Goal: Information Seeking & Learning: Learn about a topic

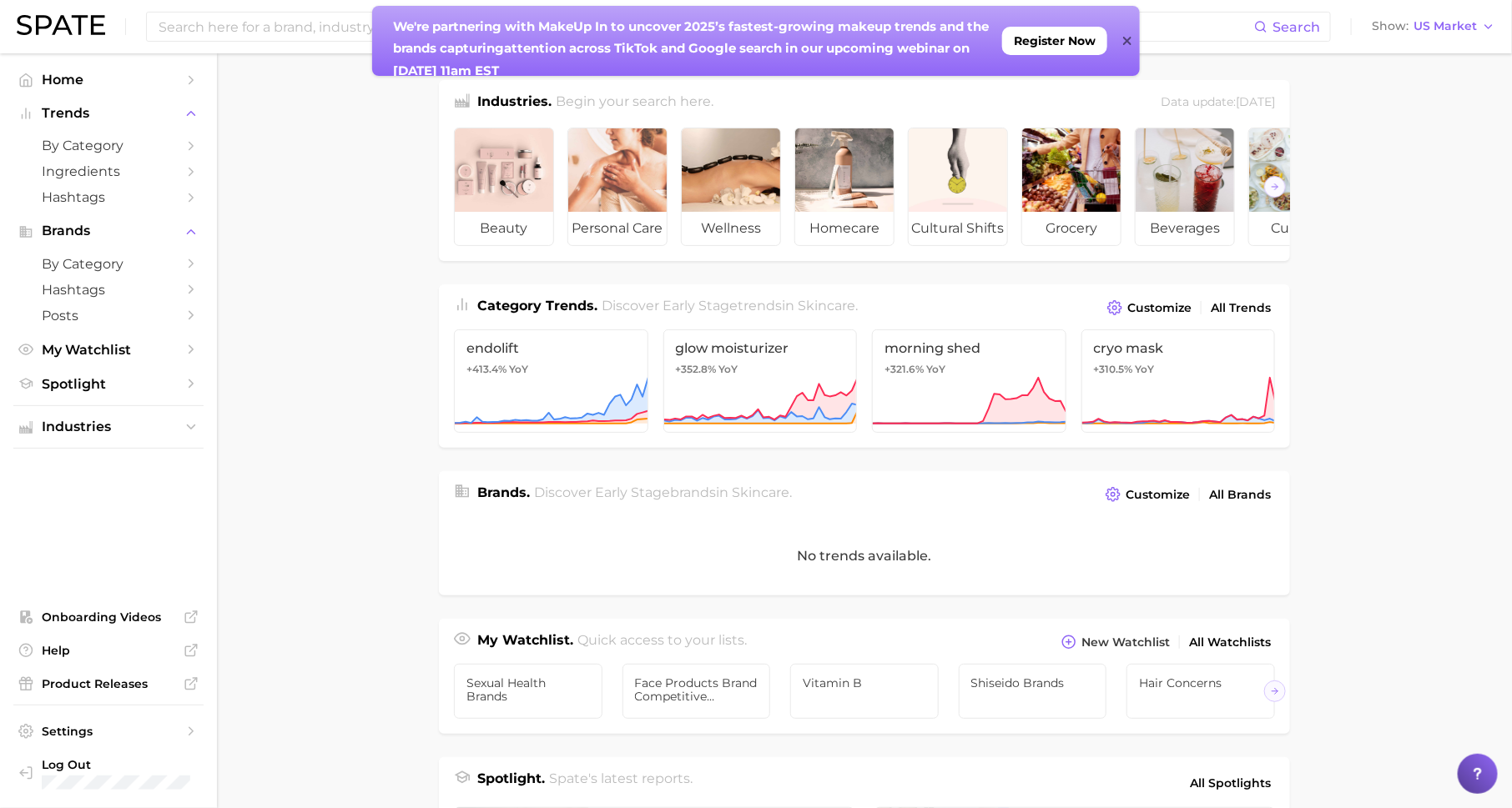
click at [1122, 42] on div "We're partnering with MakeUp In to un cover 2025’s fastest-growing makeup trend…" at bounding box center [756, 41] width 767 height 71
click at [1123, 42] on icon at bounding box center [1127, 41] width 9 height 14
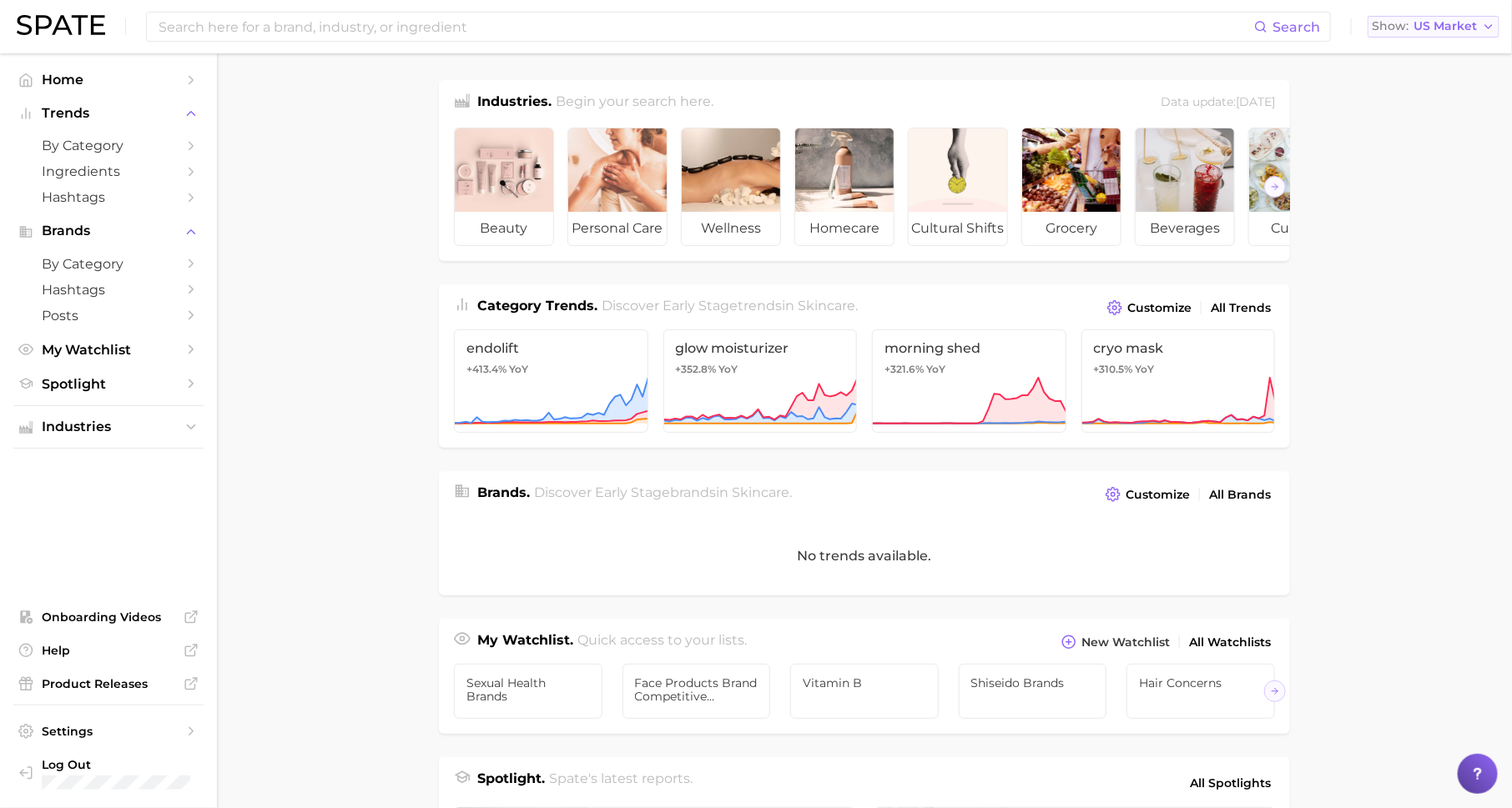
click at [1453, 31] on span "US Market" at bounding box center [1445, 25] width 64 height 9
click at [131, 145] on span "by Category" at bounding box center [109, 146] width 133 height 16
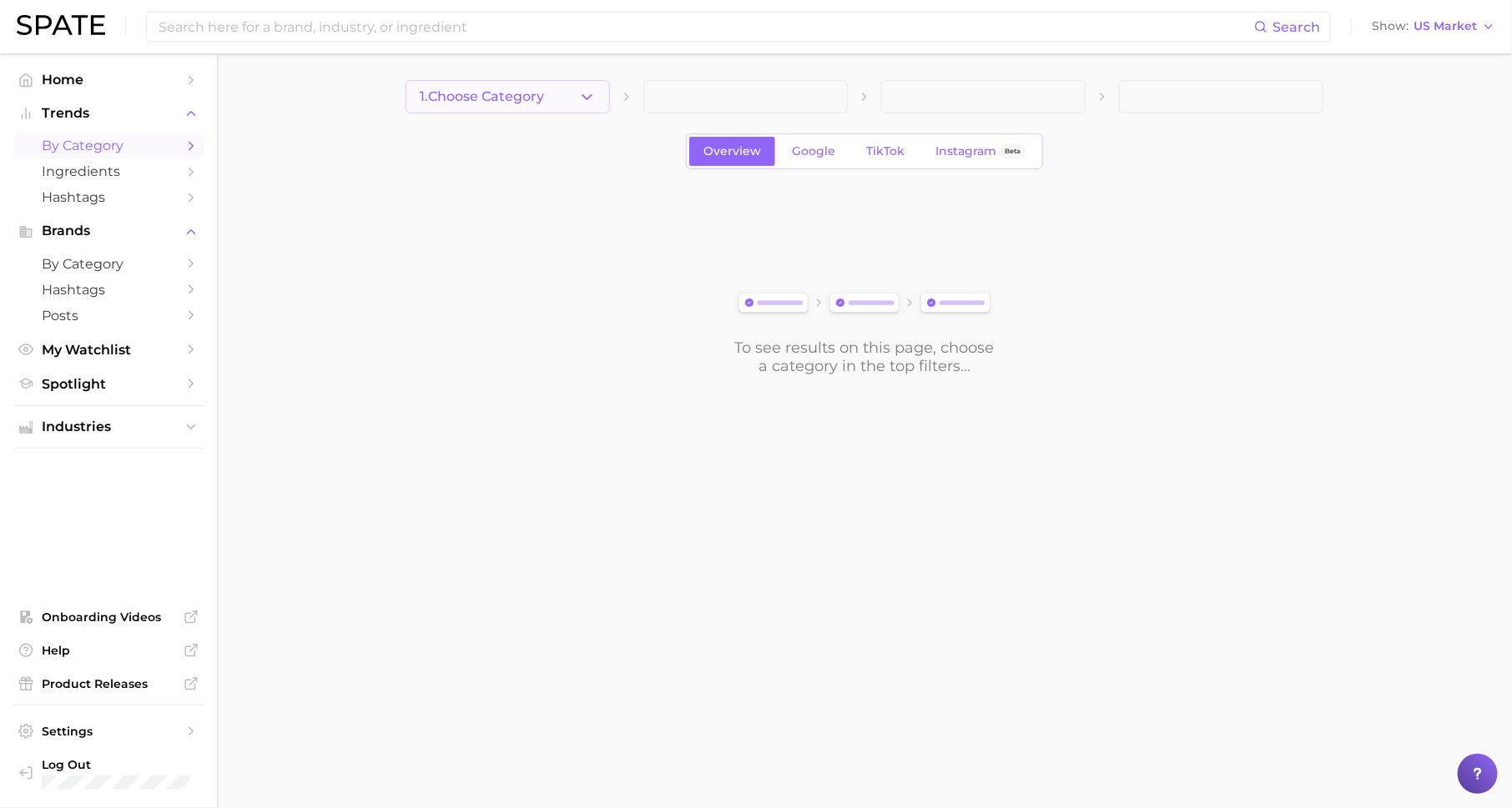
click at [451, 98] on span "1. Choose Category" at bounding box center [481, 96] width 124 height 15
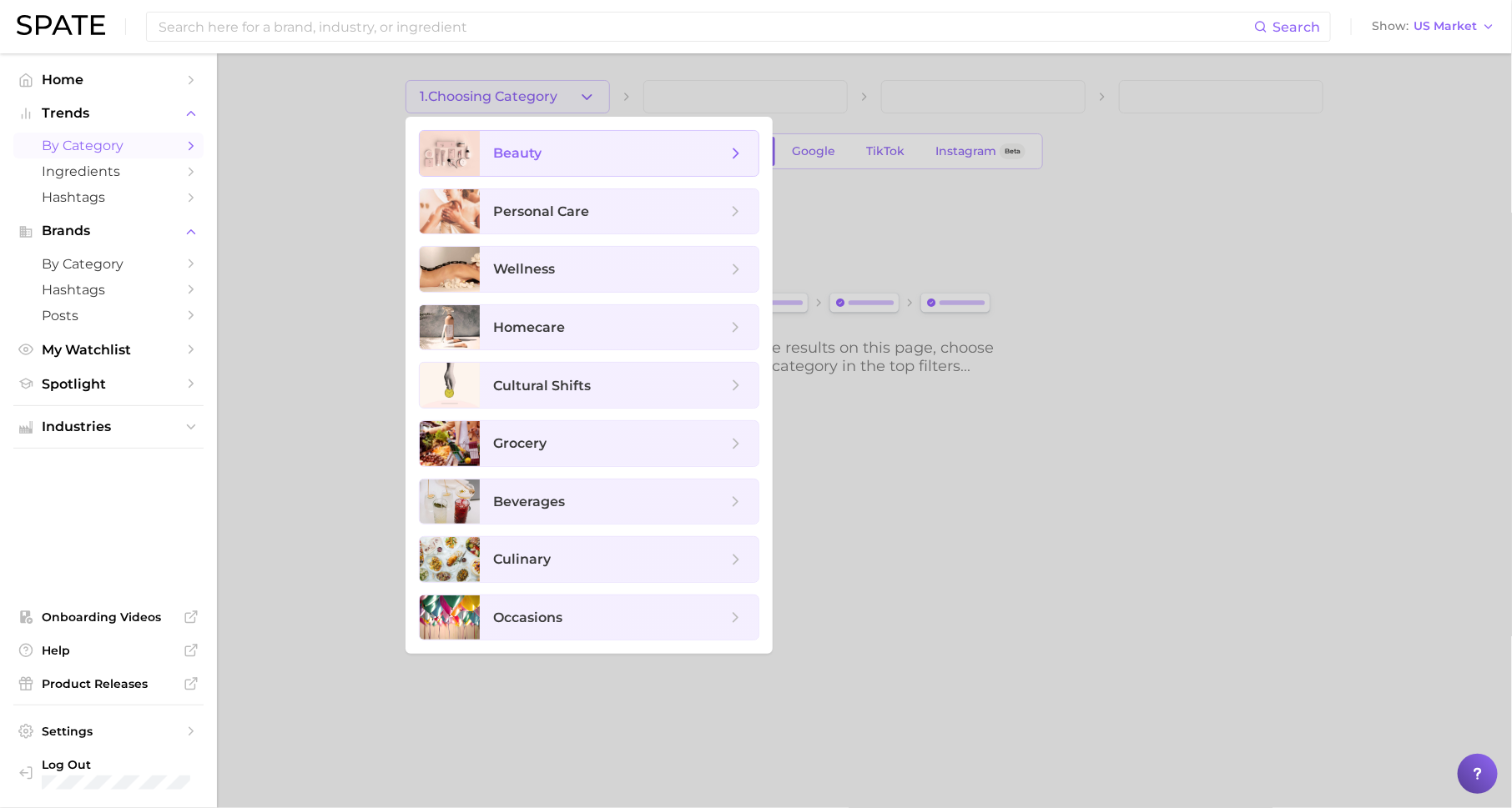
click at [543, 164] on span "beauty" at bounding box center [619, 154] width 278 height 45
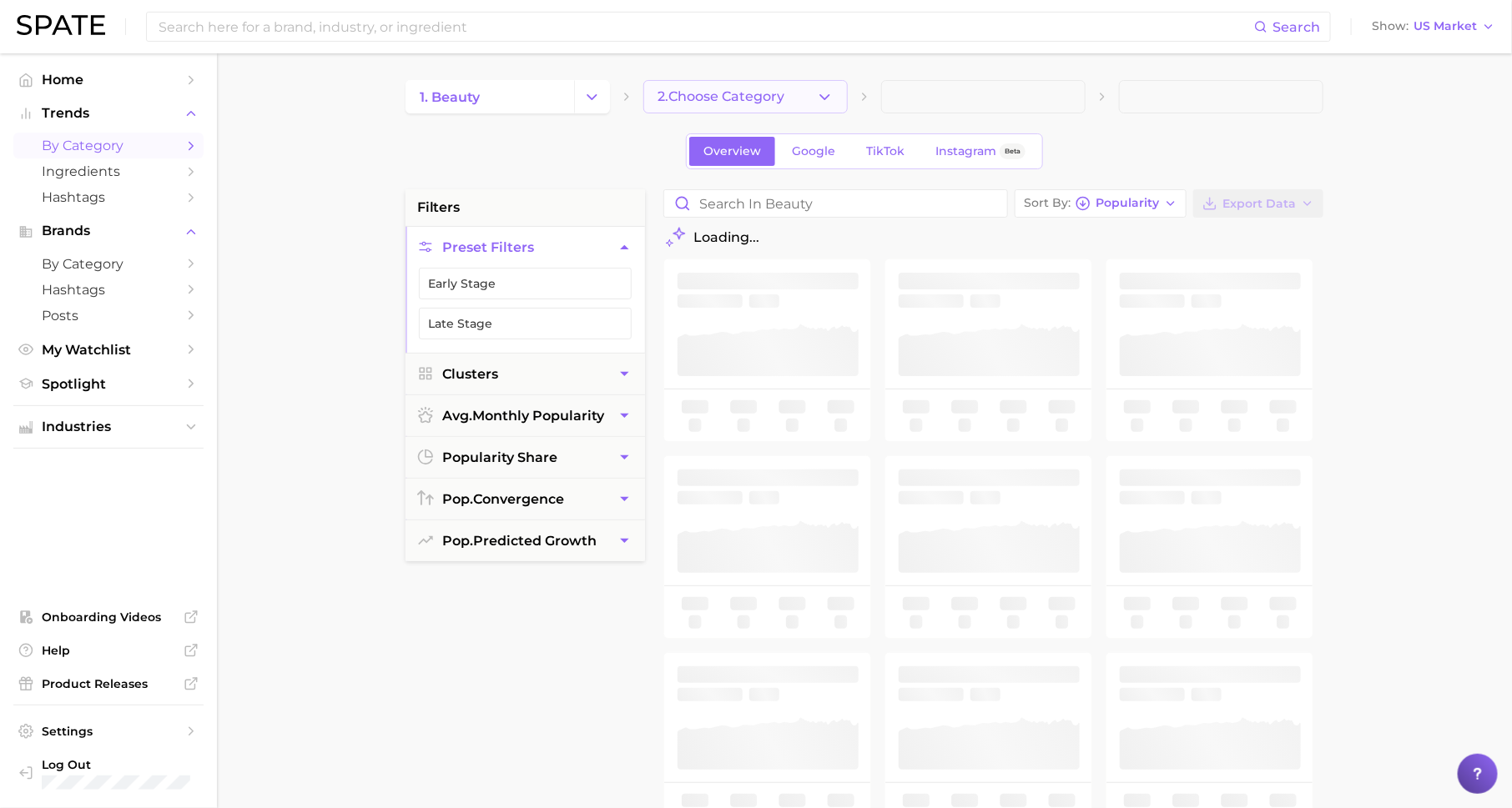
click at [719, 106] on button "2. Choose Category" at bounding box center [746, 97] width 205 height 33
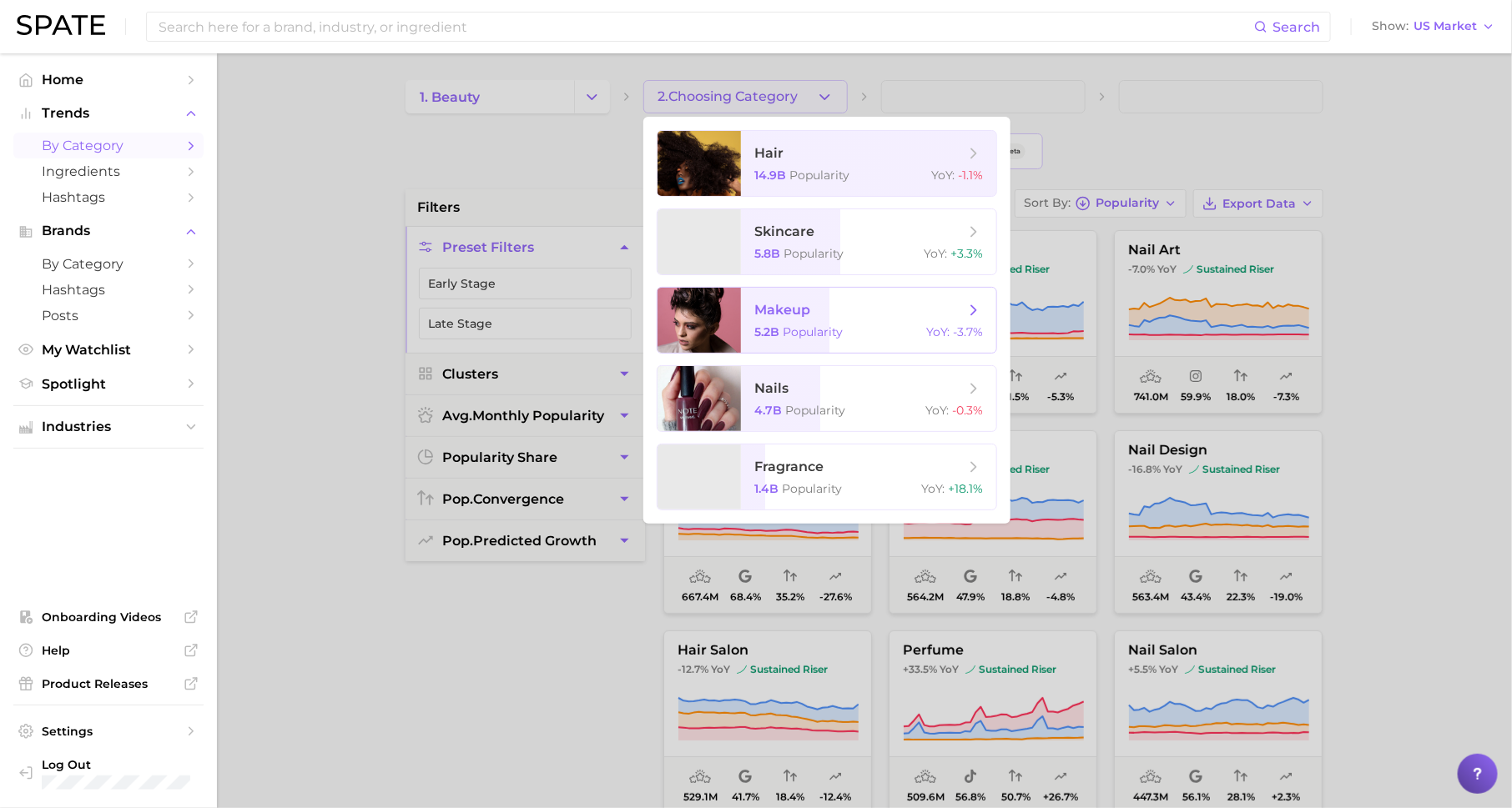
click at [816, 316] on span "makeup" at bounding box center [859, 309] width 211 height 19
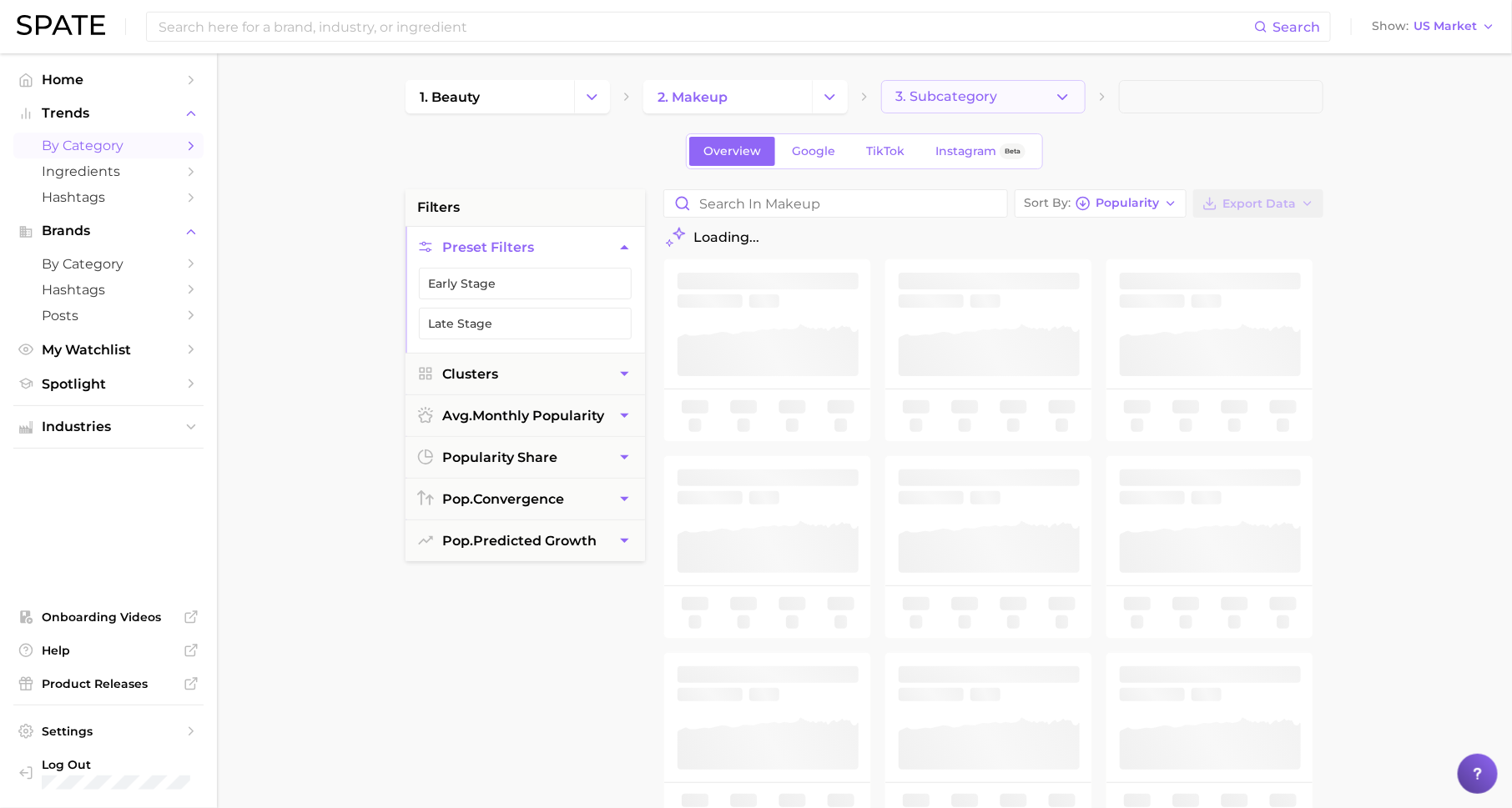
click at [943, 92] on span "3. Subcategory" at bounding box center [947, 96] width 102 height 15
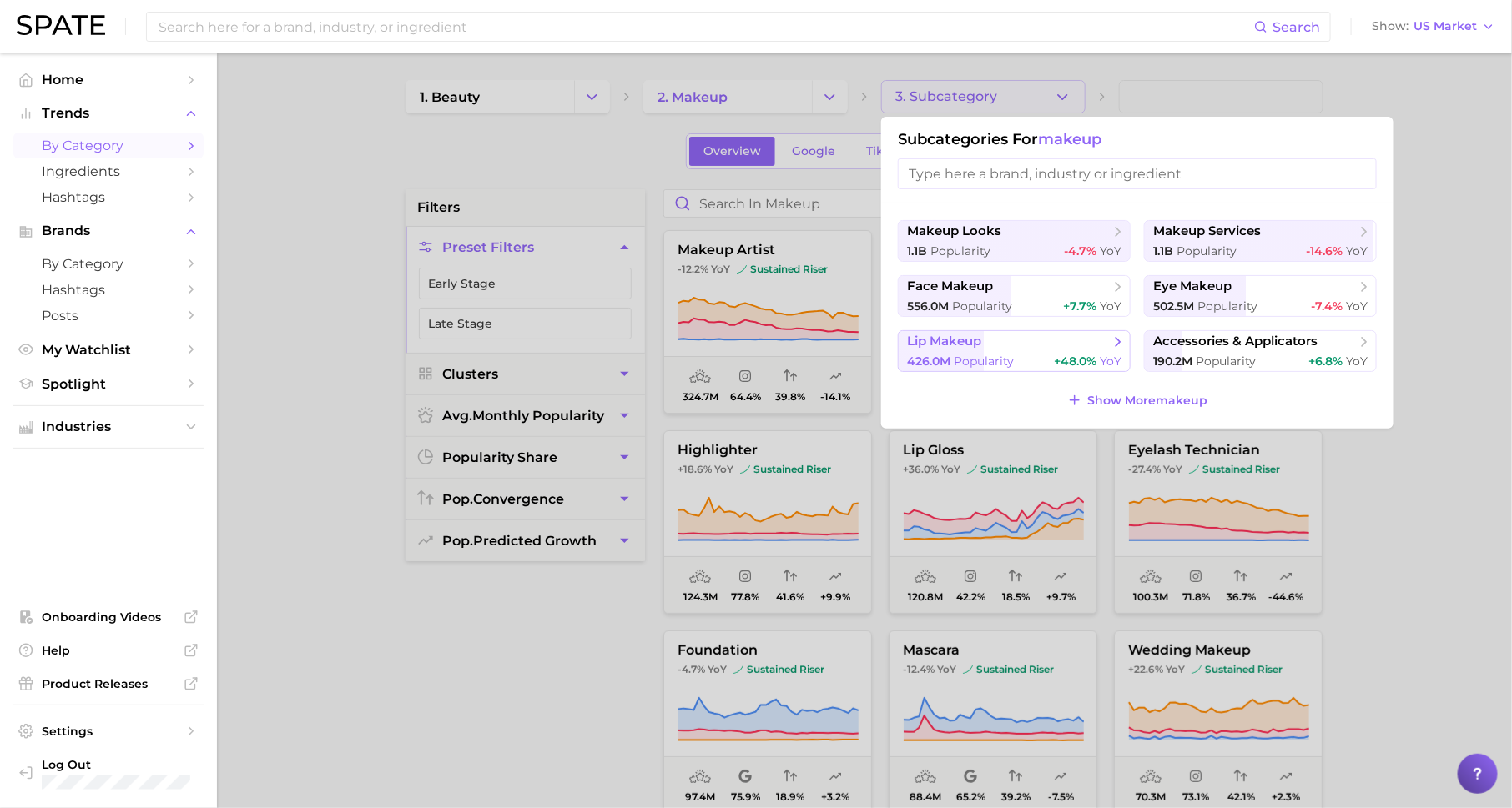
click at [1077, 355] on span "+48.0%" at bounding box center [1075, 360] width 42 height 15
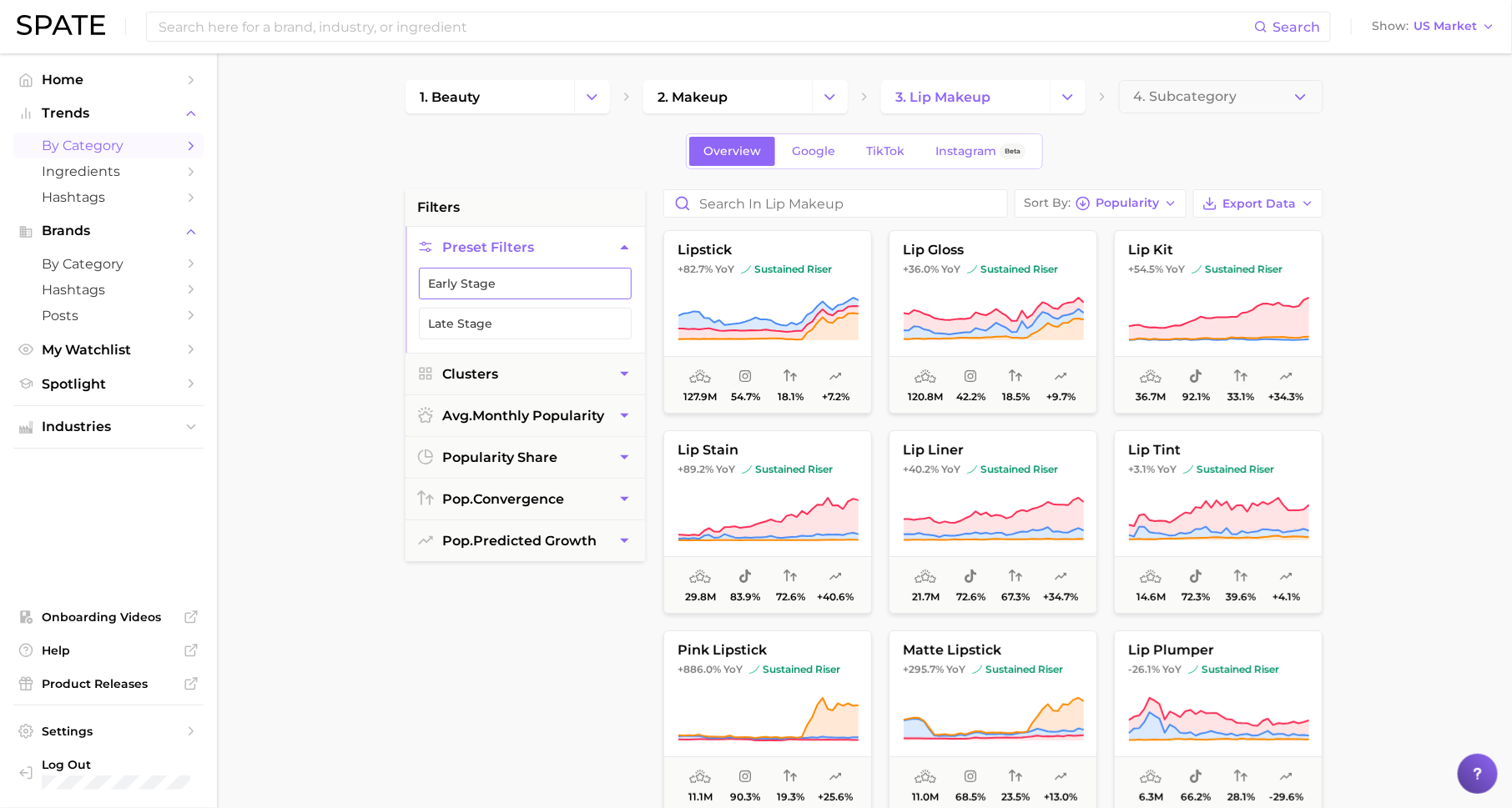
click at [556, 279] on button "Early Stage" at bounding box center [525, 283] width 213 height 31
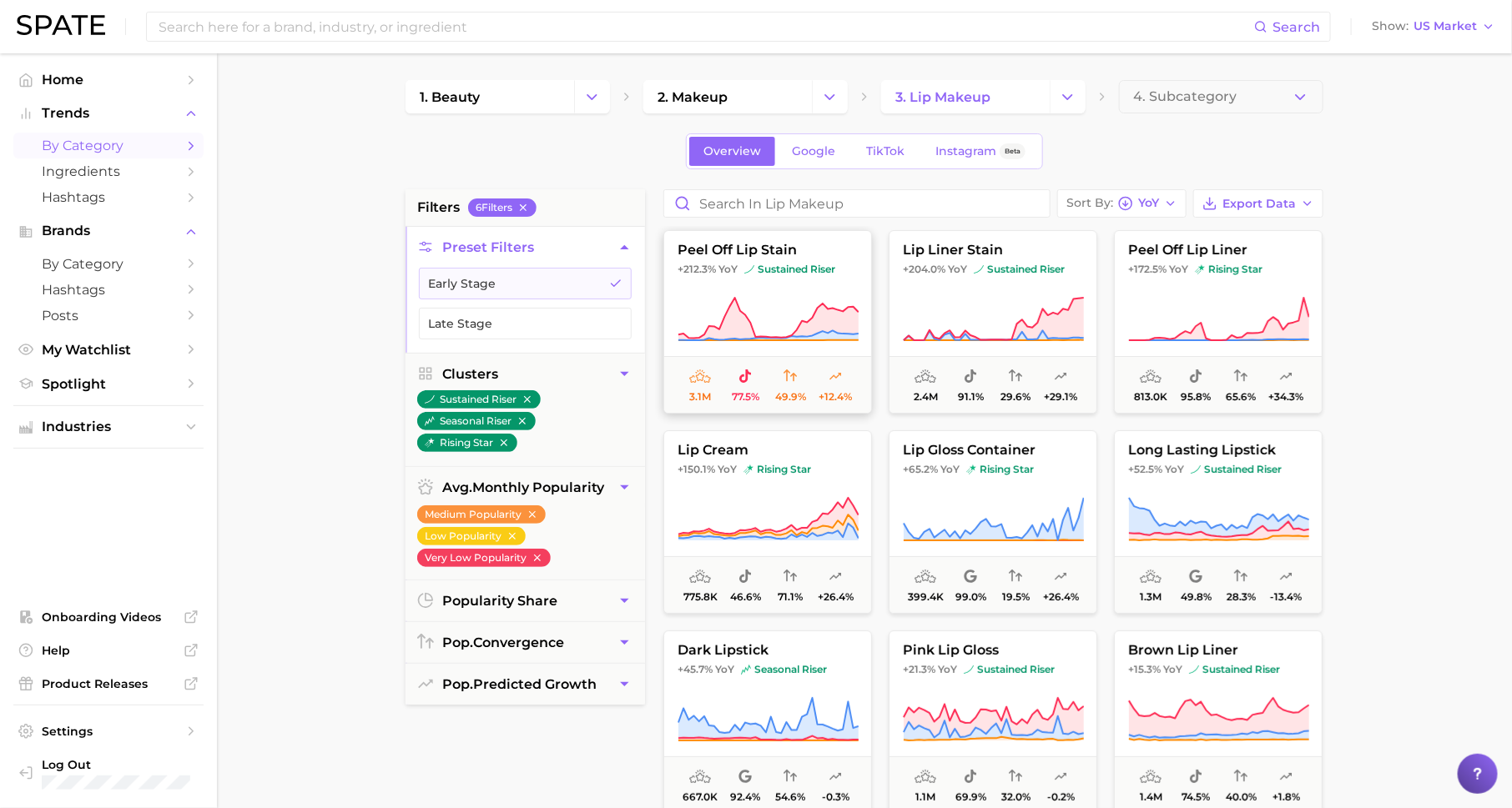
click at [834, 312] on icon at bounding box center [768, 318] width 180 height 42
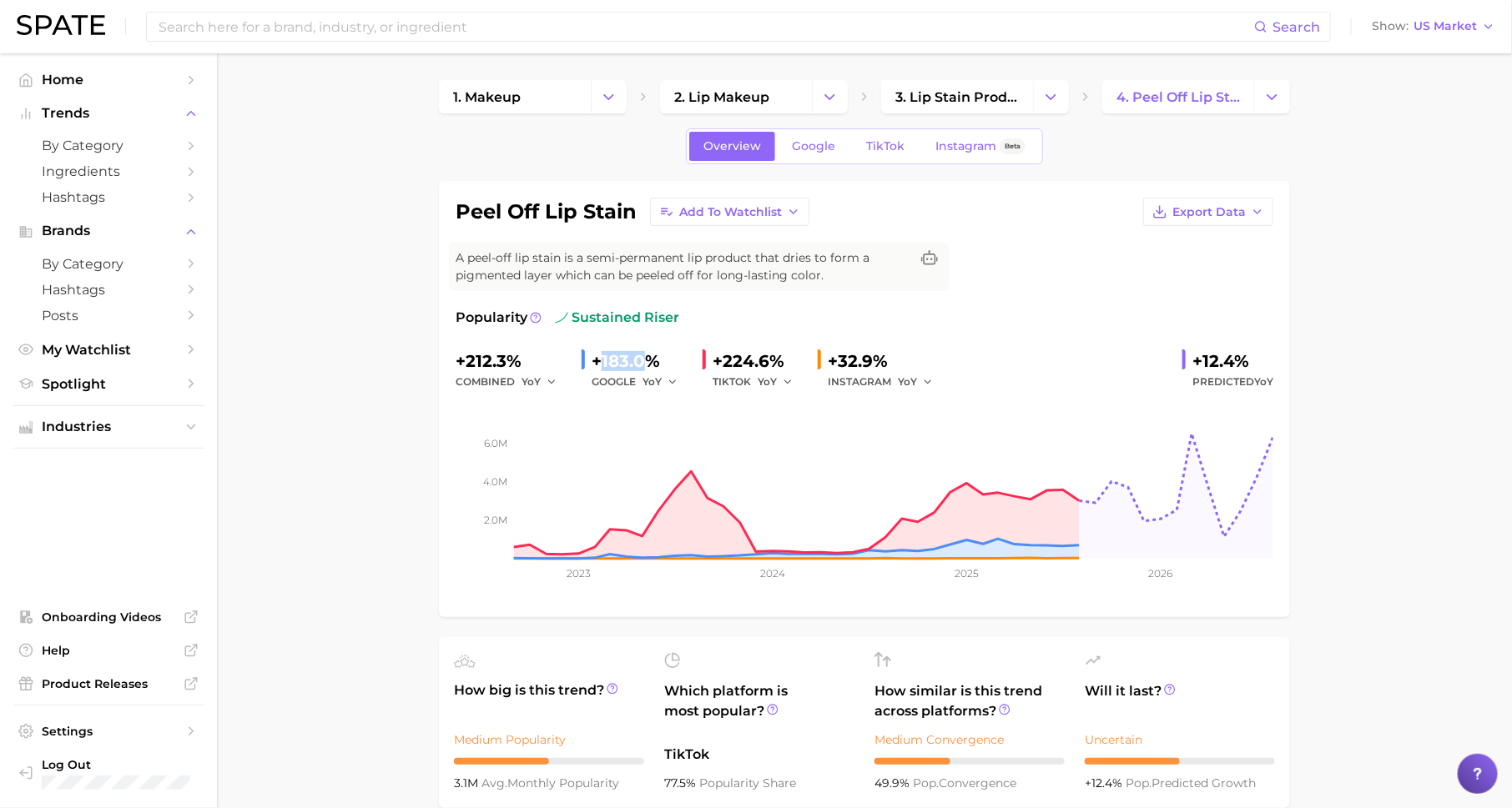
drag, startPoint x: 603, startPoint y: 363, endPoint x: 644, endPoint y: 362, distance: 41.0
click at [644, 362] on div "+183.0%" at bounding box center [641, 360] width 98 height 26
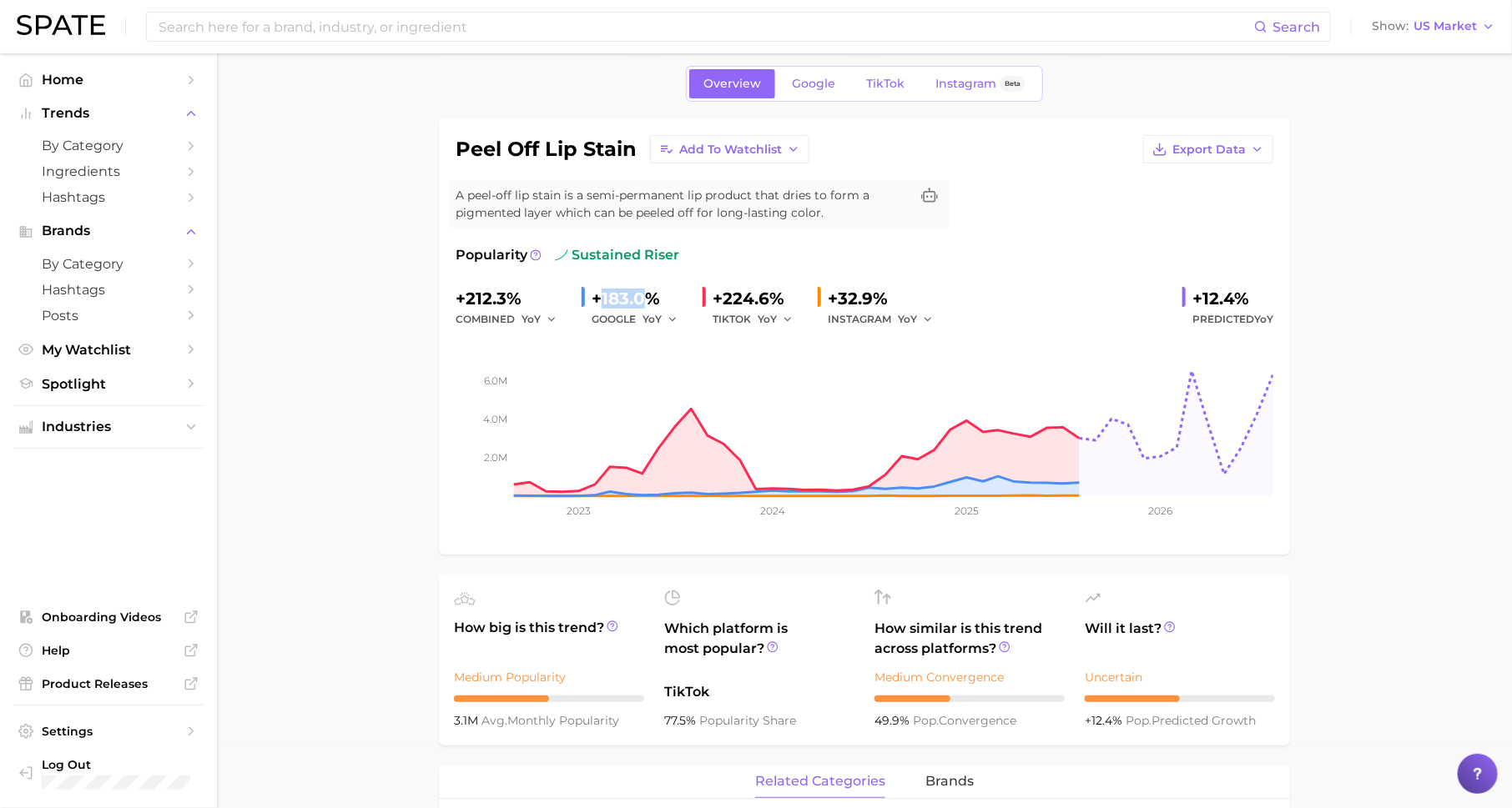
scroll to position [65, 0]
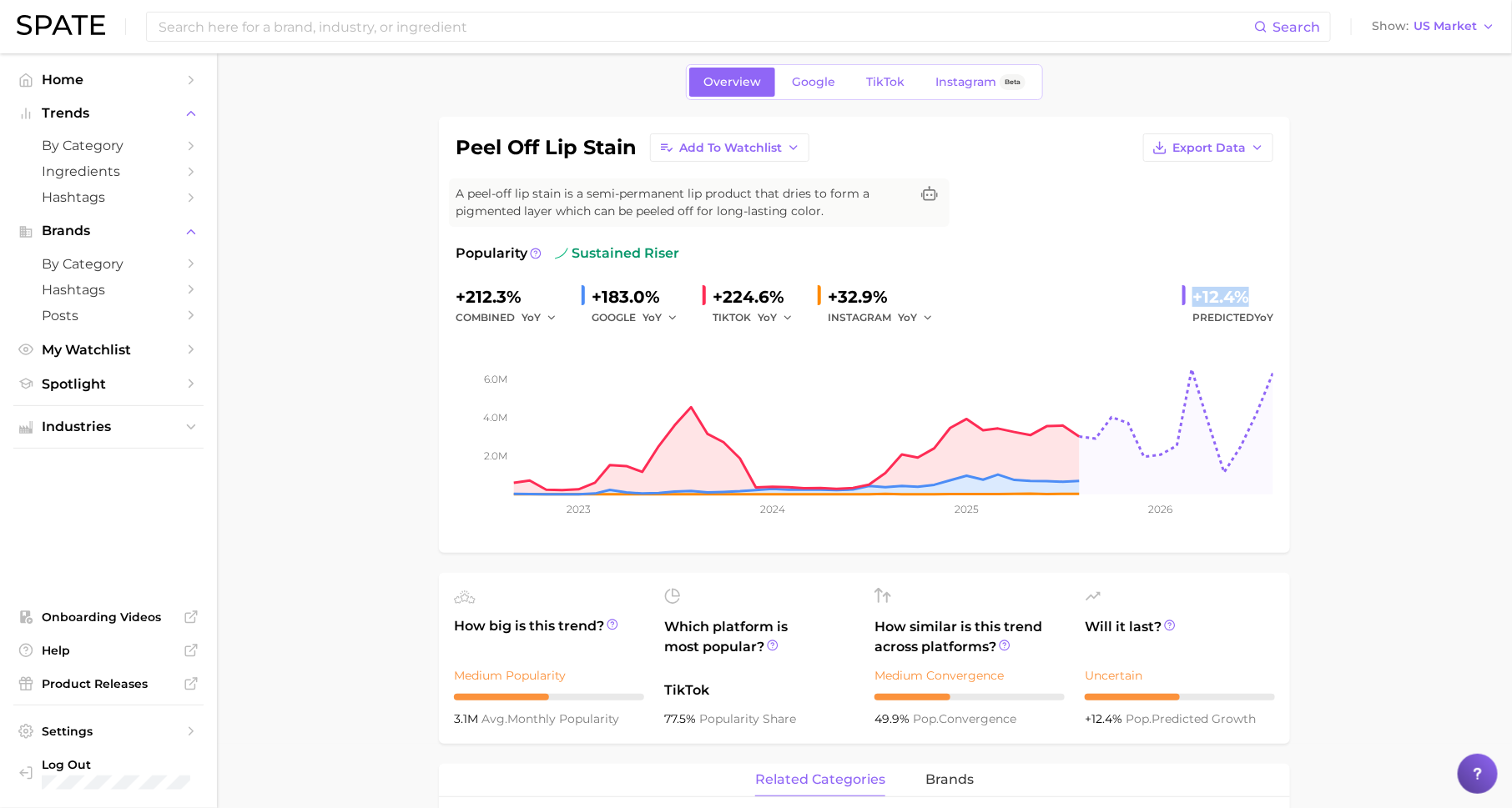
drag, startPoint x: 1194, startPoint y: 297, endPoint x: 1254, endPoint y: 297, distance: 60.0
click at [1254, 297] on div "+12.4%" at bounding box center [1233, 297] width 81 height 26
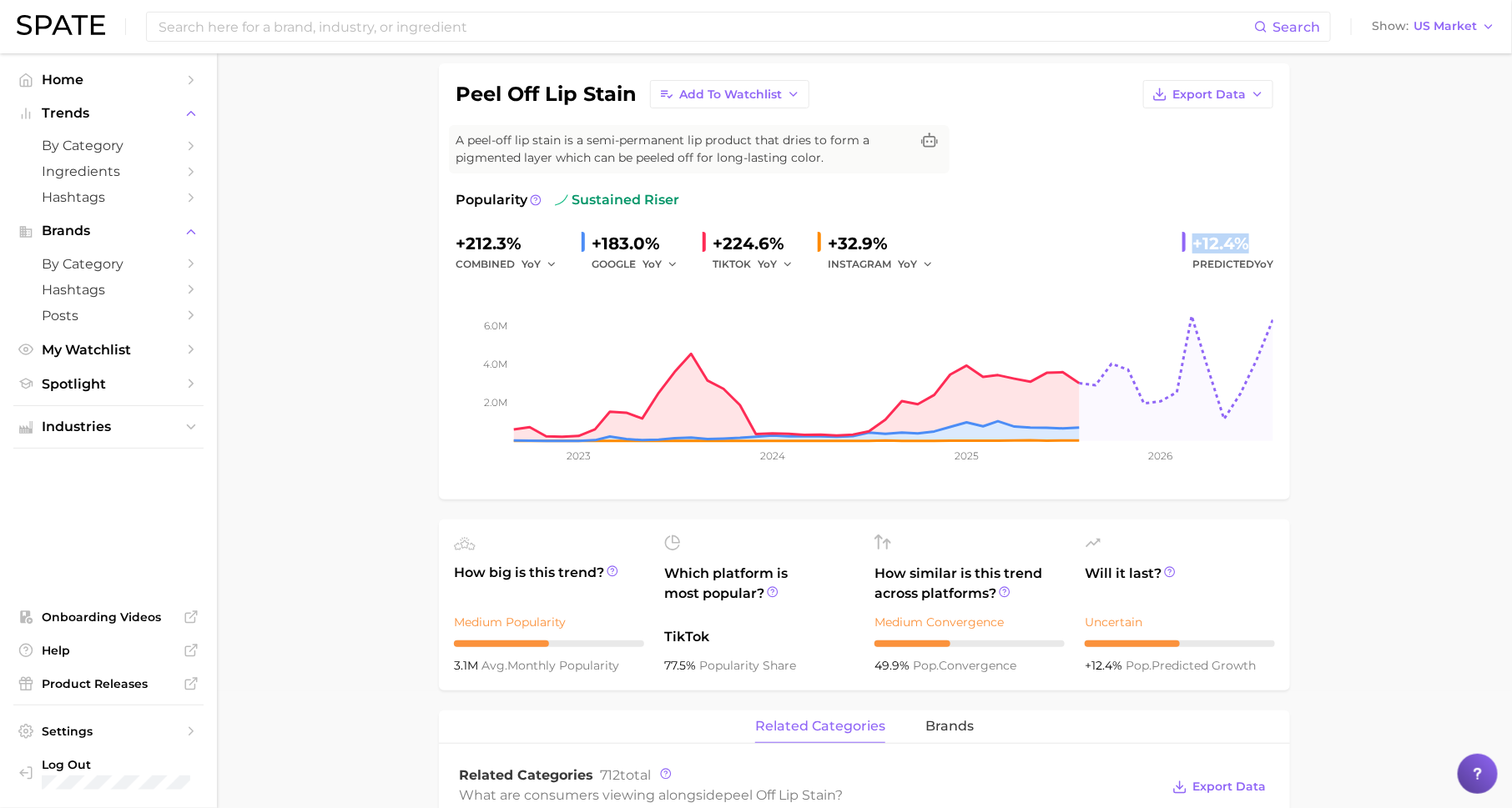
scroll to position [0, 0]
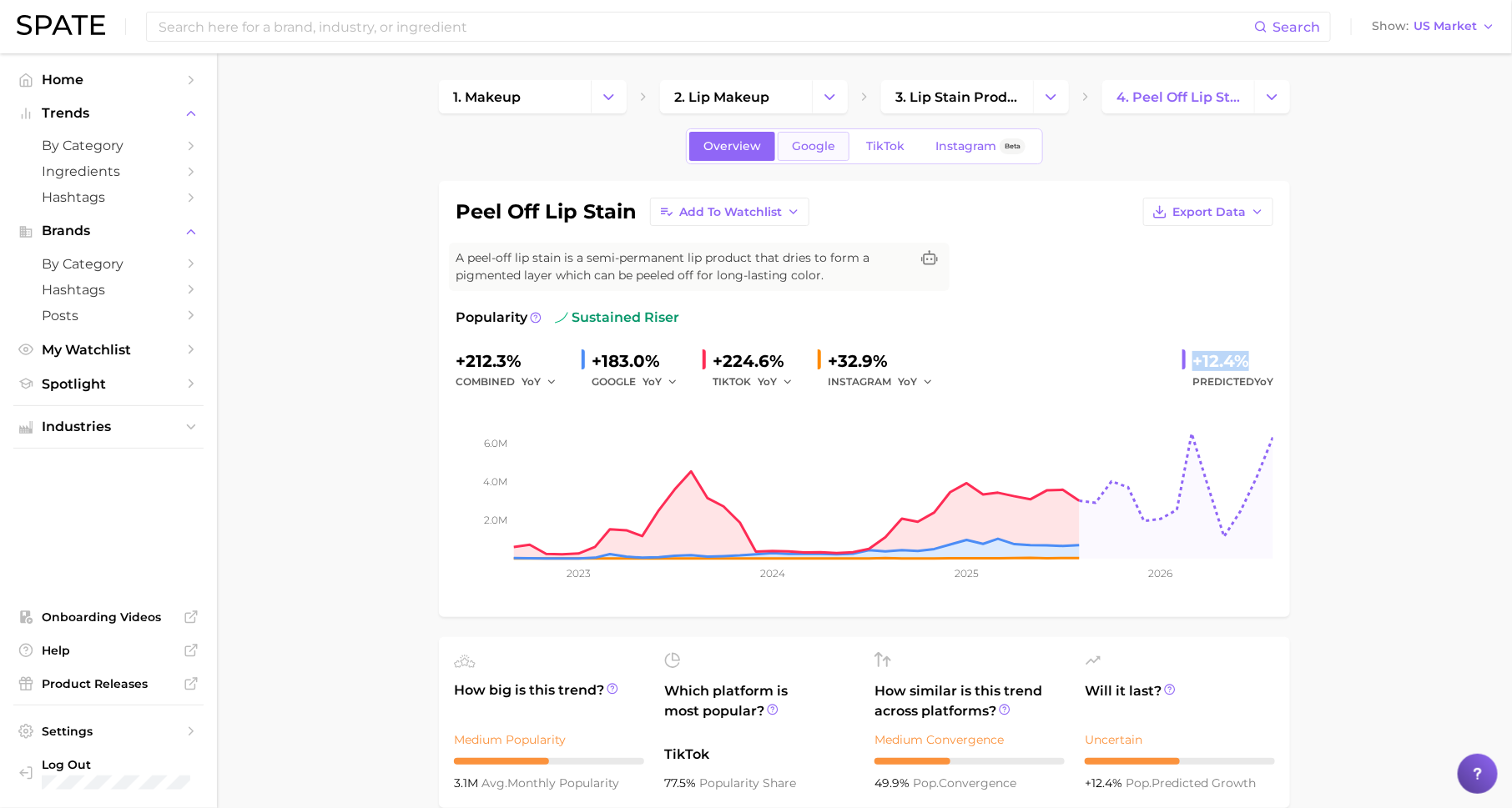
click at [821, 144] on span "Google" at bounding box center [813, 146] width 43 height 14
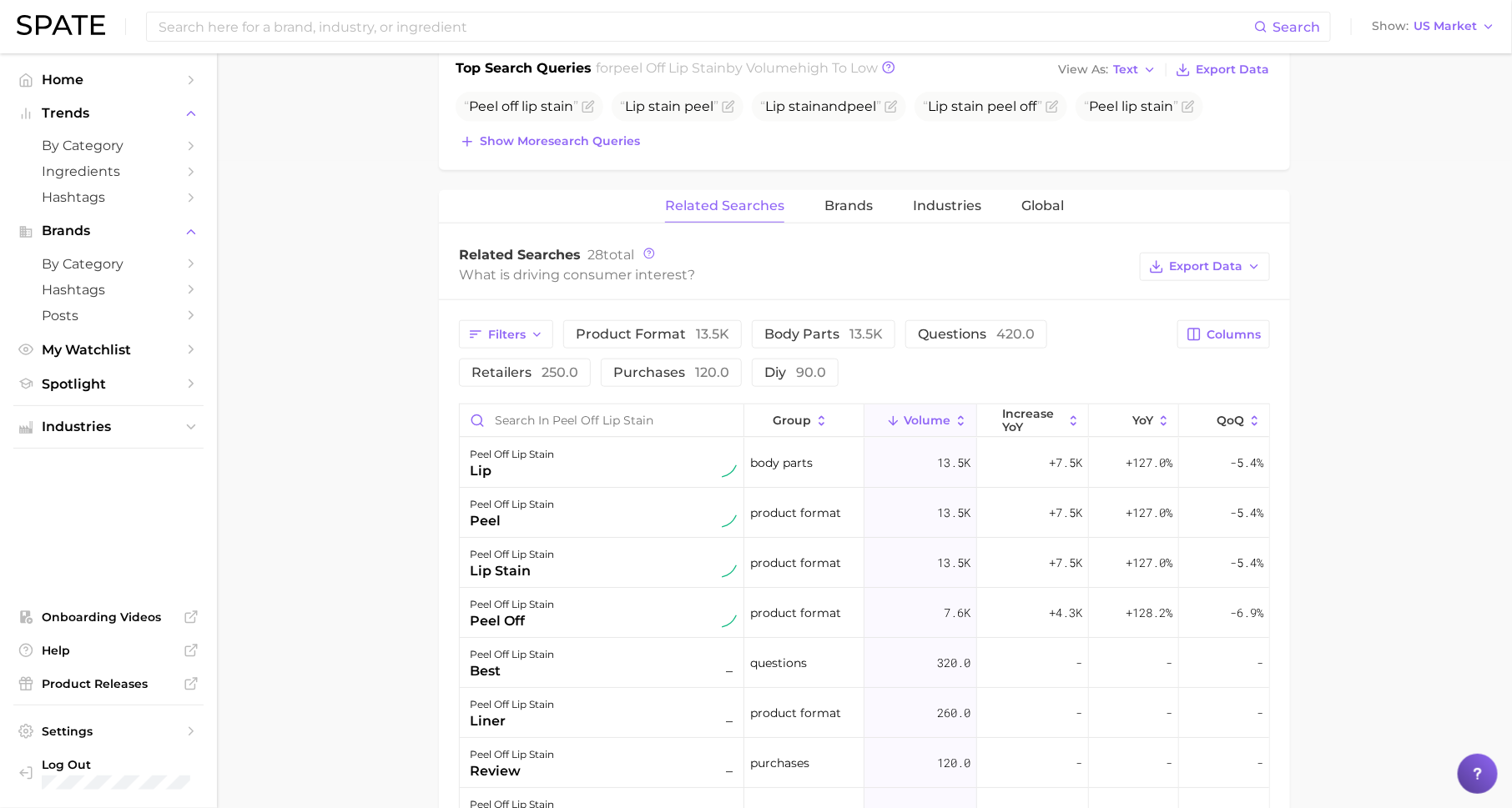
scroll to position [648, 0]
click at [1030, 406] on span "increase YoY" at bounding box center [1033, 419] width 61 height 26
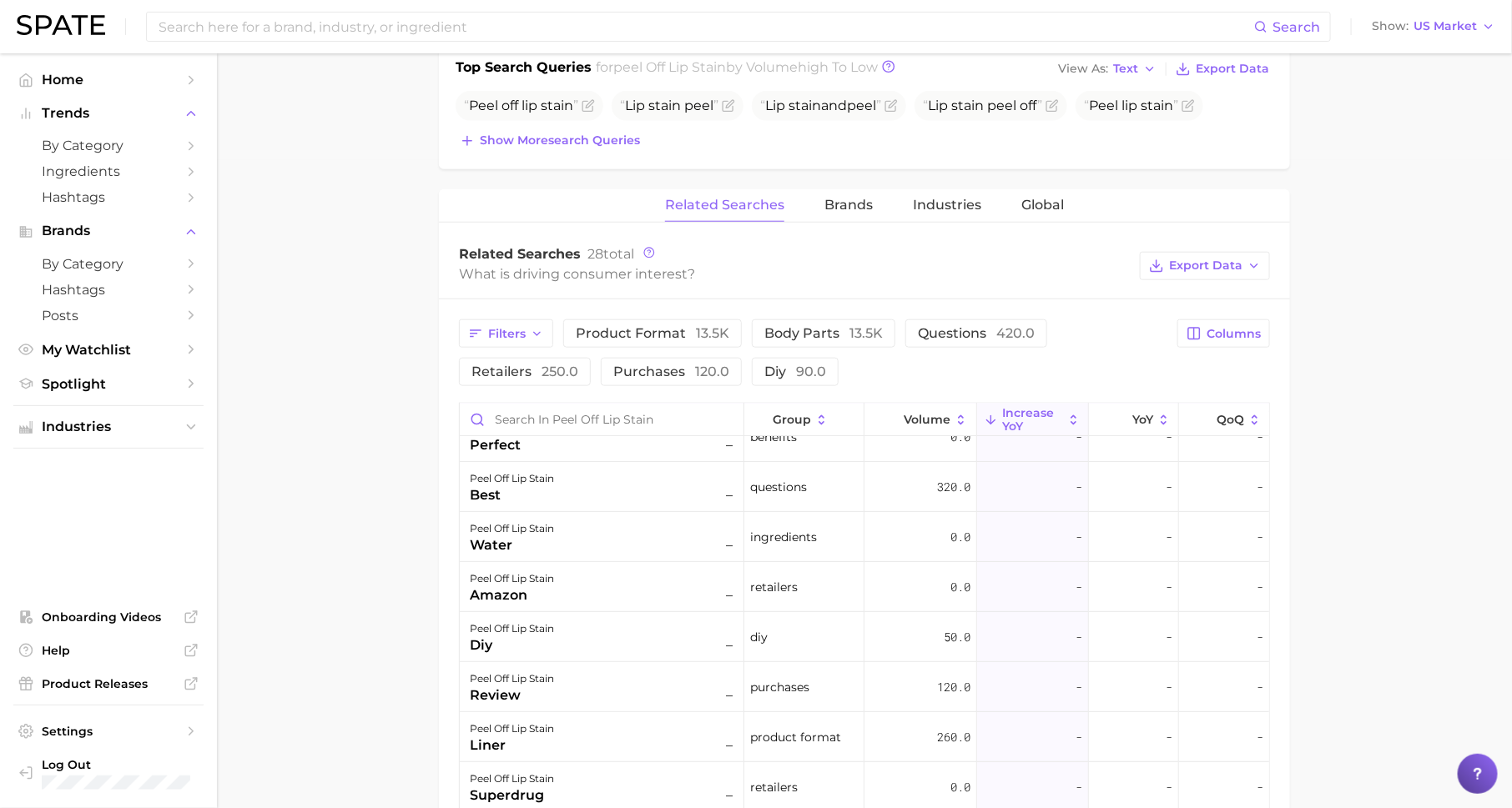
scroll to position [0, 0]
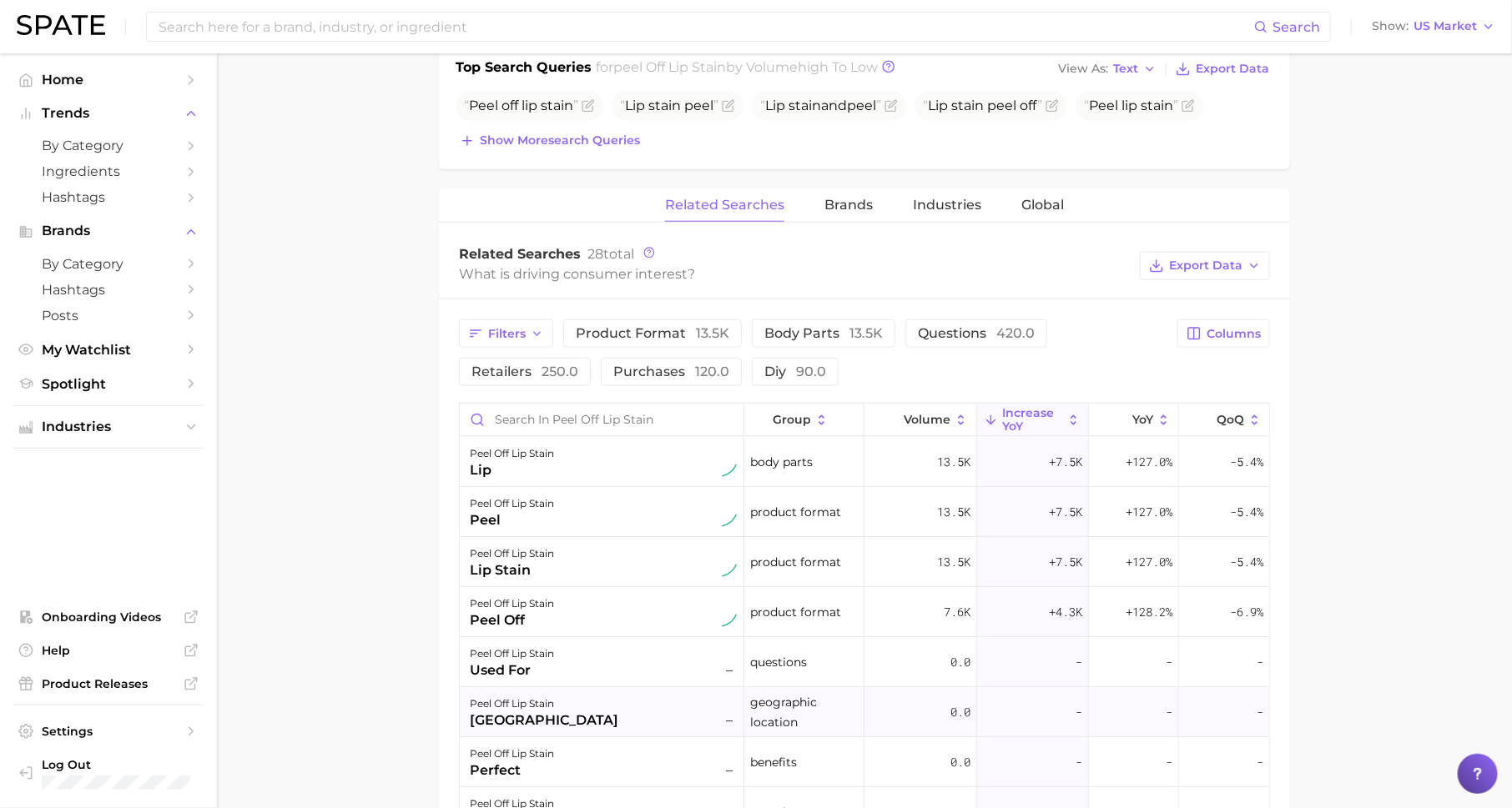
click at [544, 519] on div "peel" at bounding box center [512, 520] width 84 height 20
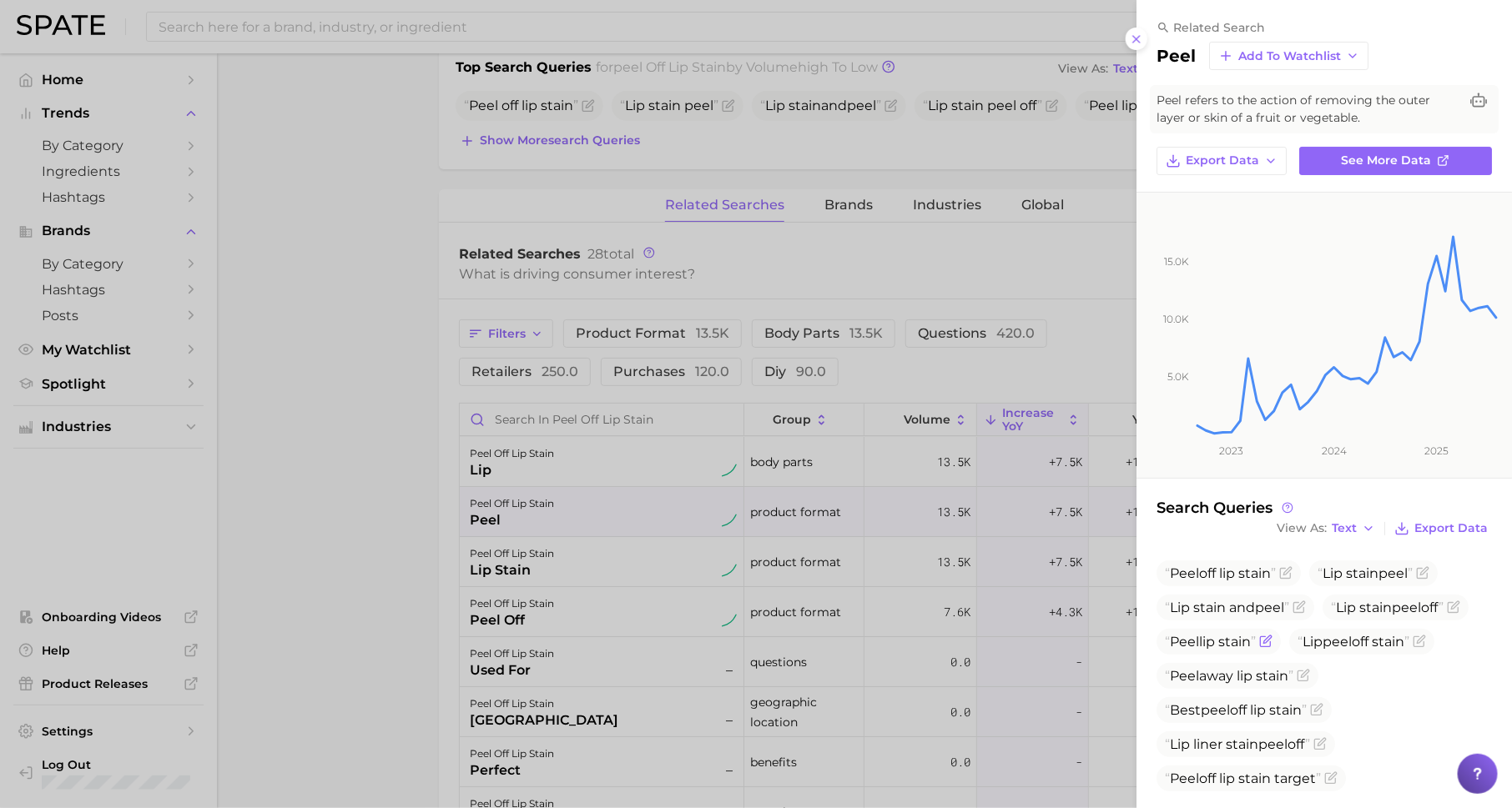
scroll to position [45, 0]
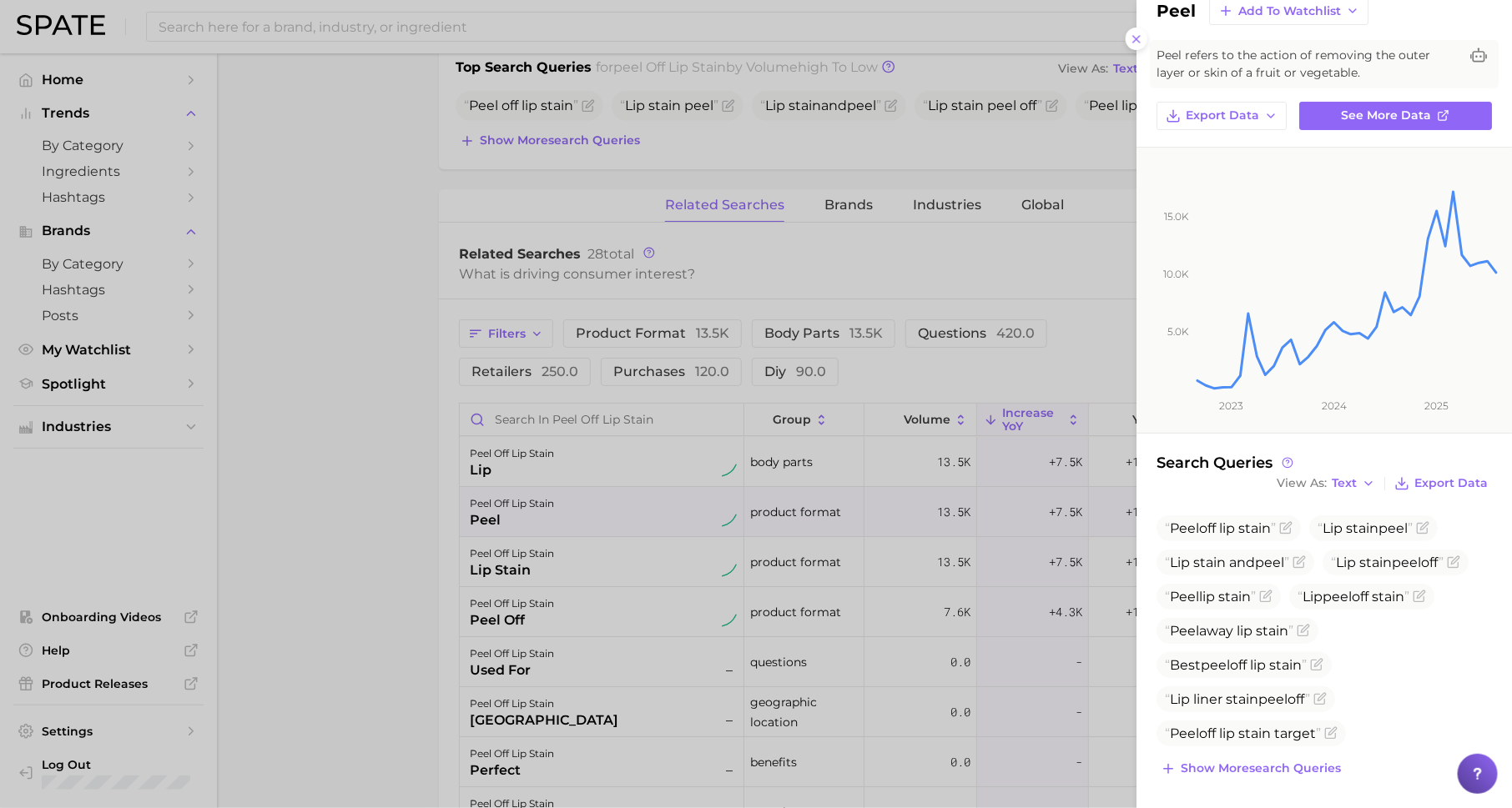
click at [643, 658] on div at bounding box center [756, 404] width 1512 height 808
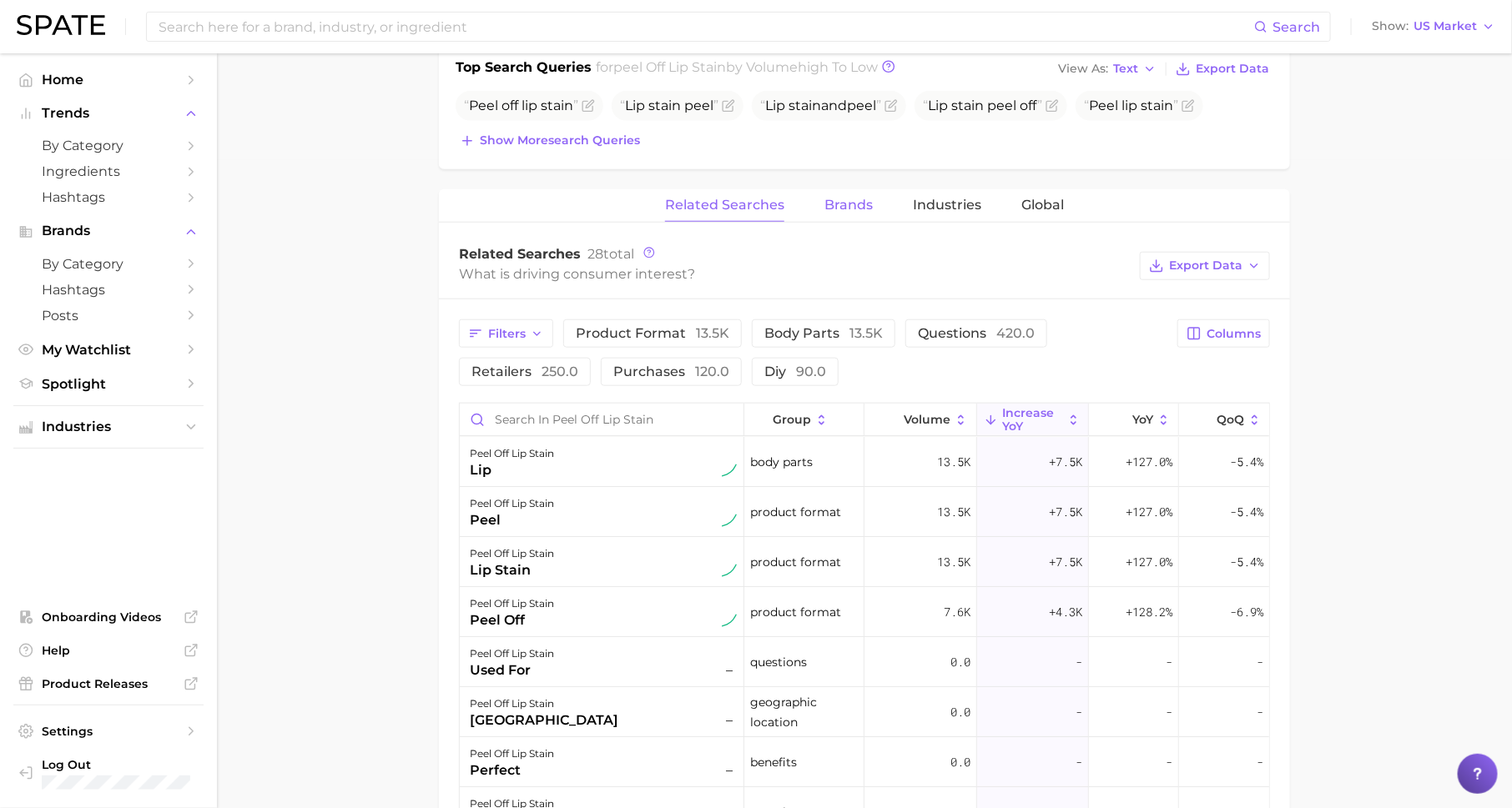
click at [835, 210] on span "Brands" at bounding box center [848, 205] width 48 height 15
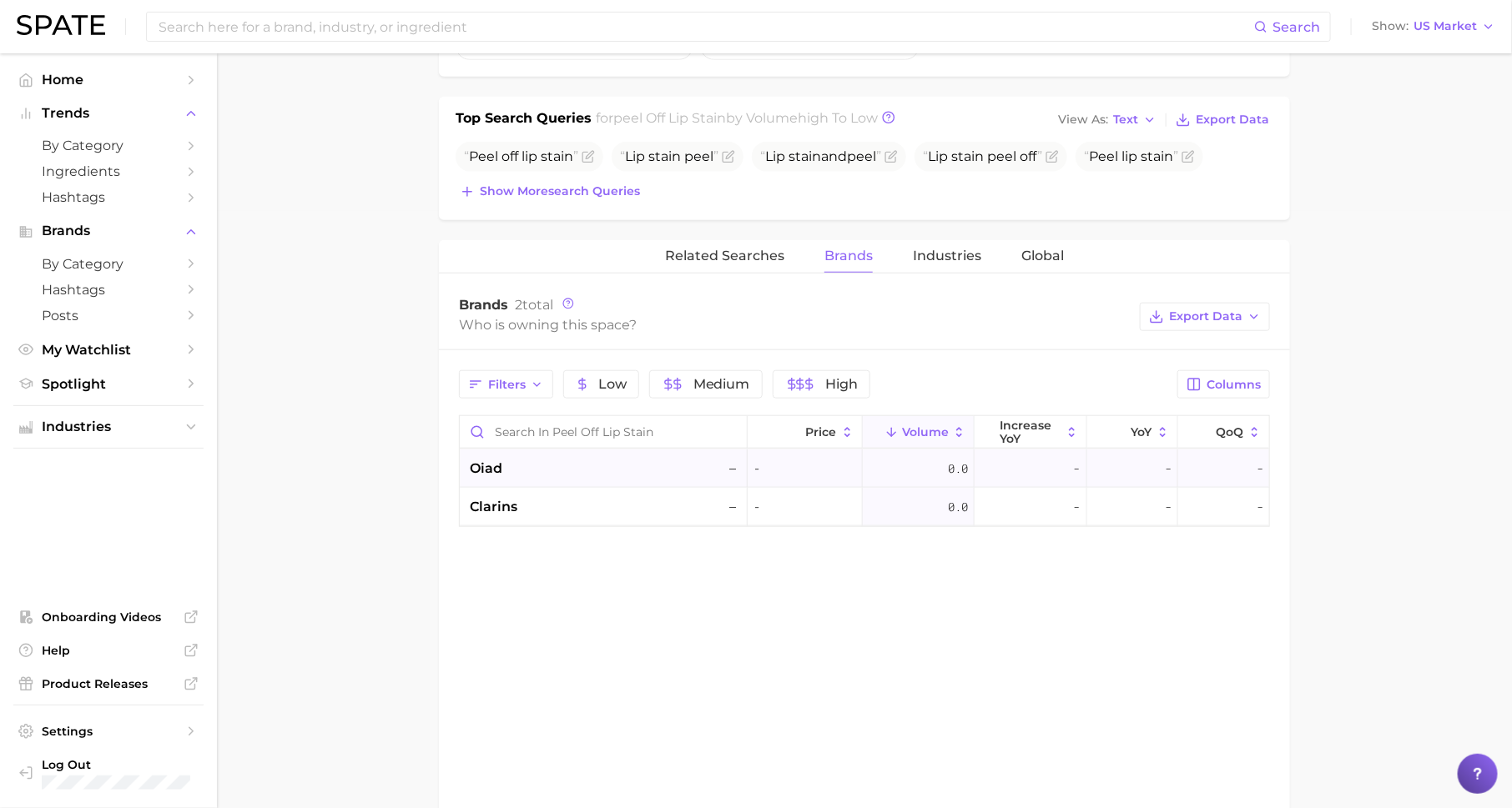
scroll to position [0, 0]
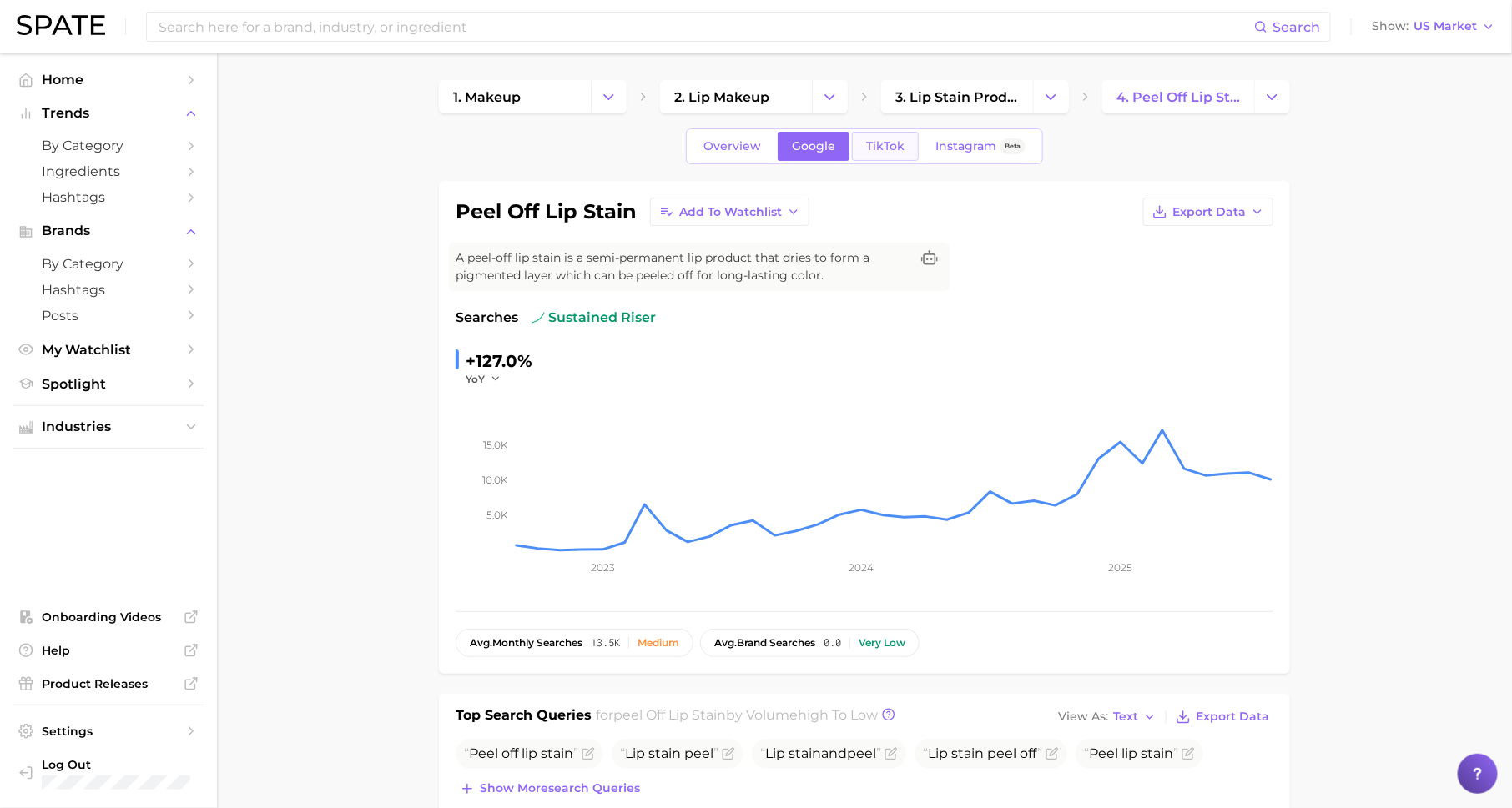
click at [866, 144] on span "TikTok" at bounding box center [885, 146] width 38 height 14
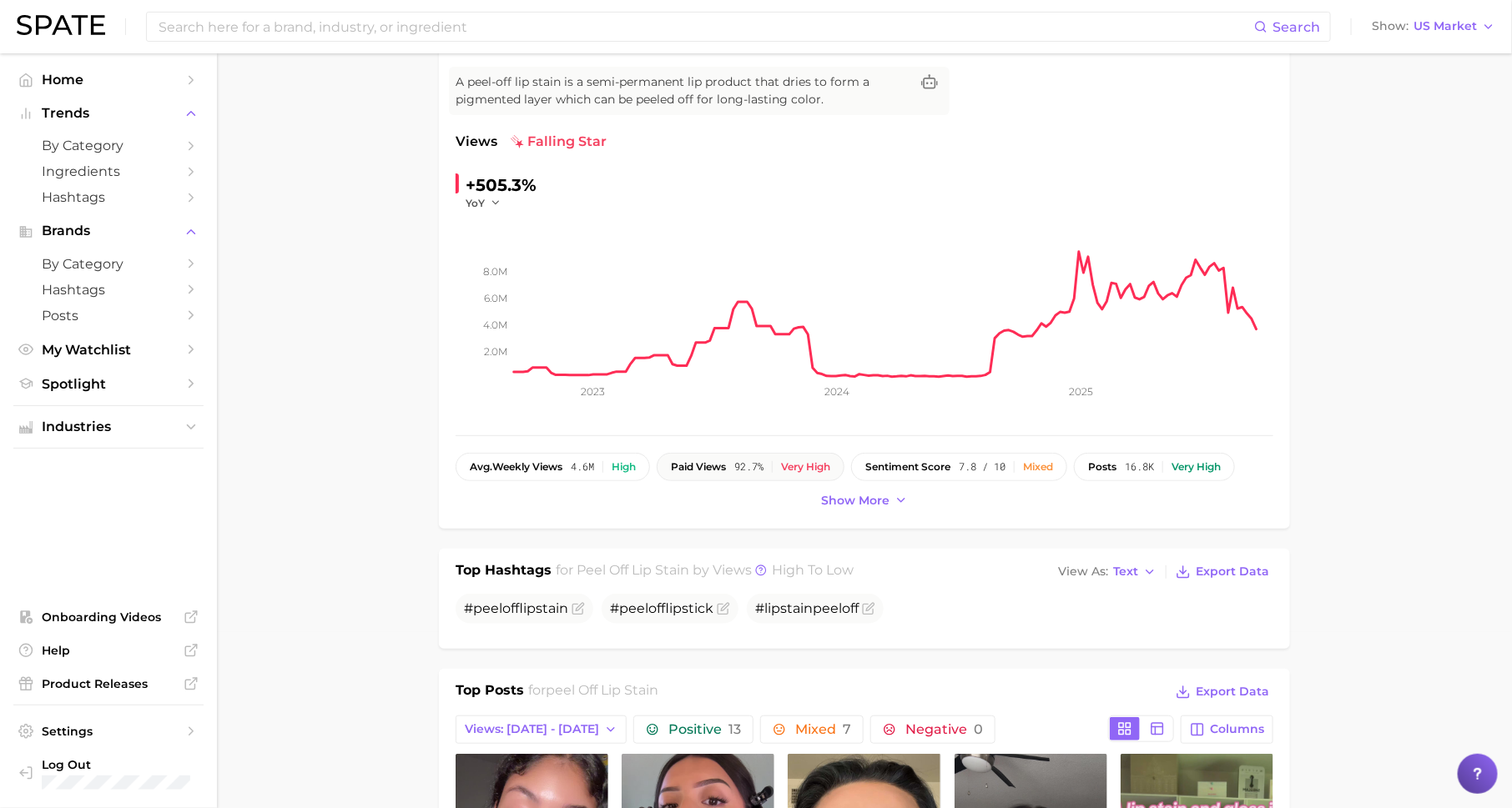
scroll to position [246, 0]
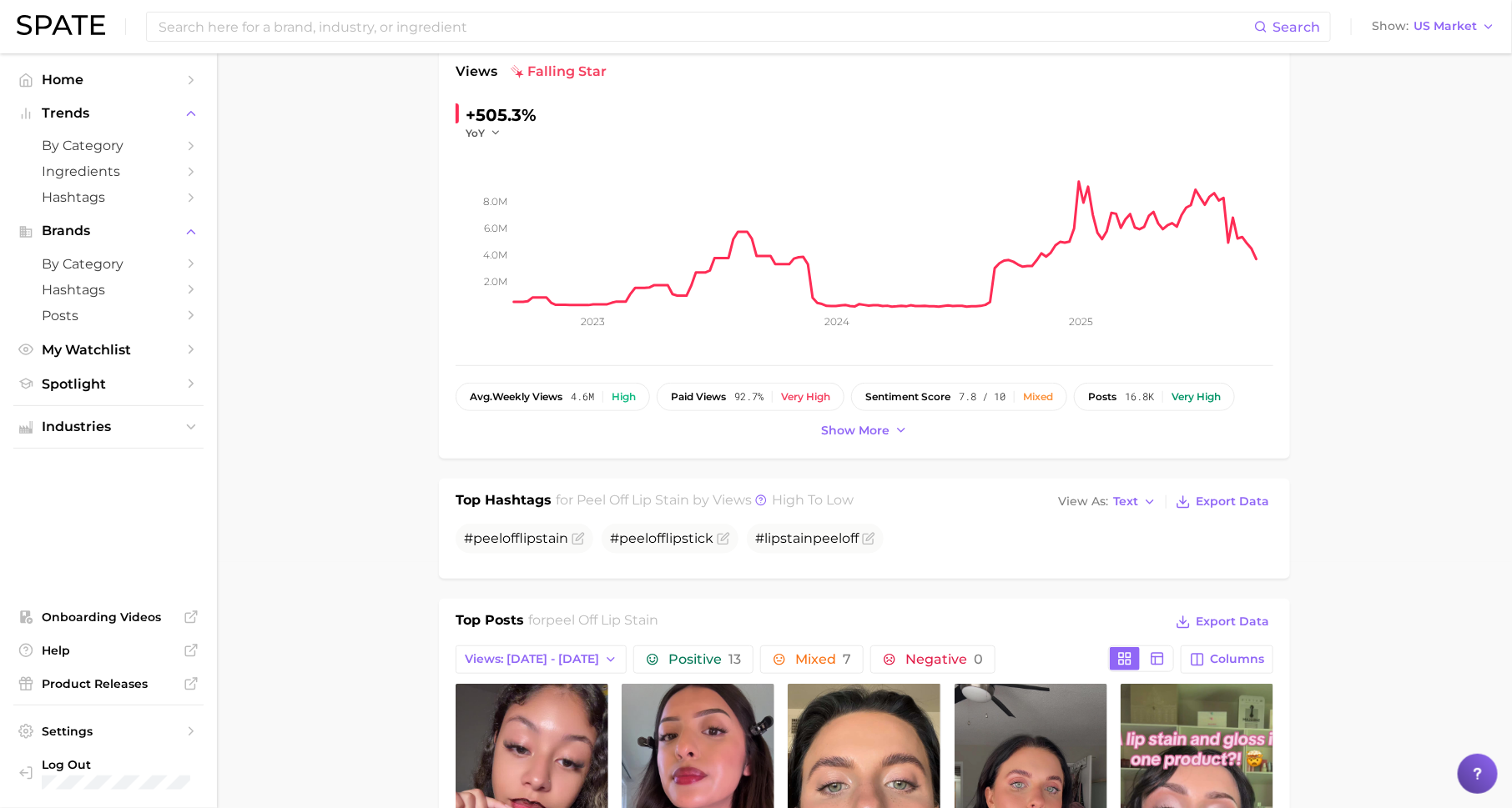
click at [859, 441] on div "peel off lip stain Add to Watchlist Export Data A peel-off lip stain is a semi-…" at bounding box center [864, 197] width 852 height 524
click at [859, 431] on span "Show more" at bounding box center [855, 431] width 69 height 14
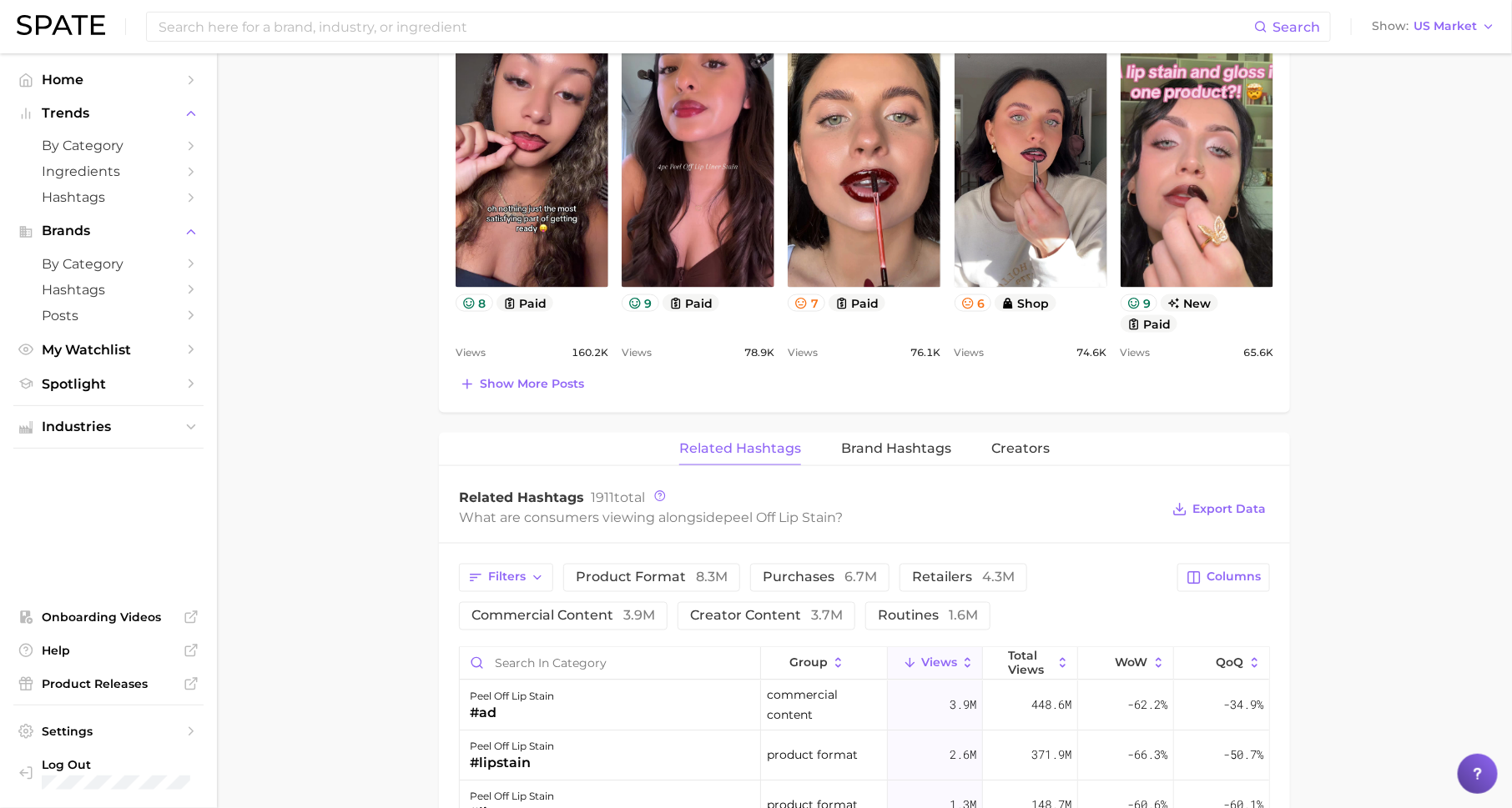
scroll to position [974, 0]
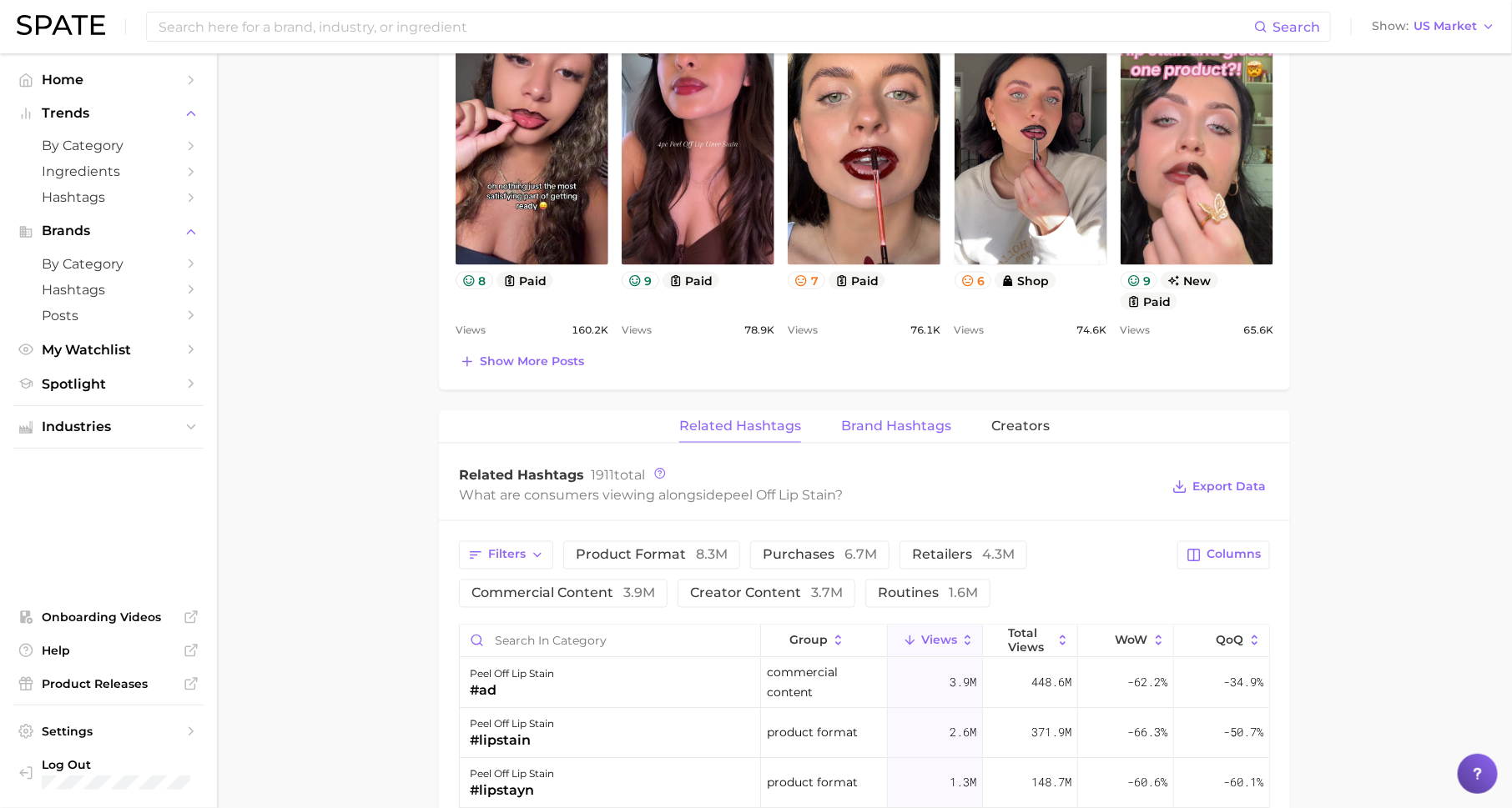
click at [890, 424] on span "Brand Hashtags" at bounding box center [896, 426] width 110 height 15
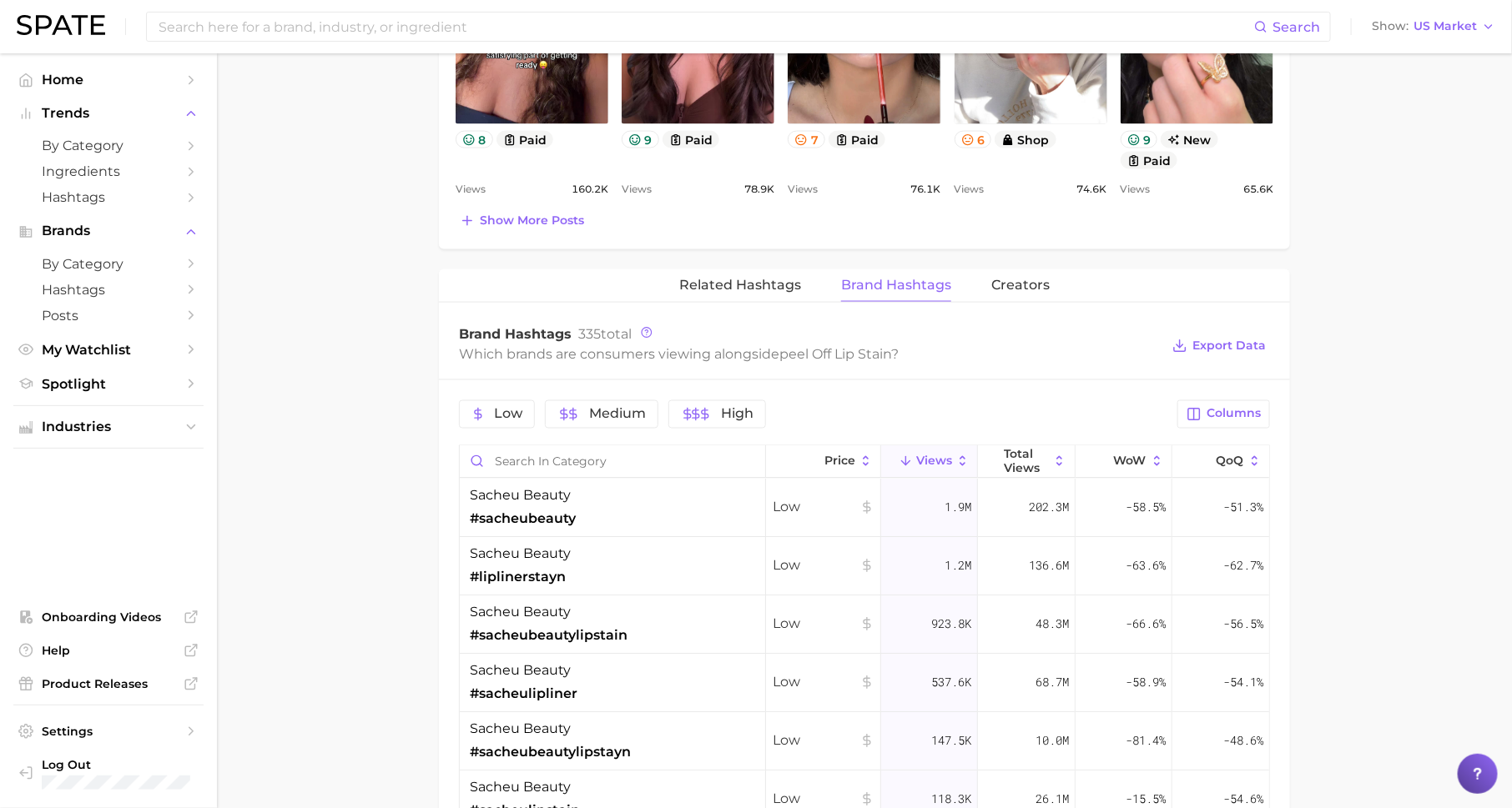
scroll to position [862, 0]
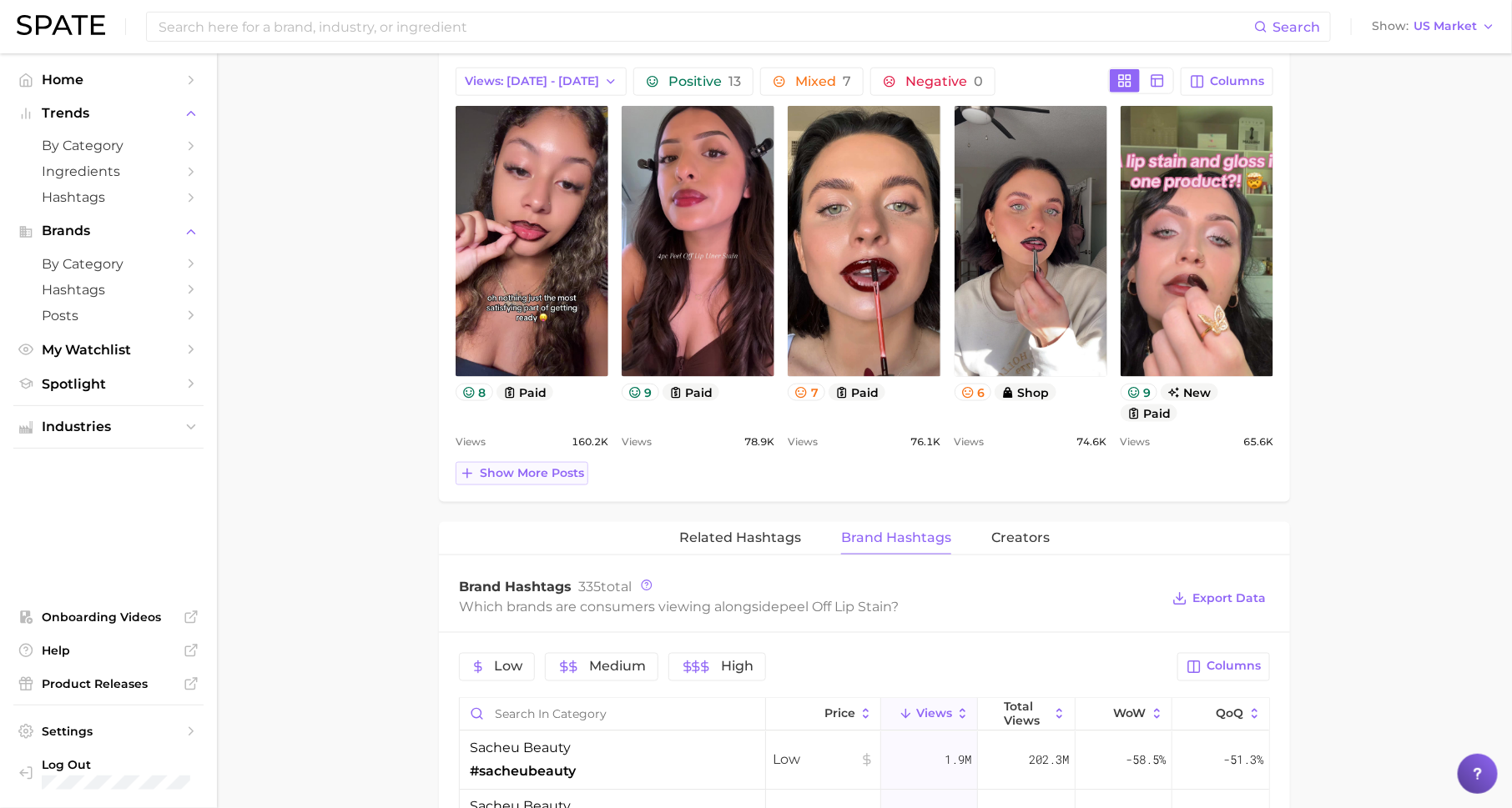
click at [512, 467] on span "Show more posts" at bounding box center [532, 473] width 104 height 14
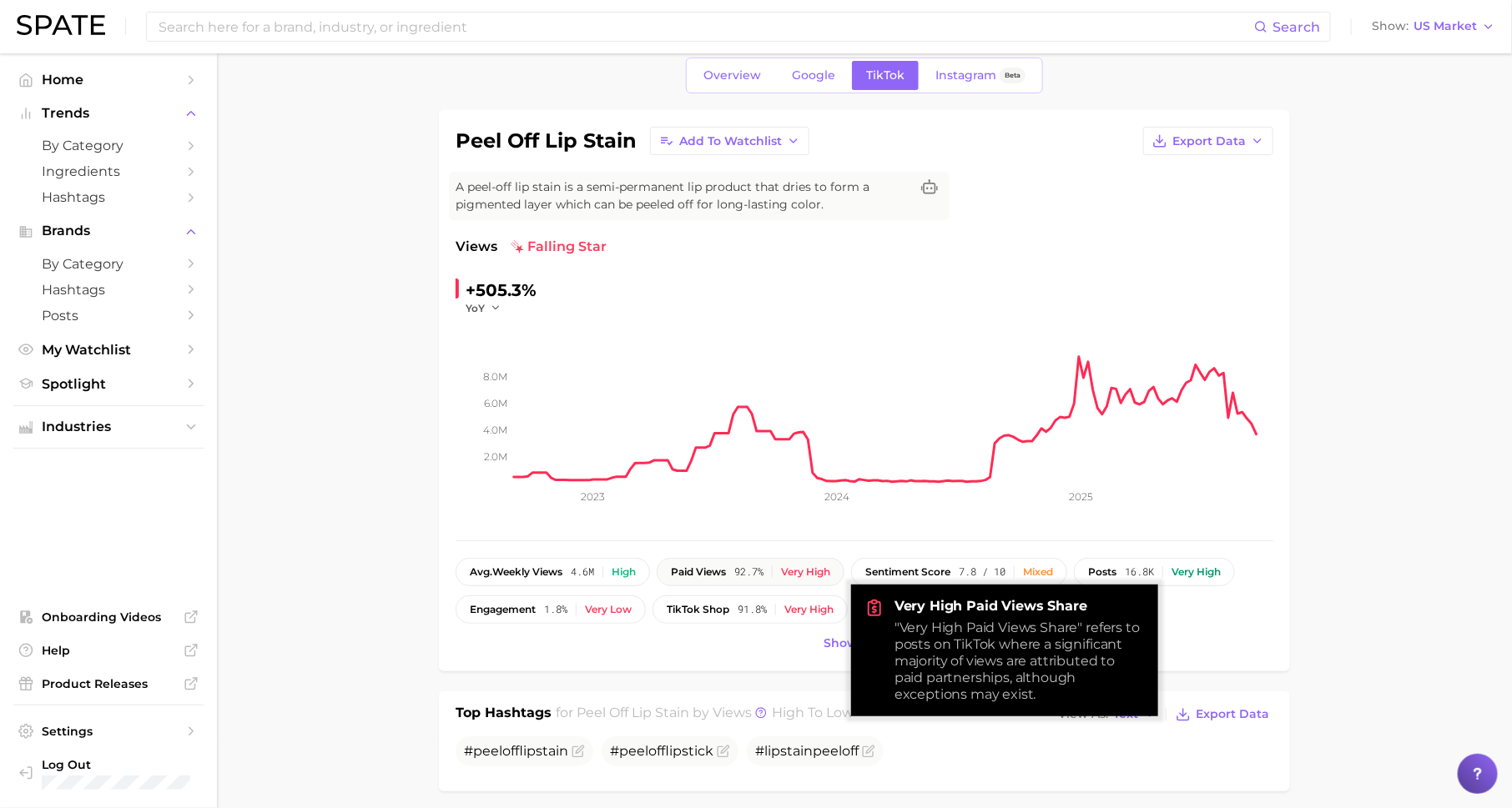
scroll to position [0, 0]
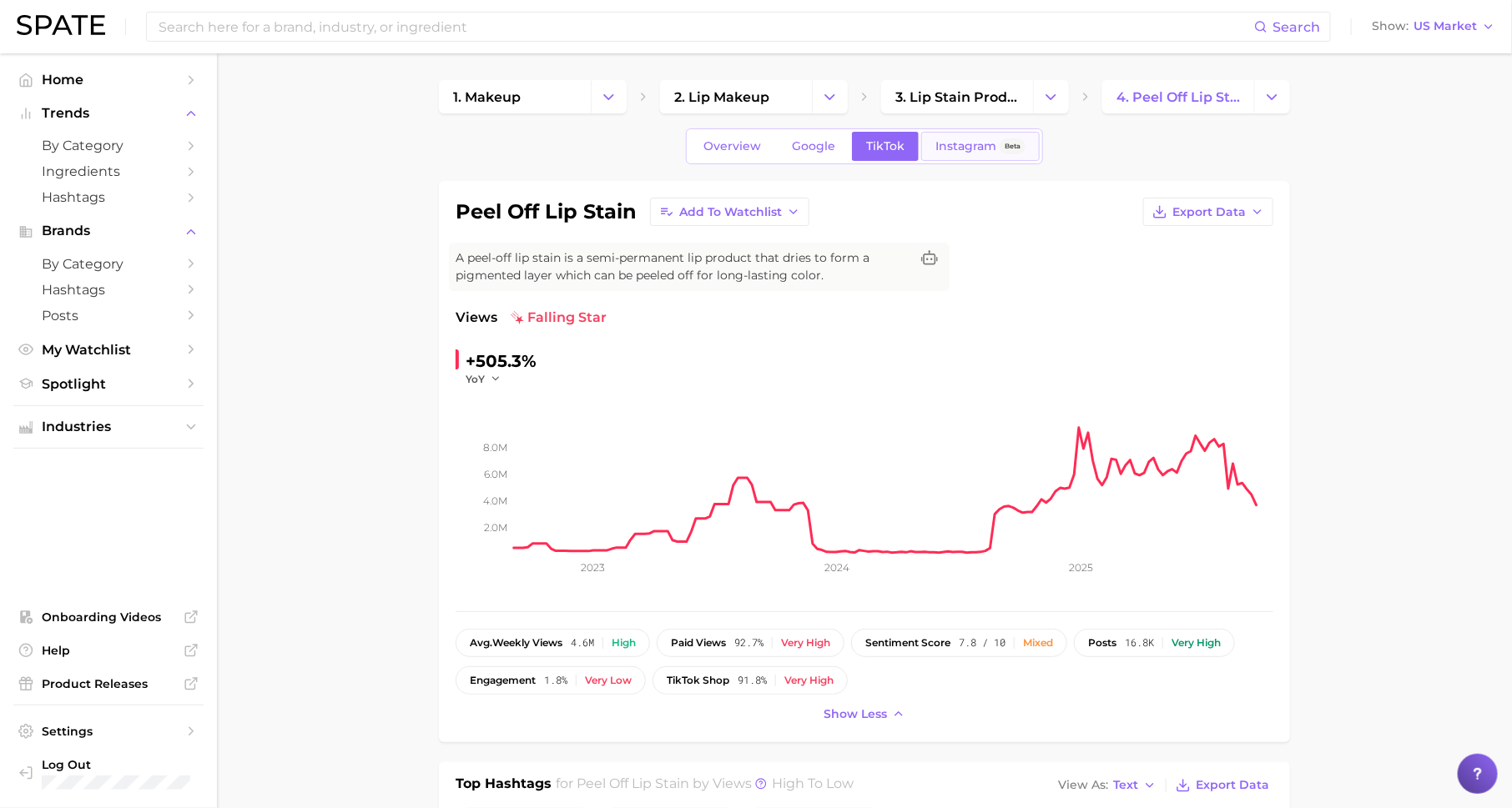
click at [957, 142] on span "Instagram" at bounding box center [966, 146] width 61 height 14
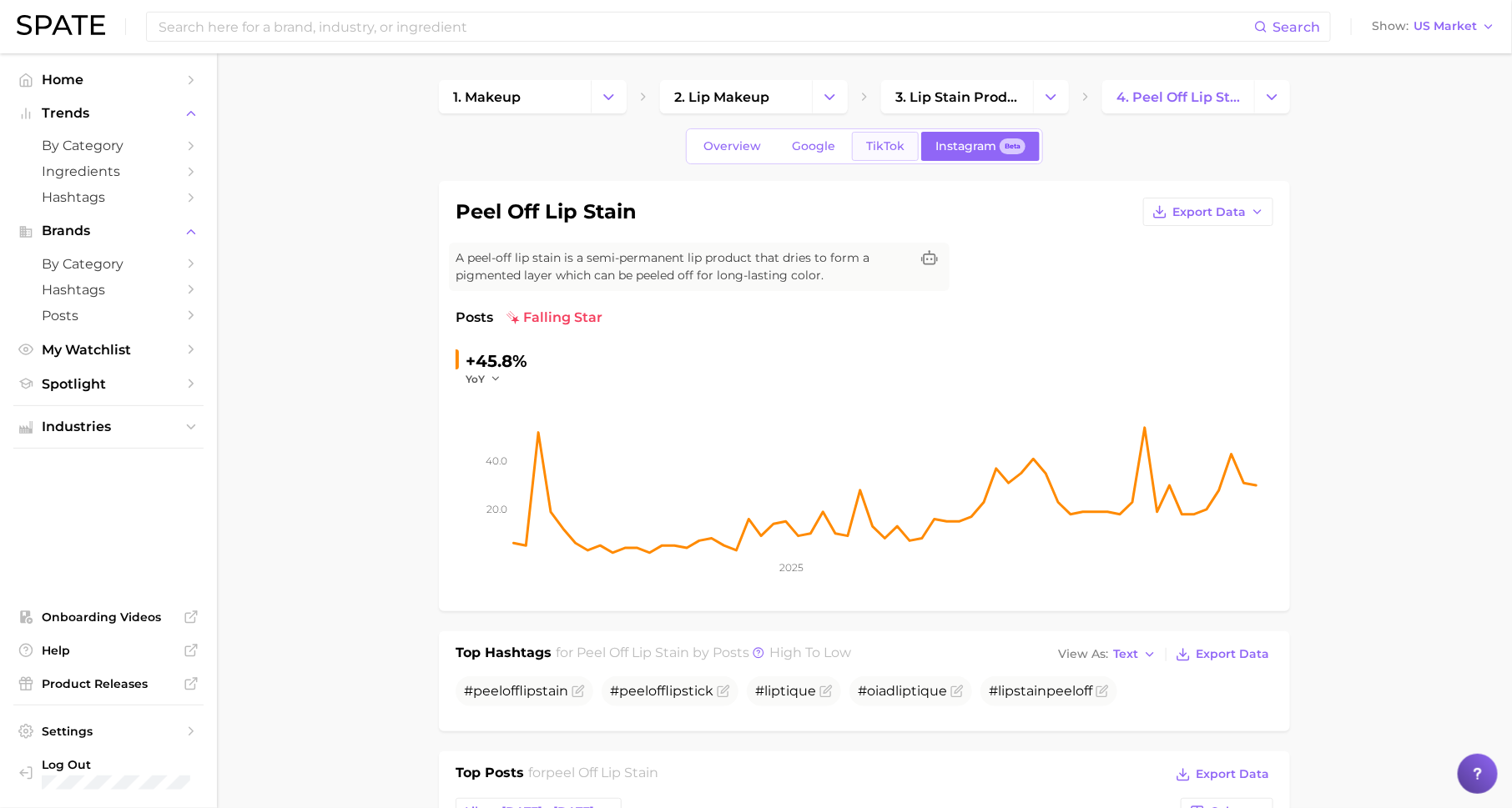
click at [881, 156] on link "TikTok" at bounding box center [885, 147] width 67 height 29
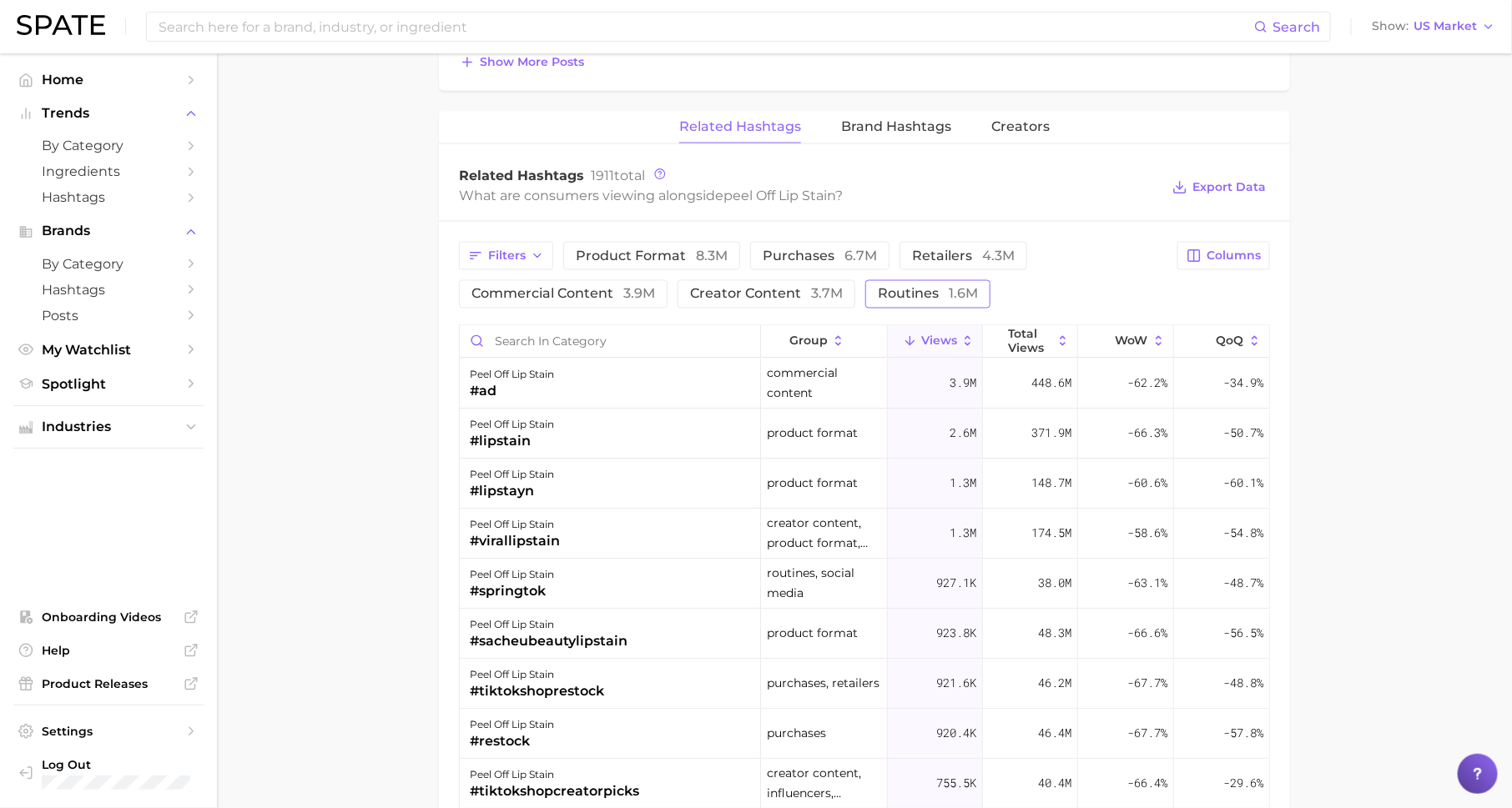
click at [904, 292] on span "routines 1.6m" at bounding box center [928, 295] width 100 height 14
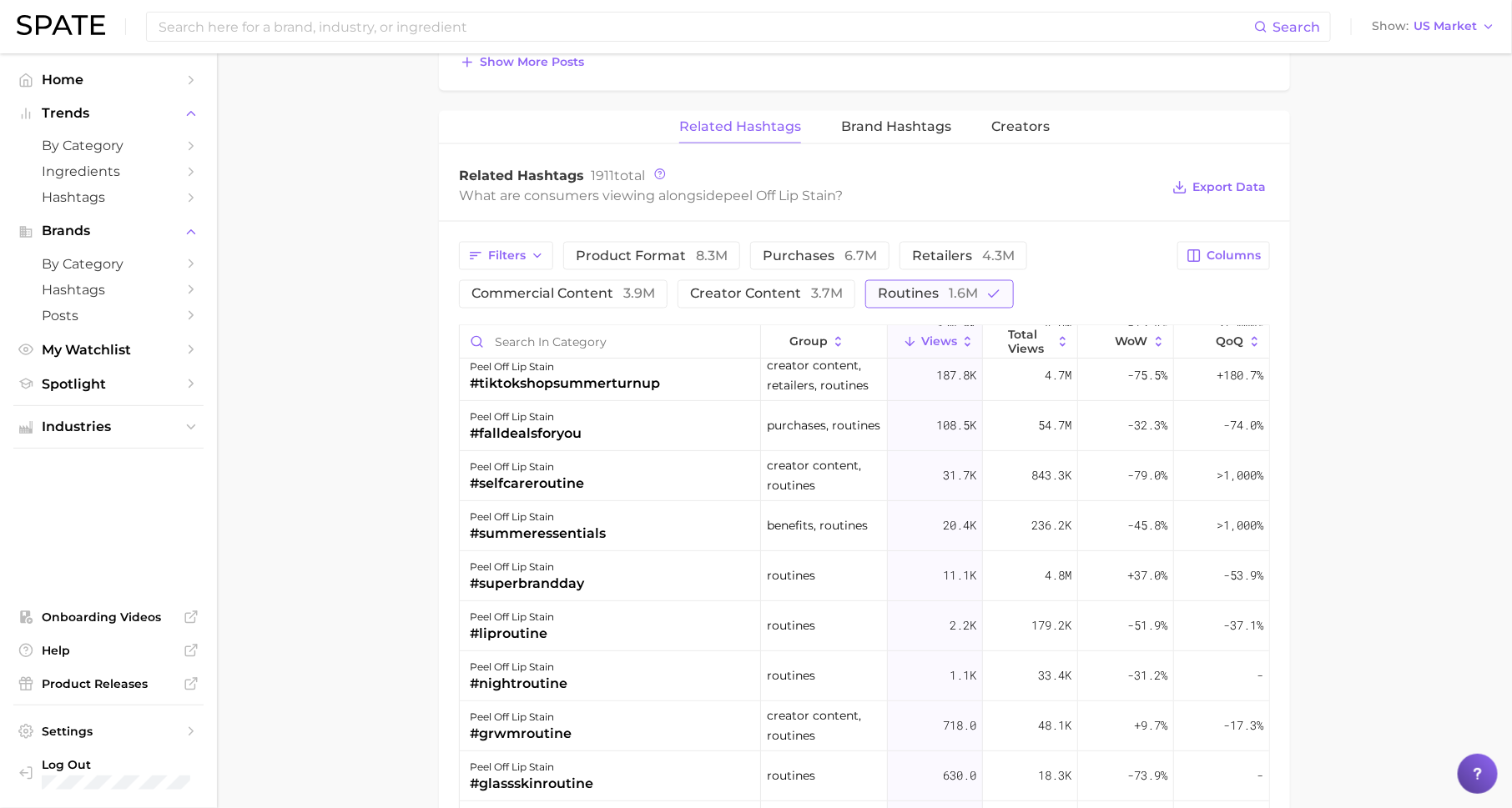
click at [953, 288] on span "1.6m" at bounding box center [963, 294] width 29 height 16
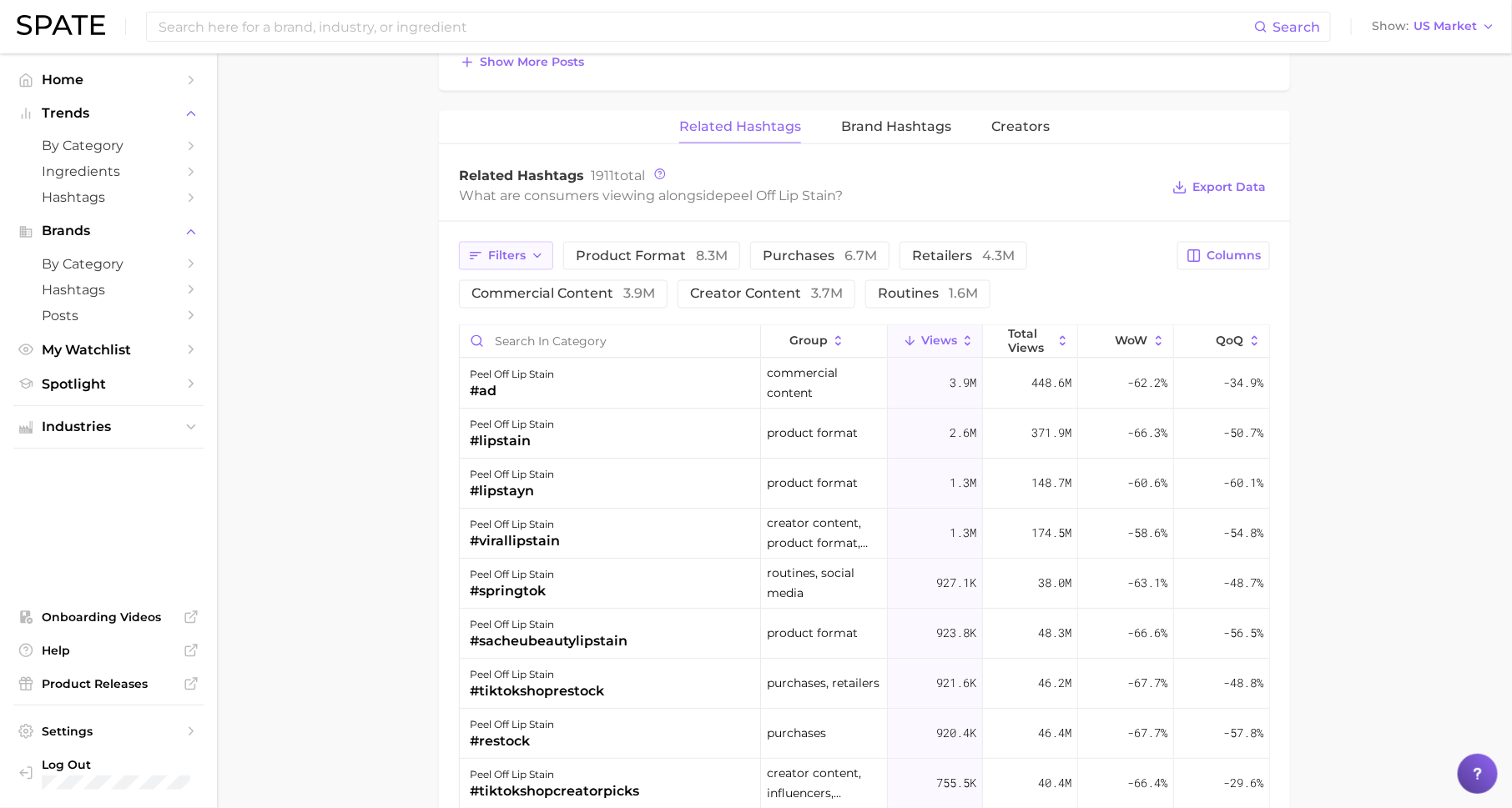
click at [535, 242] on button "Filters" at bounding box center [506, 256] width 94 height 28
click at [610, 242] on button "product format 8.3m" at bounding box center [652, 256] width 177 height 28
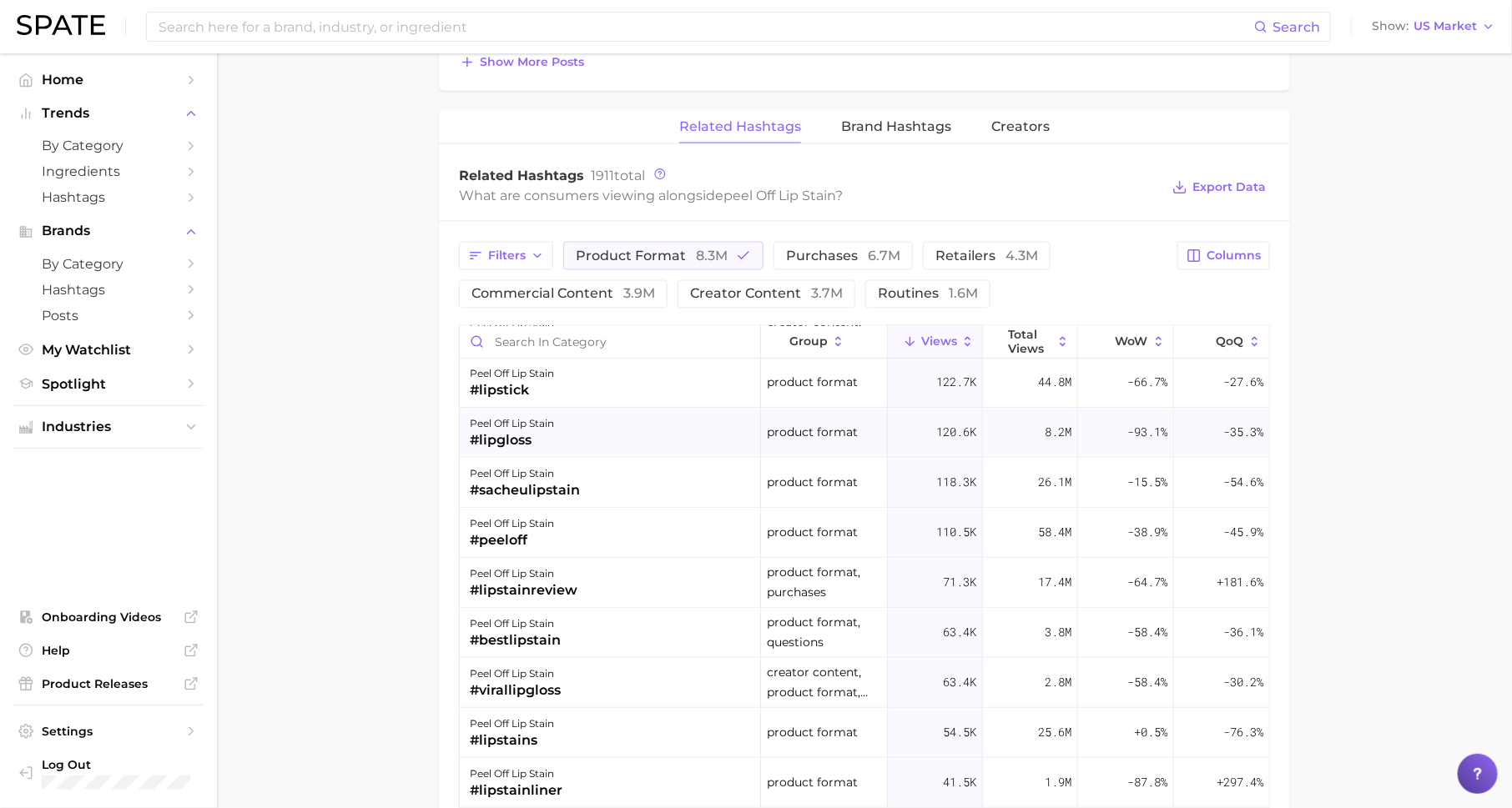
scroll to position [356, 0]
click at [610, 254] on span "product format 8.3m" at bounding box center [652, 257] width 152 height 14
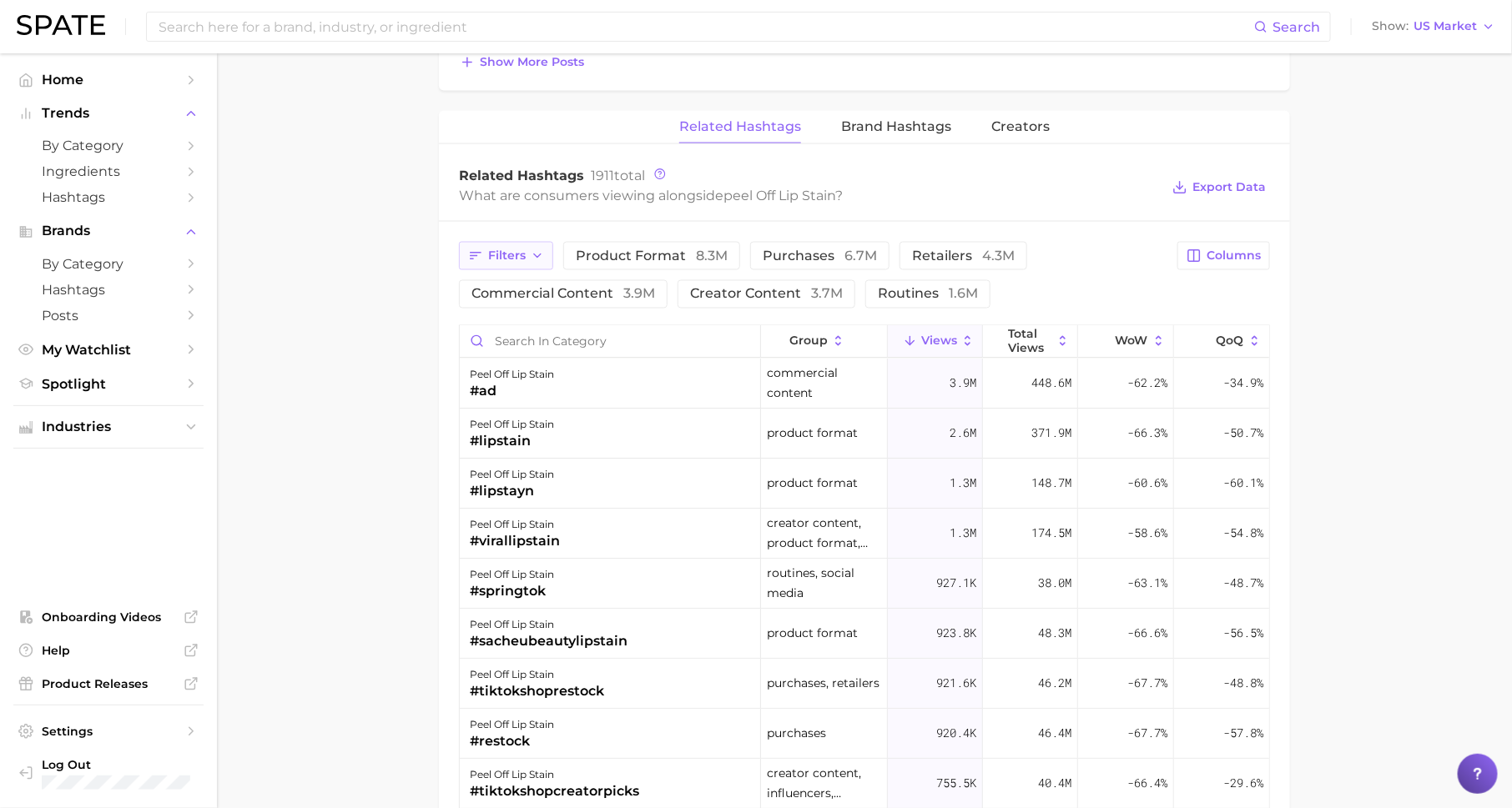
click at [526, 251] on button "Filters" at bounding box center [506, 256] width 94 height 28
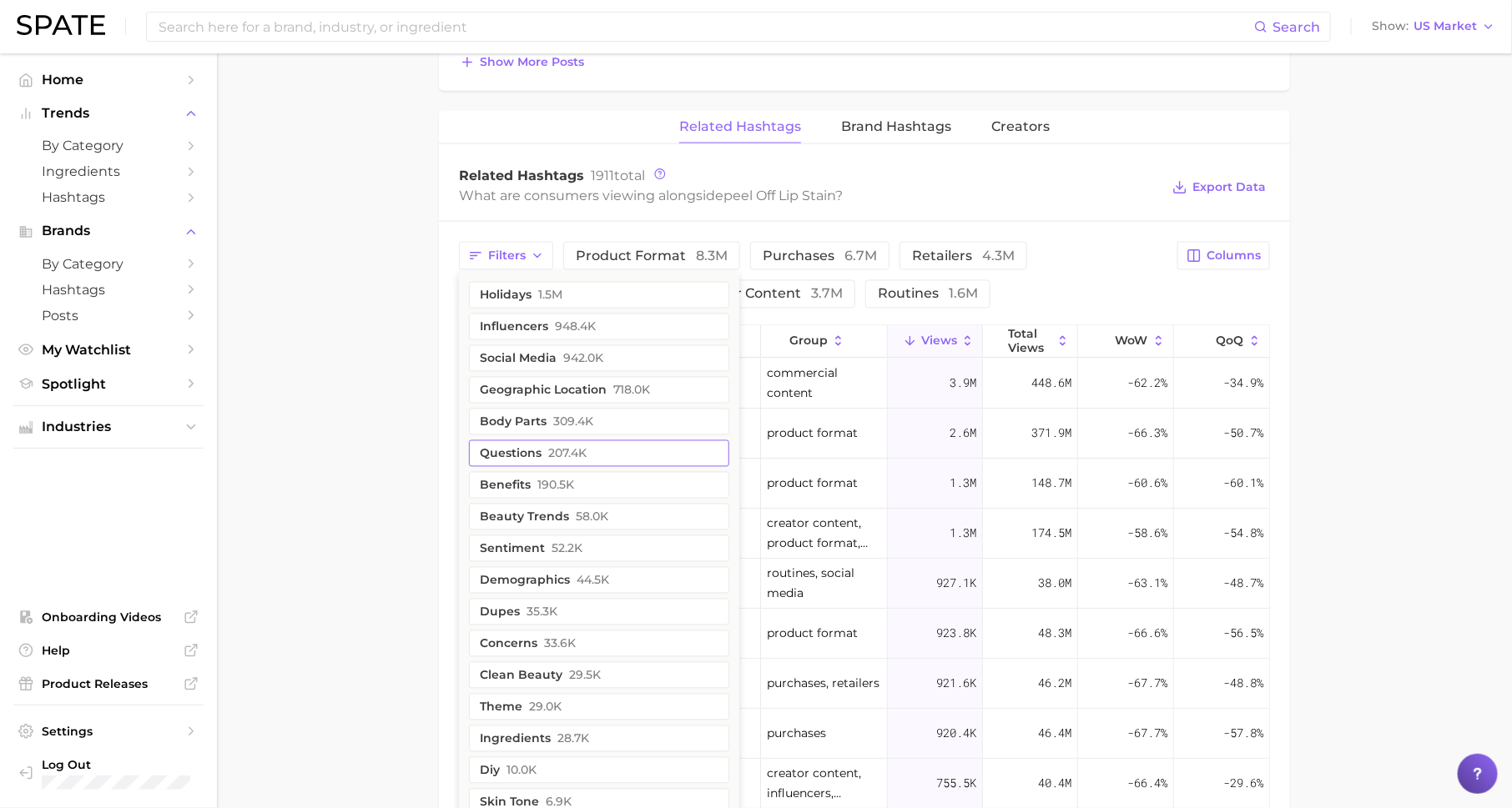
click at [560, 458] on button "questions 207.4k" at bounding box center [600, 453] width 261 height 26
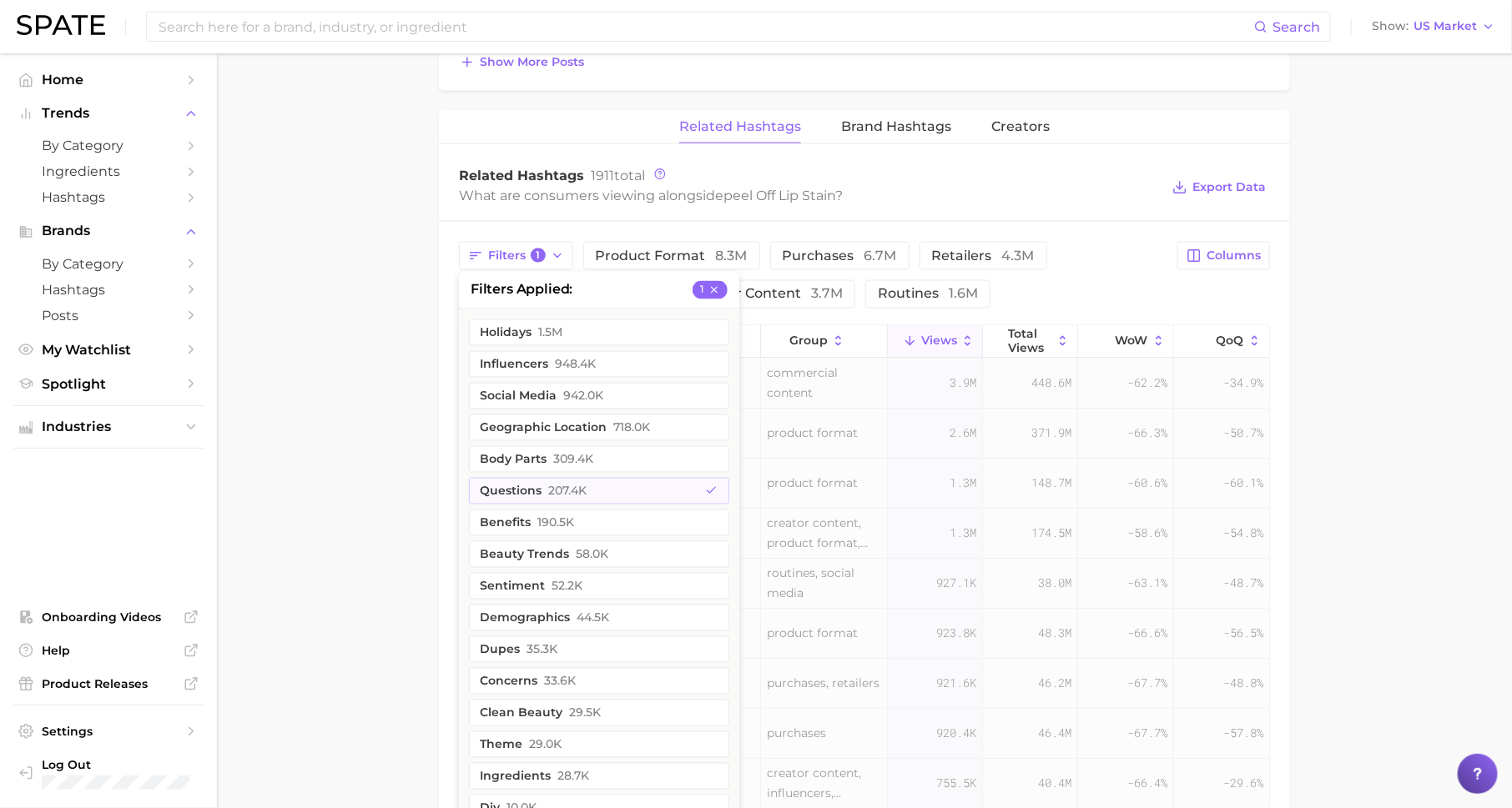
click at [379, 454] on main "1. makeup 2. lip makeup 3. lip stain products 4. peel off lip stain Overview Go…" at bounding box center [864, 27] width 1295 height 2419
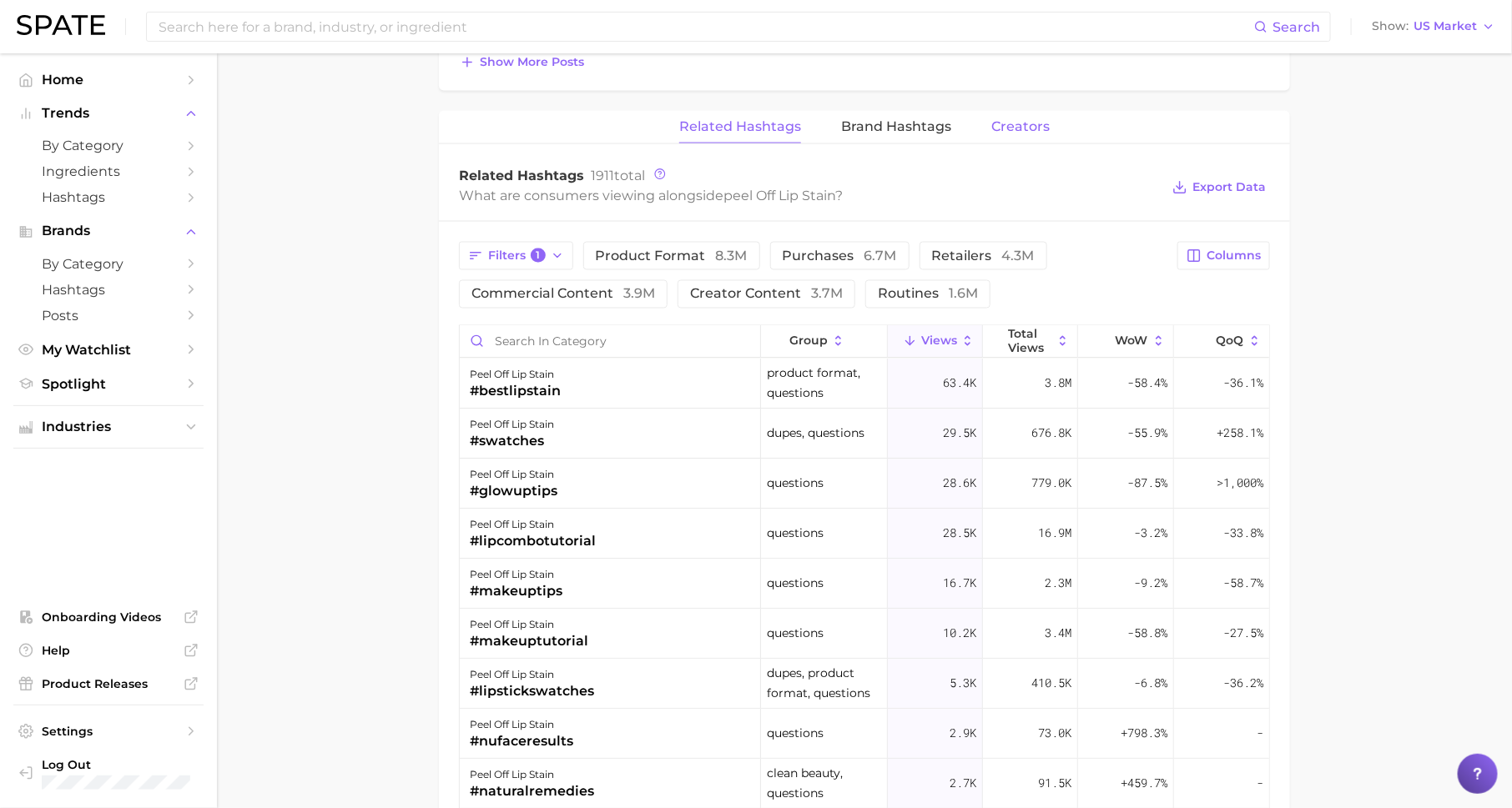
click at [1011, 120] on span "Creators" at bounding box center [1021, 126] width 59 height 15
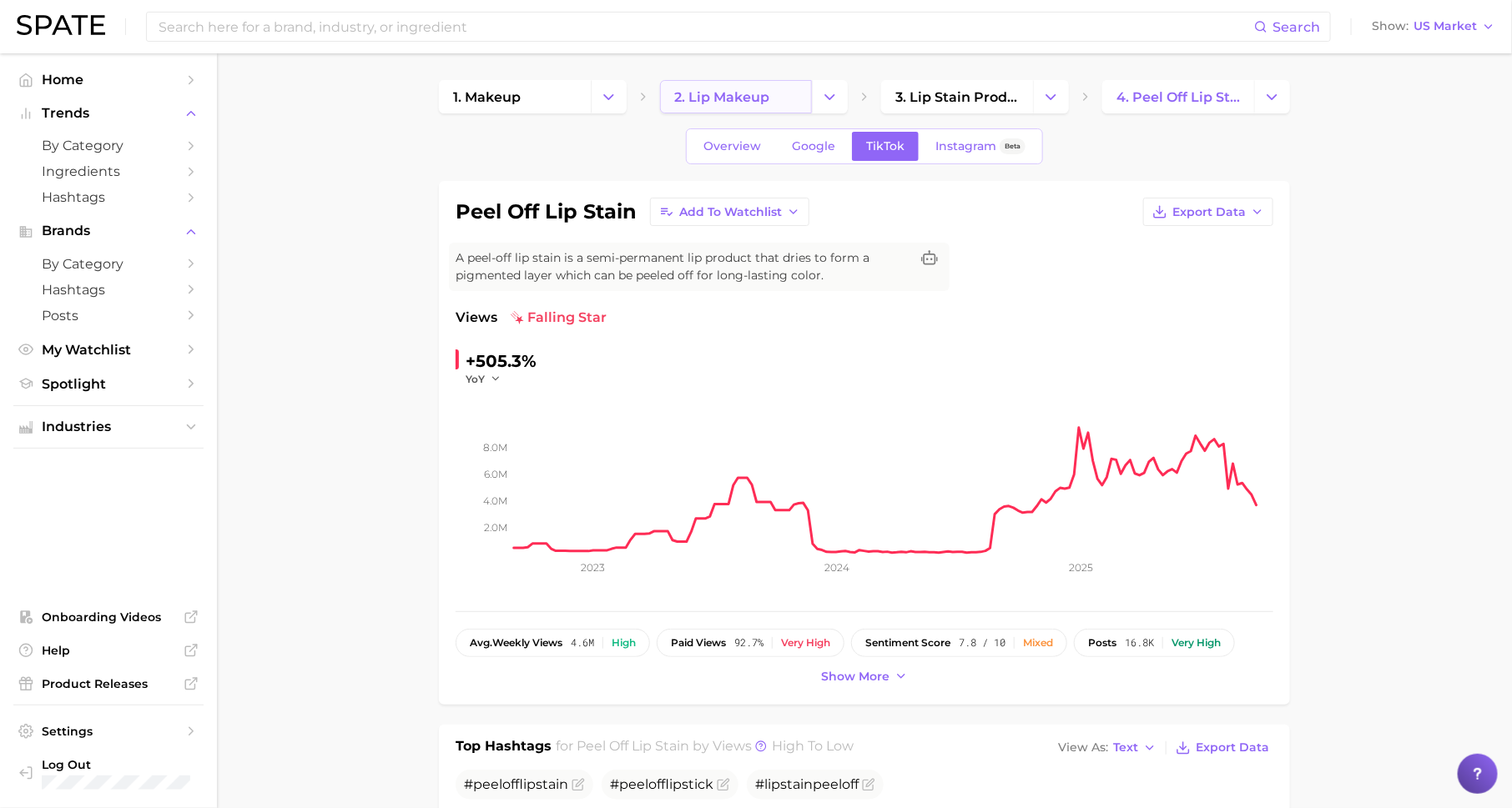
click at [756, 98] on span "2. lip makeup" at bounding box center [721, 97] width 95 height 16
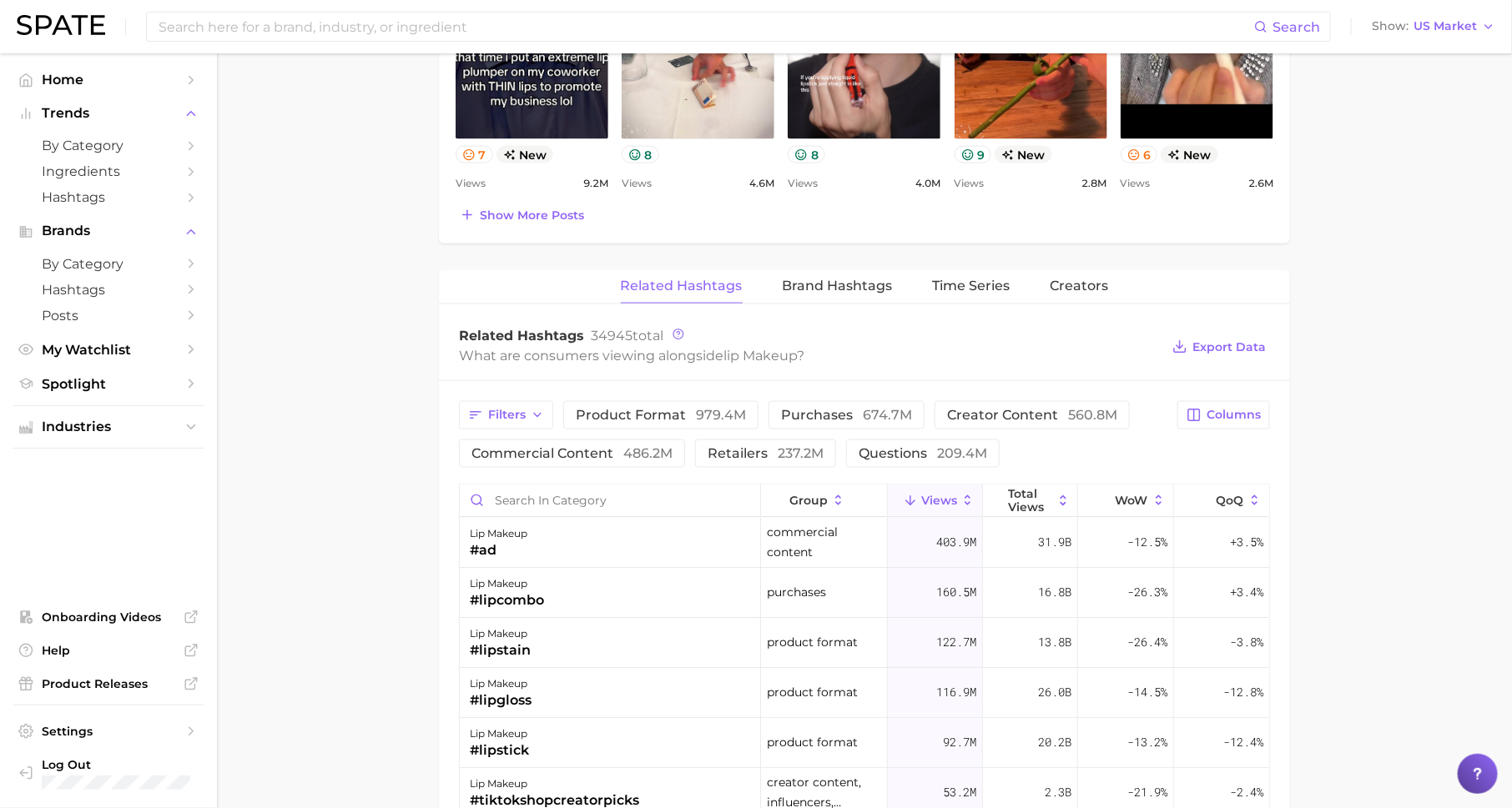
scroll to position [1058, 0]
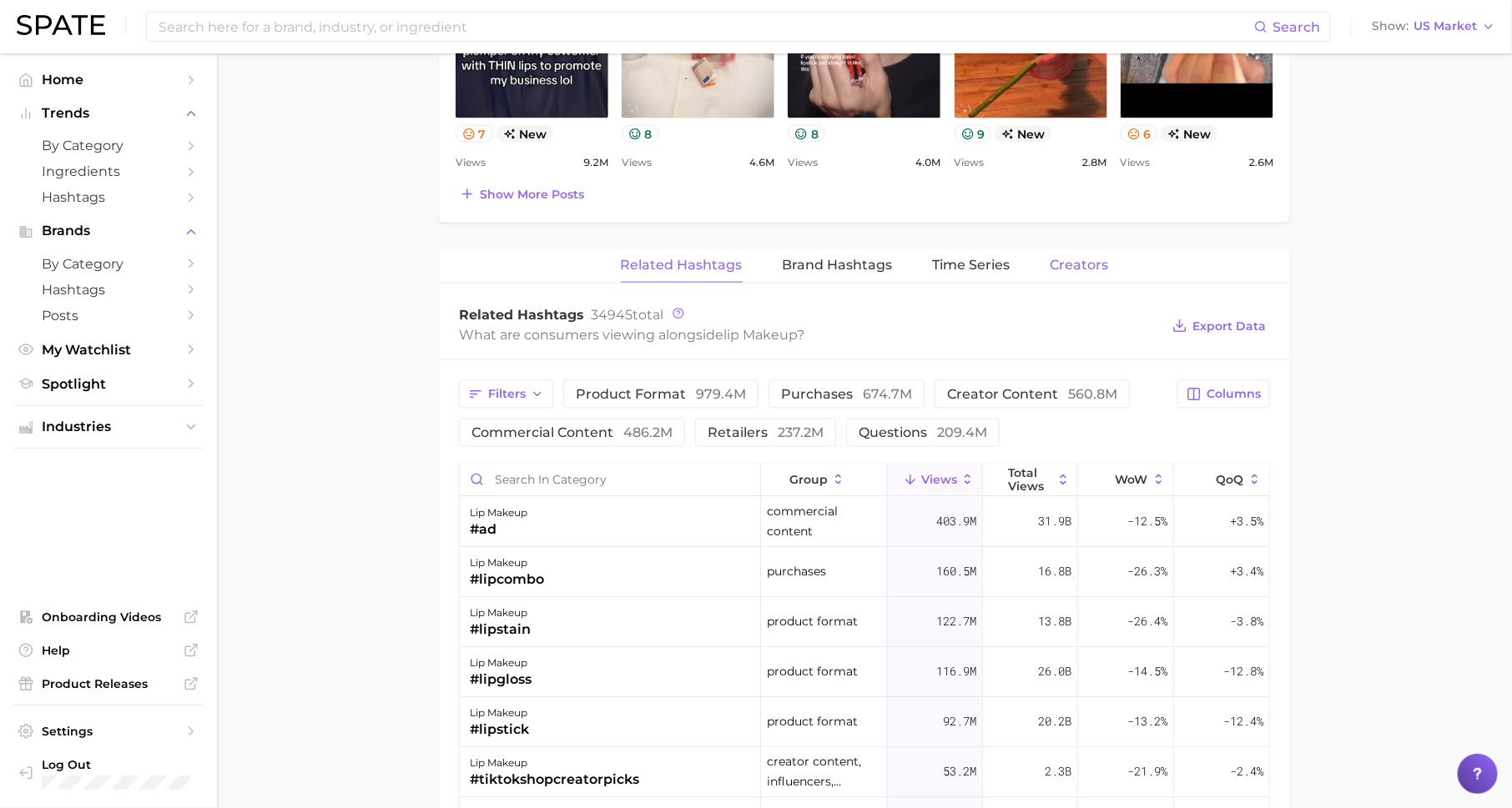
click at [1069, 270] on button "Creators" at bounding box center [1080, 265] width 59 height 32
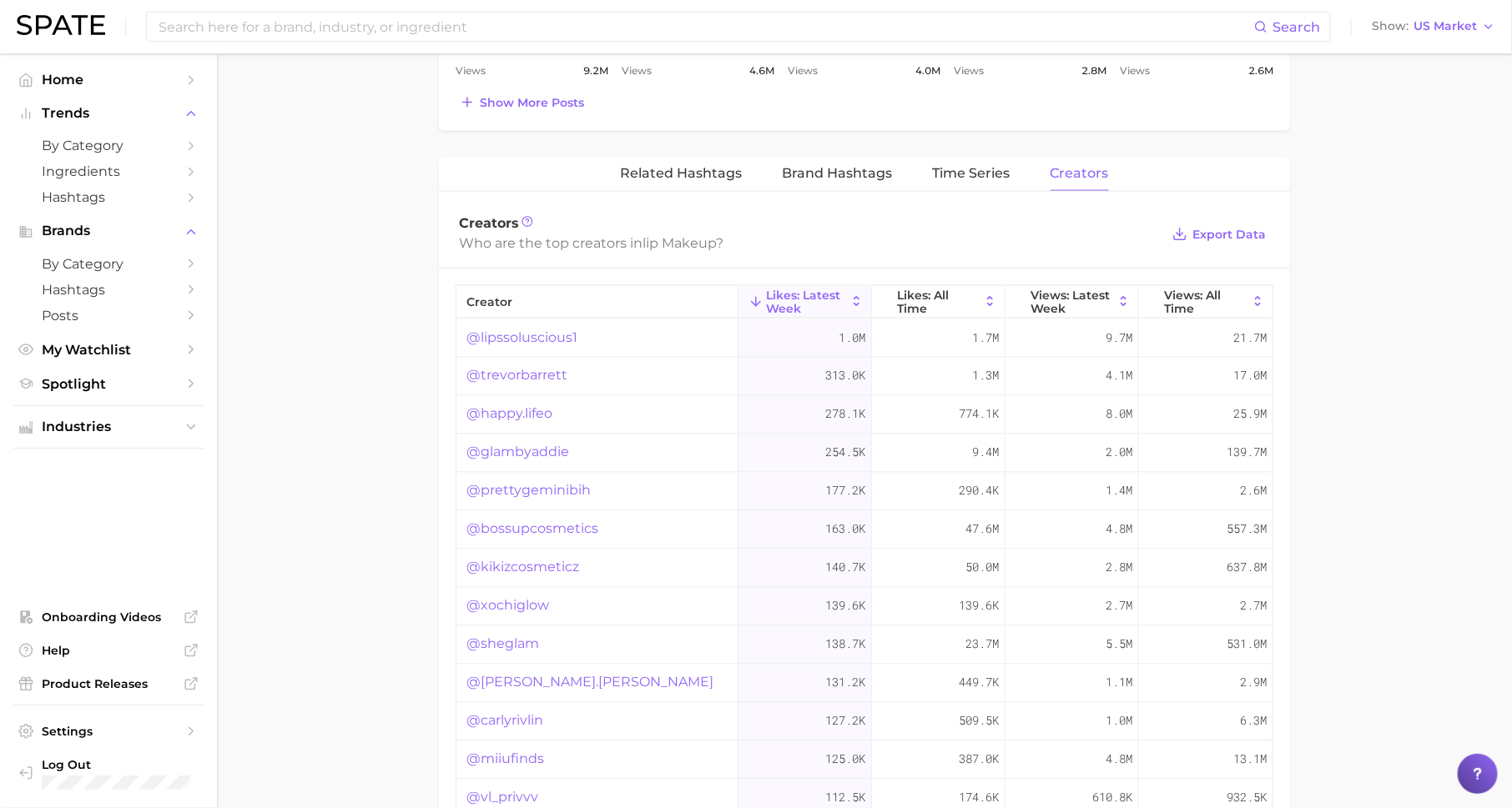
scroll to position [1157, 0]
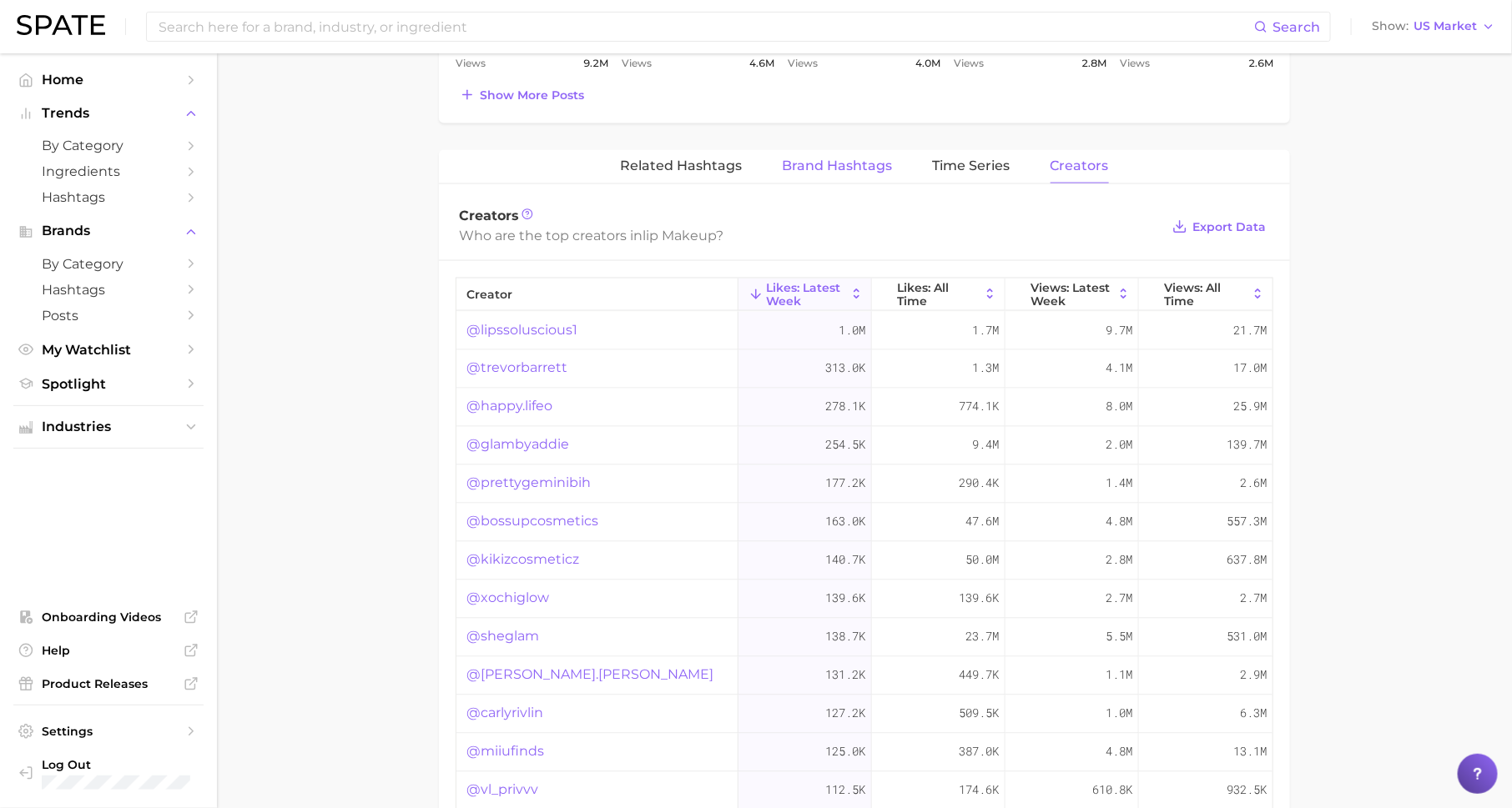
click at [852, 171] on button "Brand Hashtags" at bounding box center [838, 166] width 110 height 32
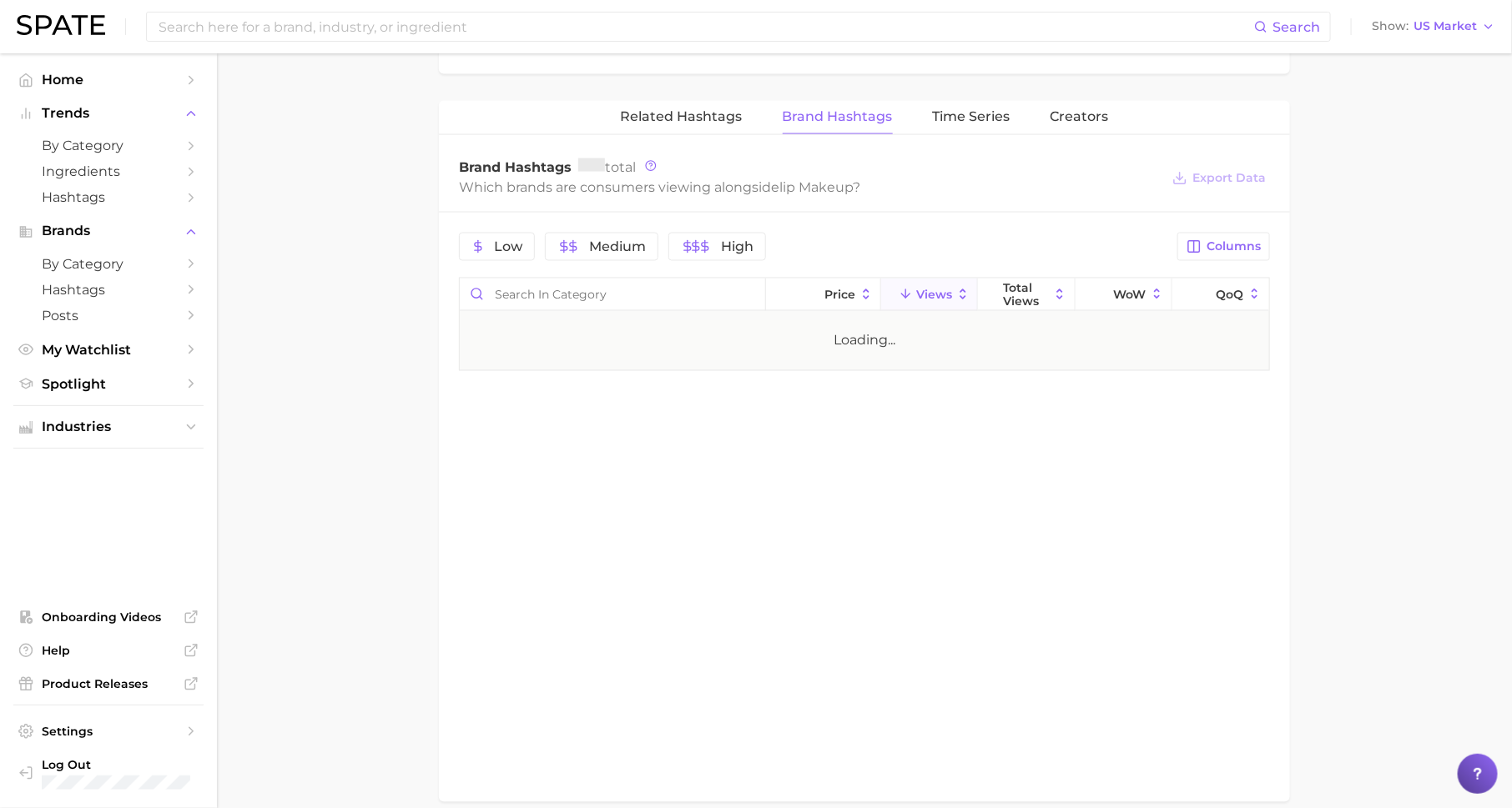
scroll to position [1211, 0]
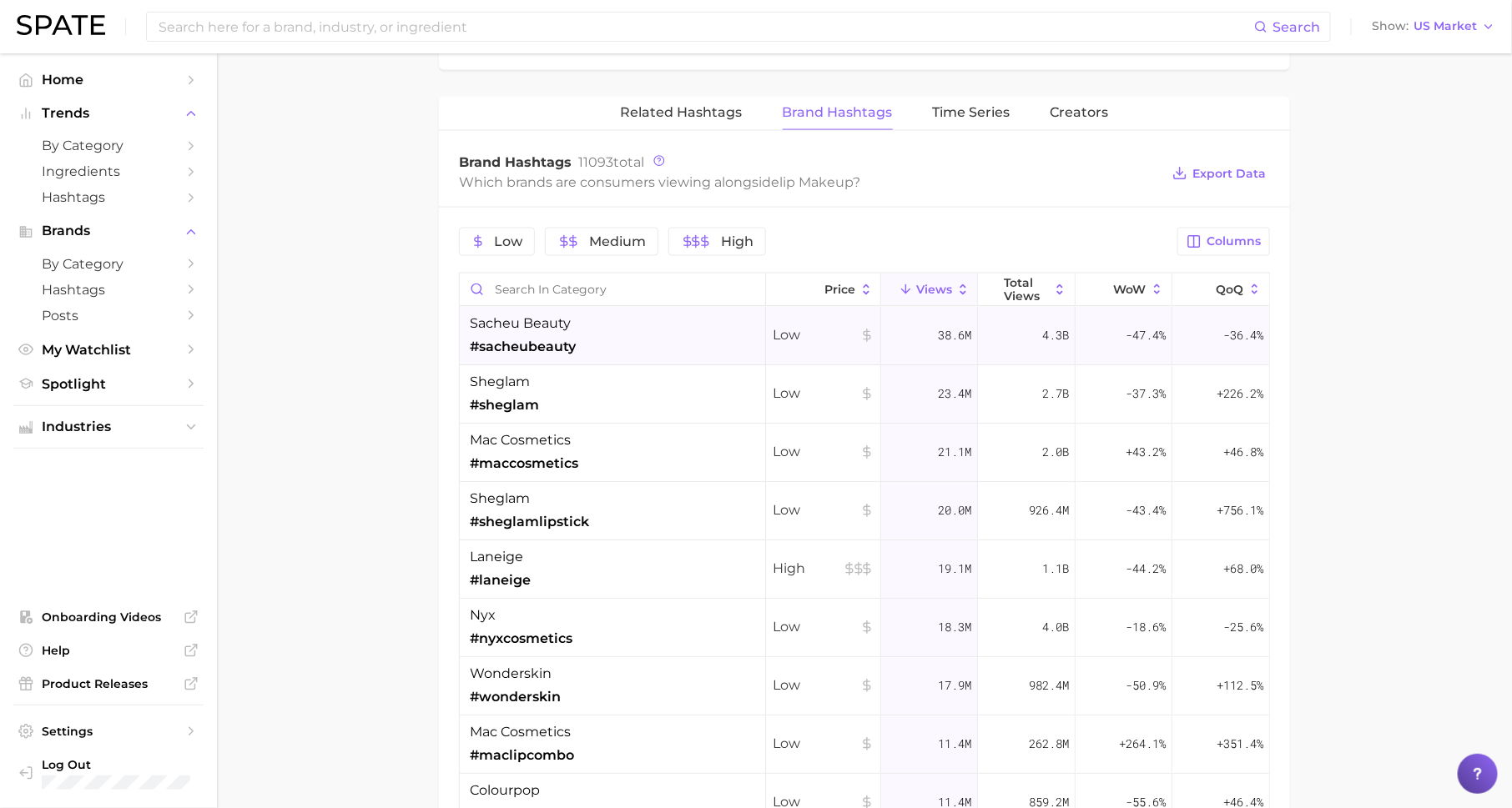
click at [560, 337] on span "#sacheubeauty" at bounding box center [522, 347] width 106 height 20
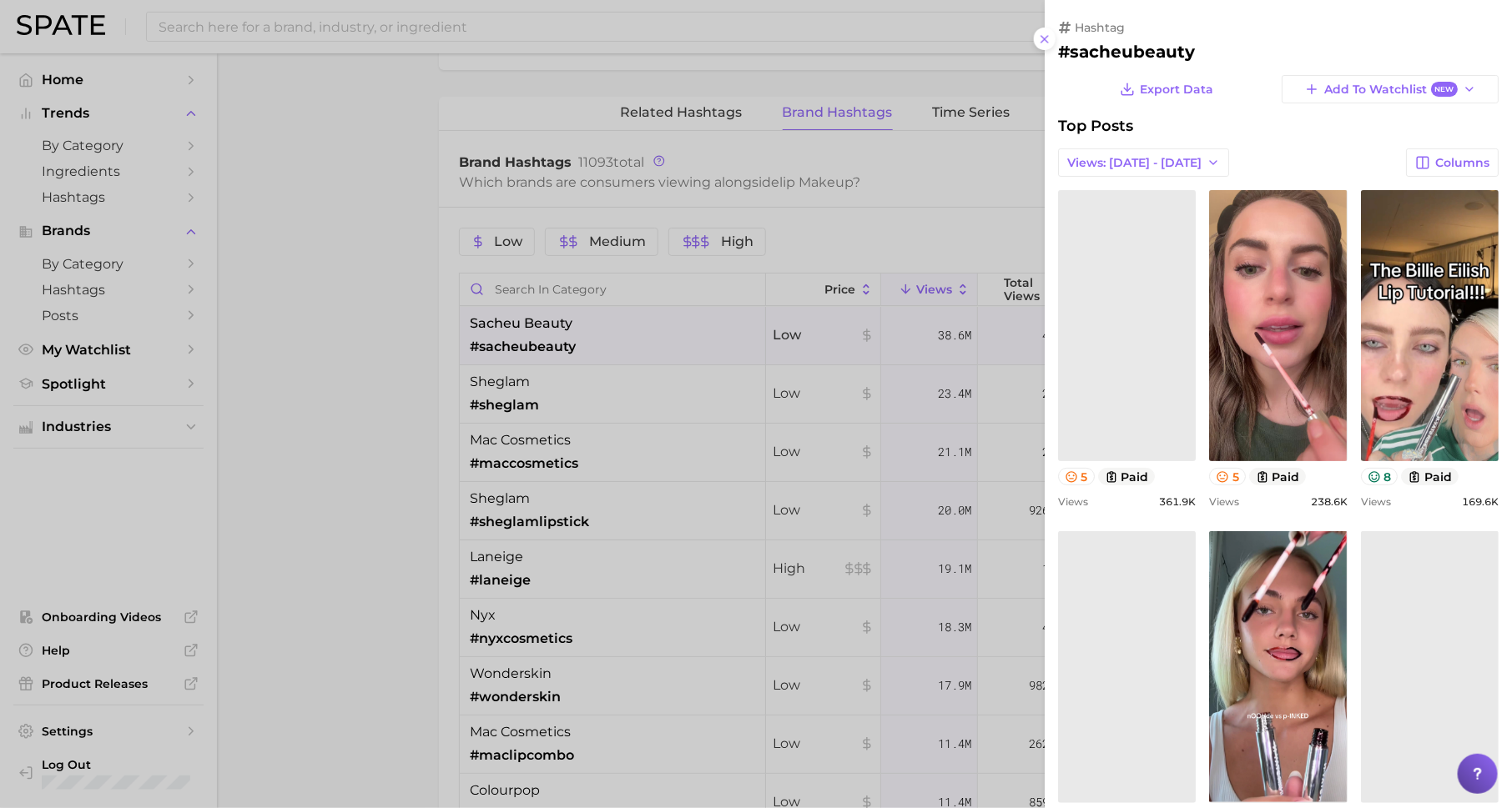
scroll to position [0, 0]
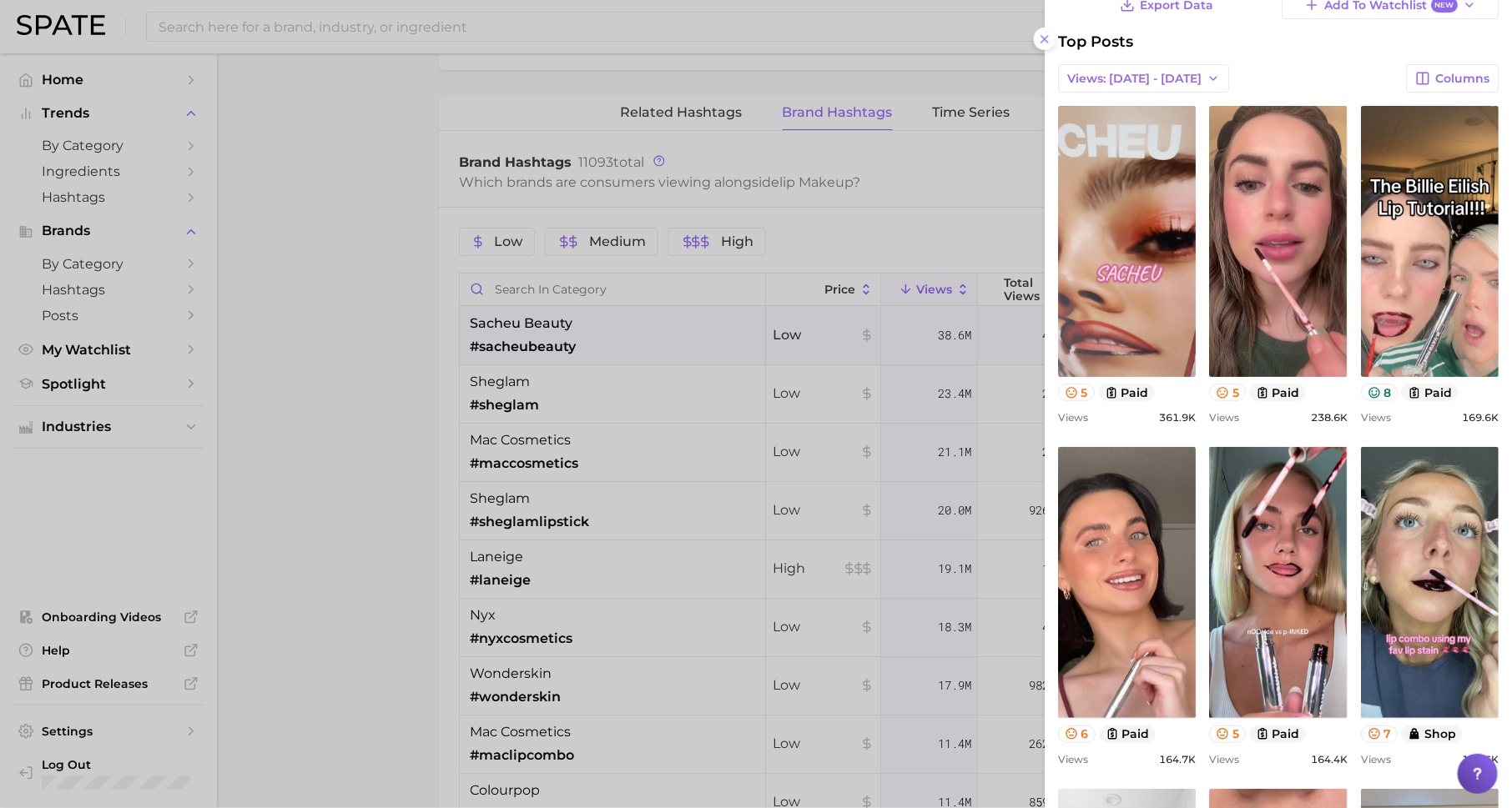
click at [814, 423] on div at bounding box center [756, 404] width 1512 height 808
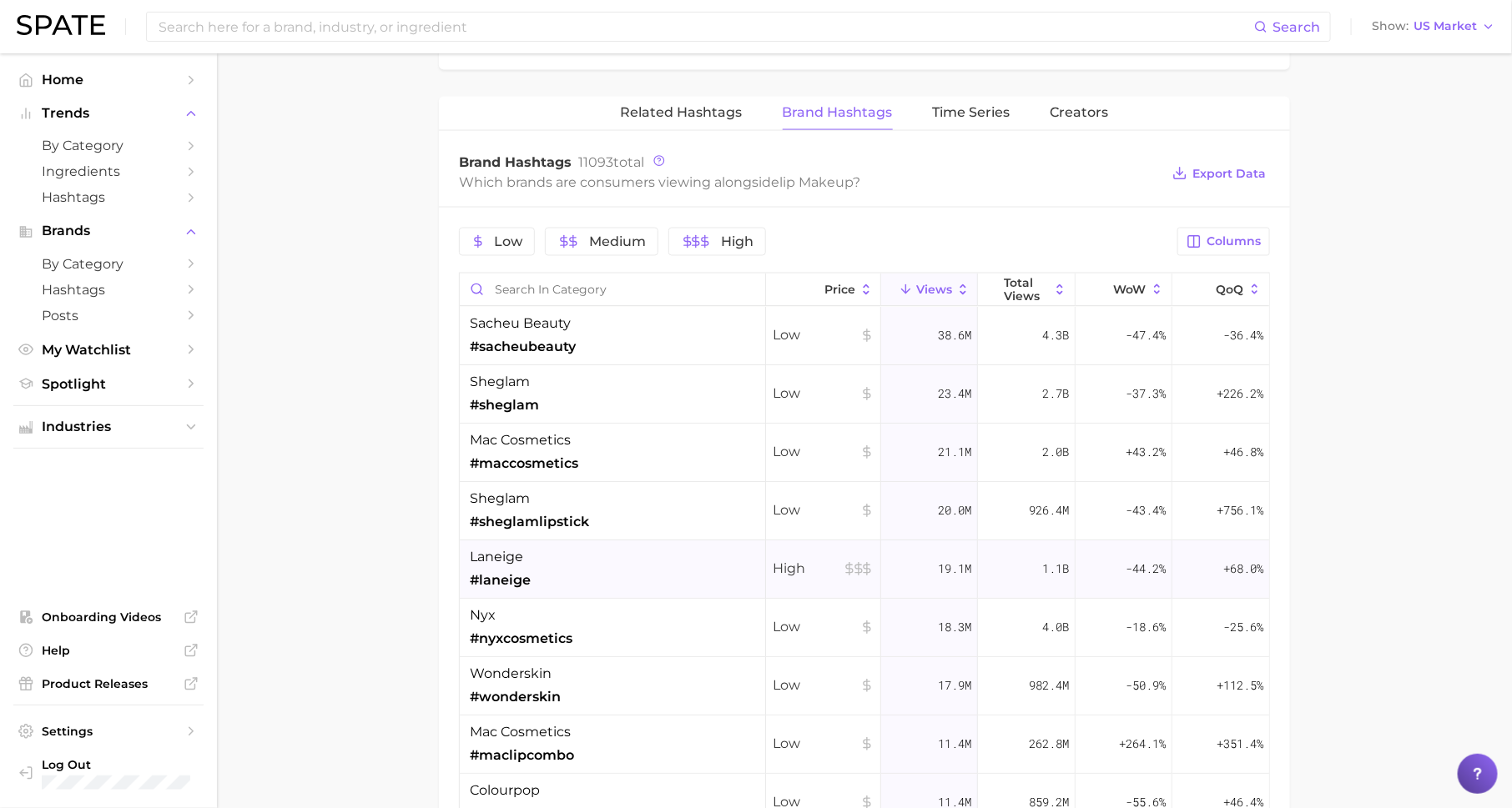
scroll to position [1031, 0]
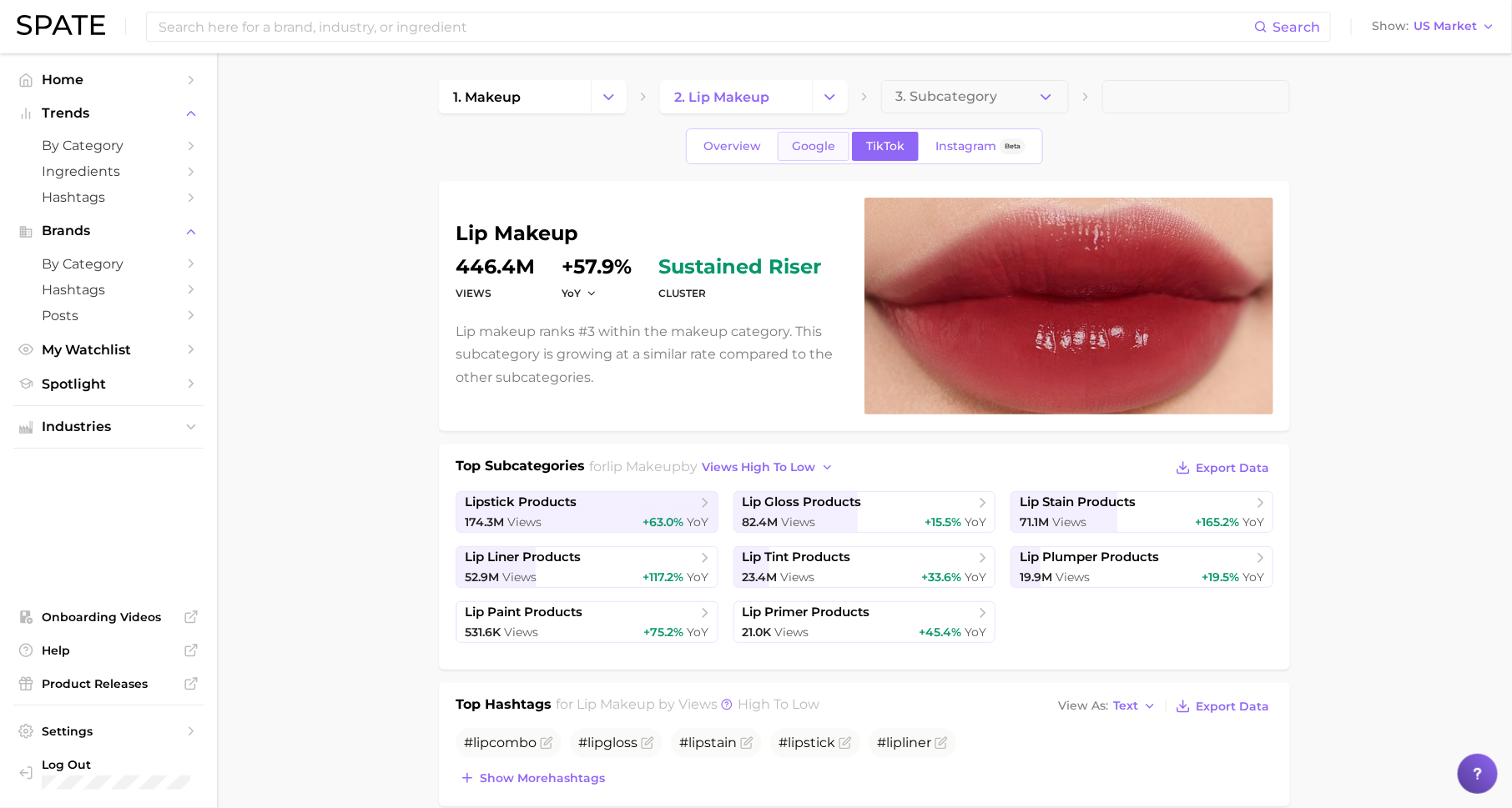
click at [790, 153] on link "Google" at bounding box center [813, 147] width 72 height 29
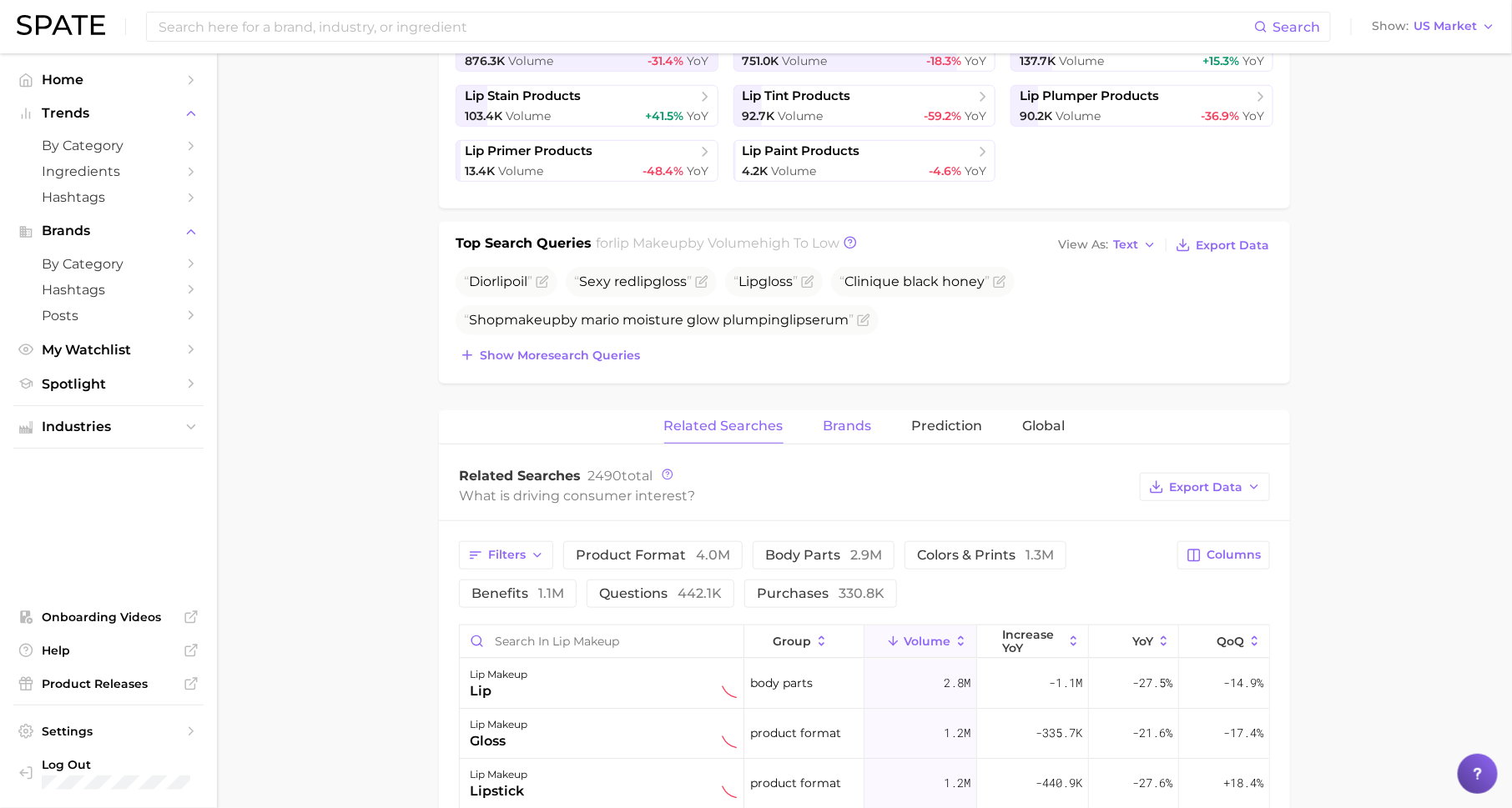
click at [844, 379] on div "lip makeup volume 2.0m YoY -25.9% cluster sustained decliner Lip makeup ranks #…" at bounding box center [864, 587] width 852 height 1734
click at [848, 423] on span "Brands" at bounding box center [848, 426] width 48 height 15
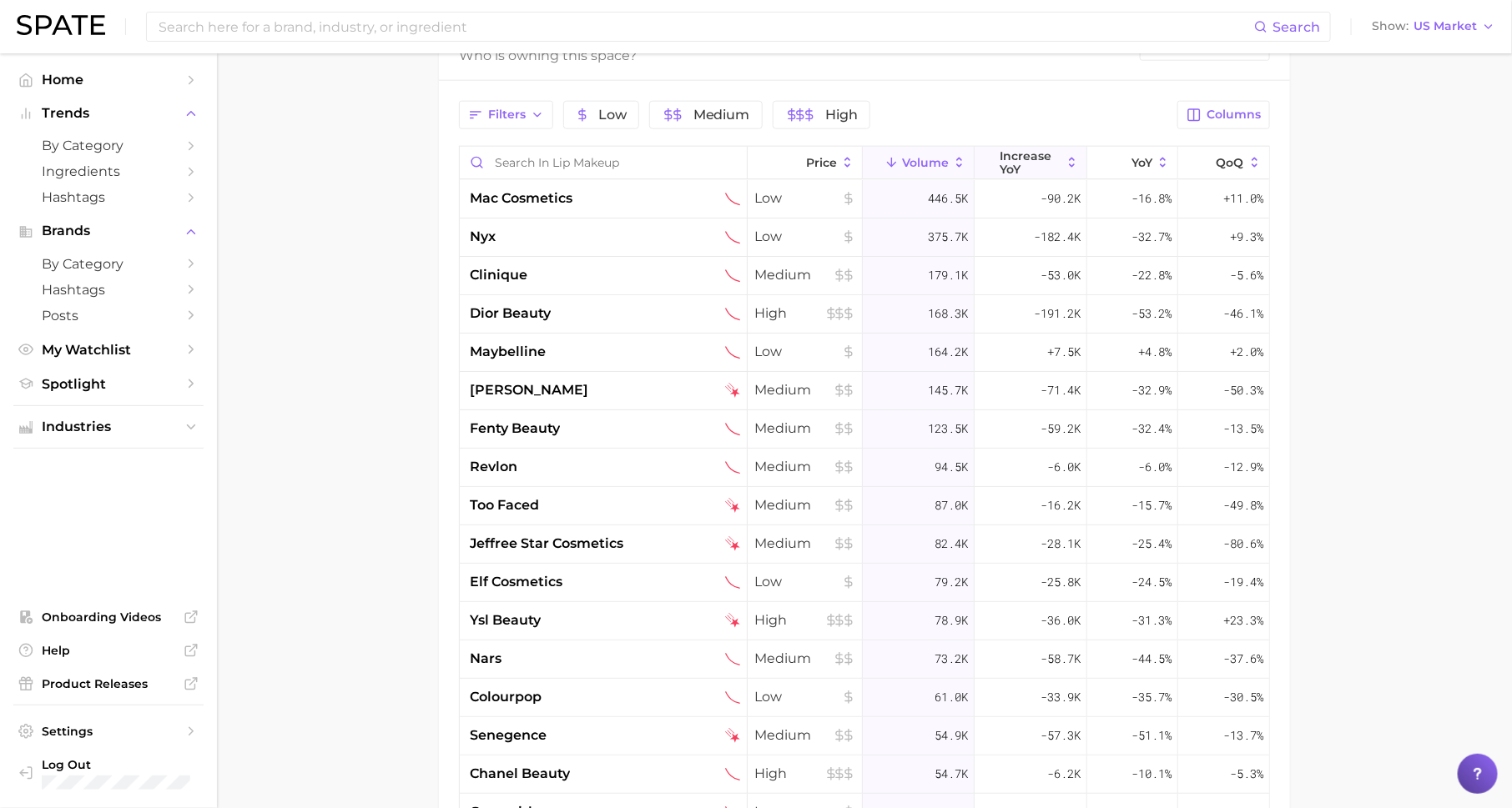
click at [1022, 149] on span "increase YoY" at bounding box center [1031, 162] width 61 height 26
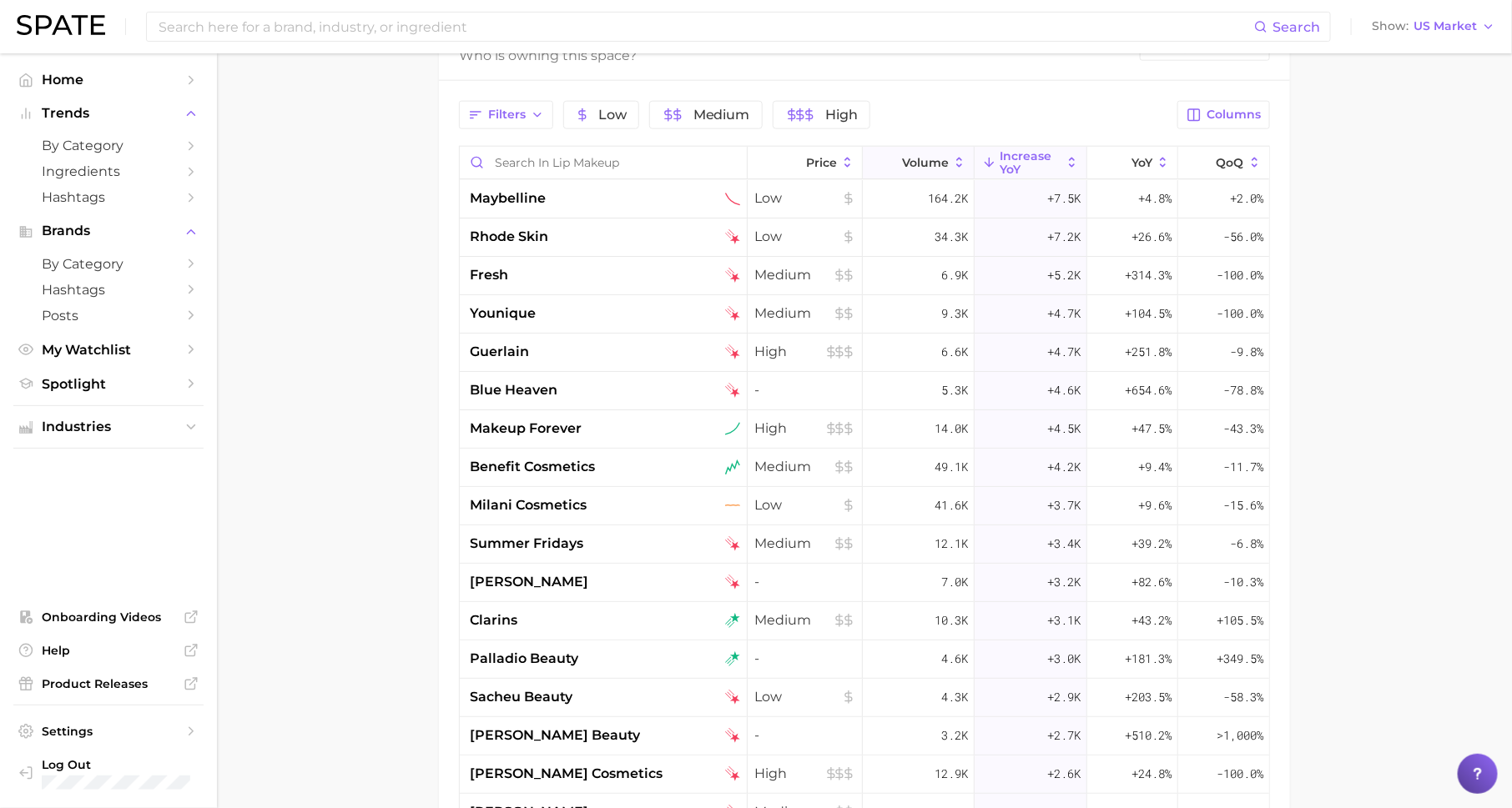
click at [922, 149] on button "Volume" at bounding box center [919, 163] width 112 height 32
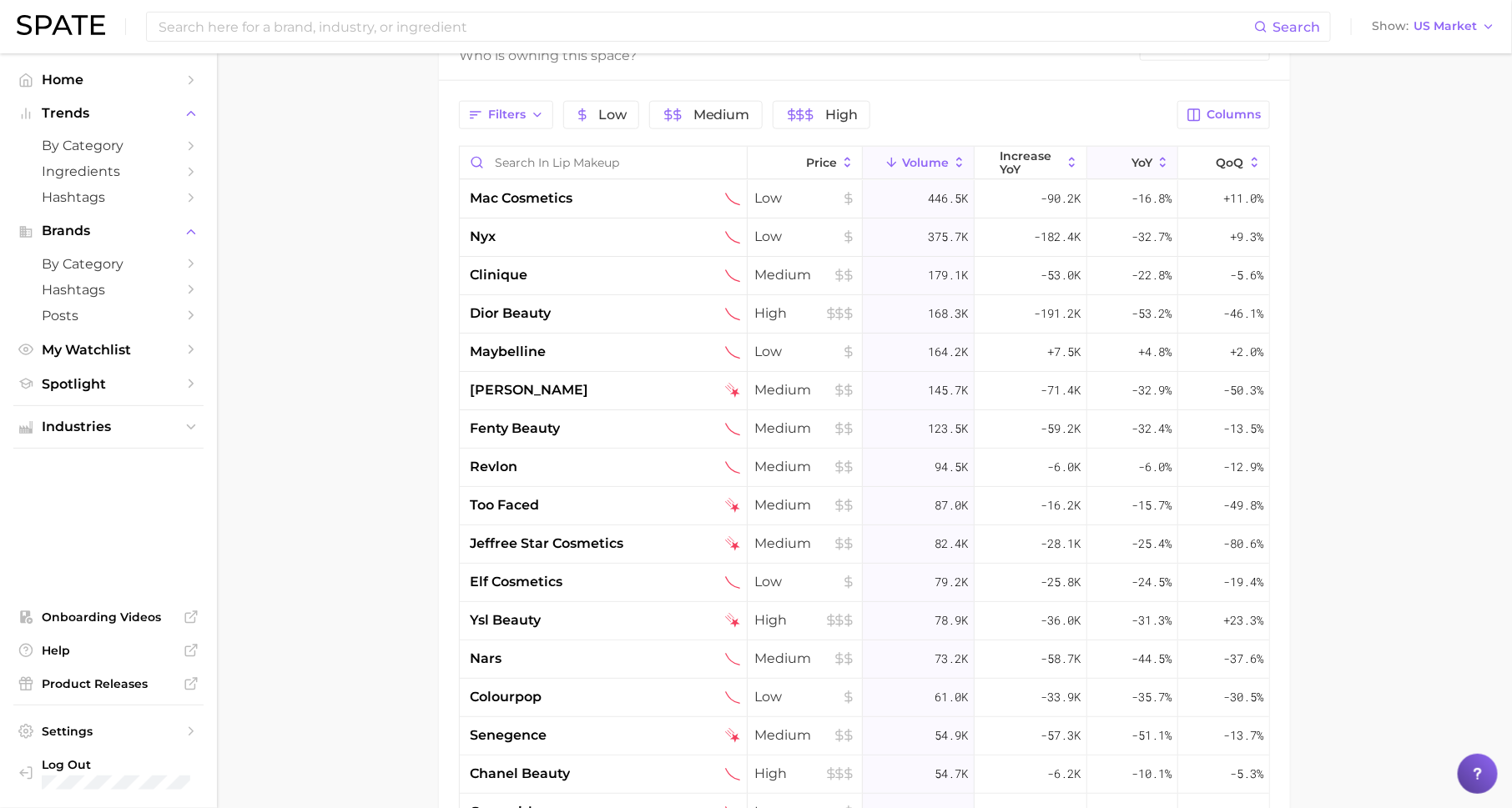
click at [1146, 149] on button "YoY" at bounding box center [1133, 163] width 91 height 32
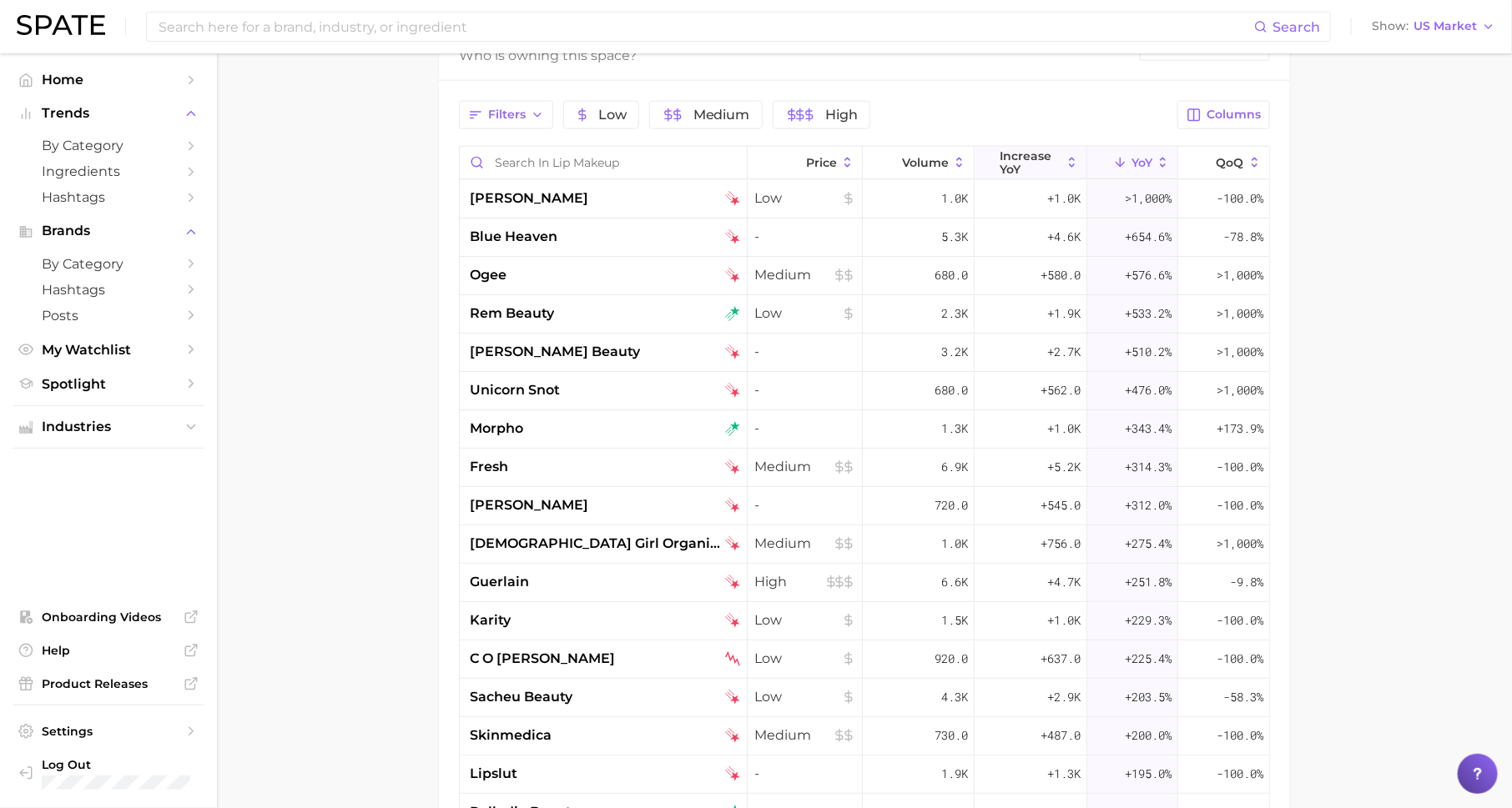
click at [1040, 151] on span "increase YoY" at bounding box center [1031, 162] width 61 height 26
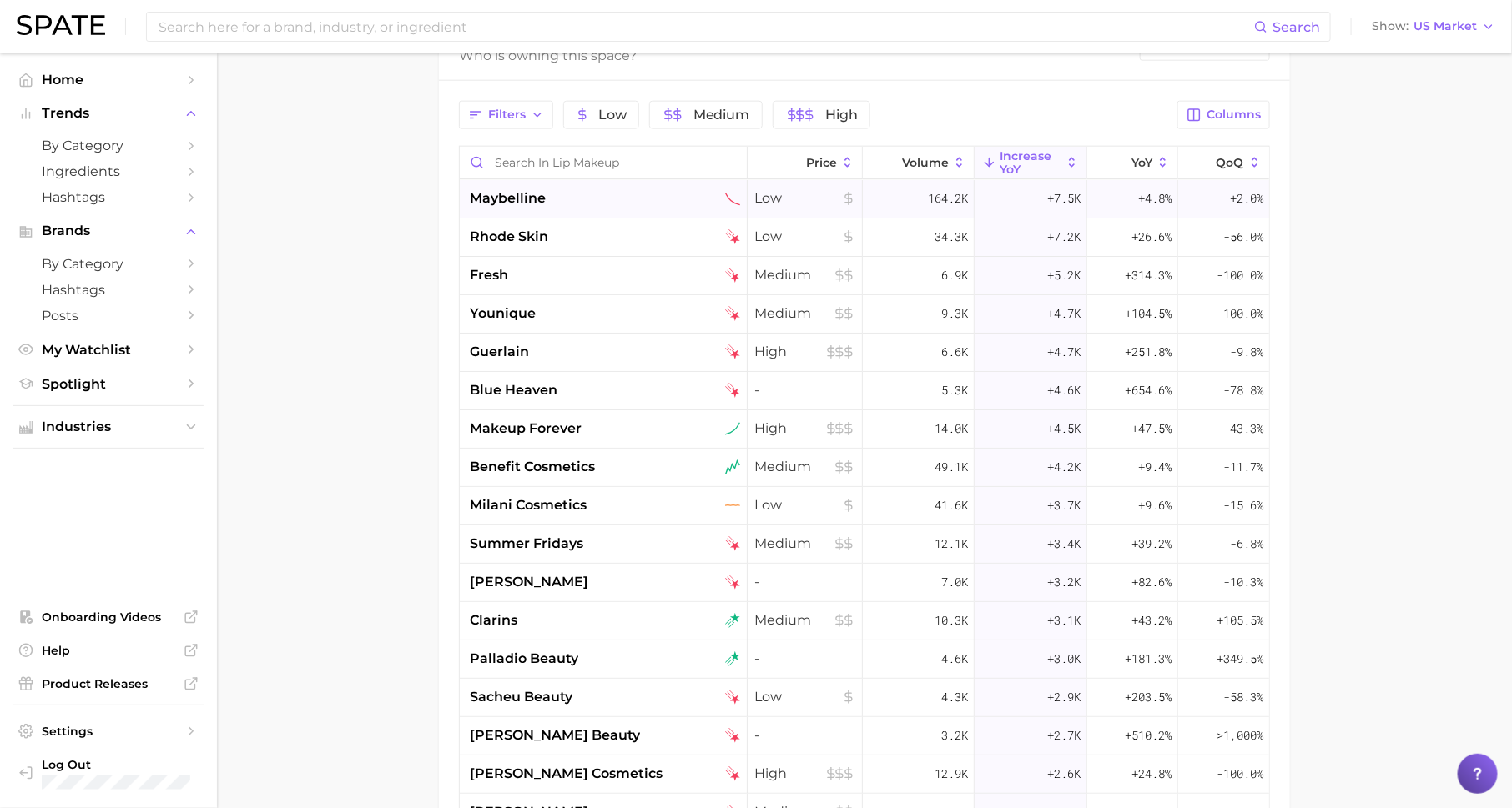
click at [924, 191] on div "164.2k" at bounding box center [919, 199] width 112 height 38
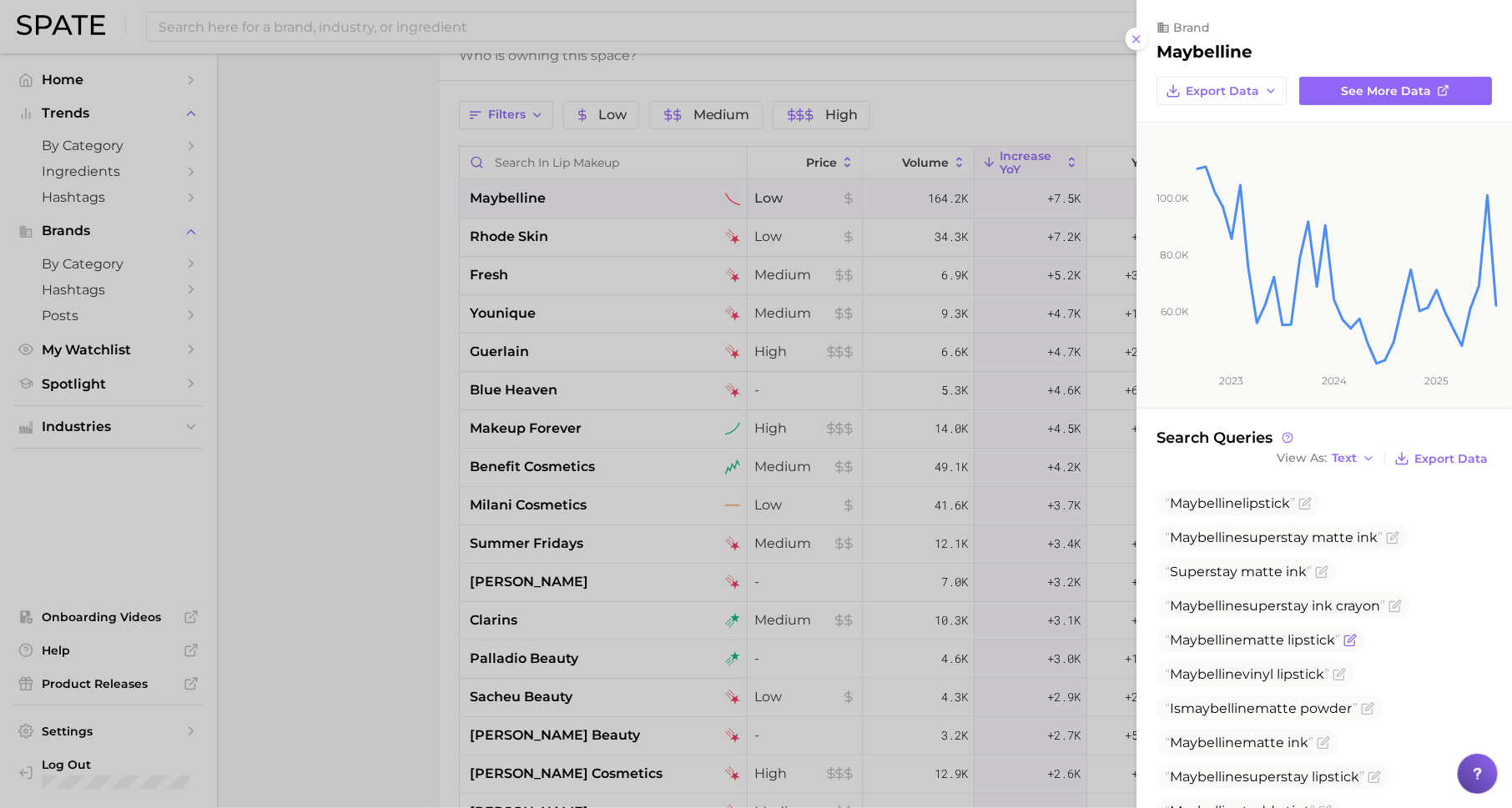
scroll to position [79, 0]
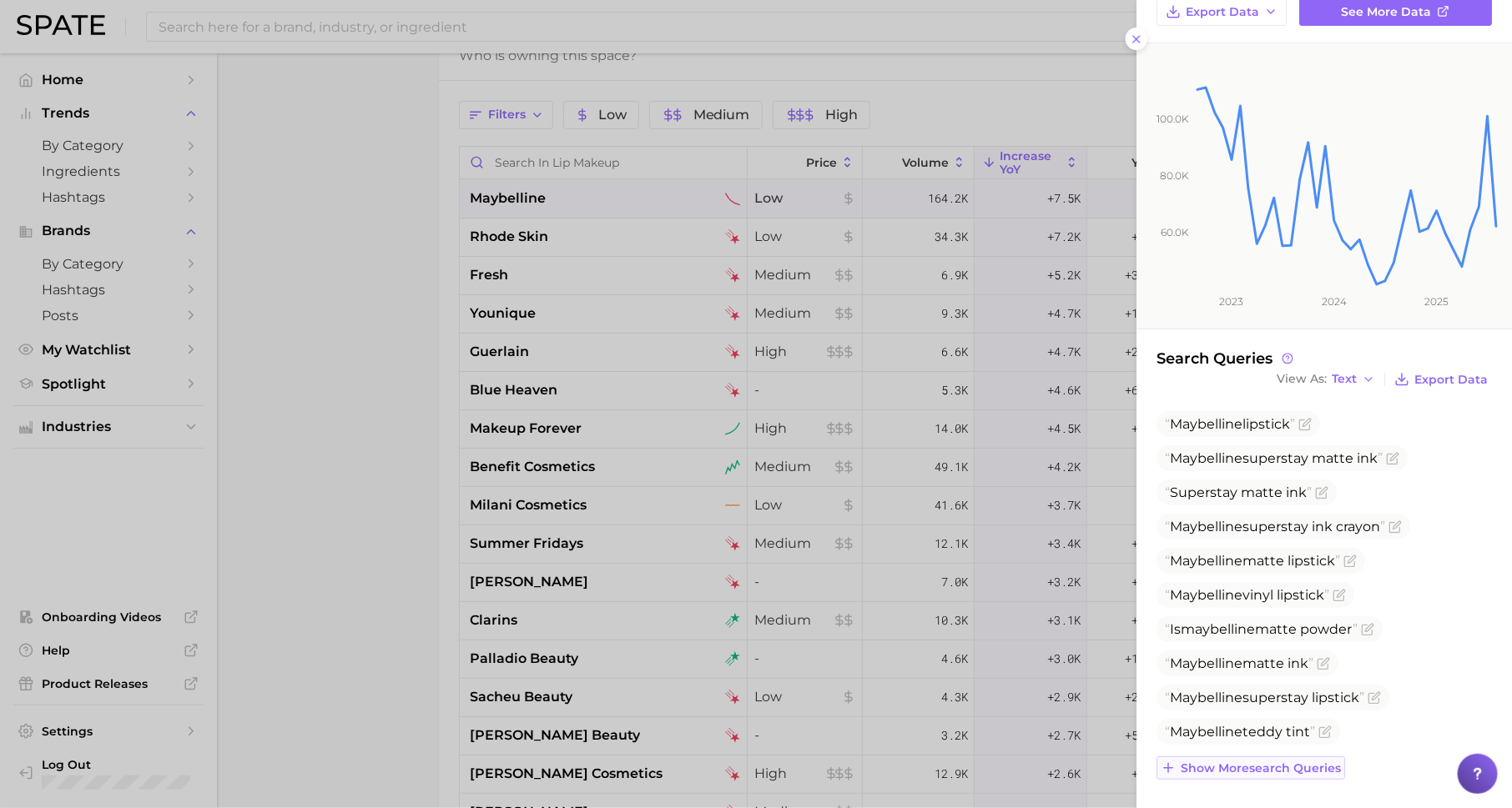
click at [1221, 777] on button "Show more search queries" at bounding box center [1250, 768] width 188 height 24
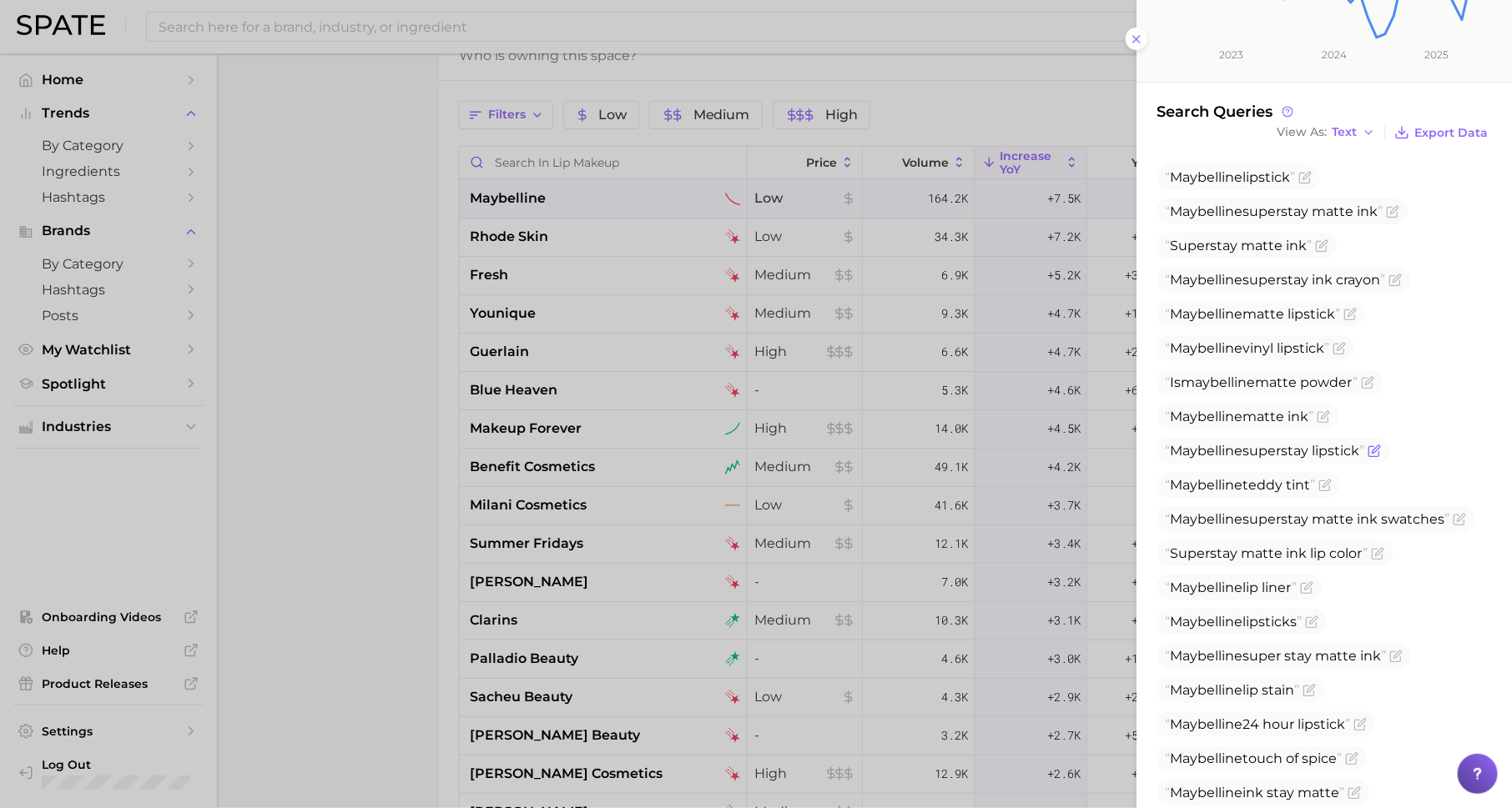
scroll to position [336, 0]
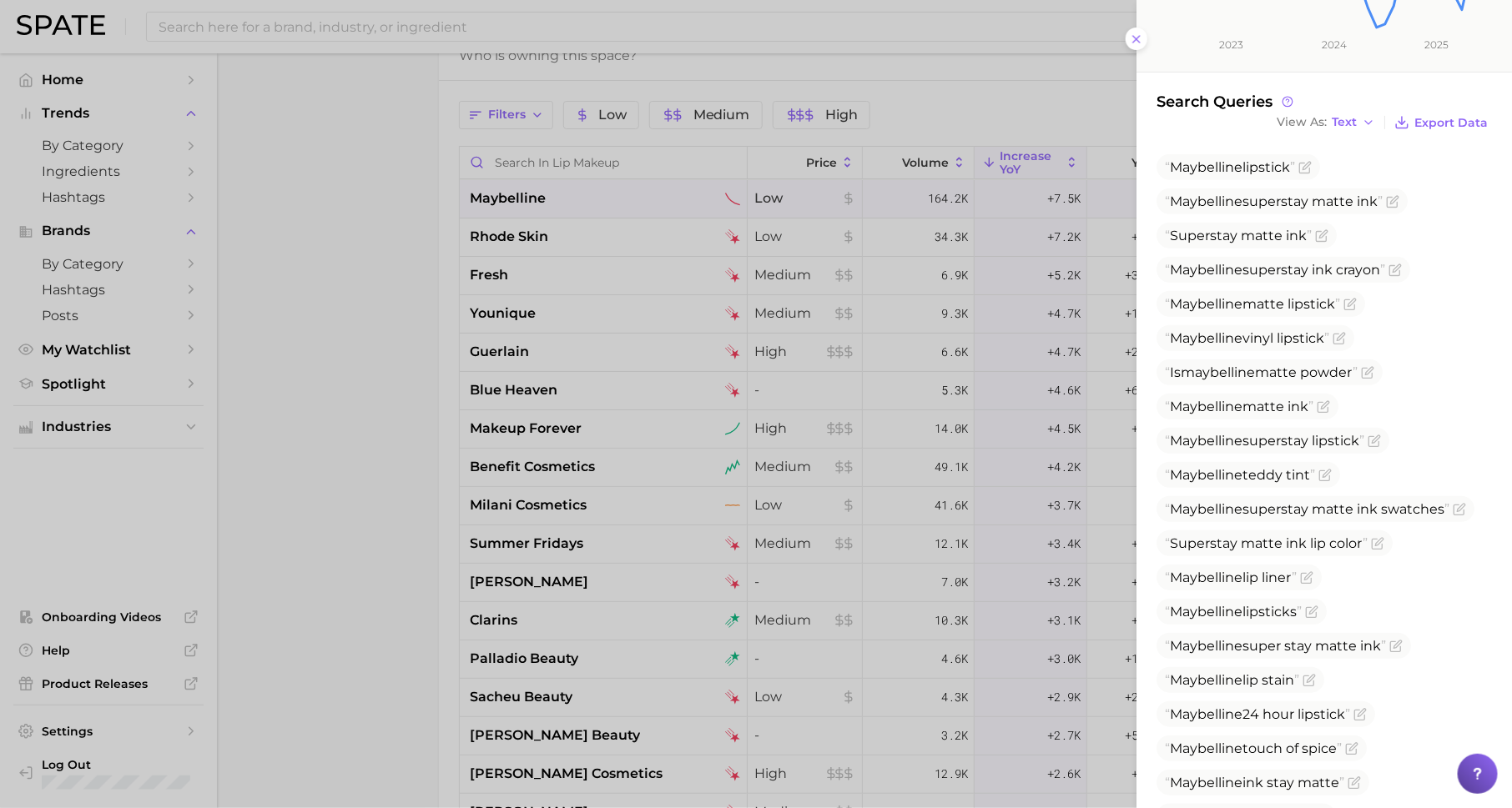
click at [1001, 292] on div at bounding box center [756, 404] width 1512 height 808
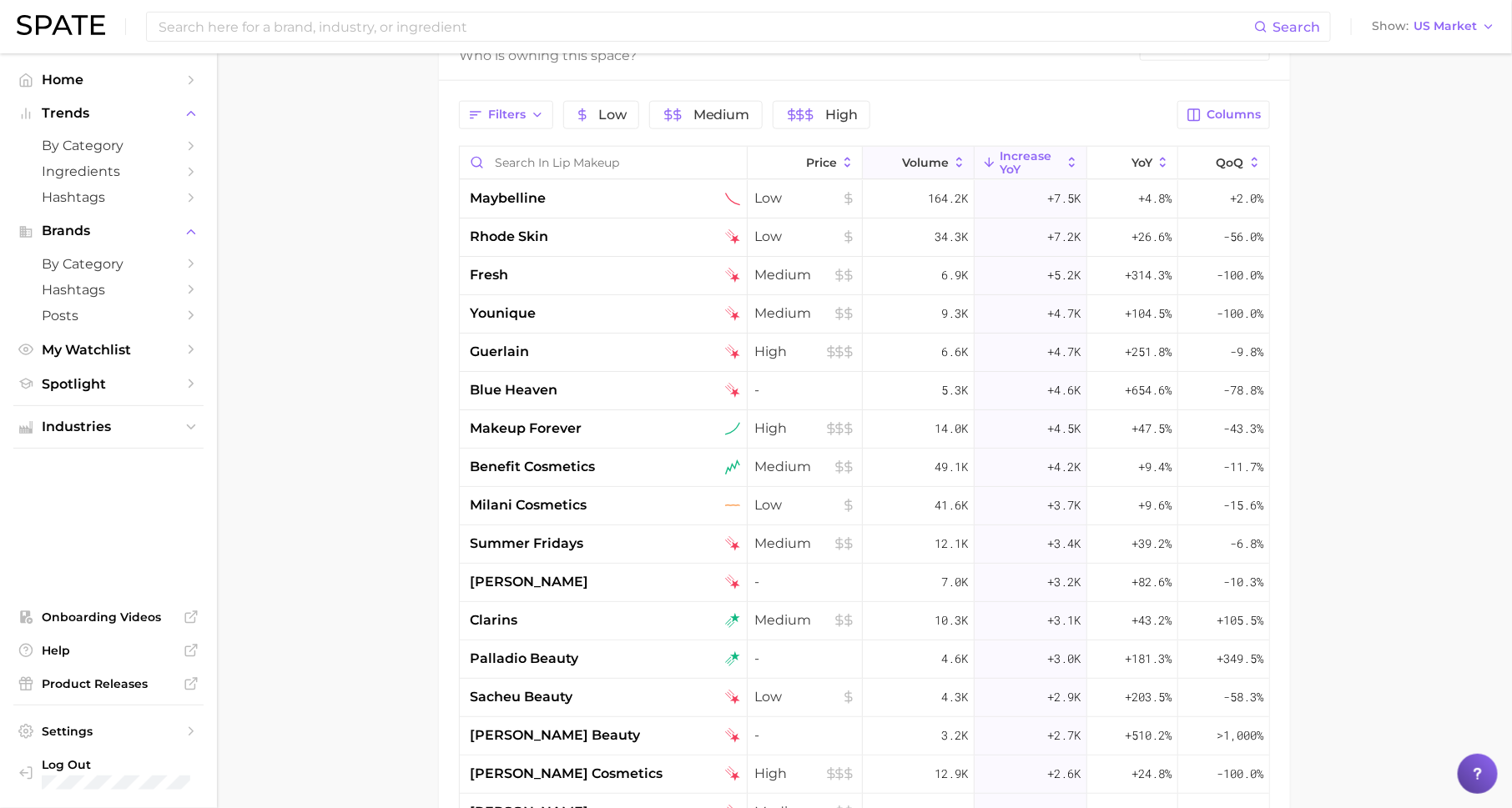
click at [925, 148] on button "Volume" at bounding box center [919, 163] width 112 height 32
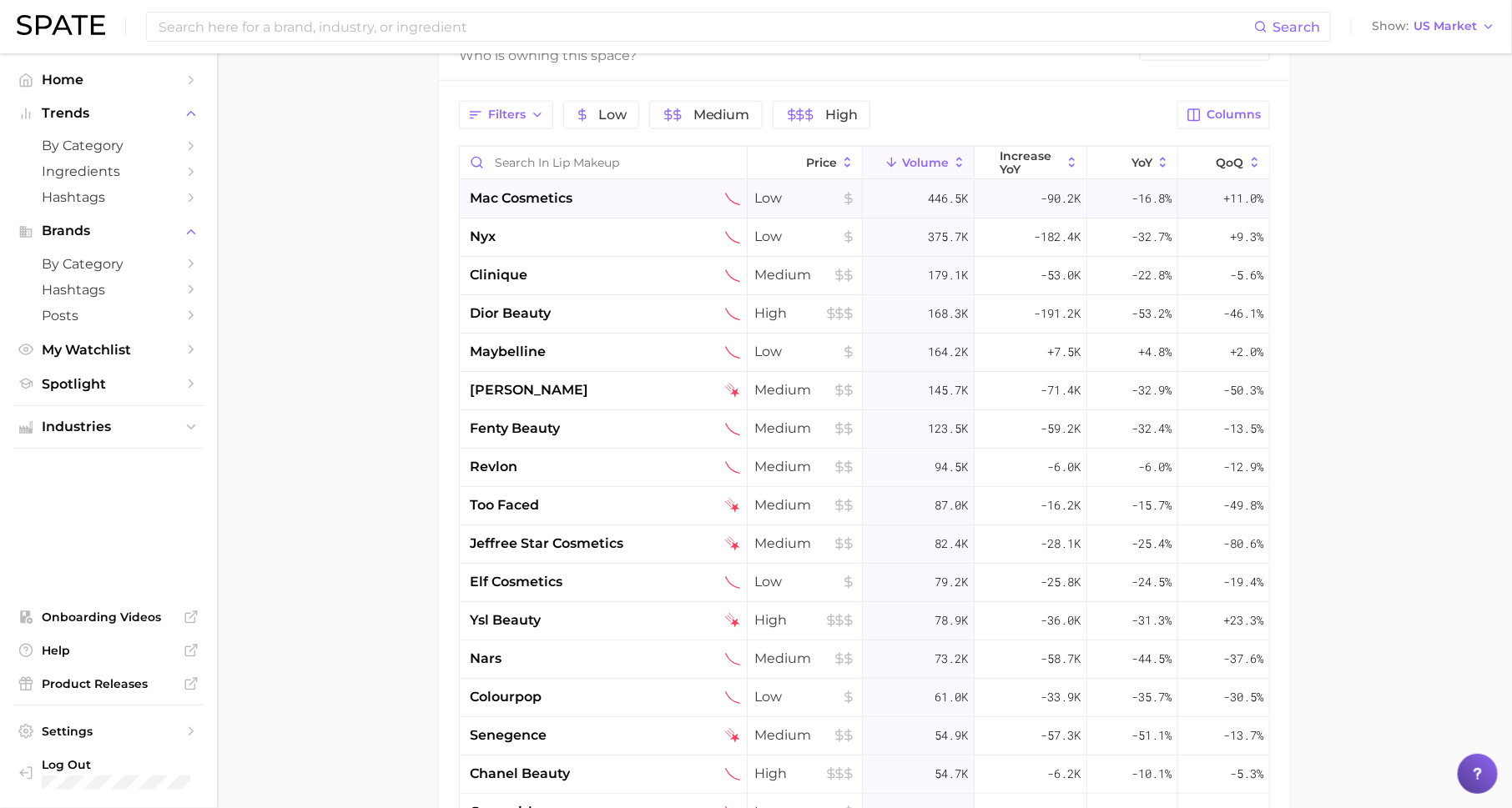
click at [1042, 198] on span "-90.2k" at bounding box center [1060, 198] width 40 height 20
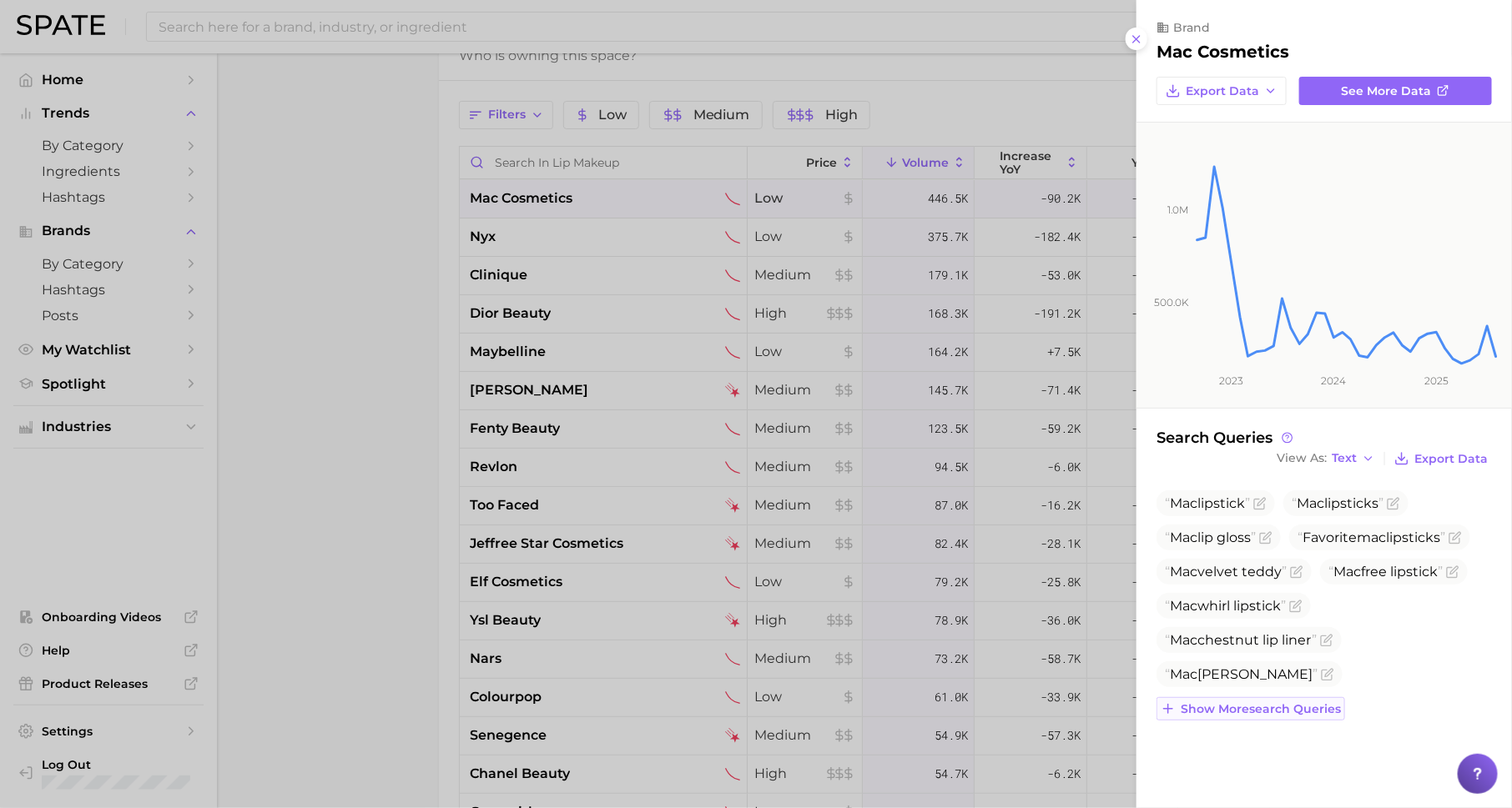
click at [1229, 711] on span "Show more search queries" at bounding box center [1261, 709] width 161 height 14
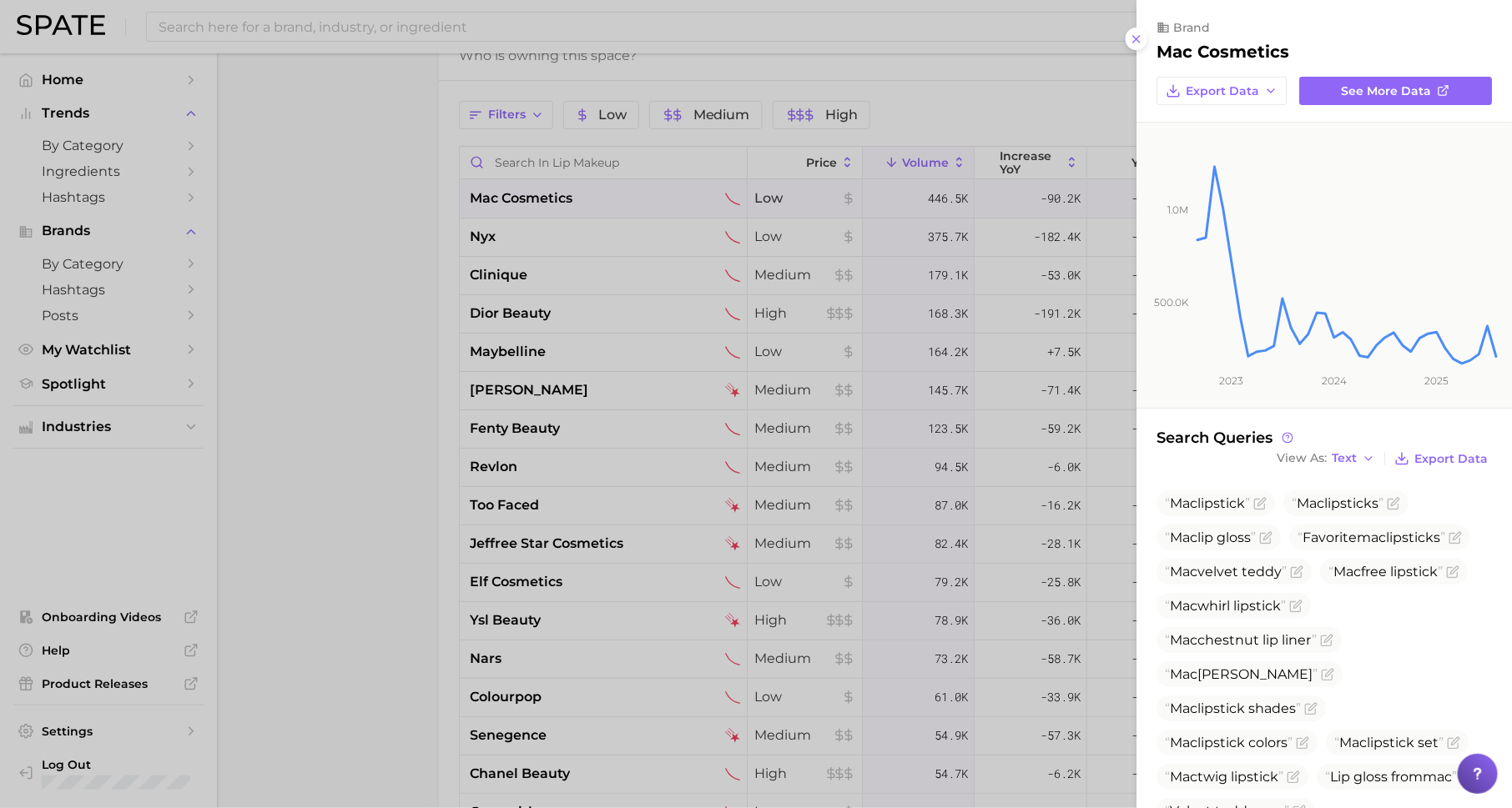
scroll to position [216, 0]
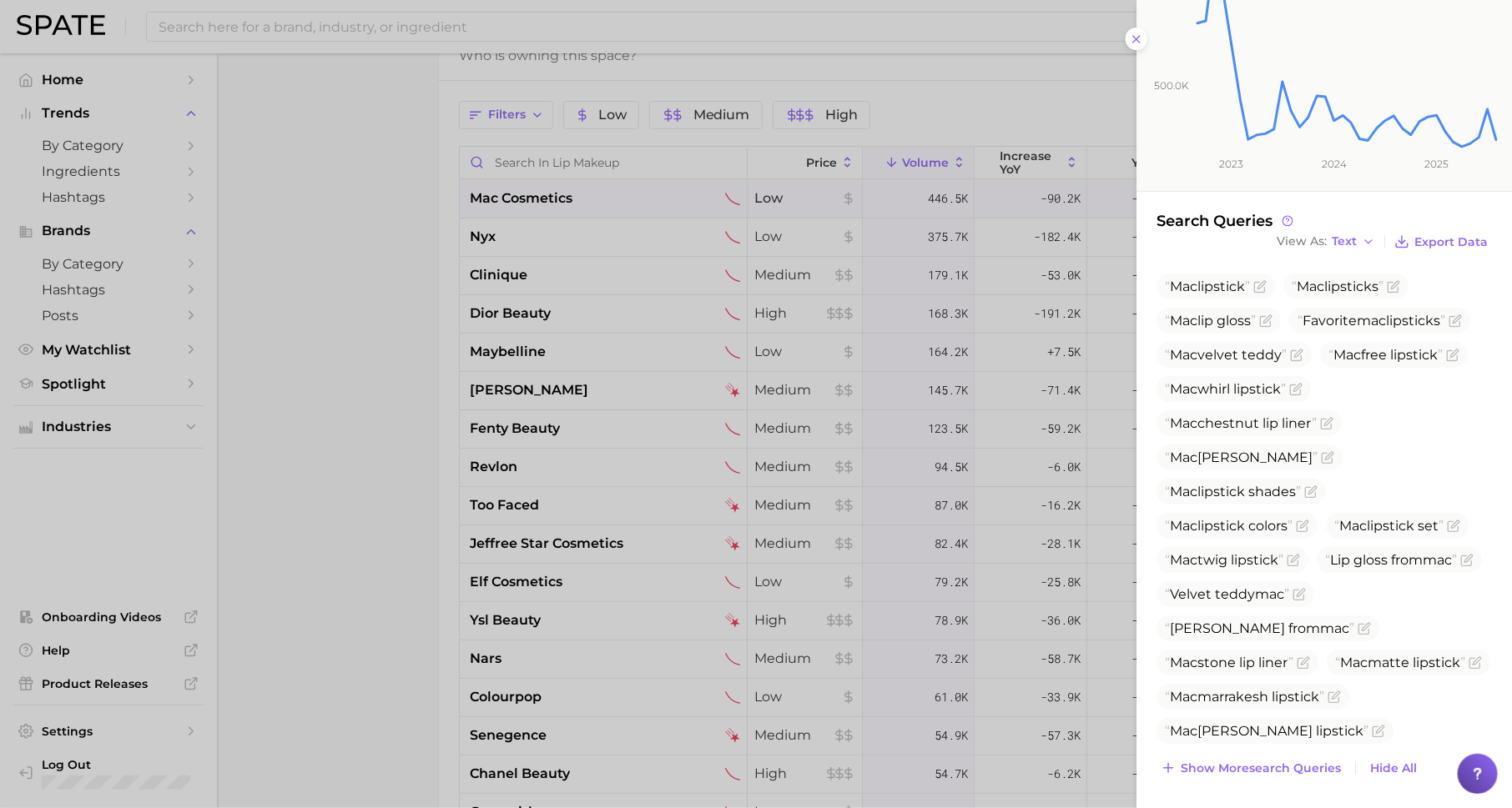
click at [1044, 217] on div at bounding box center [756, 404] width 1512 height 808
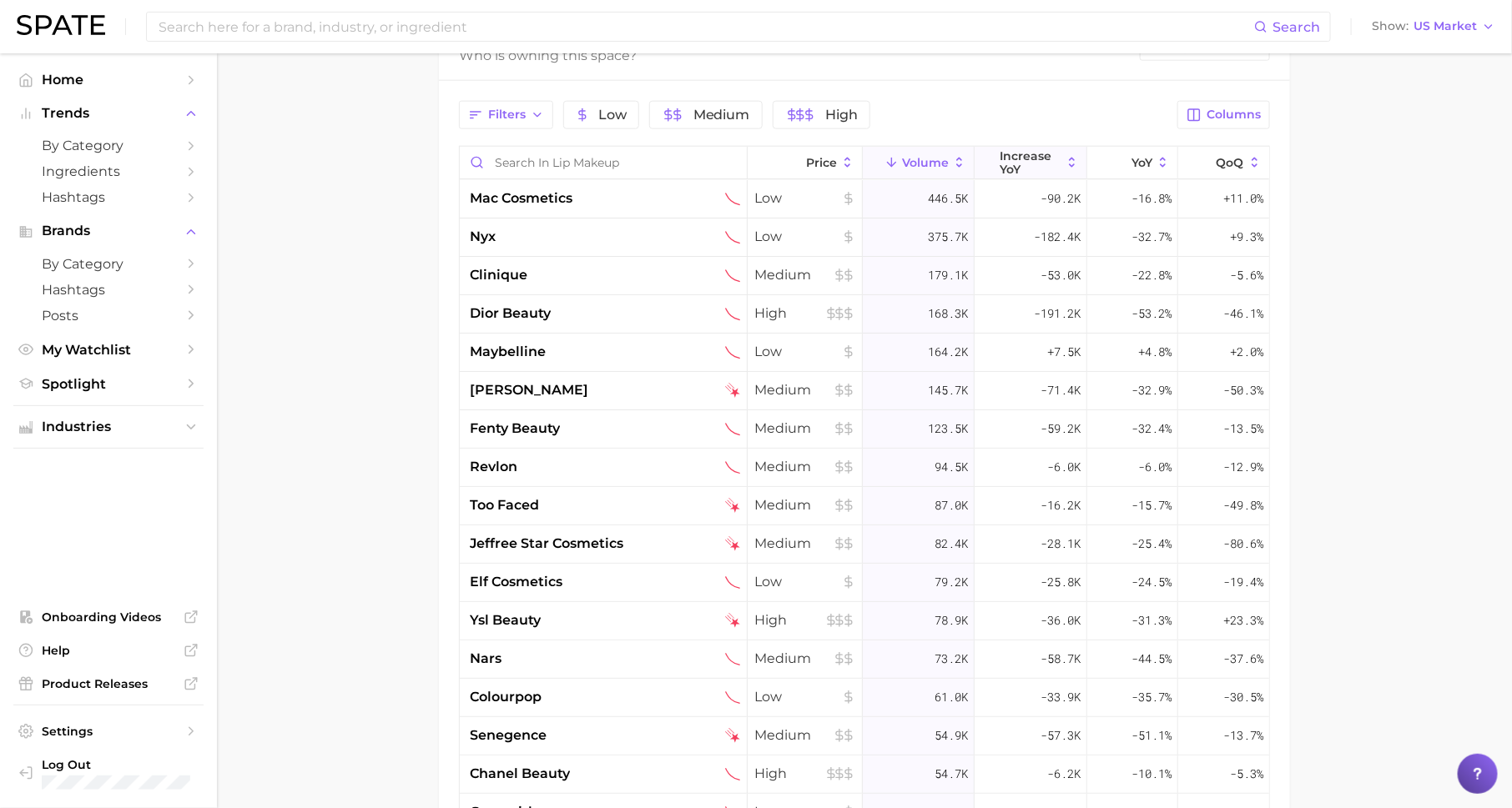
click at [1011, 149] on span "increase YoY" at bounding box center [1031, 162] width 61 height 26
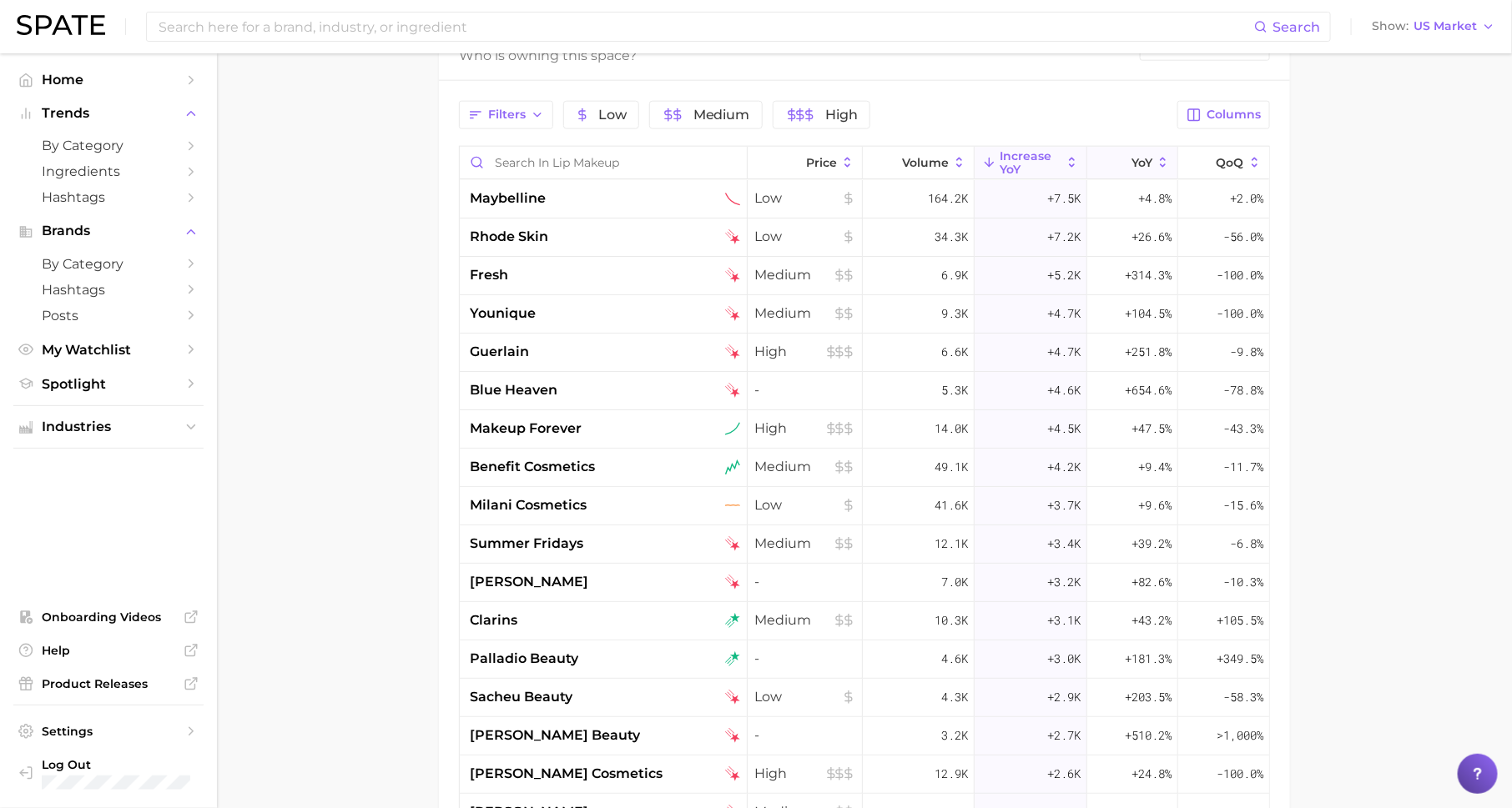
click at [1121, 147] on button "YoY" at bounding box center [1133, 163] width 91 height 32
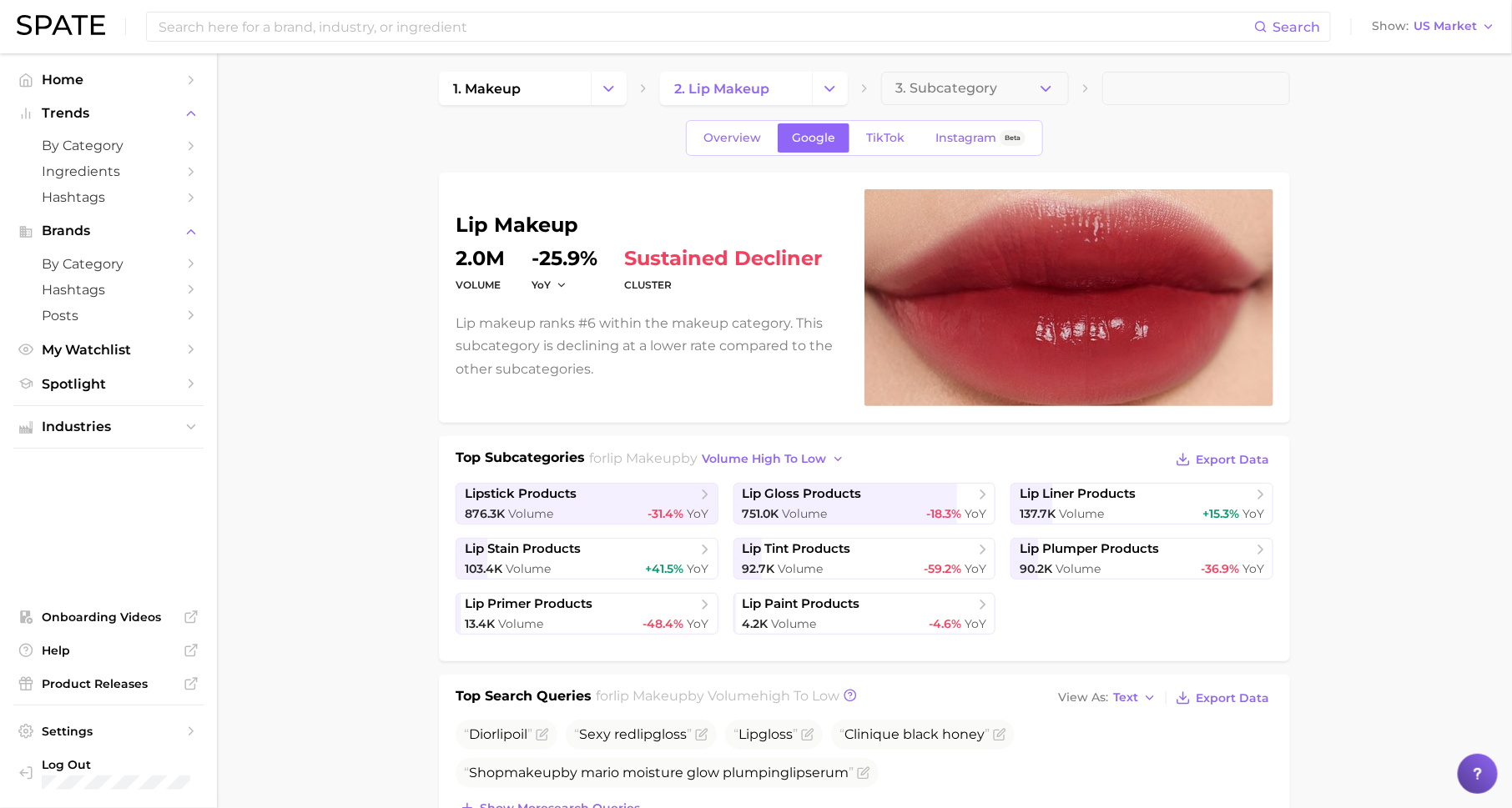
scroll to position [0, 0]
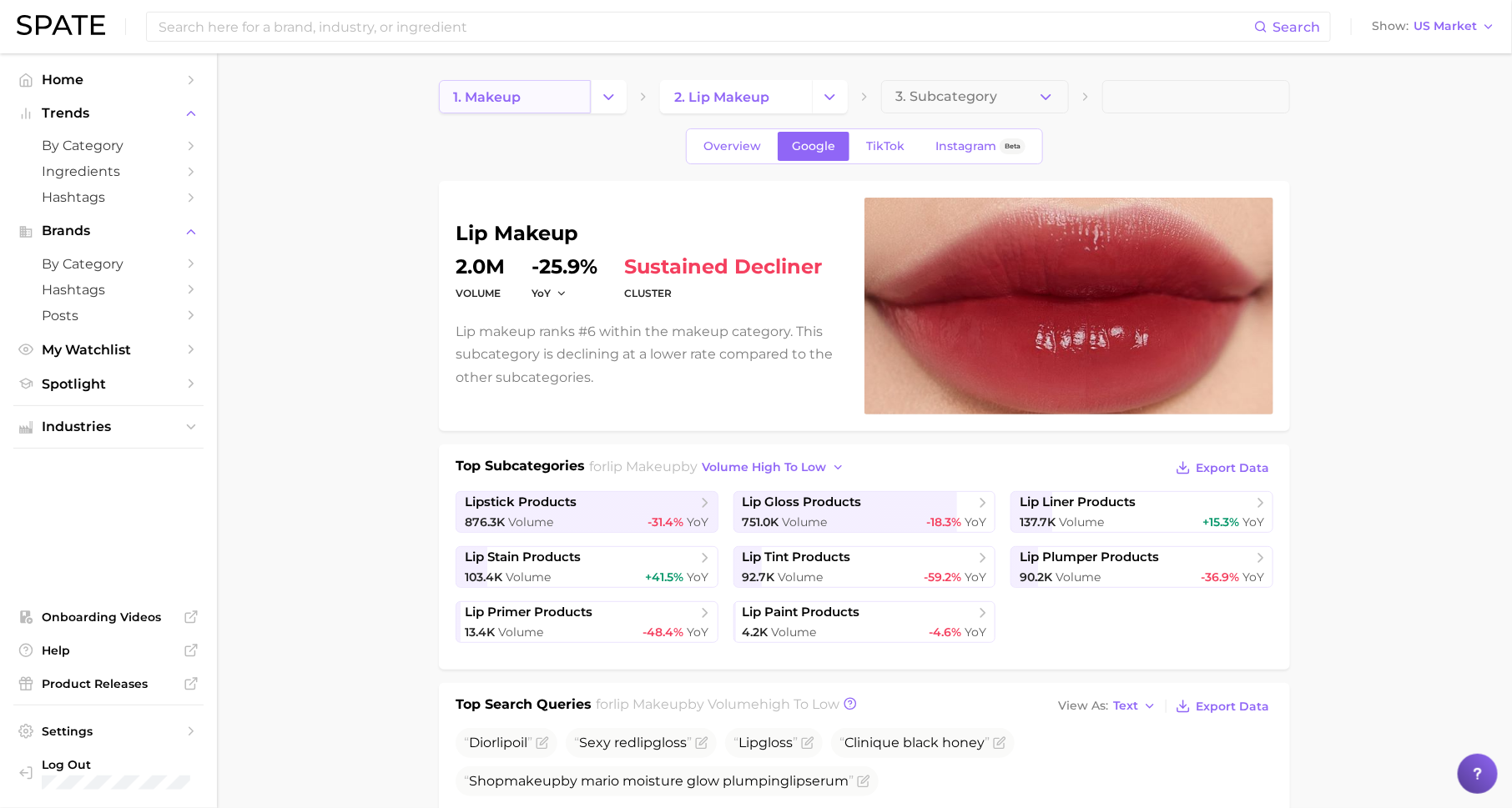
click at [546, 108] on link "1. makeup" at bounding box center [514, 97] width 152 height 33
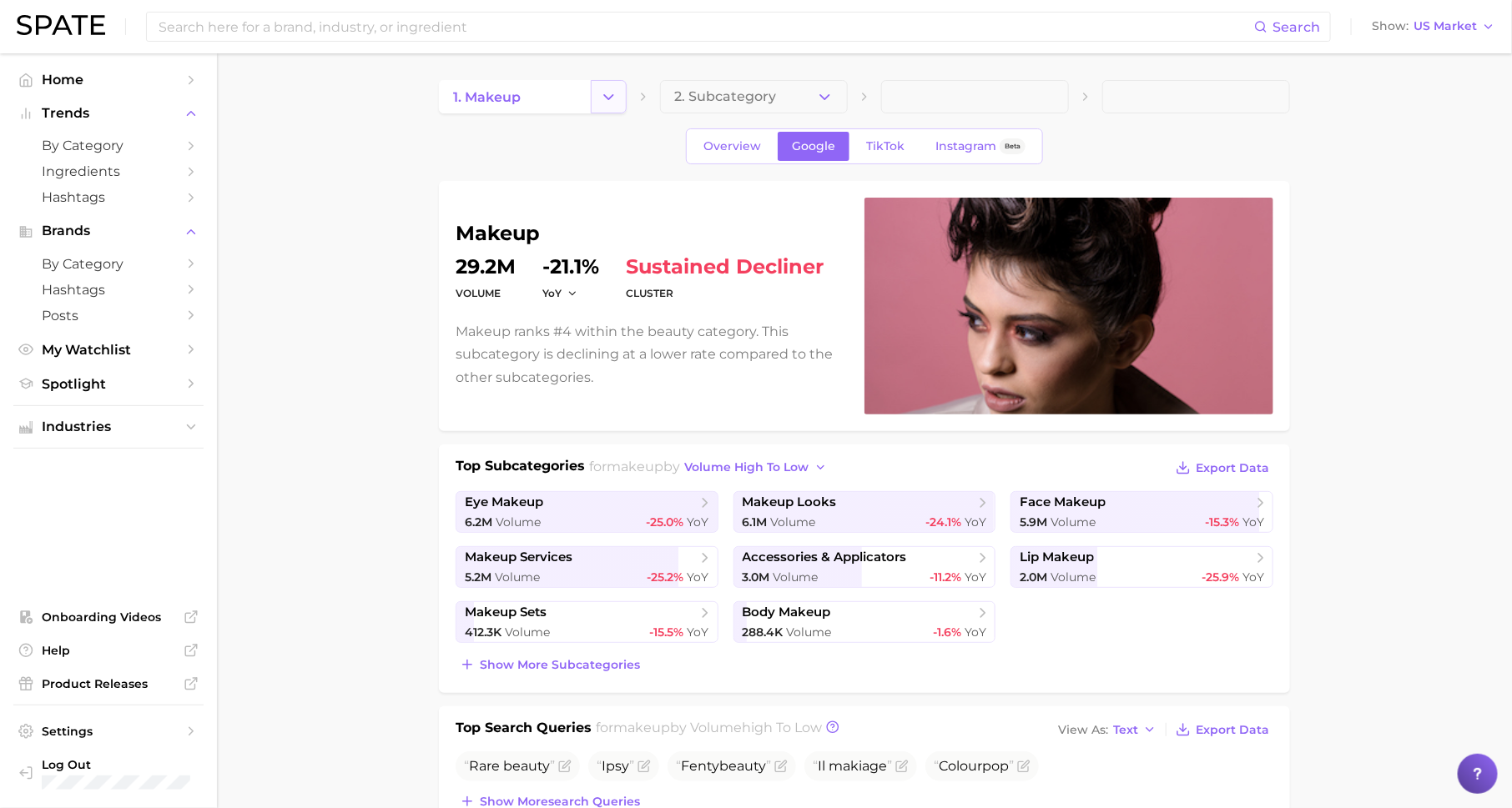
click at [605, 100] on icon "Change Category" at bounding box center [609, 97] width 18 height 18
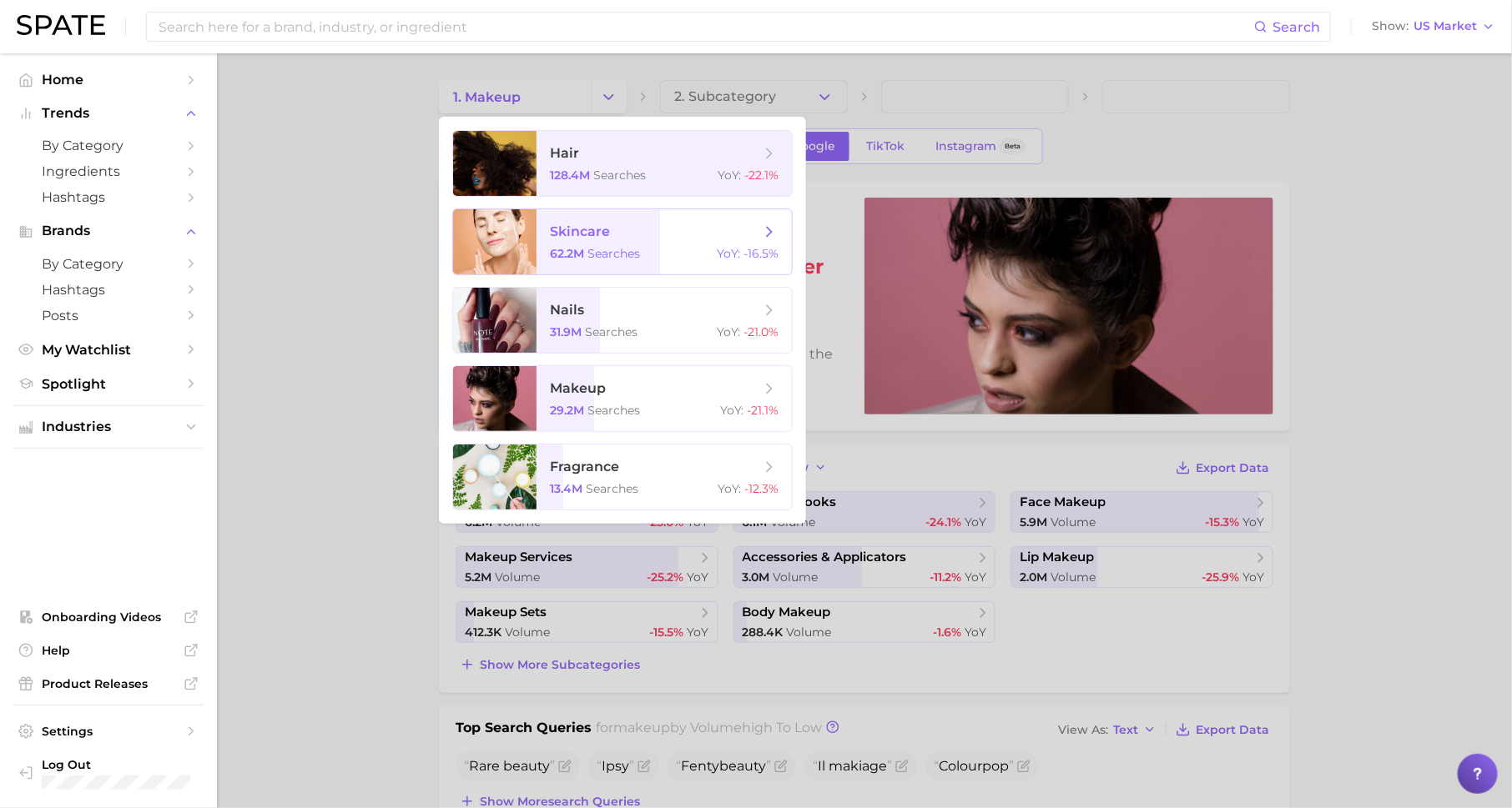
click at [606, 239] on span "skincare" at bounding box center [579, 231] width 60 height 16
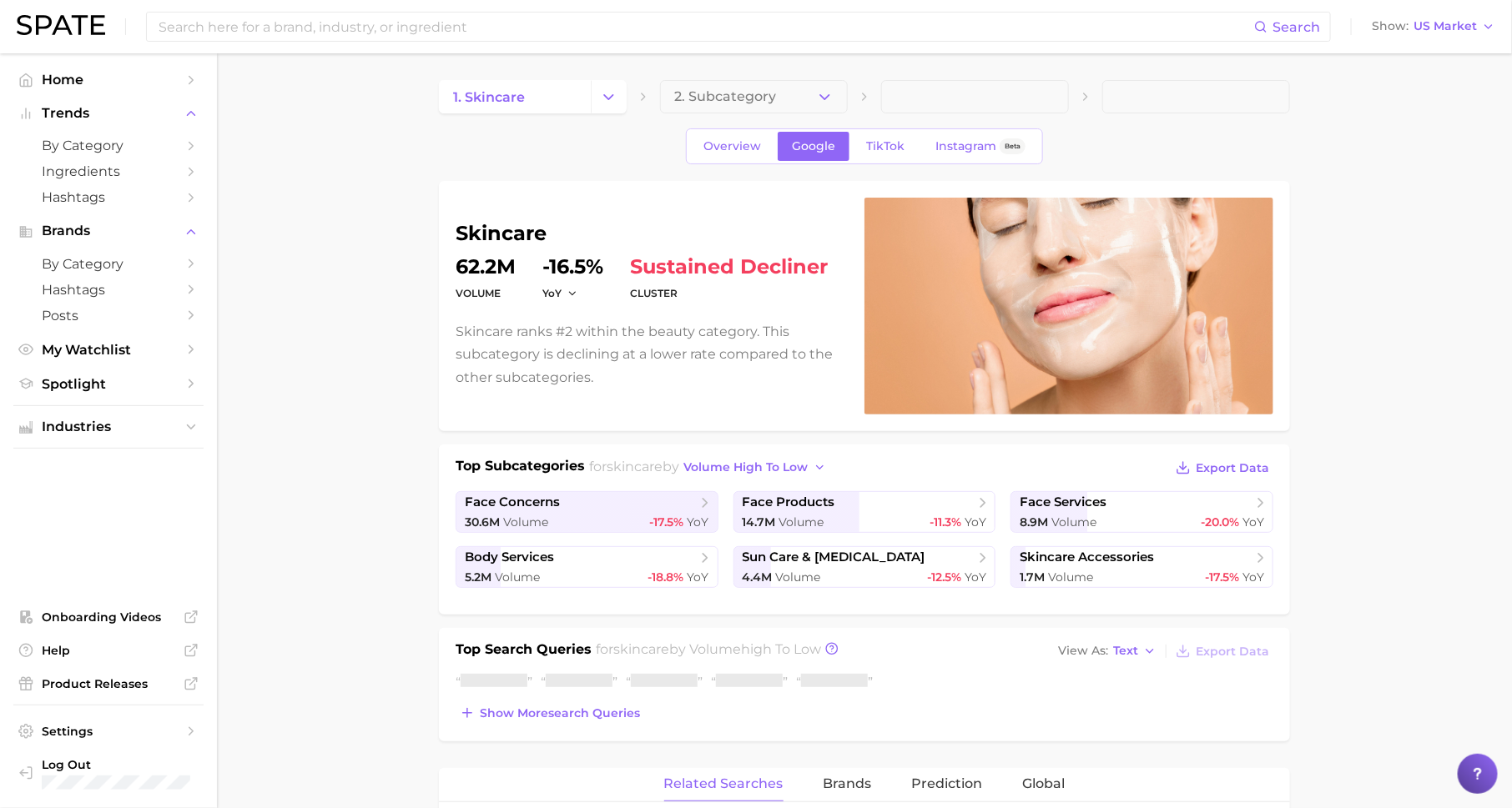
click at [610, 98] on polyline "Change Category" at bounding box center [609, 96] width 9 height 4
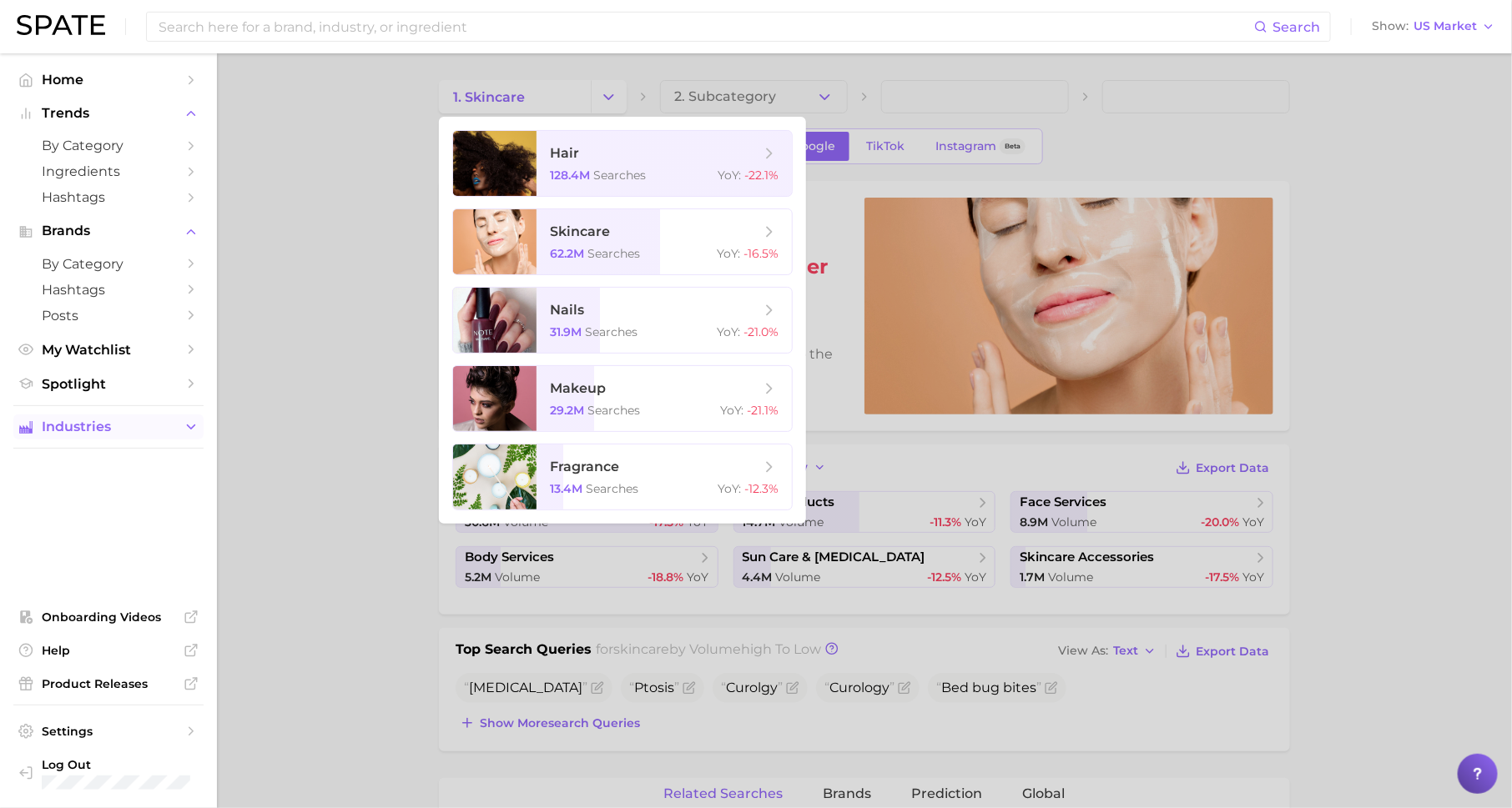
click at [86, 429] on span "Industries" at bounding box center [109, 426] width 133 height 15
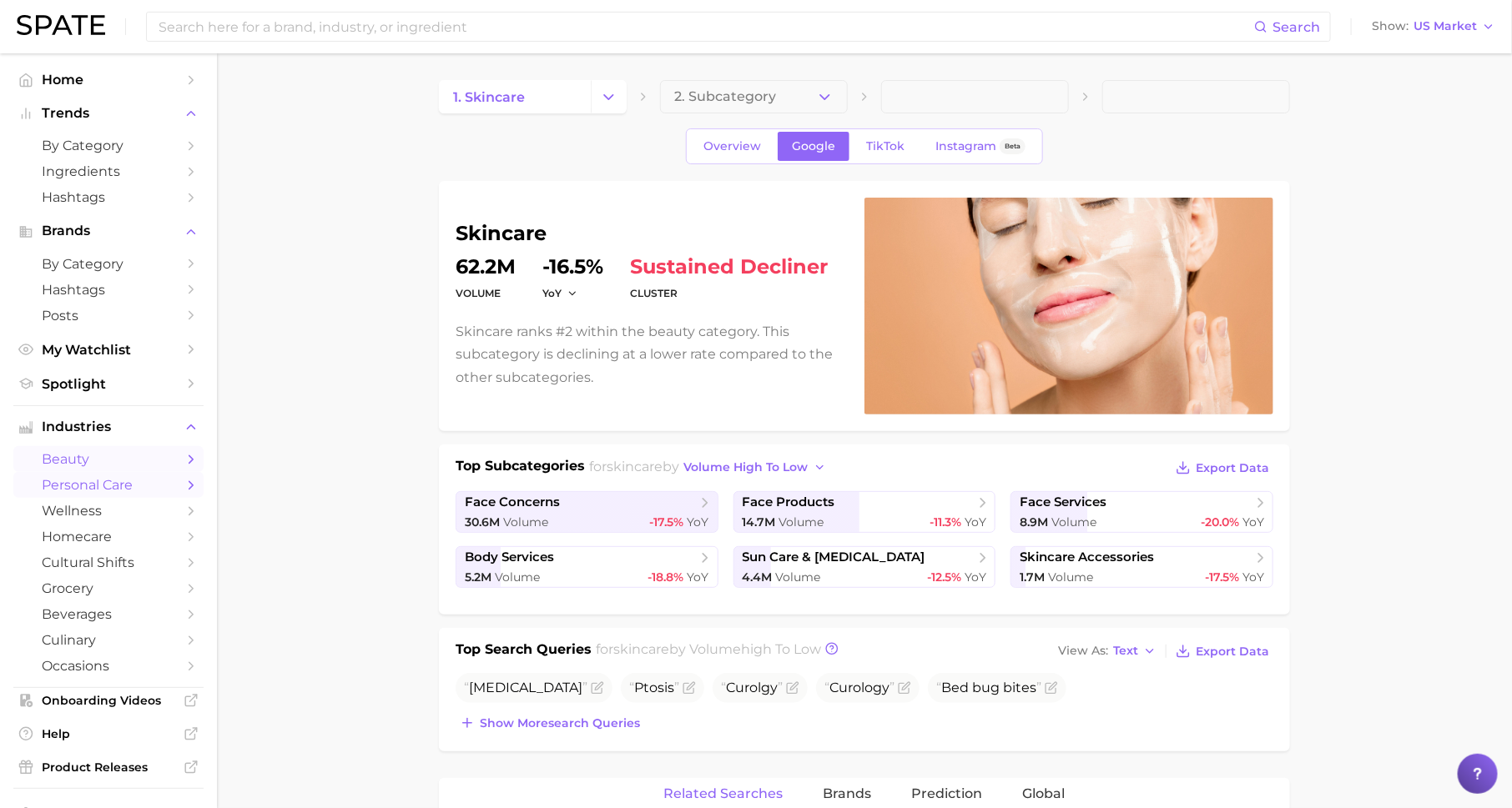
click at [99, 485] on span "personal care" at bounding box center [109, 485] width 133 height 16
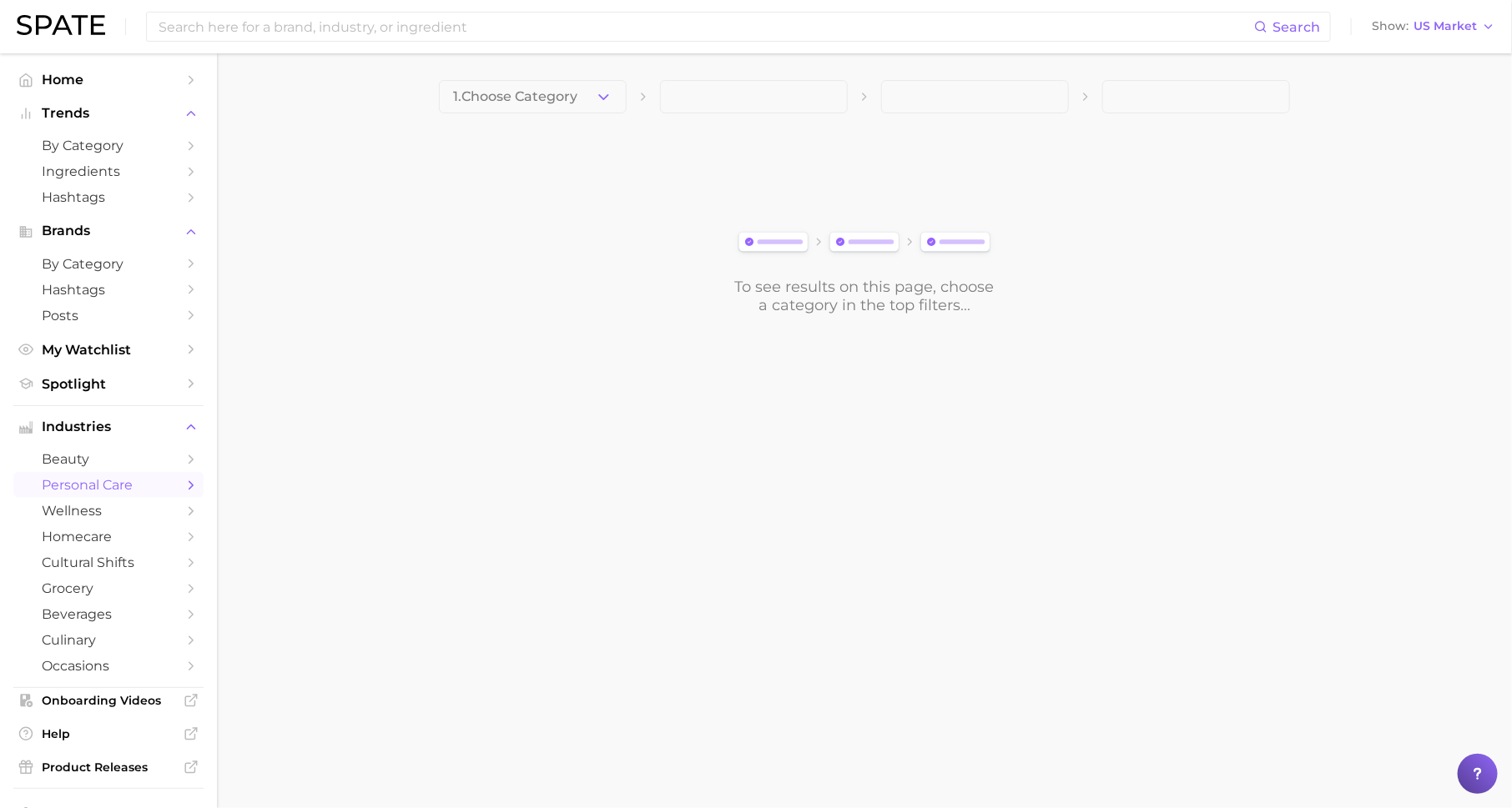
click at [603, 97] on polyline "button" at bounding box center [603, 96] width 9 height 4
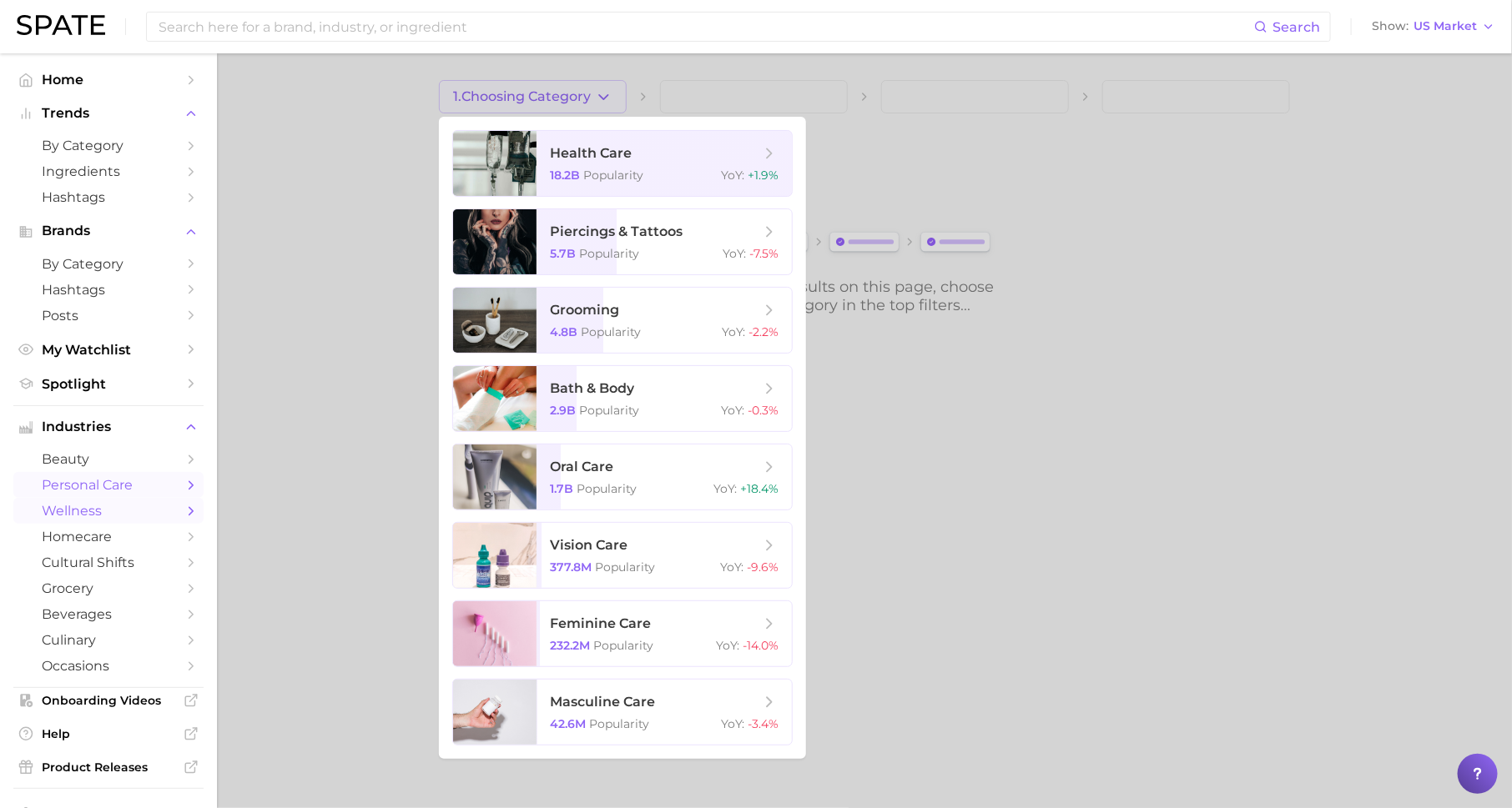
click at [72, 515] on span "wellness" at bounding box center [109, 511] width 133 height 16
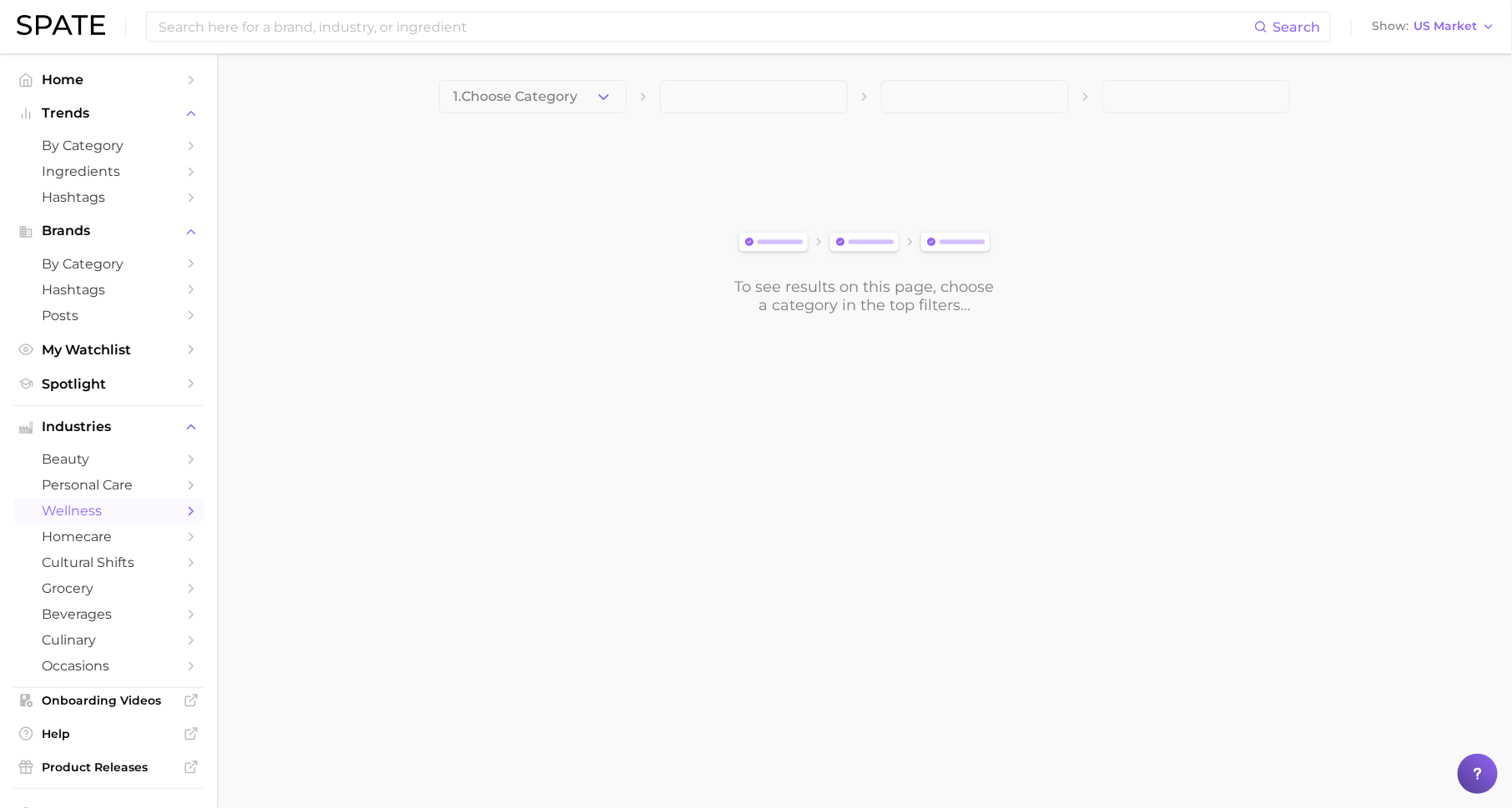
click at [598, 94] on icon "button" at bounding box center [604, 97] width 18 height 18
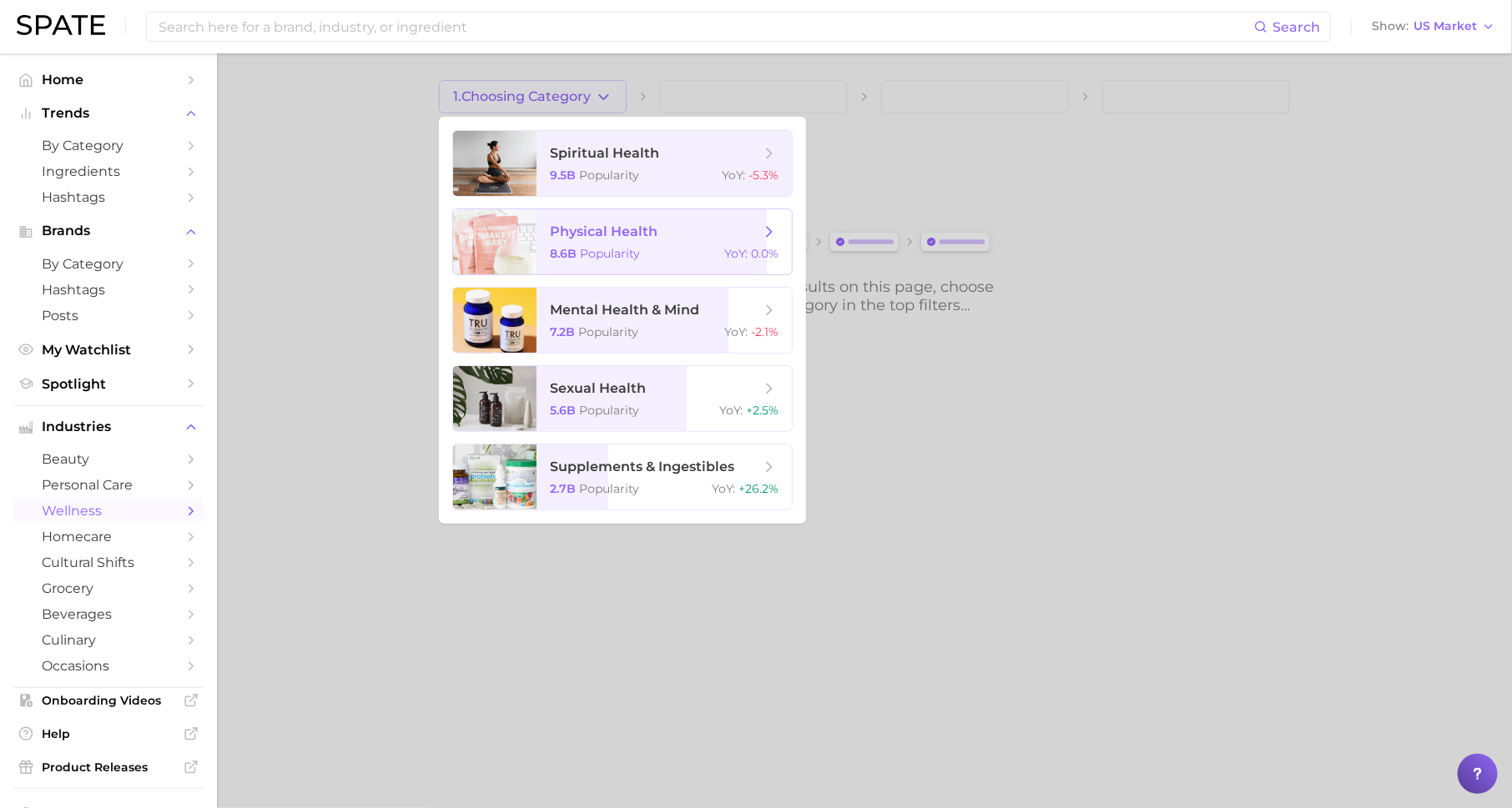
click at [752, 221] on span "physical health 8.6b Popularity YoY : 0.0%" at bounding box center [664, 242] width 256 height 65
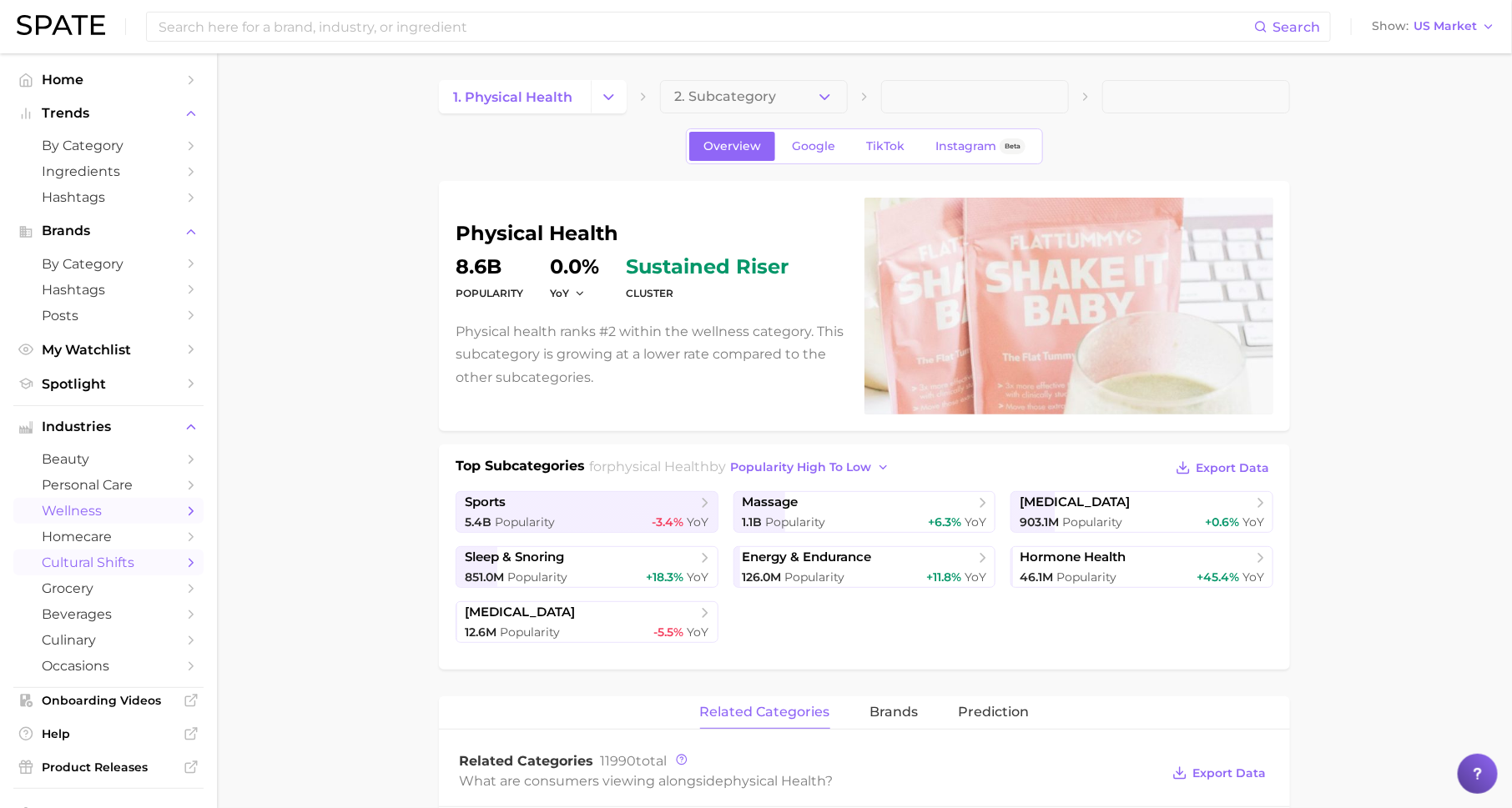
click at [171, 570] on span "cultural shifts" at bounding box center [109, 562] width 133 height 16
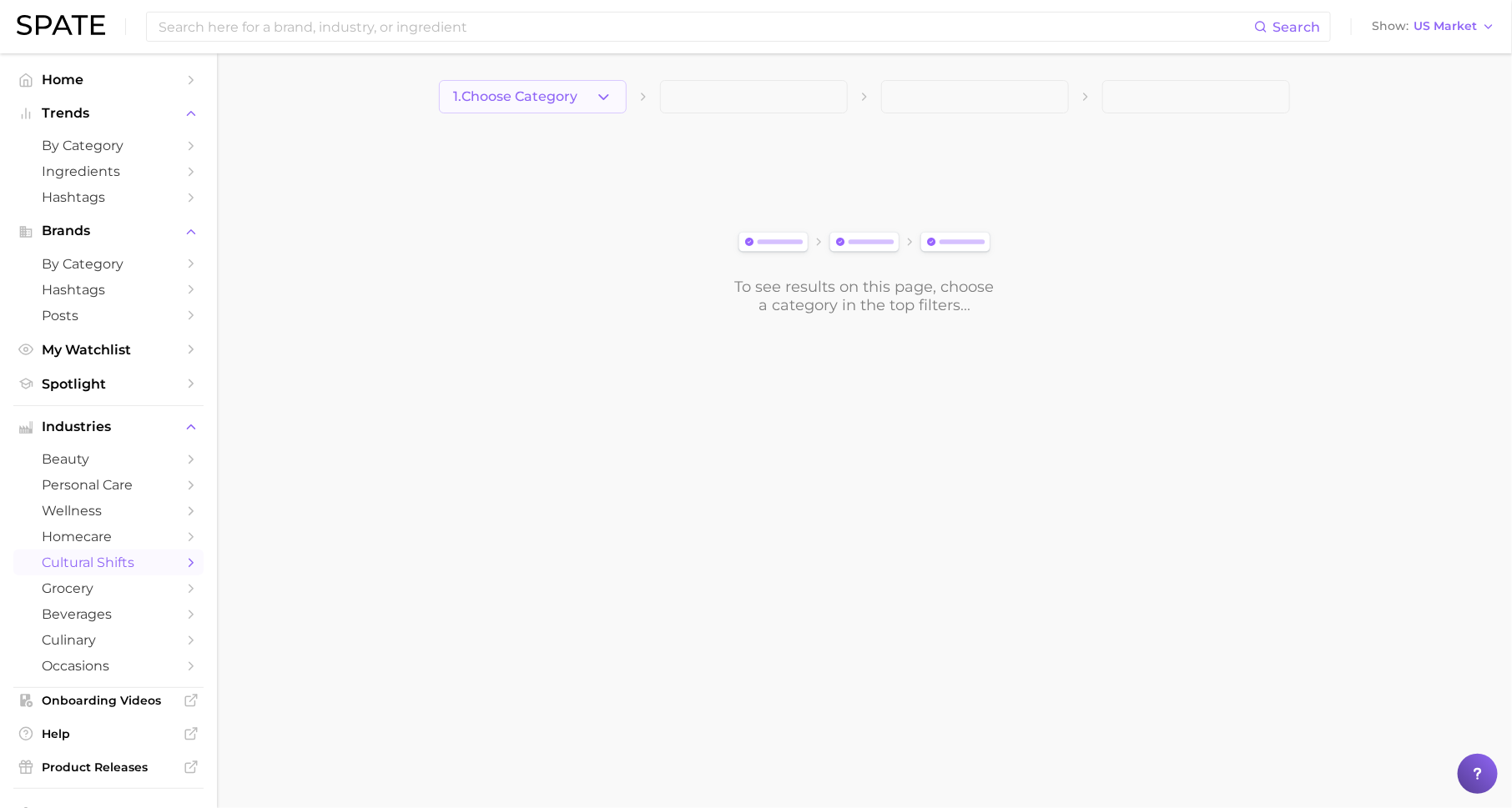
click at [603, 99] on icon "button" at bounding box center [604, 97] width 18 height 18
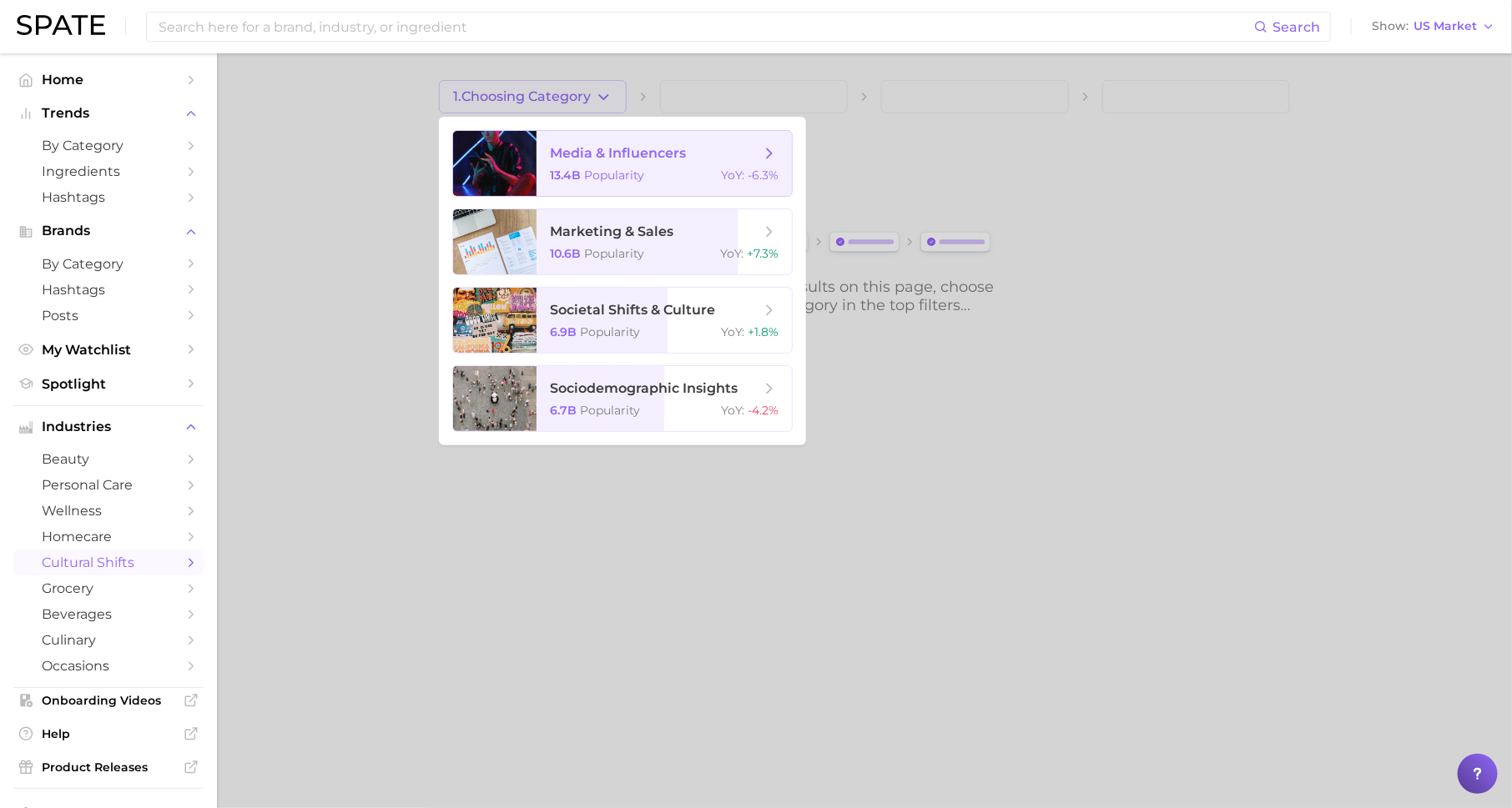
click at [606, 166] on span "media & influencers 13.4b Popularity YoY : -6.3%" at bounding box center [664, 164] width 256 height 65
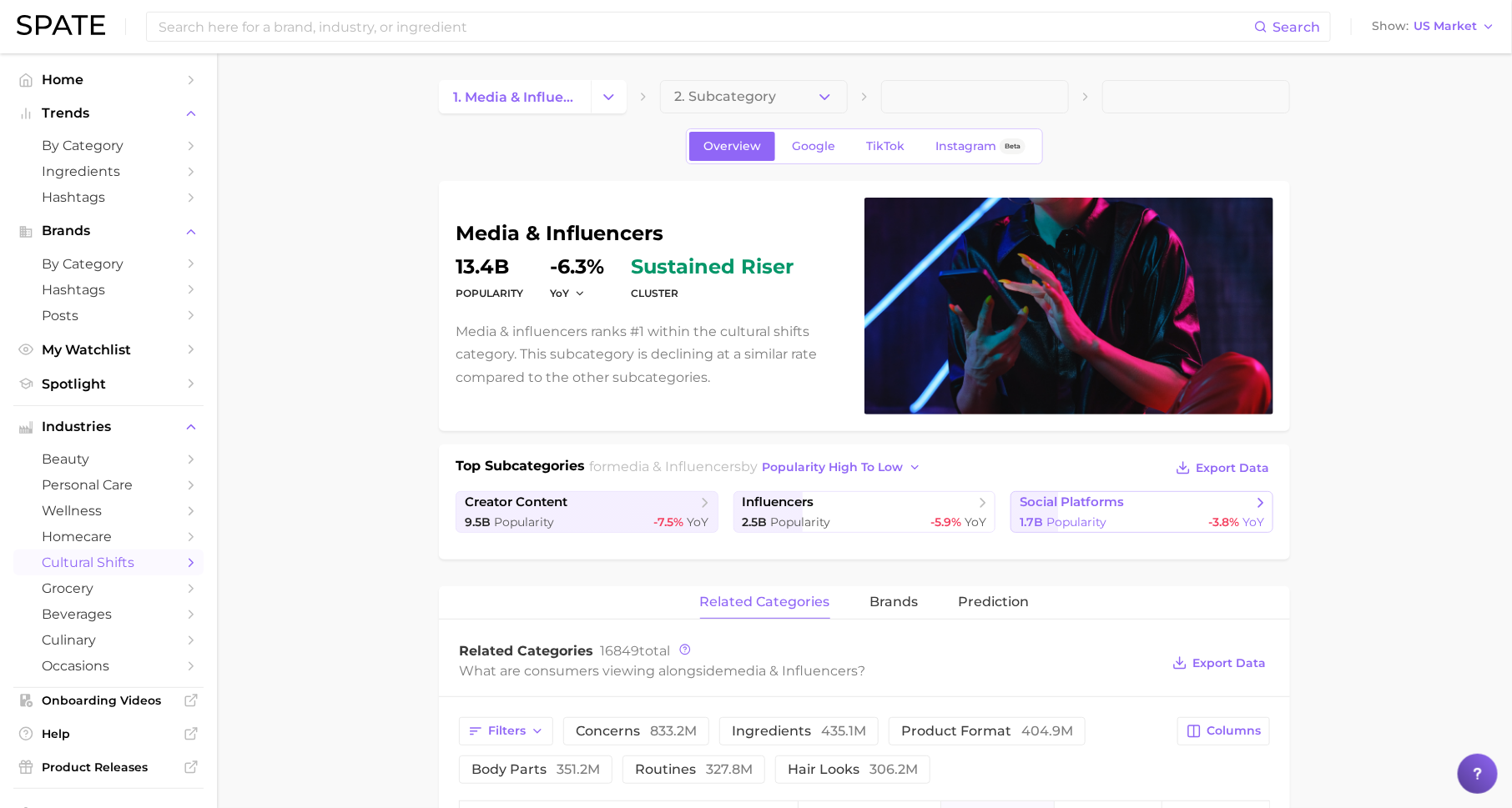
click at [1053, 509] on link "social platforms 1.7b Popularity -3.8% YoY" at bounding box center [1142, 512] width 263 height 42
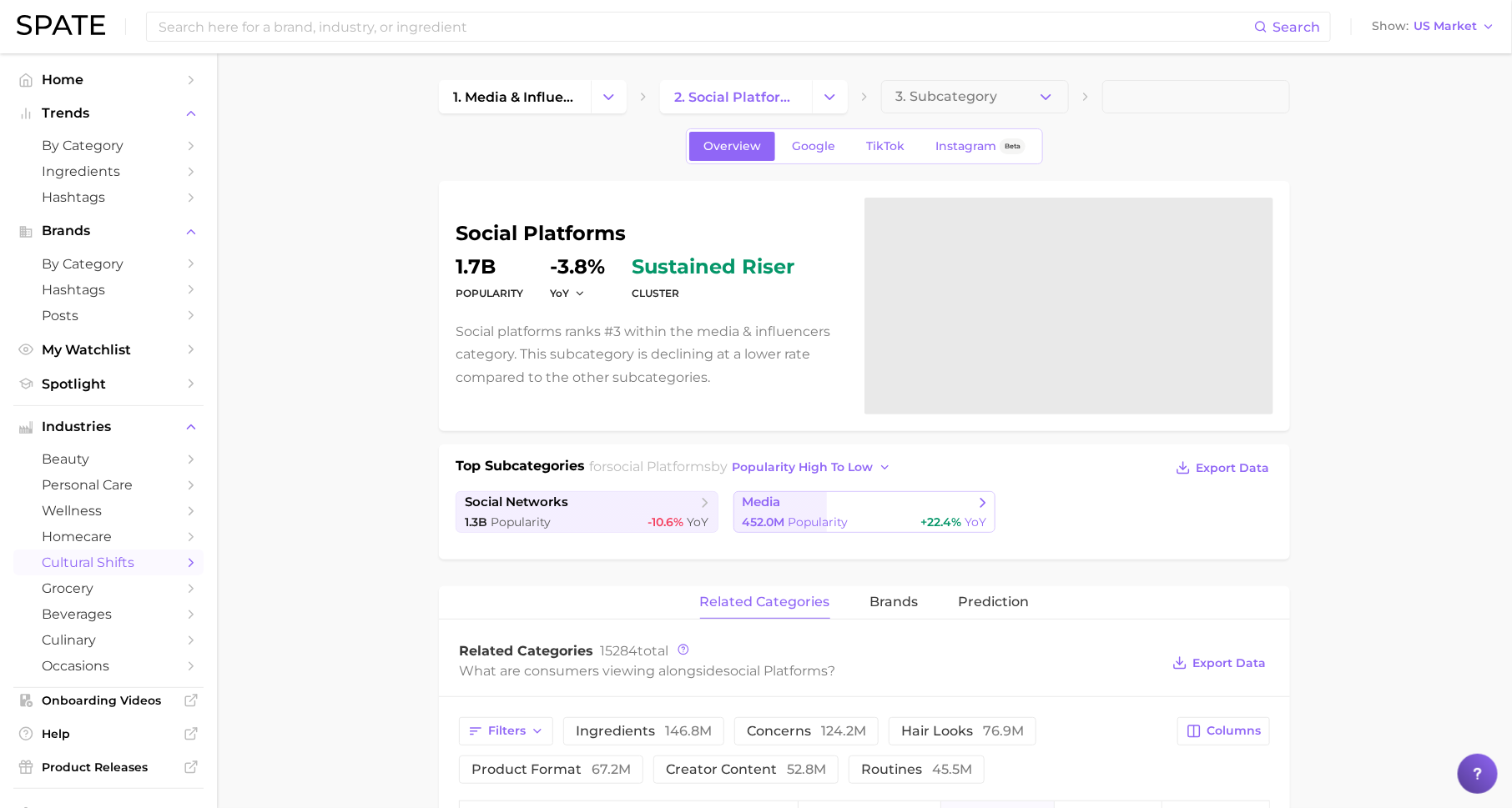
click at [769, 503] on span "media" at bounding box center [761, 502] width 38 height 16
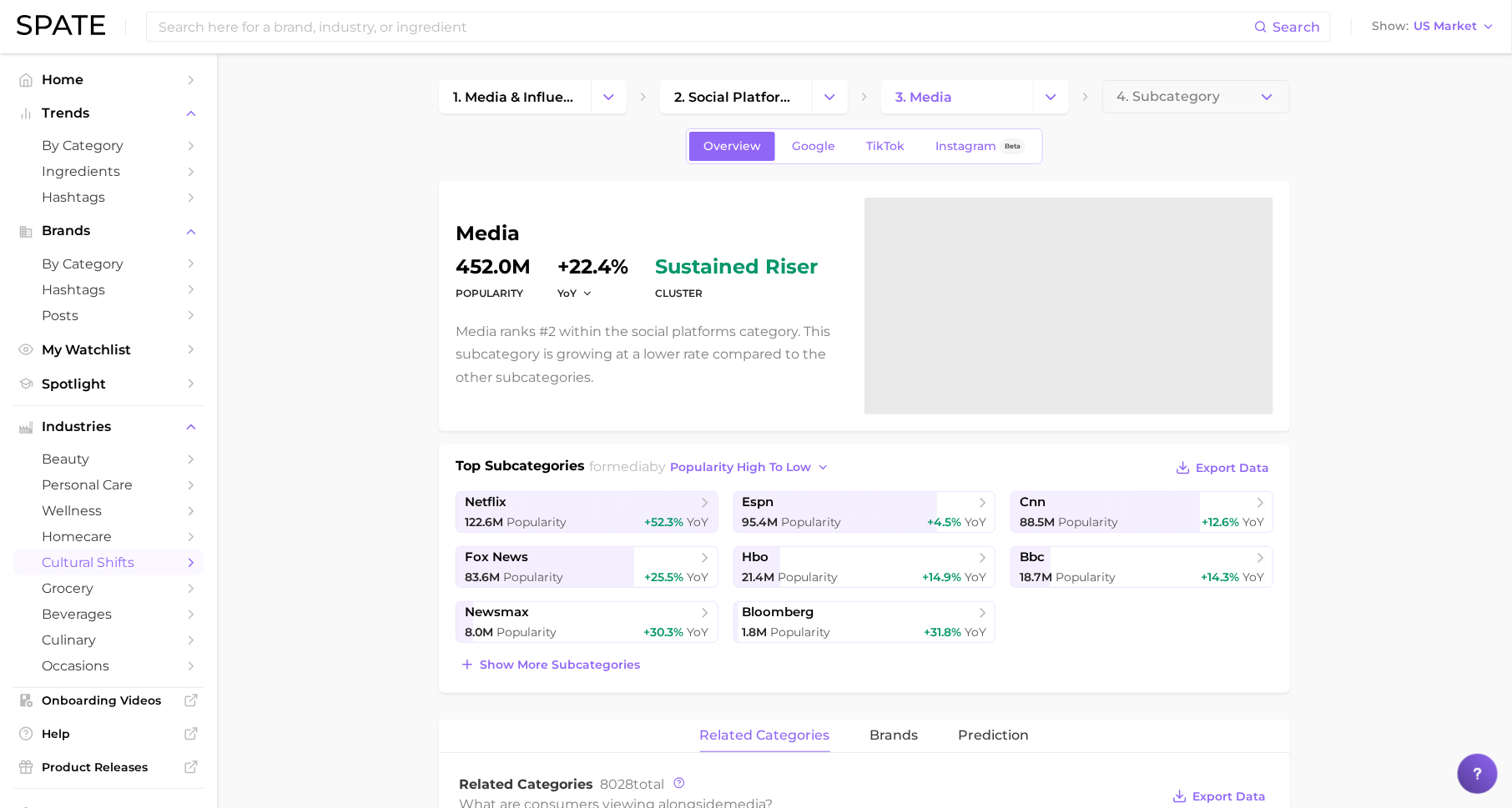
scroll to position [86, 0]
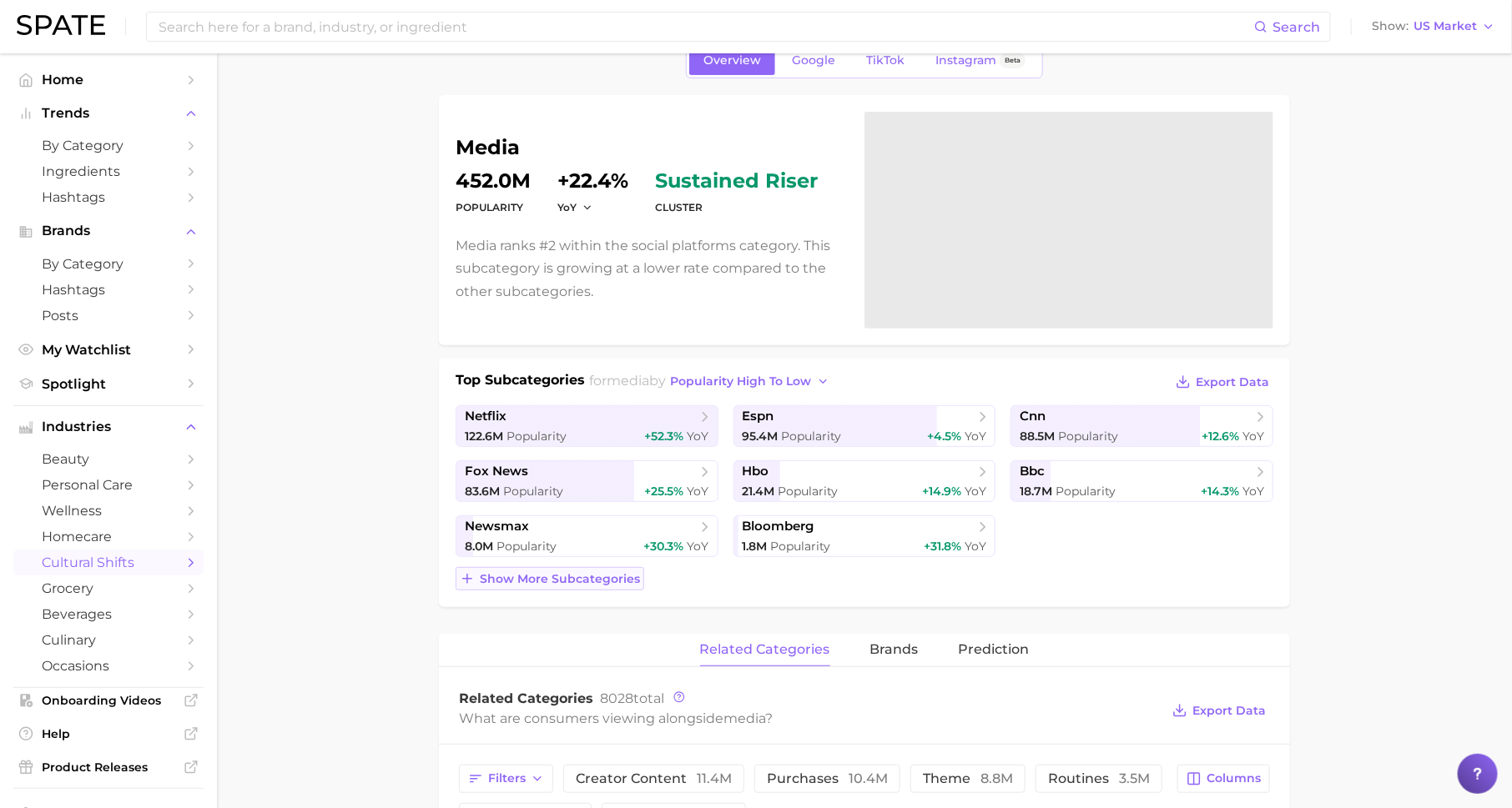
click at [593, 573] on span "Show more subcategories" at bounding box center [561, 579] width 161 height 14
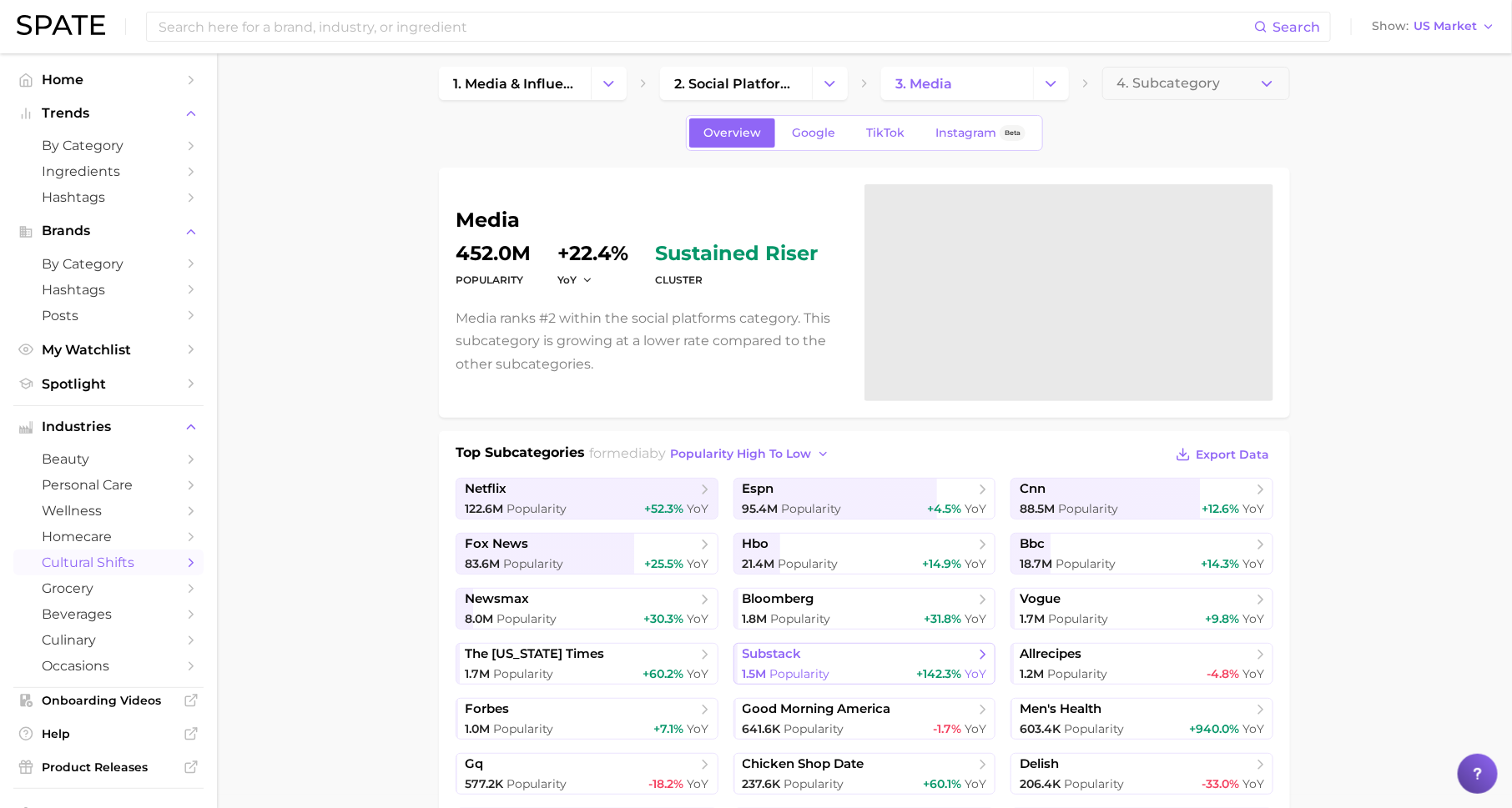
scroll to position [0, 0]
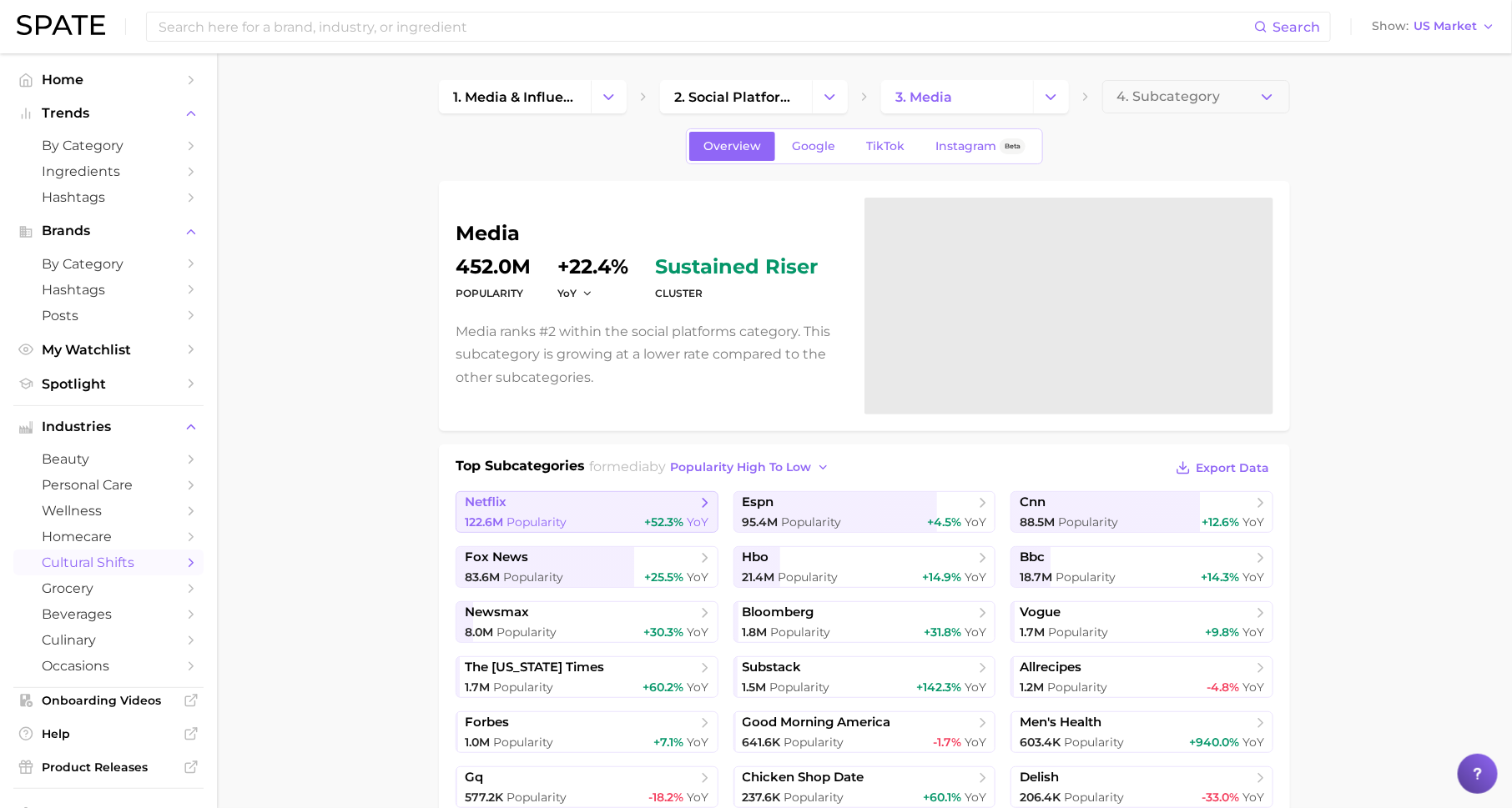
click at [633, 507] on span "netflix" at bounding box center [580, 502] width 232 height 17
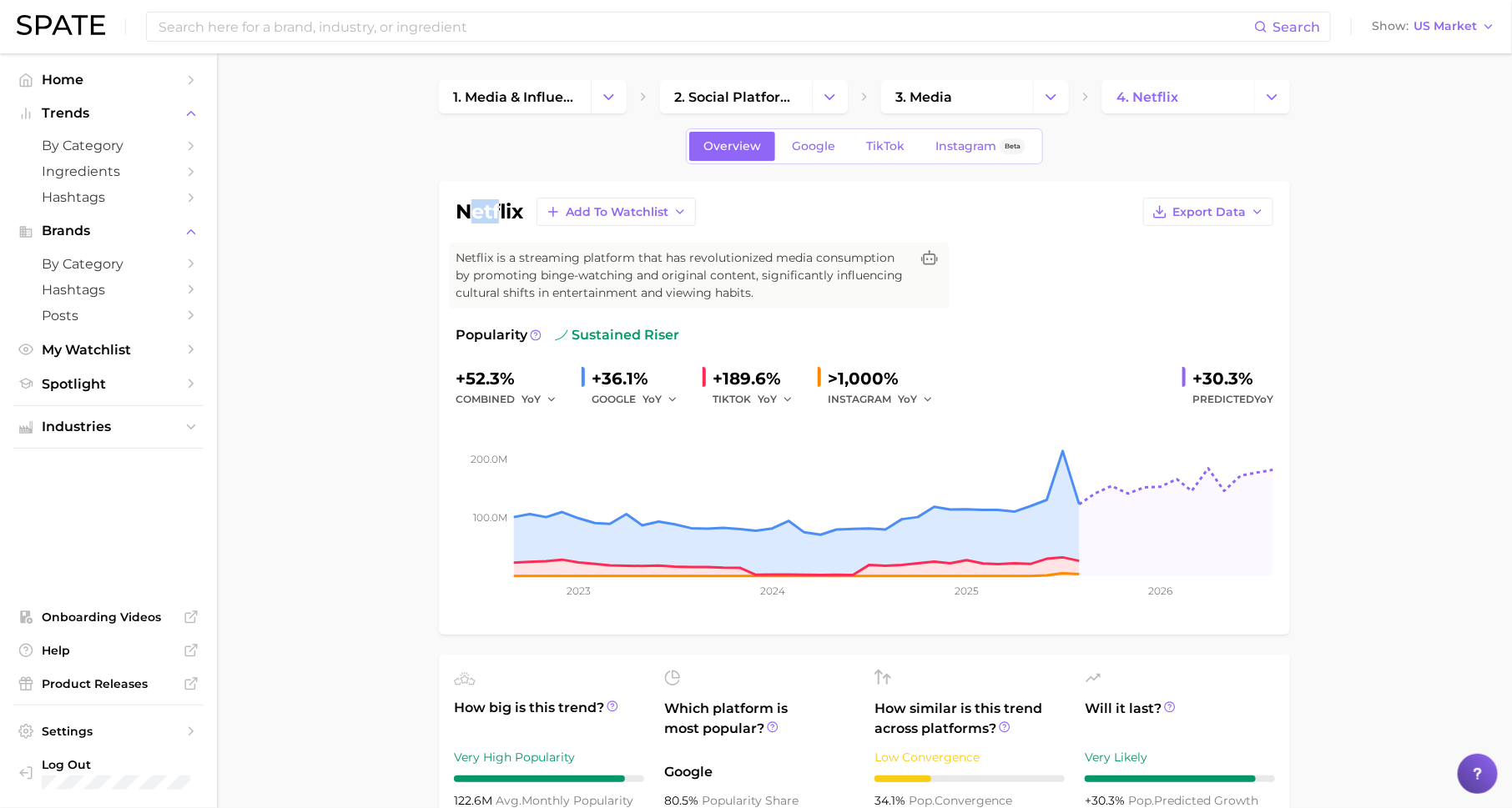
drag, startPoint x: 466, startPoint y: 203, endPoint x: 499, endPoint y: 203, distance: 33.0
click at [499, 203] on h1 "netflix" at bounding box center [489, 212] width 68 height 20
click at [605, 95] on polyline "Change Category" at bounding box center [609, 96] width 9 height 4
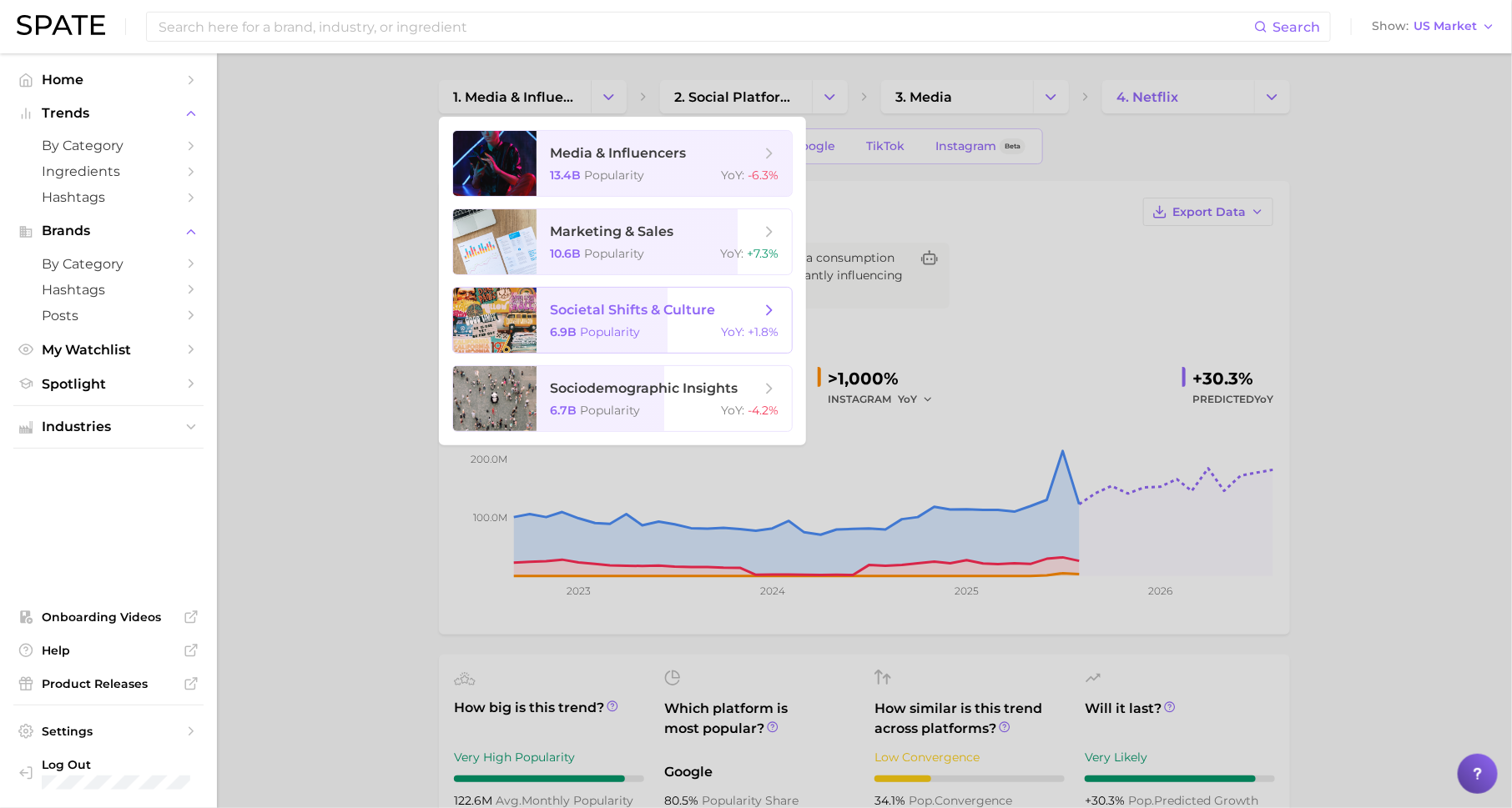
click at [603, 315] on span "societal shifts & culture" at bounding box center [632, 309] width 166 height 16
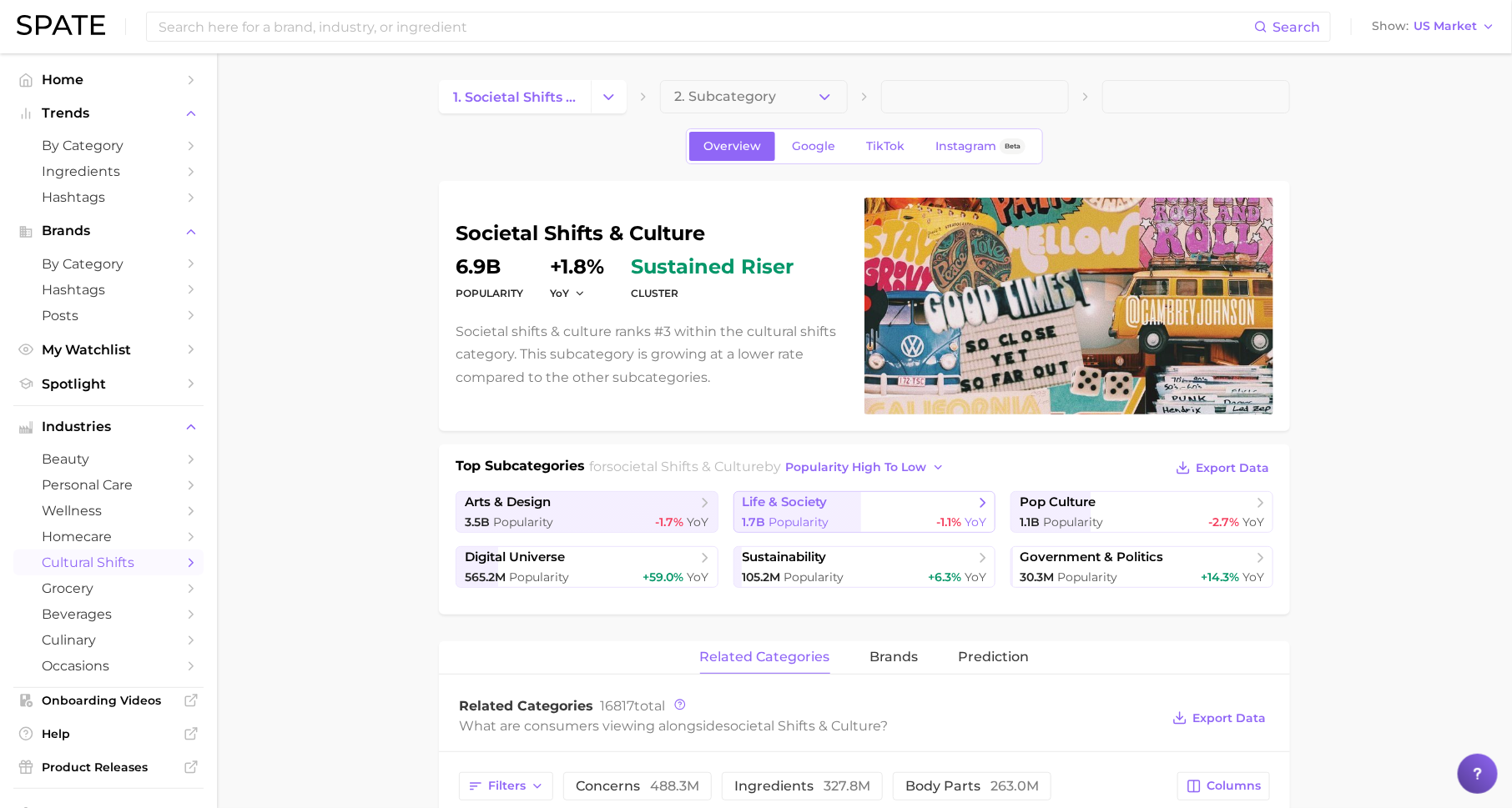
click at [863, 514] on div "1.7b Popularity -1.1% YoY" at bounding box center [865, 522] width 245 height 16
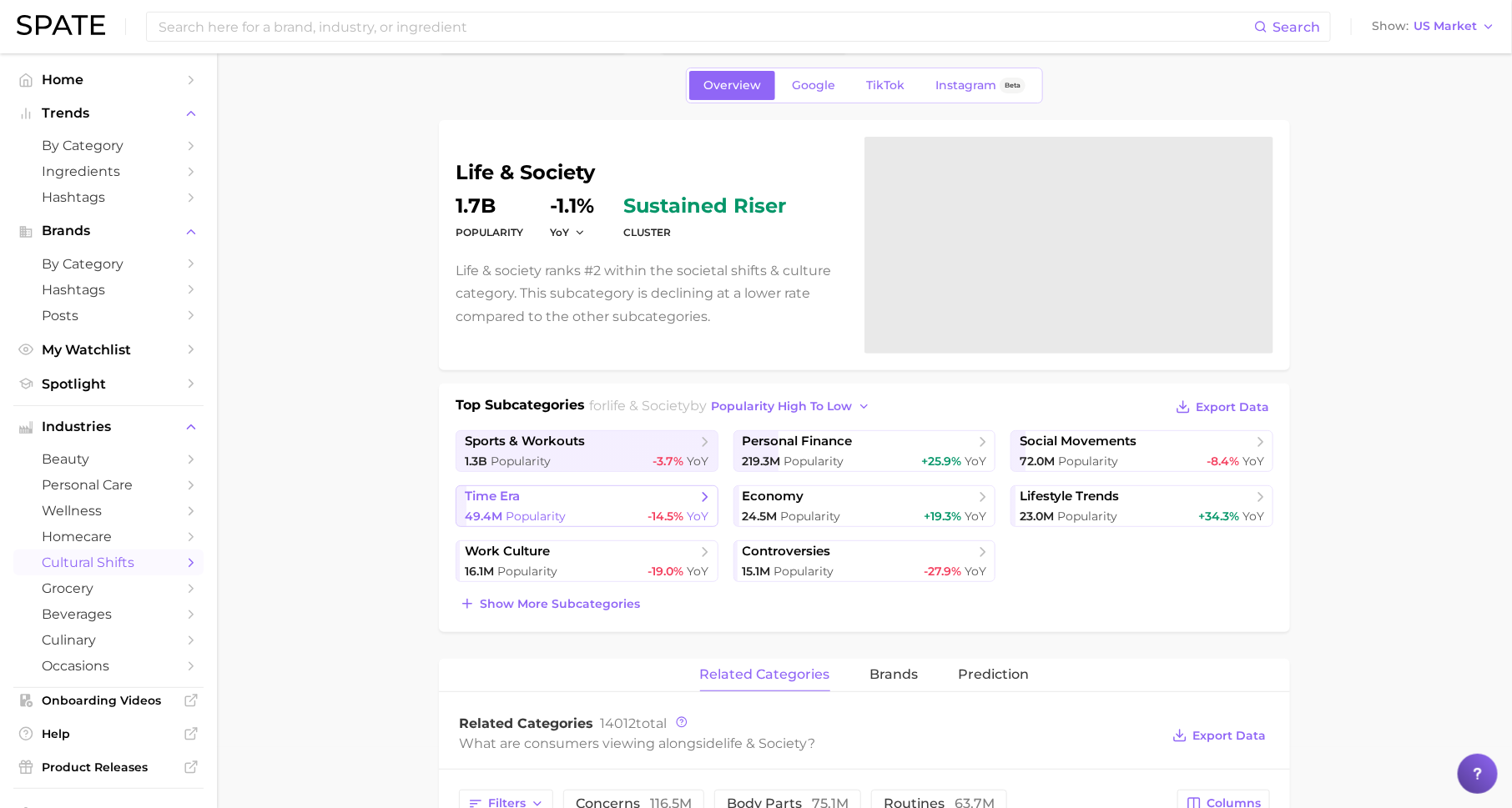
scroll to position [64, 0]
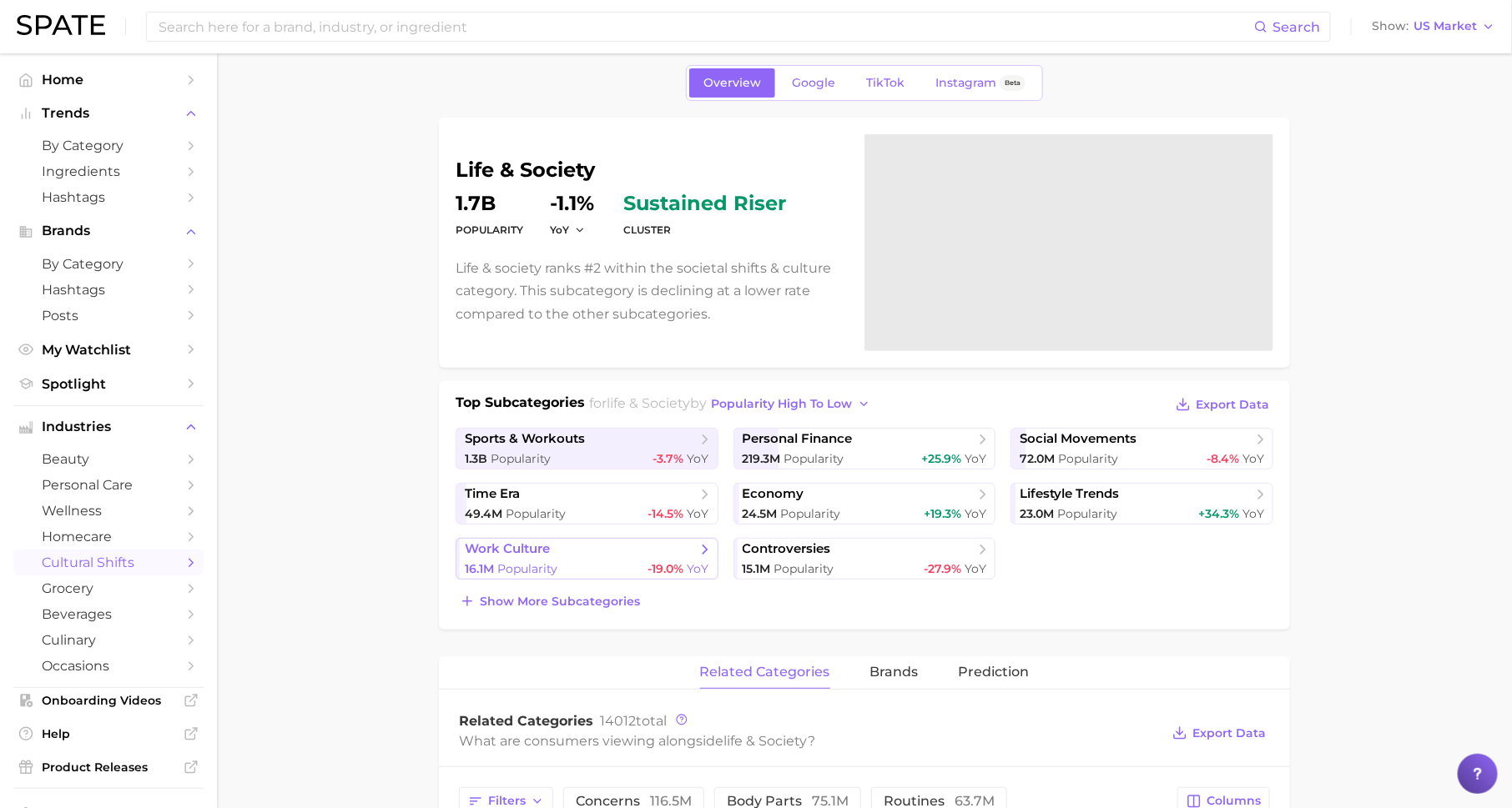
click at [644, 551] on span "work culture" at bounding box center [580, 549] width 232 height 17
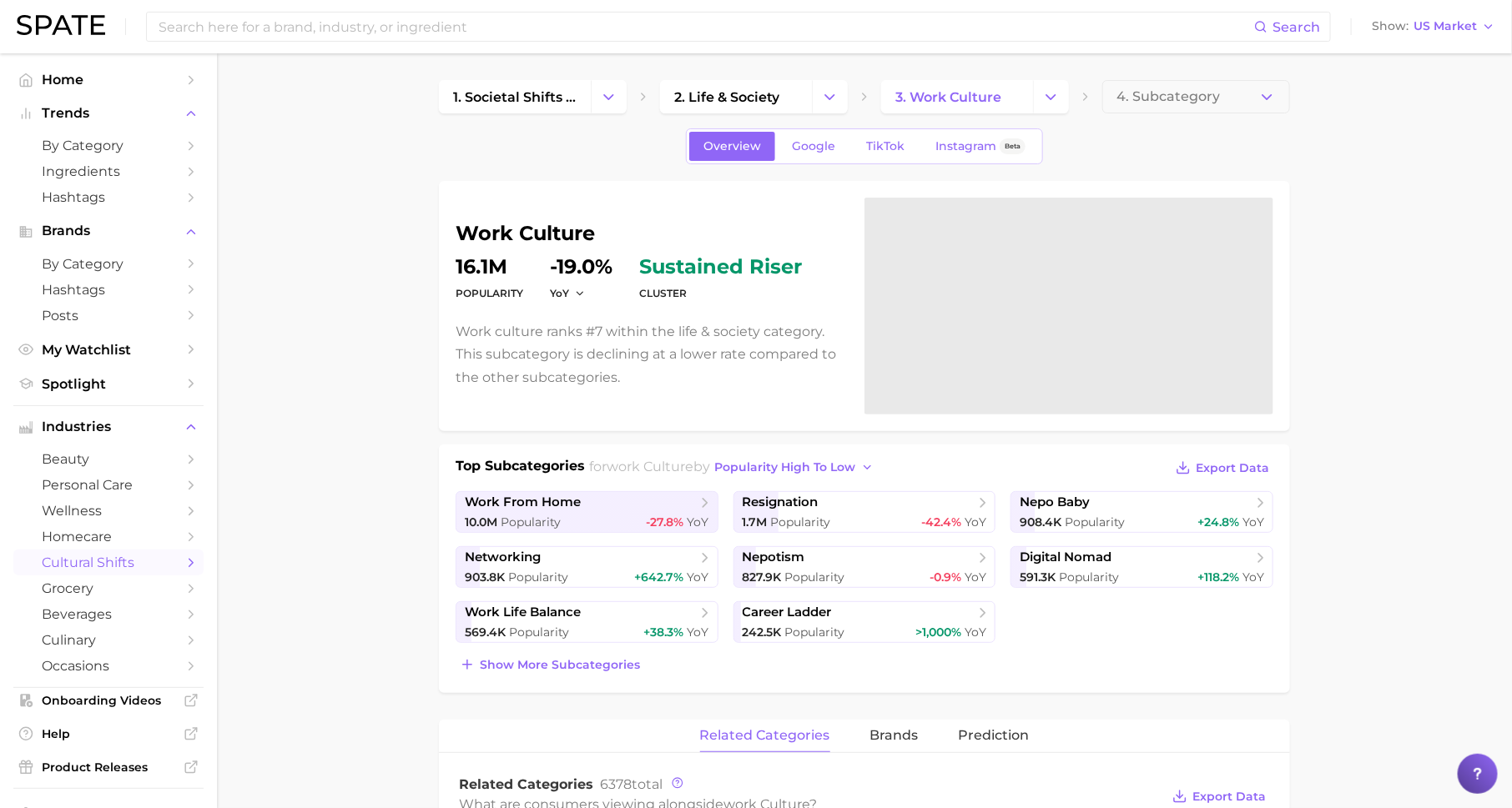
scroll to position [83, 0]
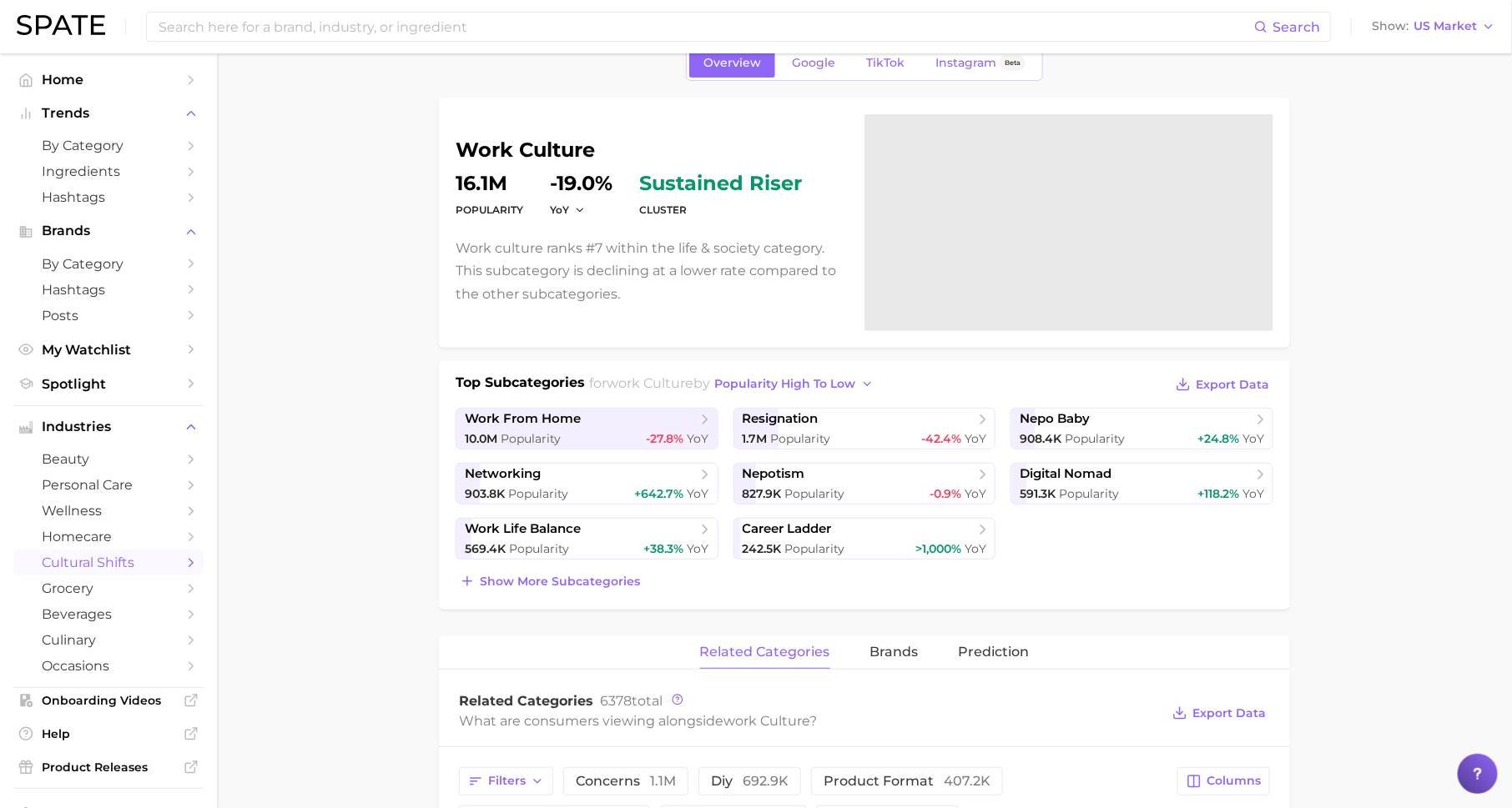
click at [775, 370] on div "Top Subcategories for work culture by popularity high to low Export Data work f…" at bounding box center [864, 486] width 852 height 249
click at [775, 384] on span "popularity high to low" at bounding box center [786, 384] width 141 height 14
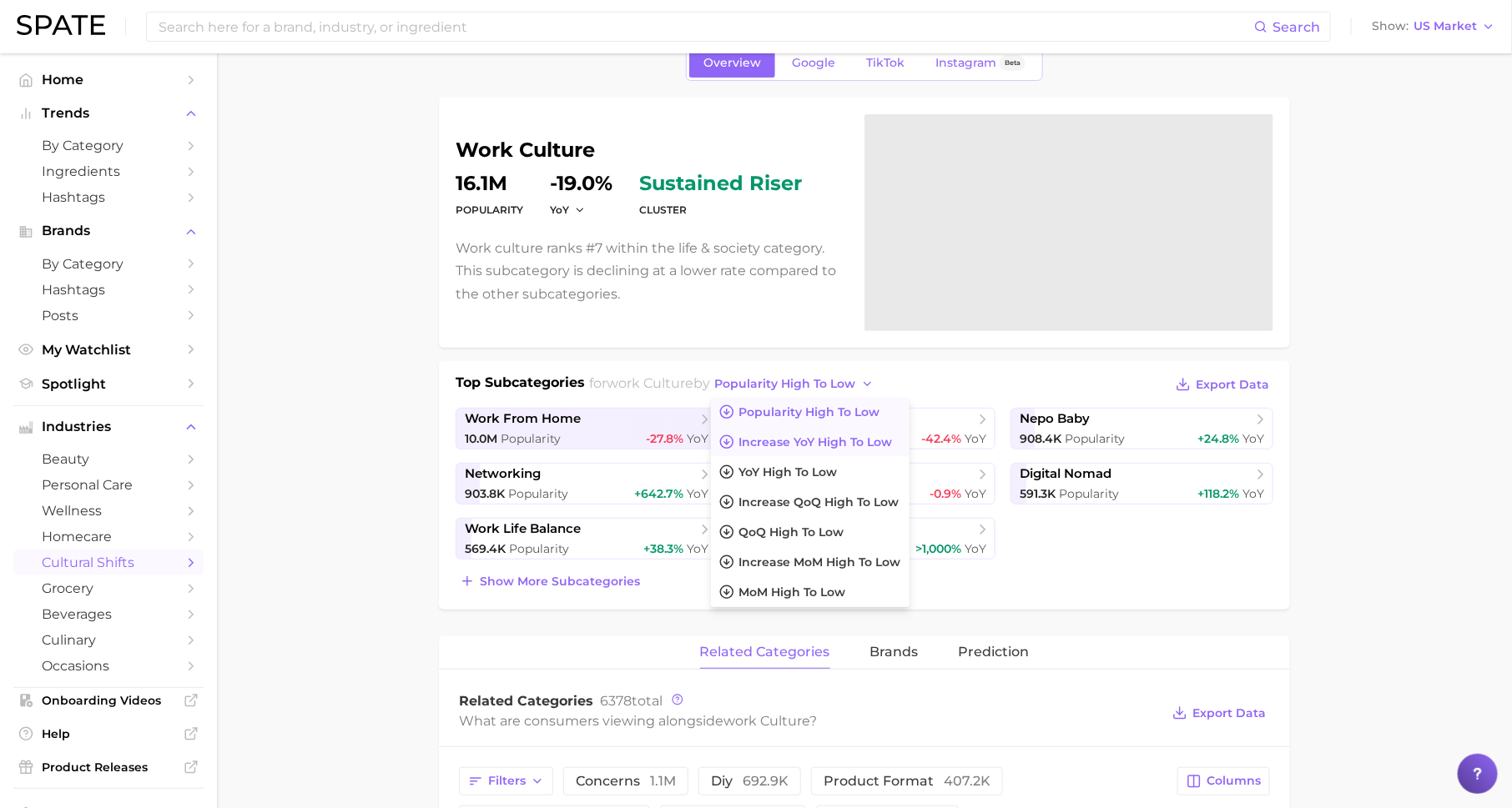
click at [780, 446] on span "Increase YoY high to low" at bounding box center [816, 443] width 154 height 14
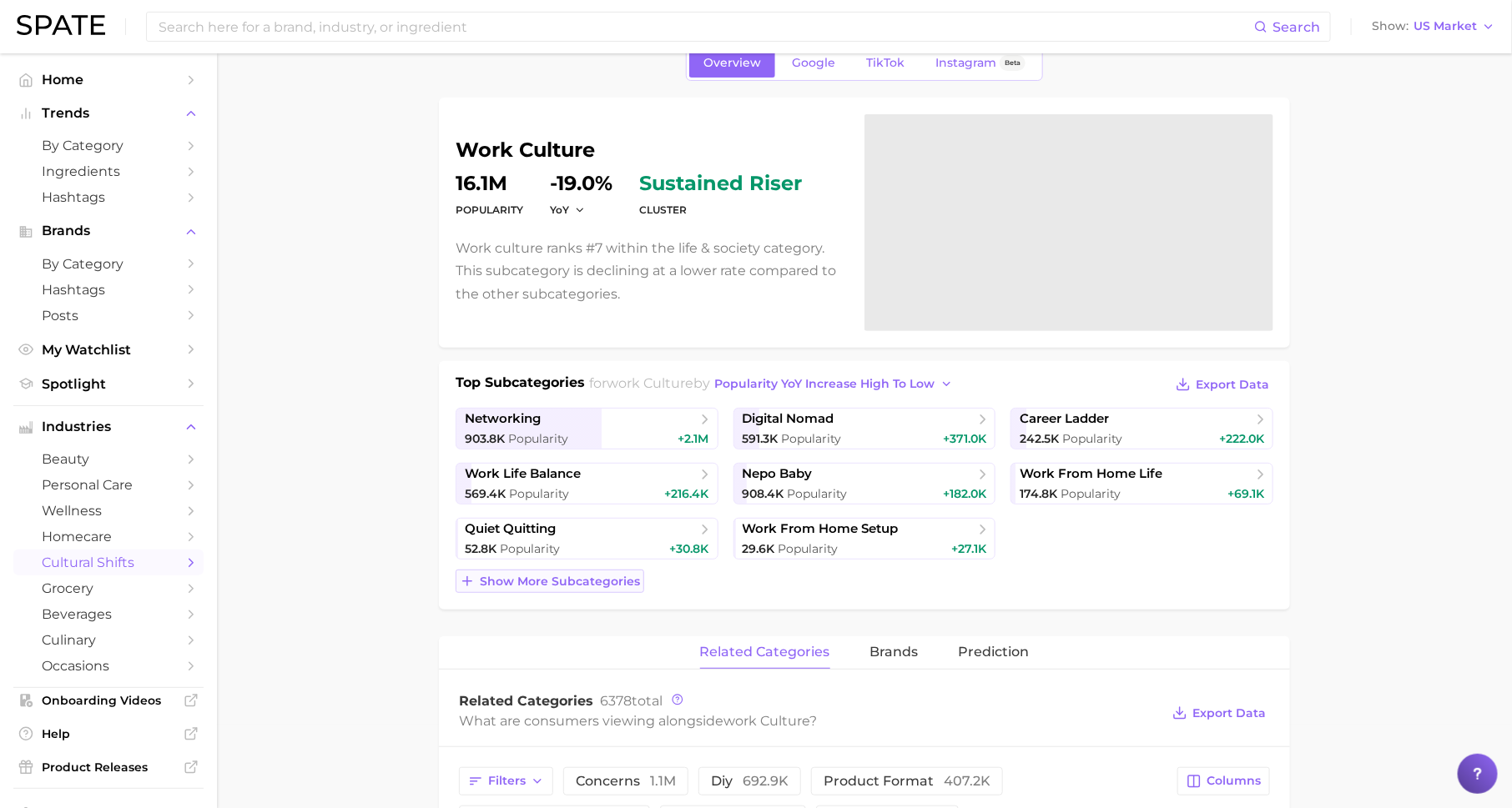
click at [602, 582] on span "Show more subcategories" at bounding box center [561, 582] width 161 height 14
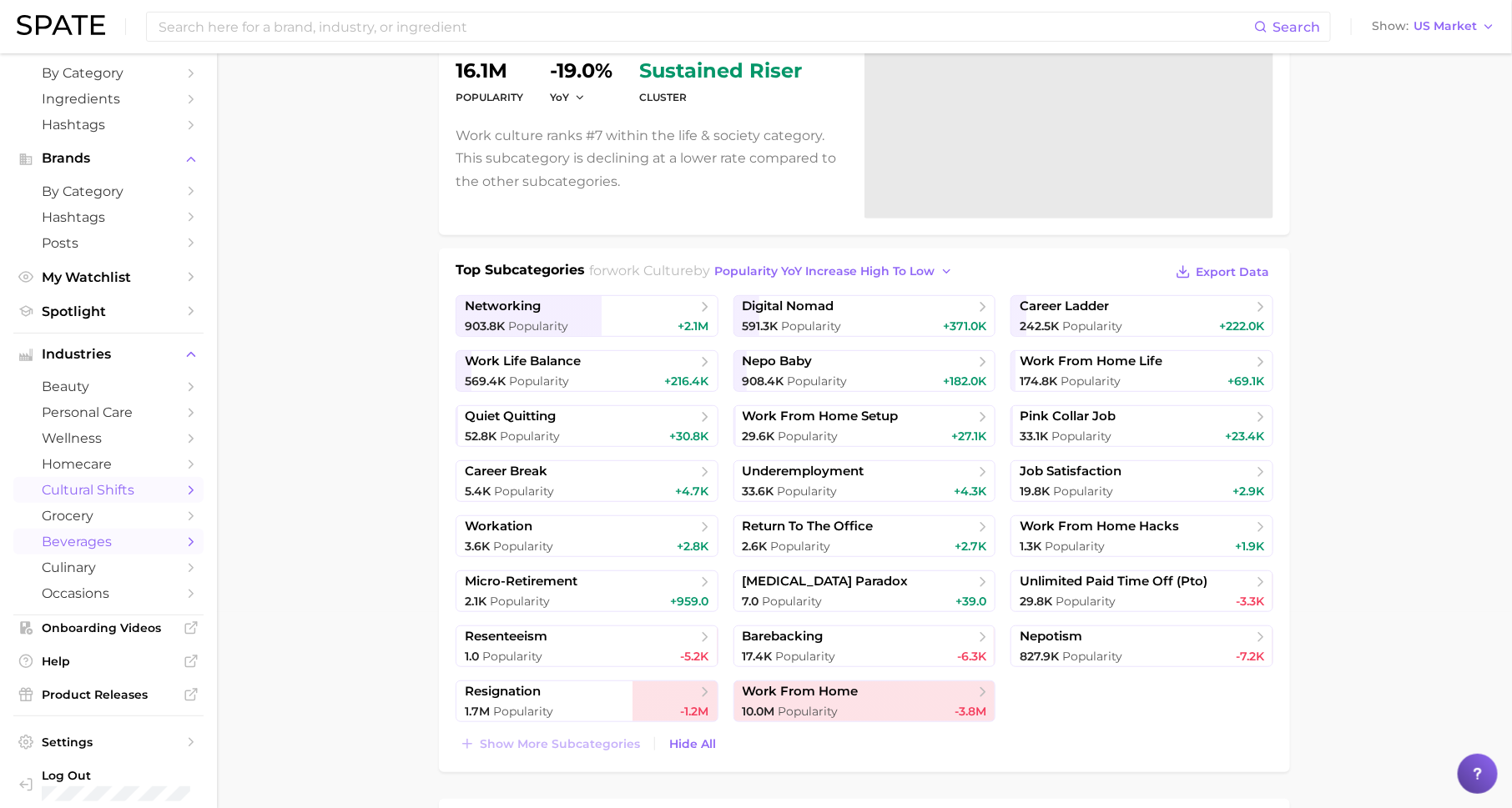
scroll to position [75, 0]
click at [177, 604] on link "occasions" at bounding box center [109, 591] width 190 height 25
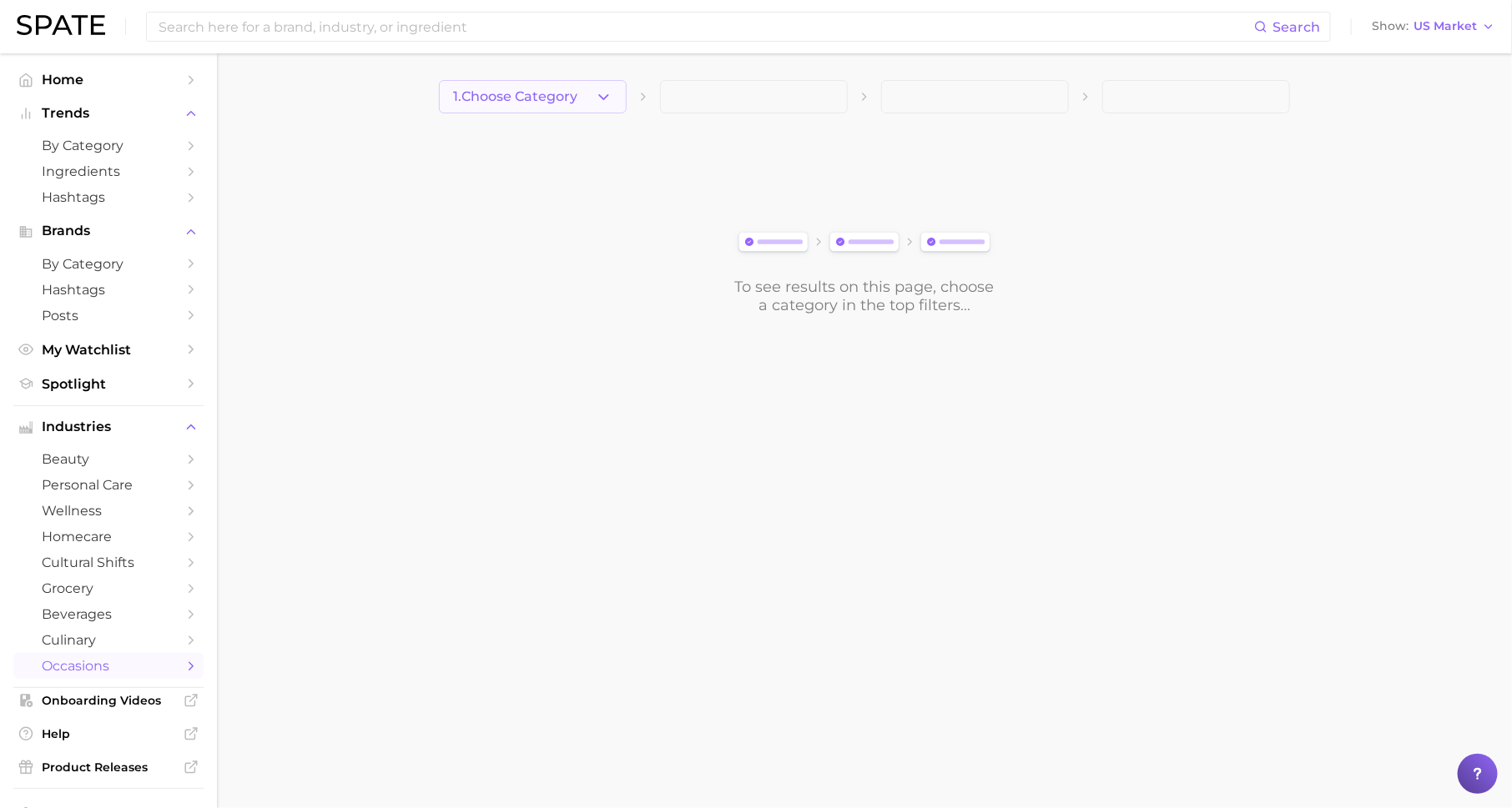
click at [549, 100] on span "1. Choose Category" at bounding box center [514, 96] width 124 height 15
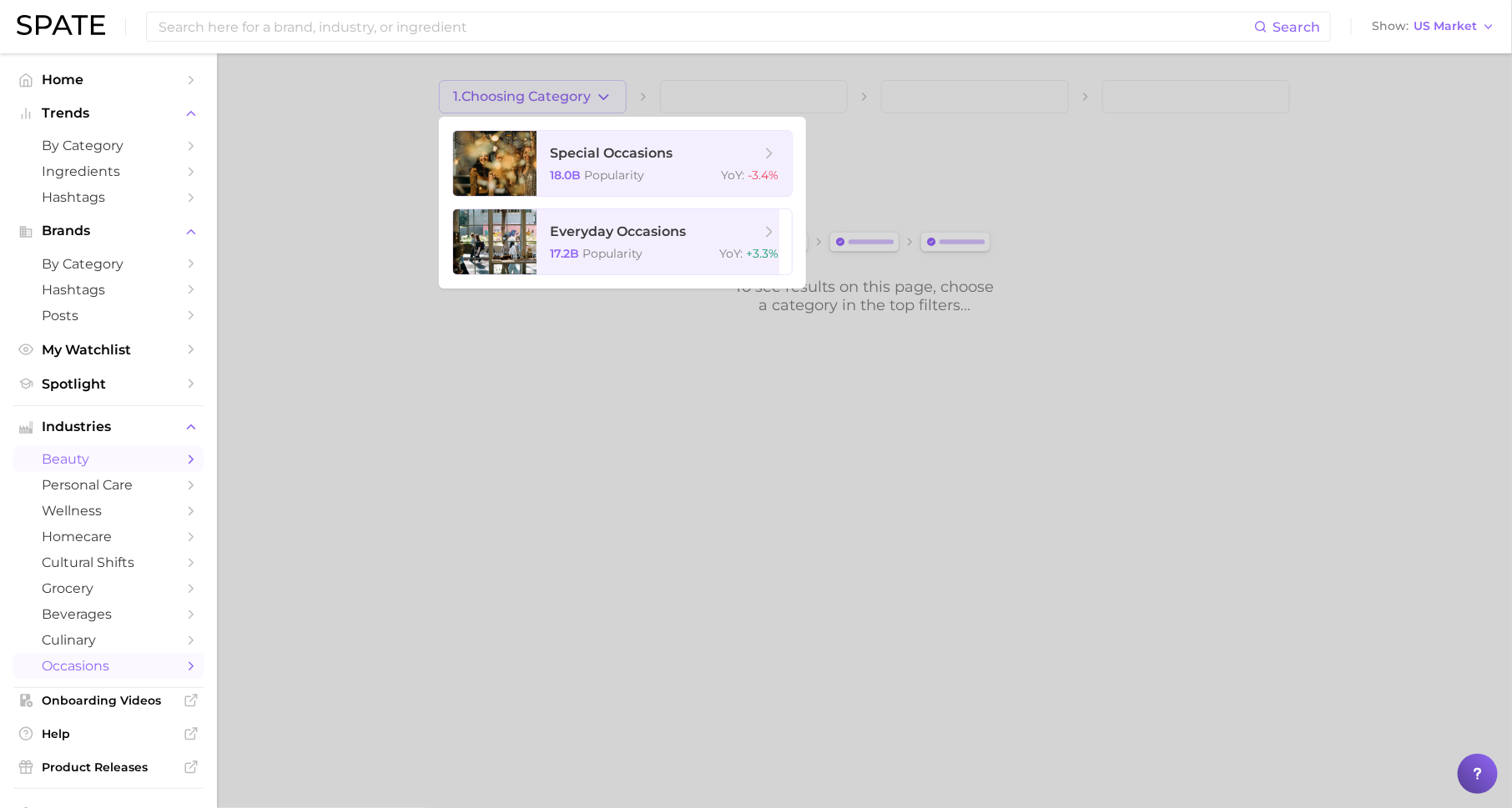
click at [155, 467] on span "beauty" at bounding box center [109, 459] width 133 height 16
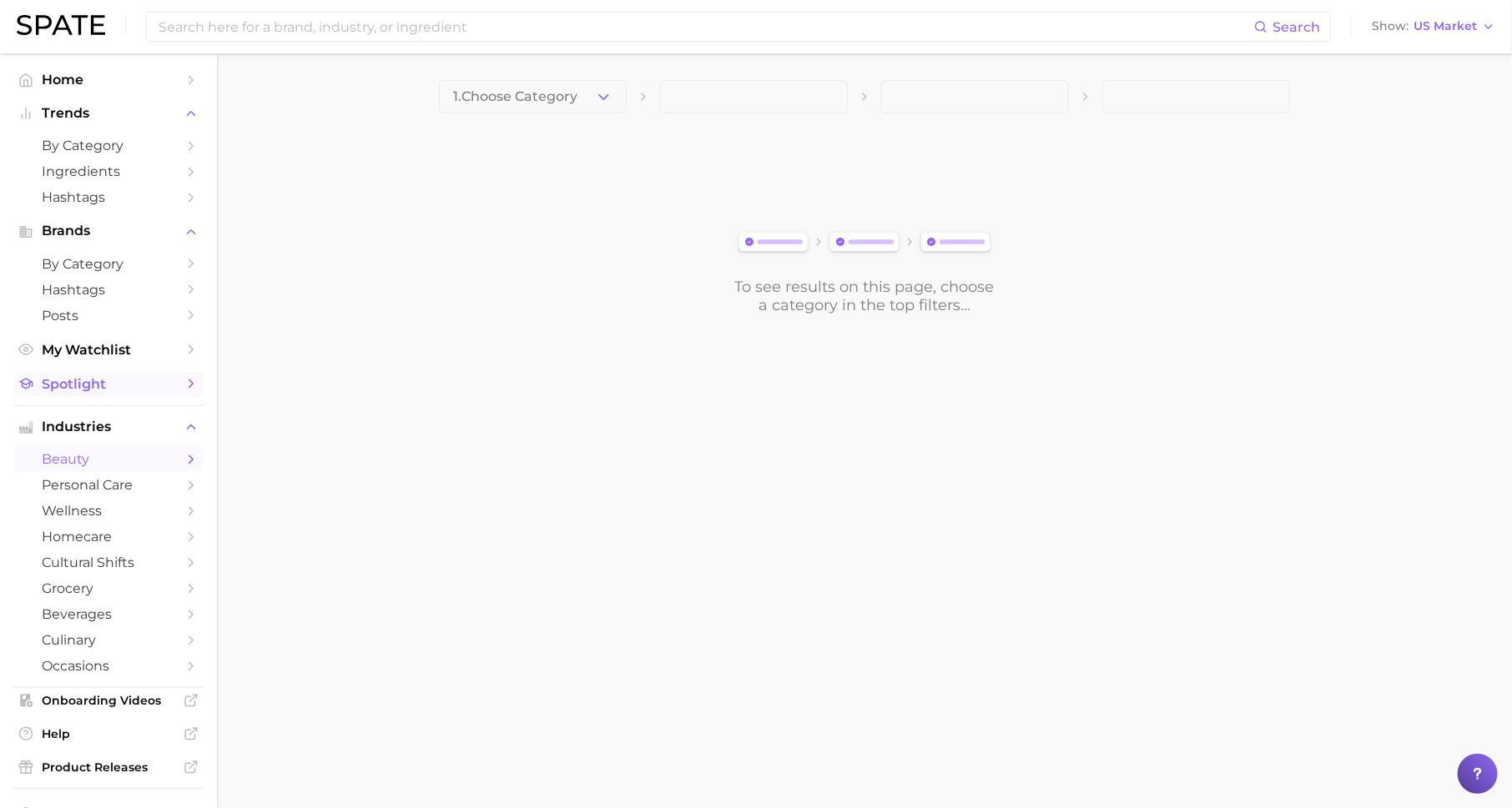
click at [188, 381] on icon "Sidebar" at bounding box center [190, 383] width 15 height 15
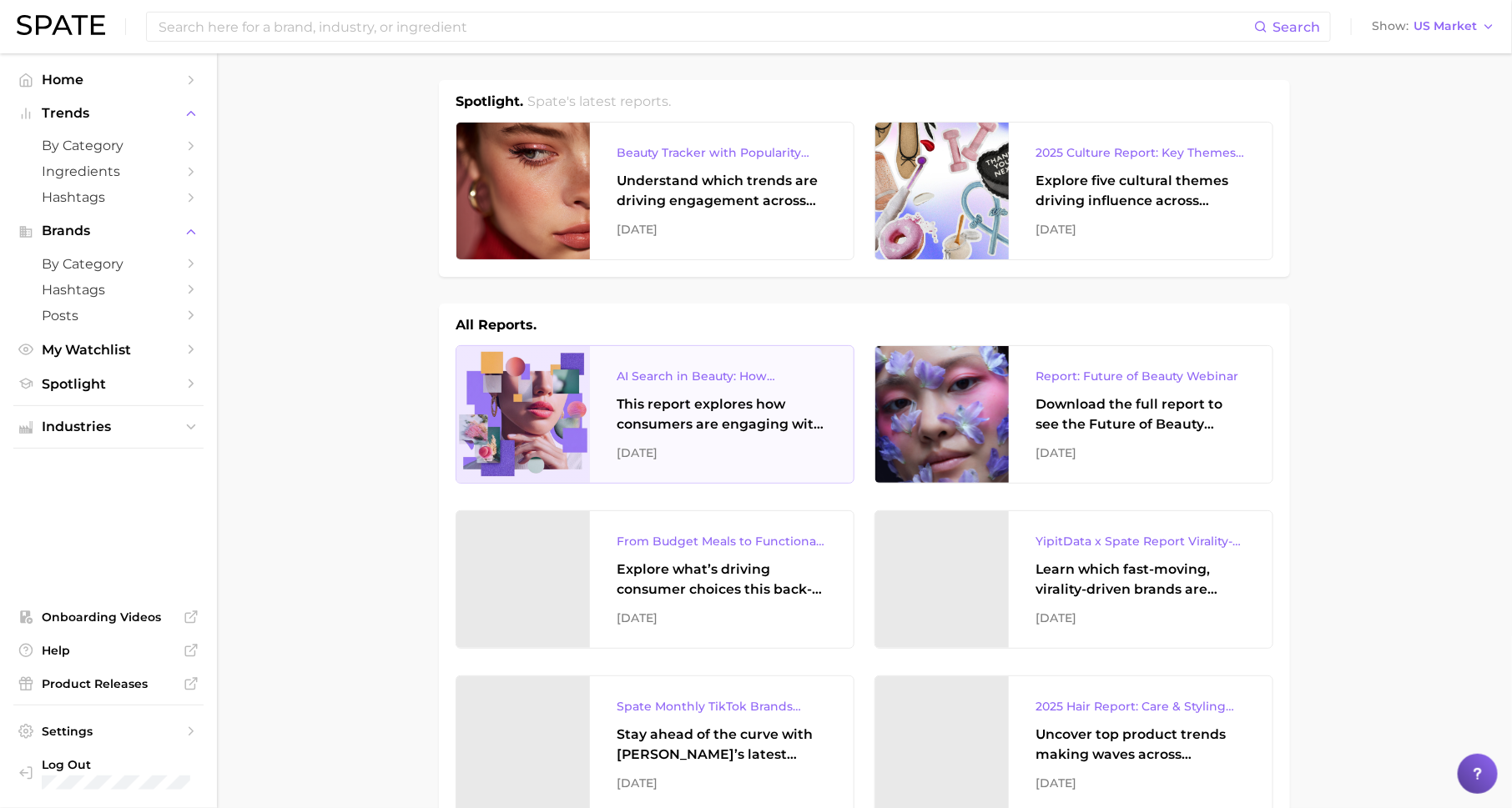
click at [681, 391] on div "AI Search in Beauty: How Consumers Are Using ChatGPT vs. Google Search This rep…" at bounding box center [721, 414] width 264 height 137
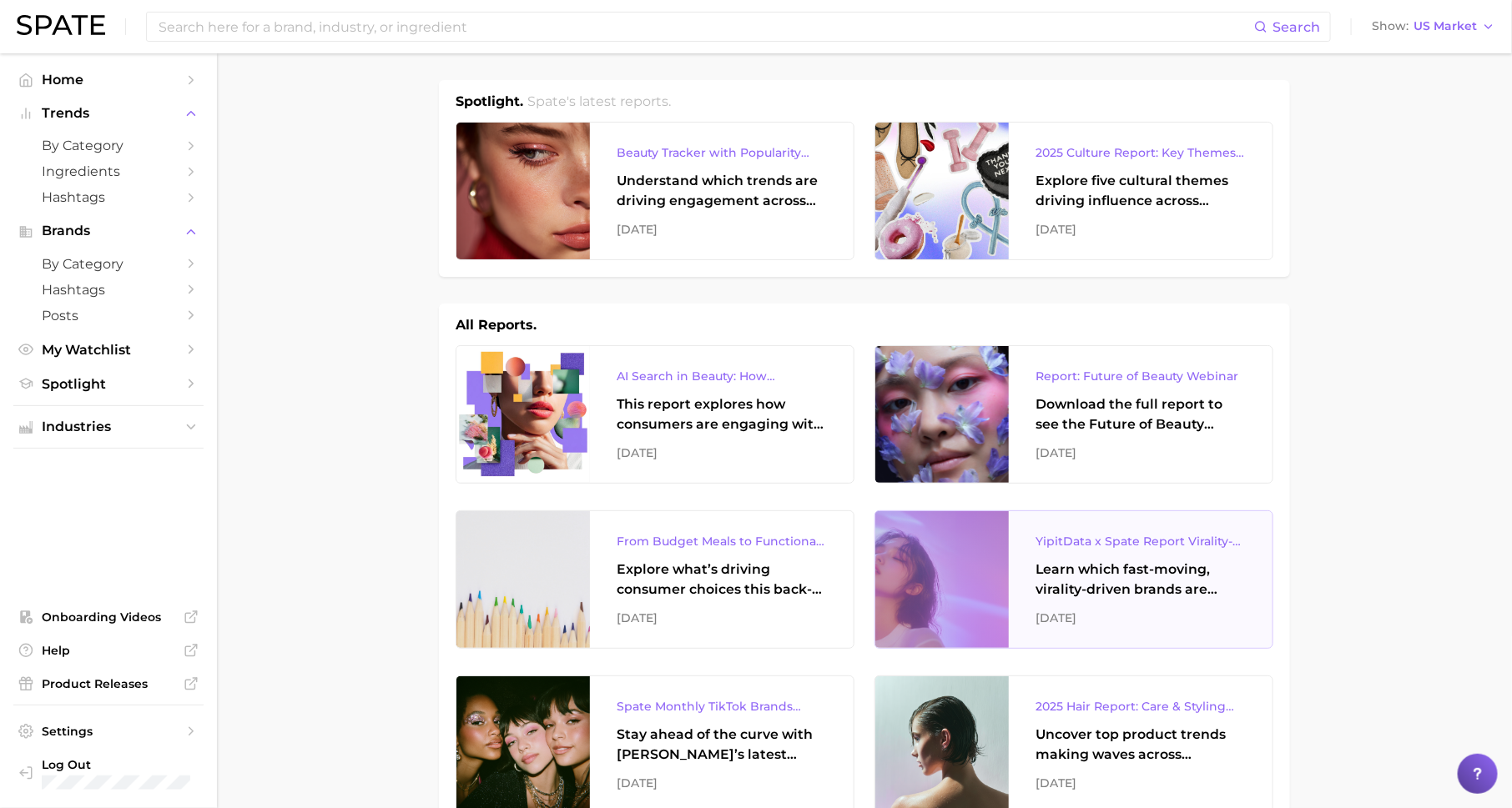
click at [1132, 580] on div "Learn which fast-moving, virality-driven brands are leading the pack, the risks…" at bounding box center [1141, 579] width 211 height 40
click at [419, 20] on input at bounding box center [706, 26] width 1097 height 28
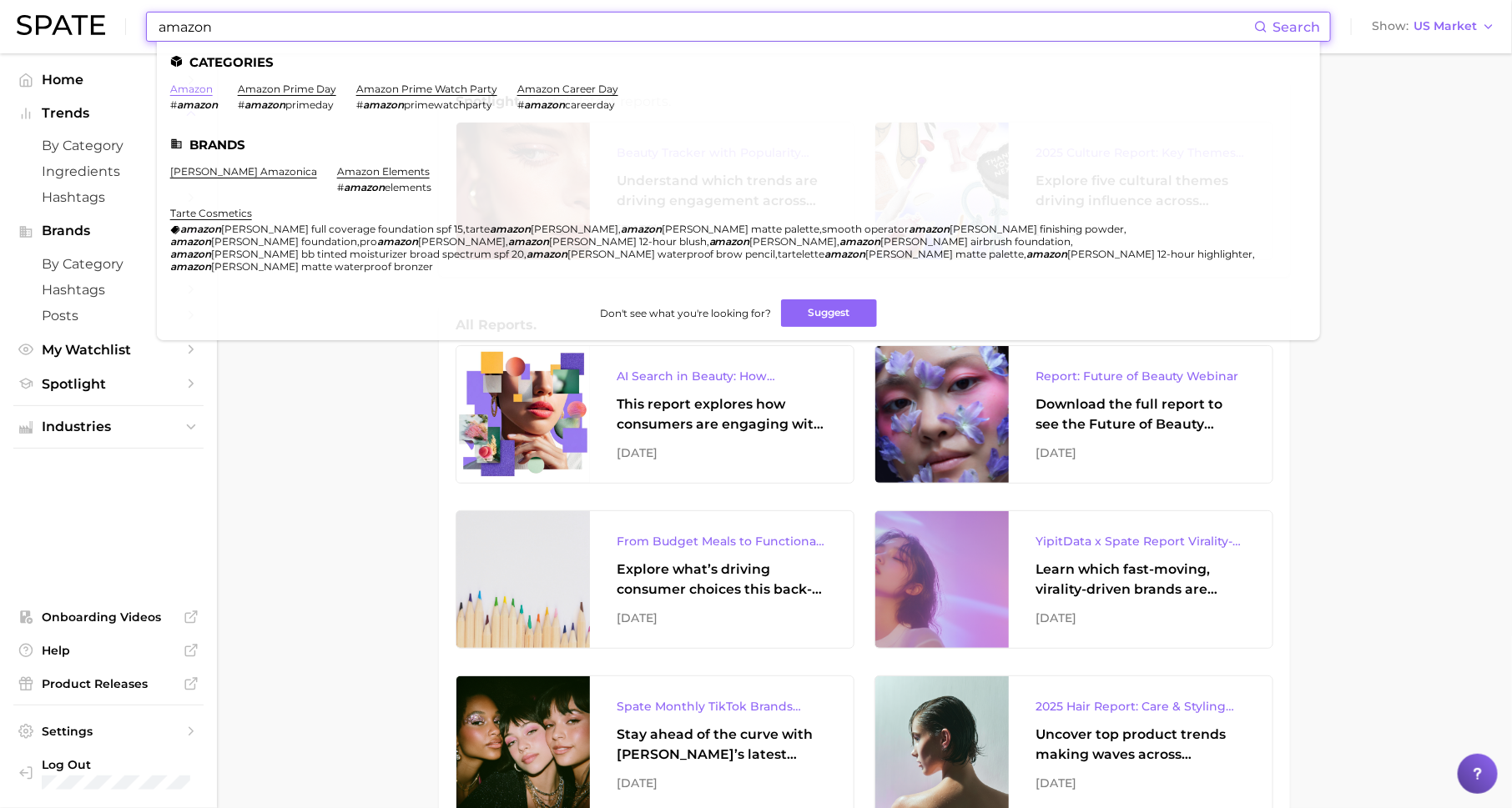
type input "amazon"
click at [190, 87] on link "amazon" at bounding box center [191, 88] width 42 height 13
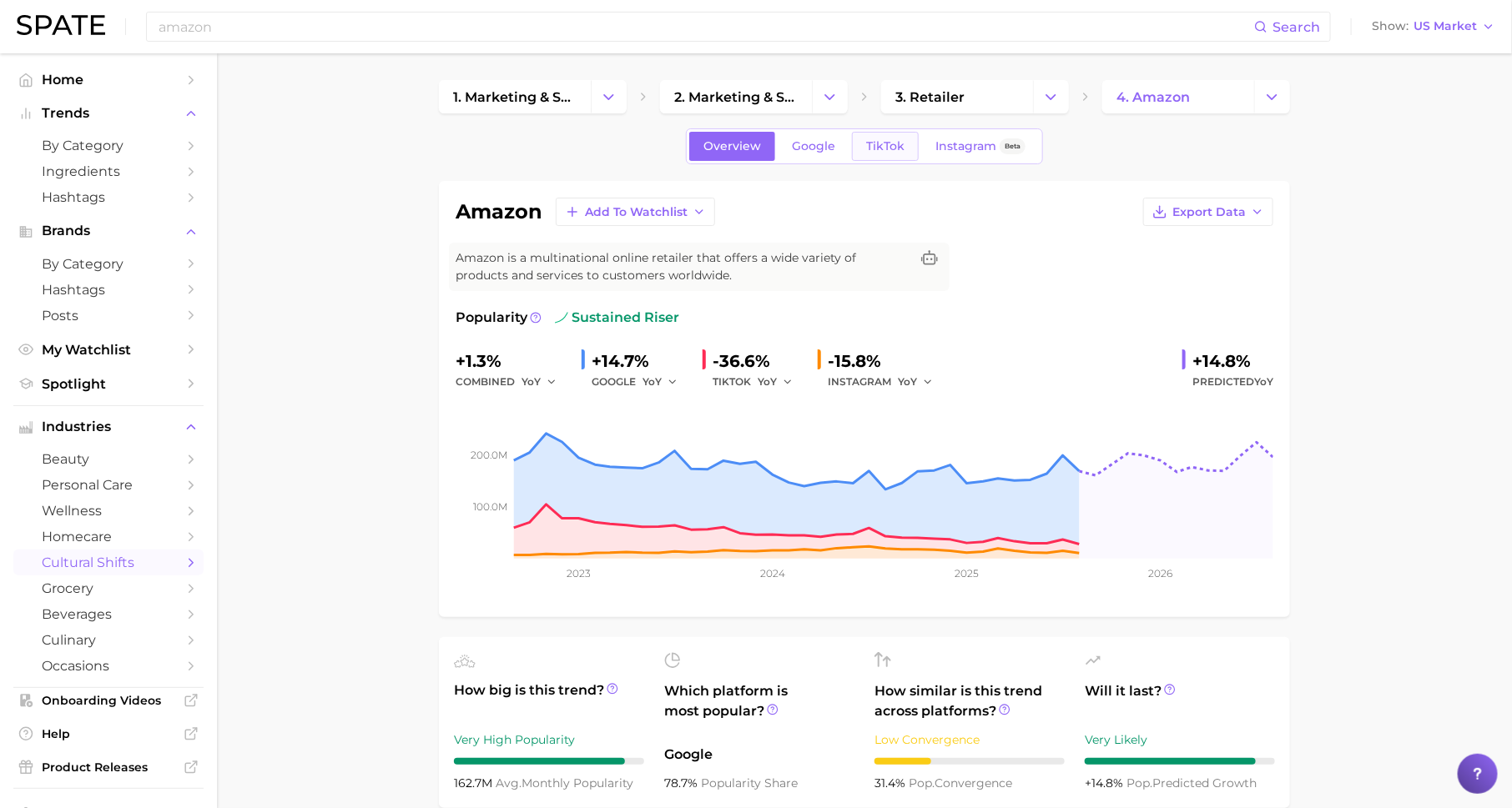
click at [894, 148] on span "TikTok" at bounding box center [885, 146] width 38 height 14
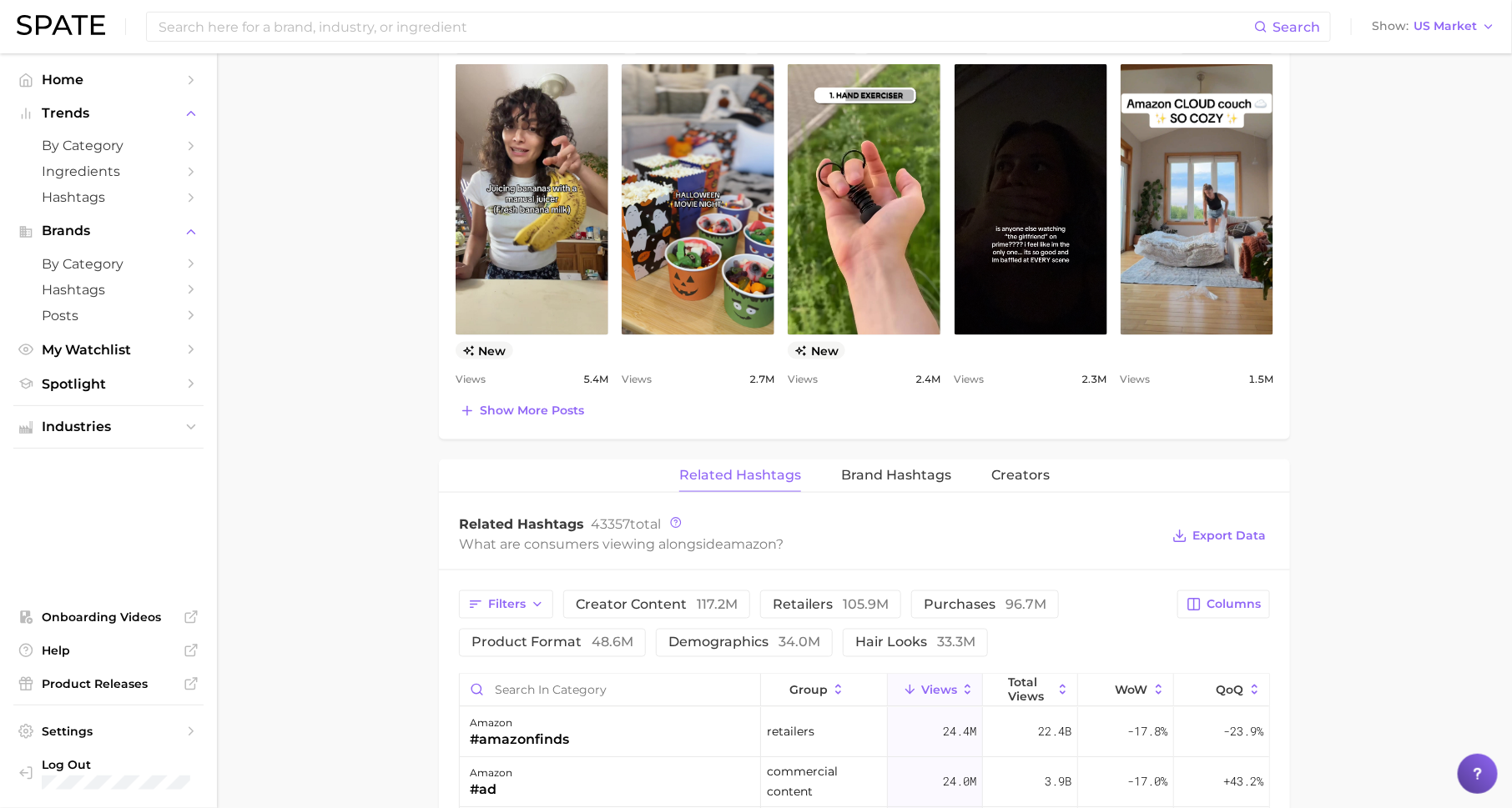
scroll to position [910, 0]
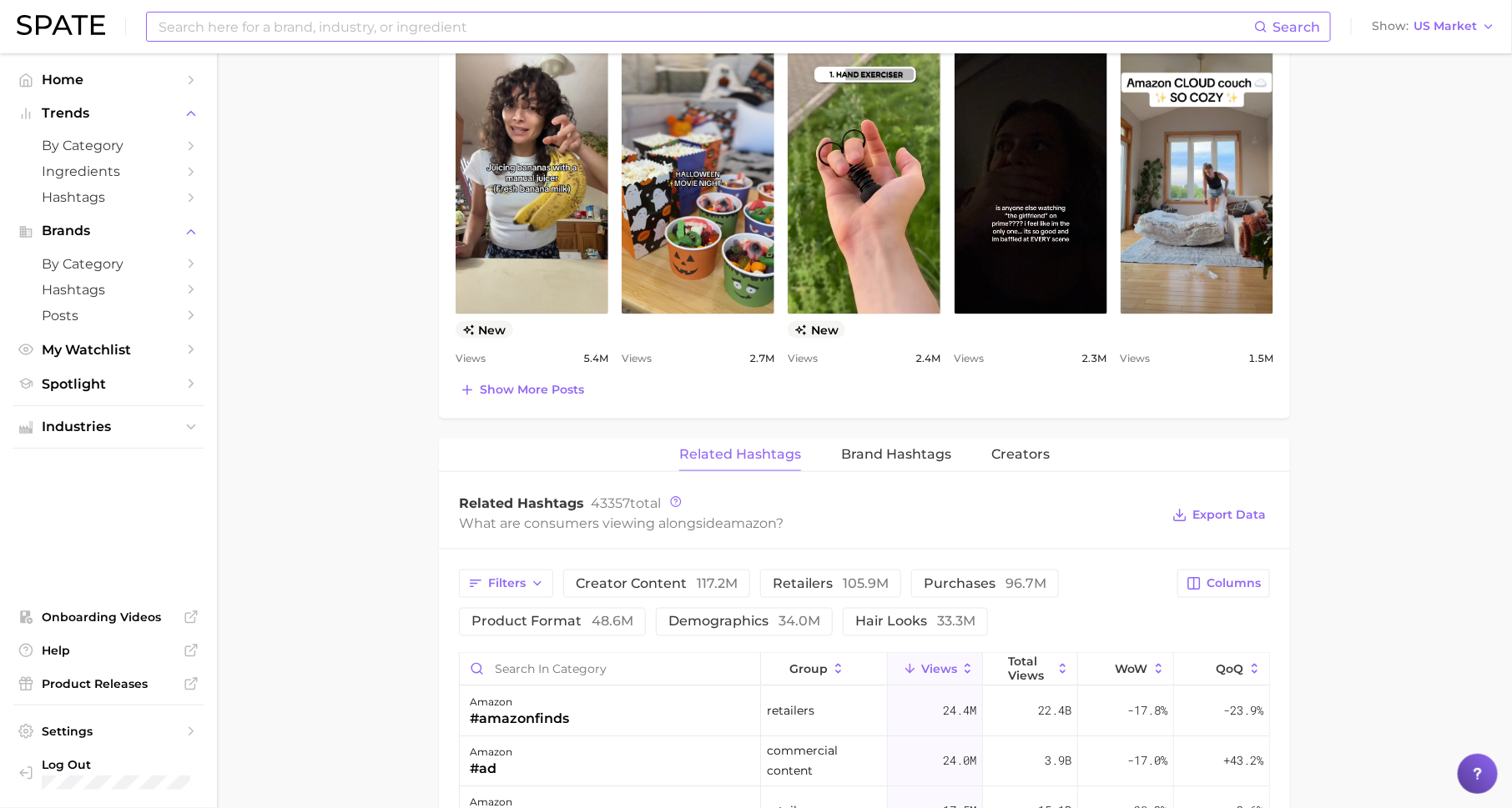
click at [427, 24] on input at bounding box center [706, 26] width 1097 height 28
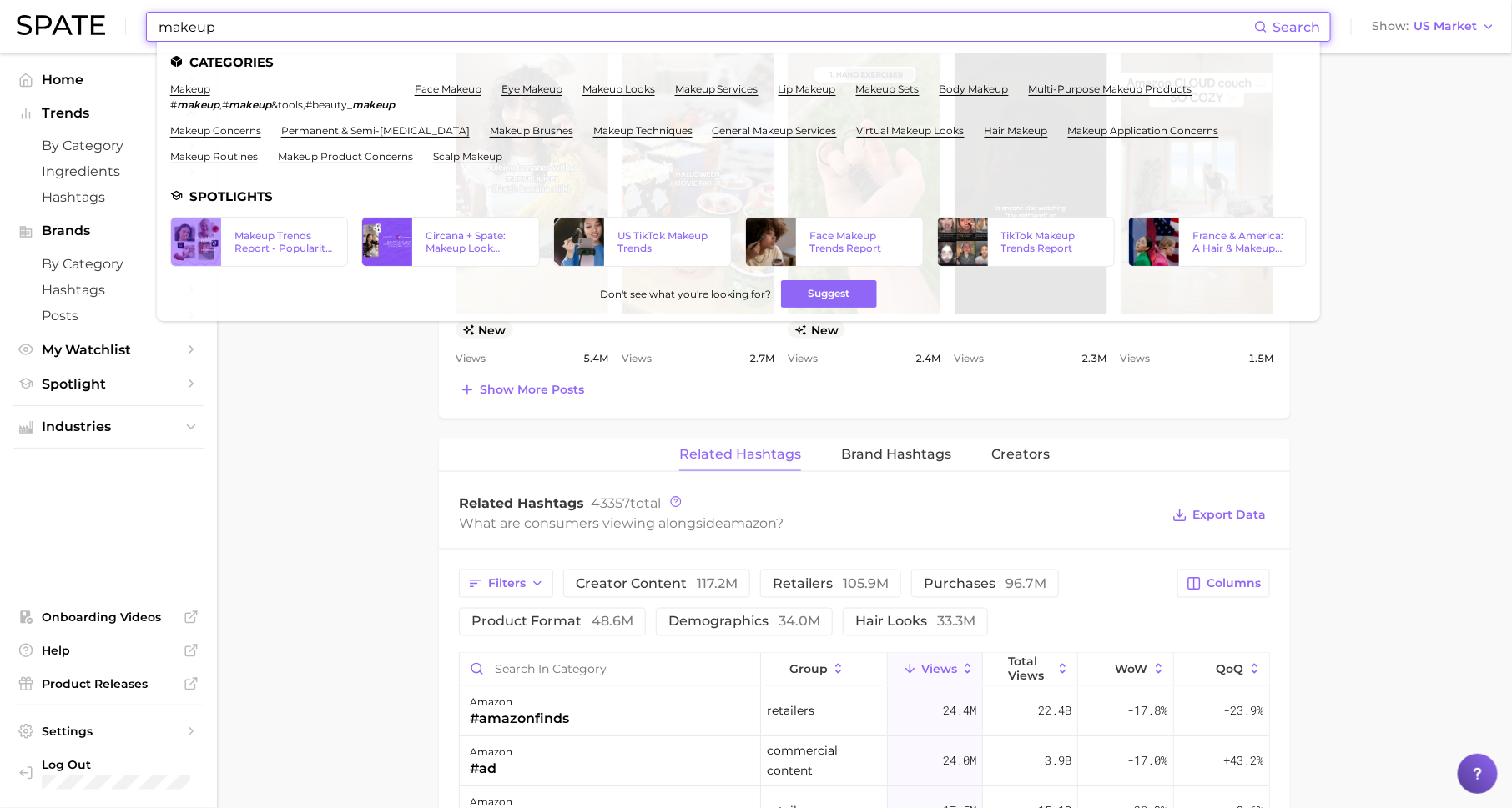
type input "makeup"
click at [196, 97] on li "makeup # makeup , # makeup &tools , #beauty_ makeup" at bounding box center [282, 96] width 224 height 28
click at [195, 89] on link "makeup" at bounding box center [190, 88] width 40 height 13
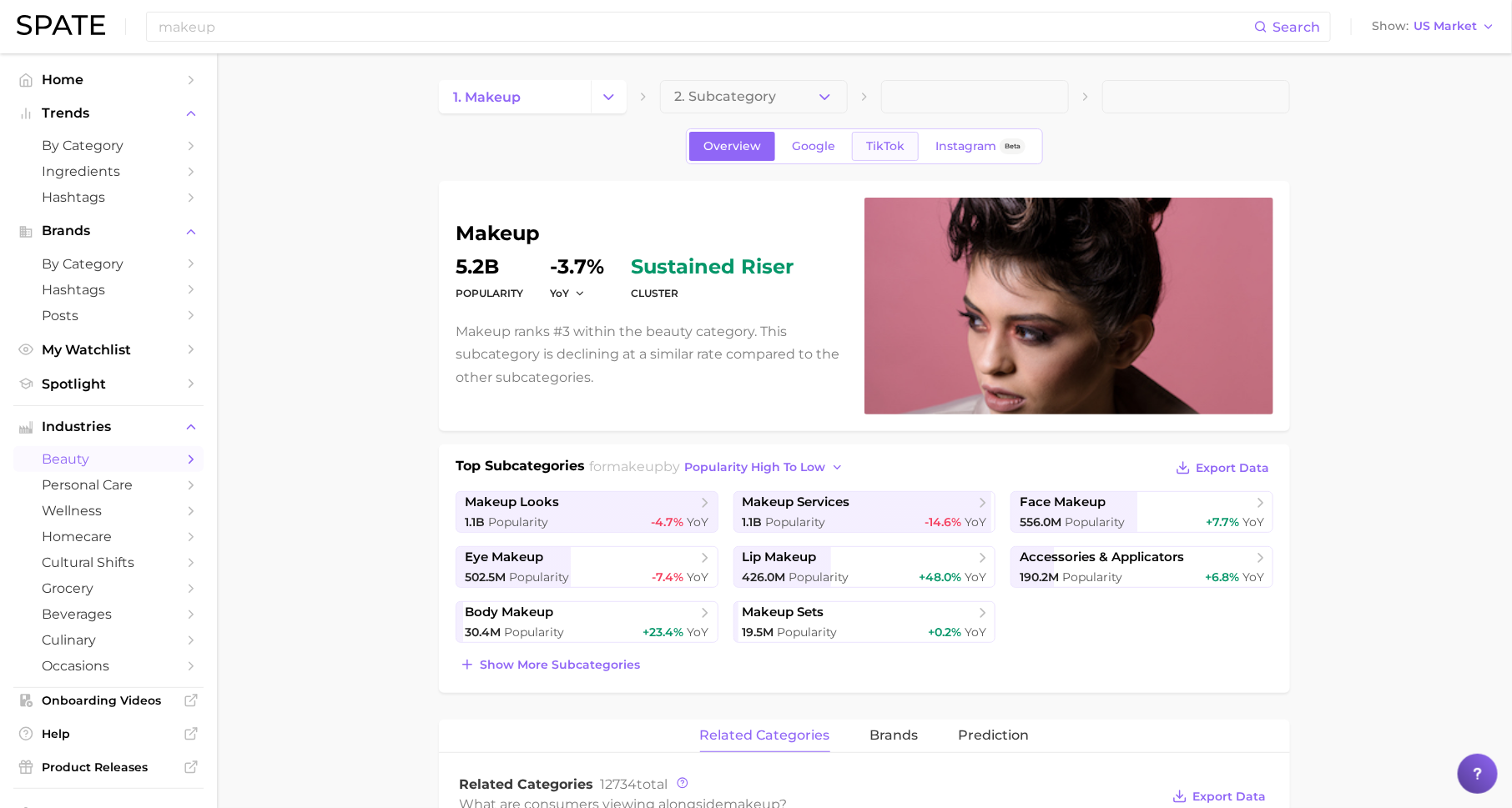
click at [893, 148] on span "TikTok" at bounding box center [885, 146] width 38 height 14
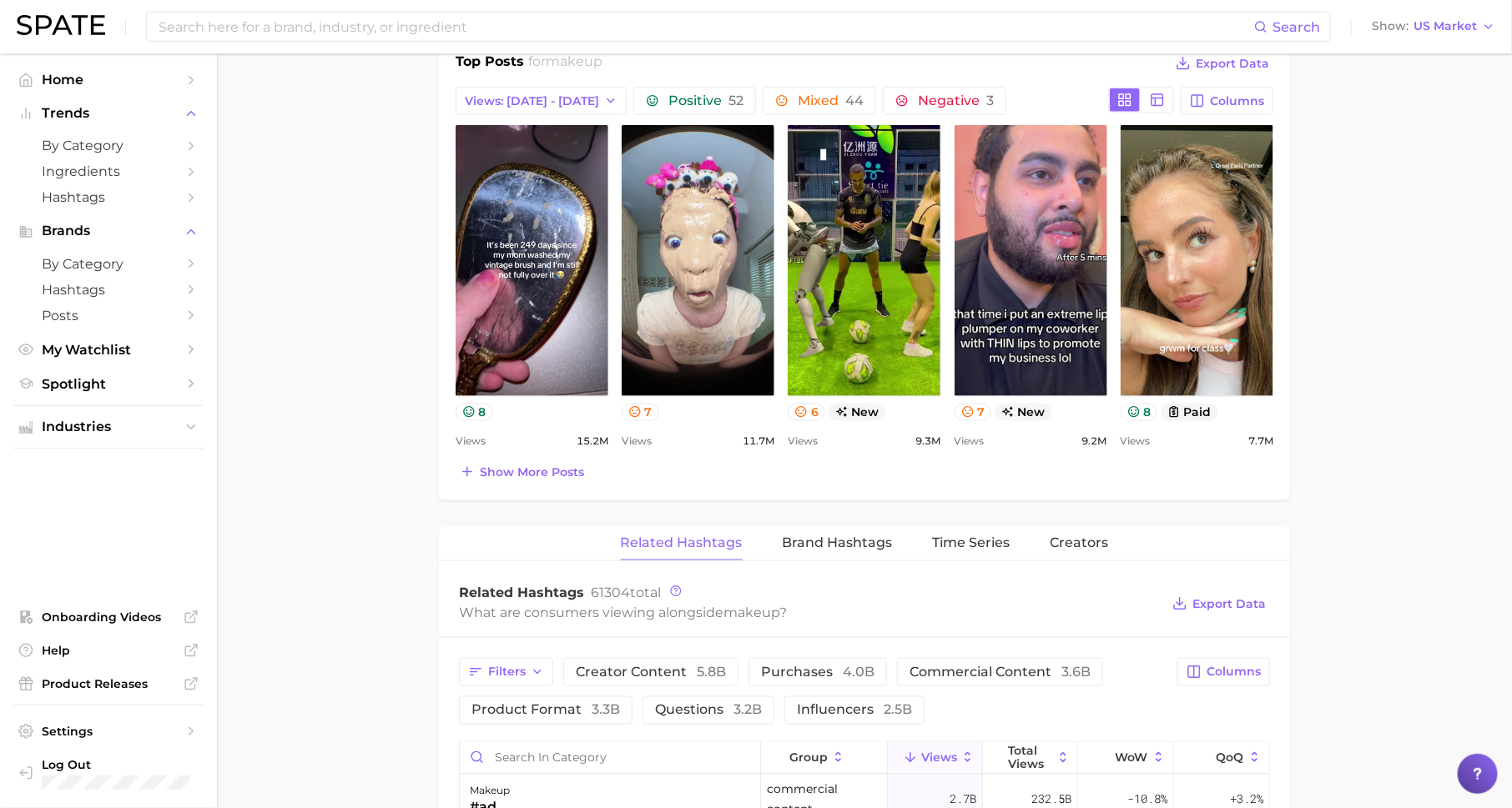
scroll to position [997, 0]
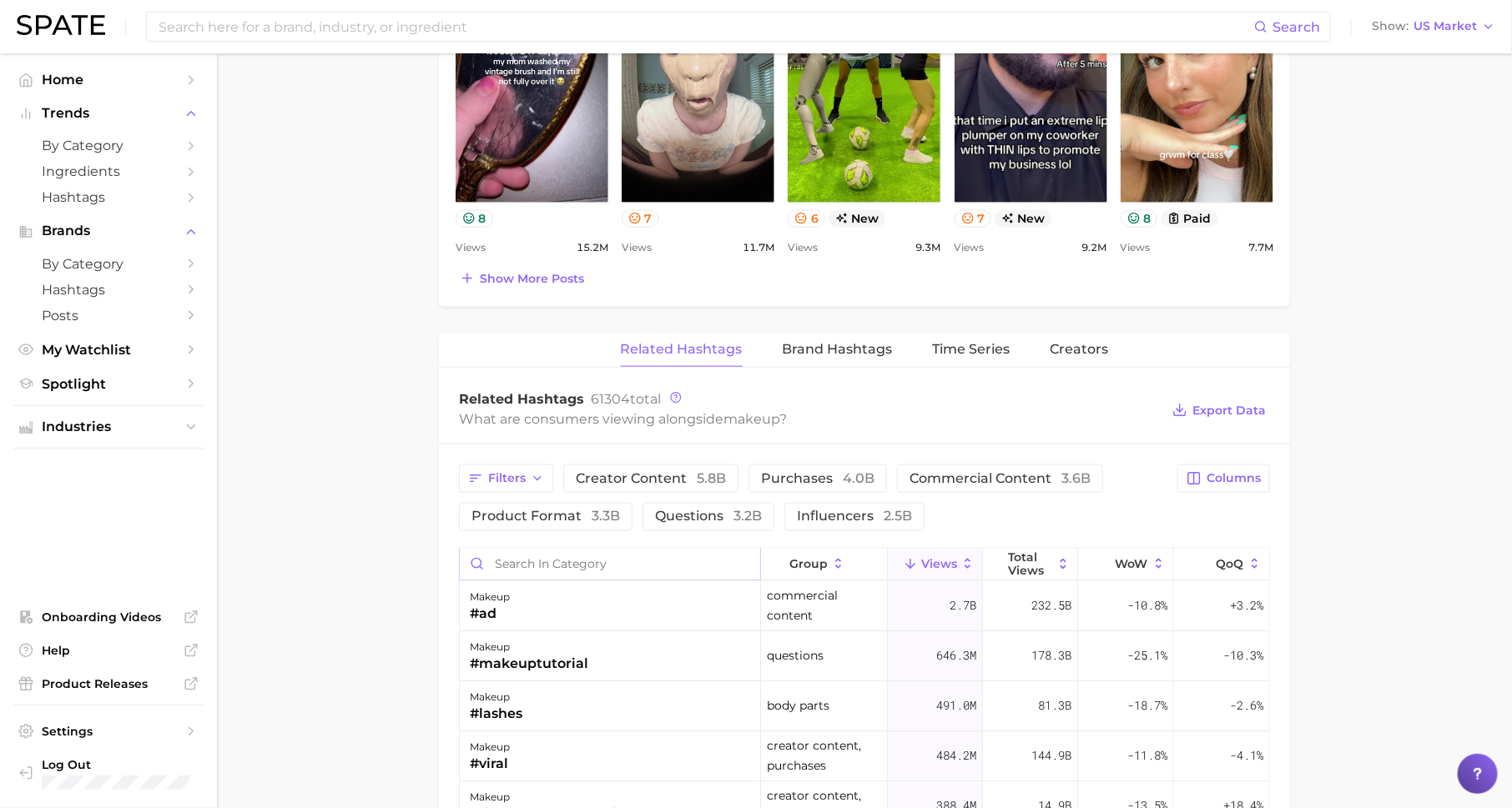
click at [610, 552] on input "Search in category" at bounding box center [610, 564] width 301 height 31
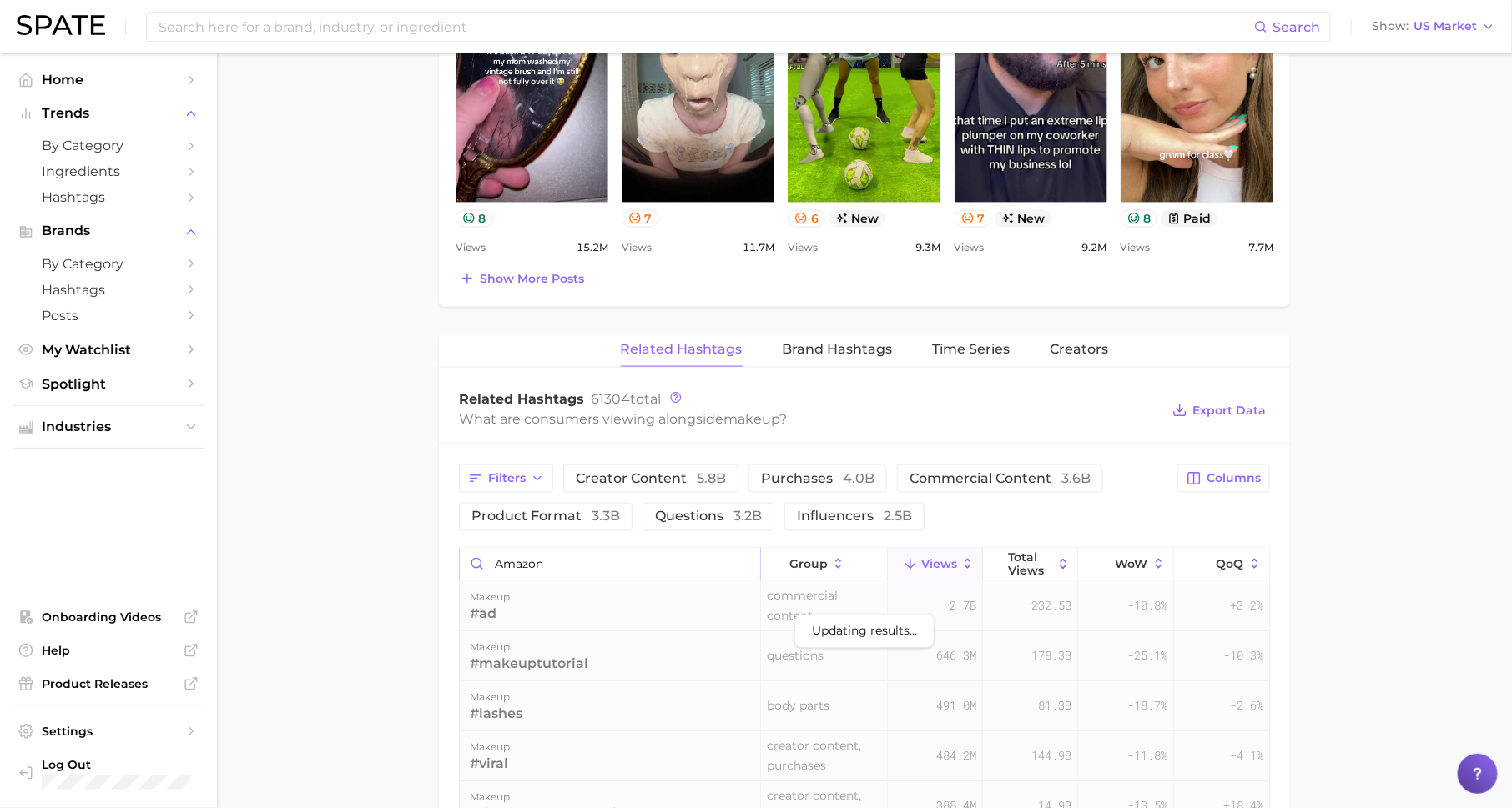
scroll to position [1222, 0]
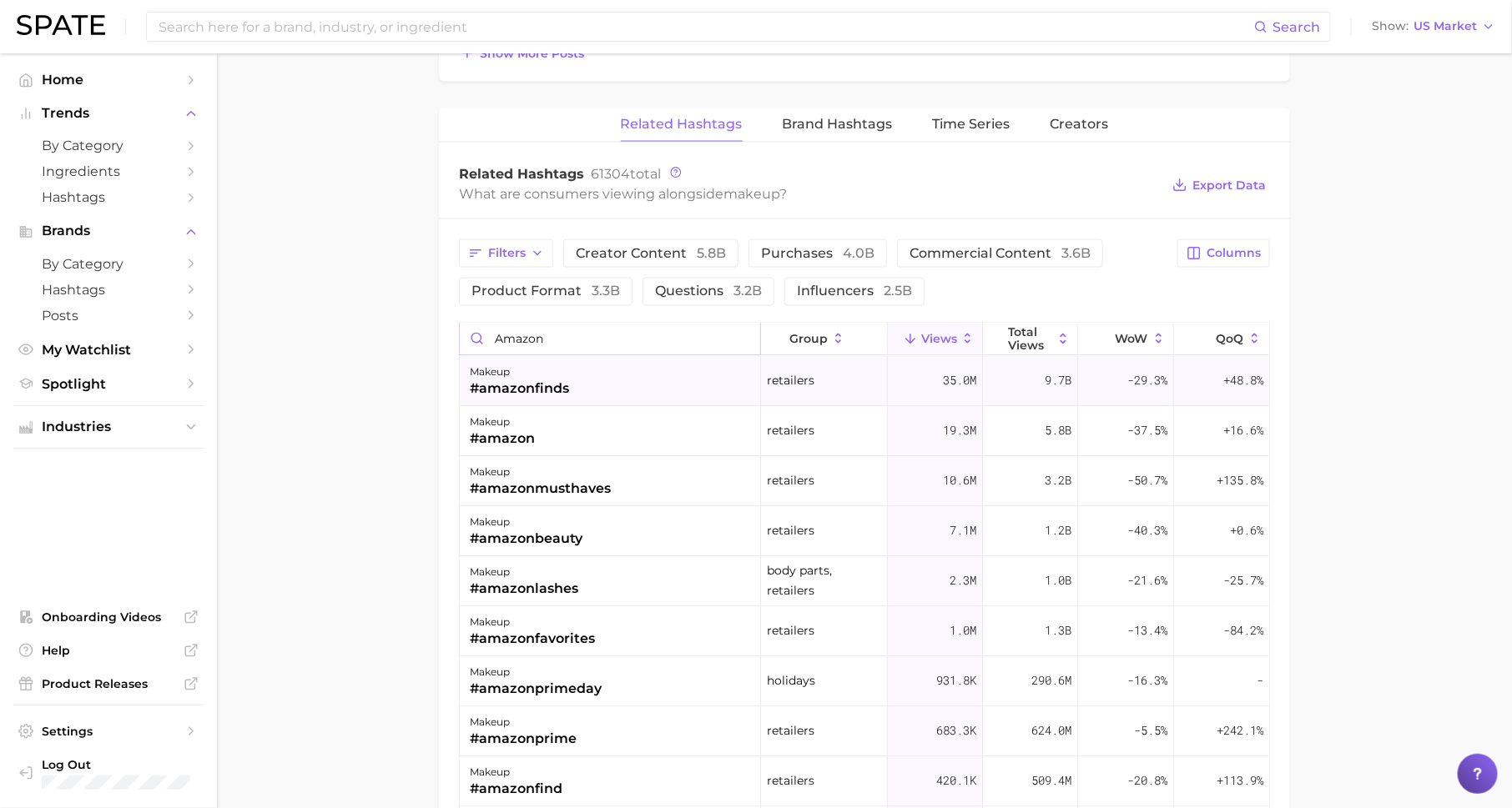
type input "amazon"
click at [557, 379] on div "#amazonfinds" at bounding box center [518, 389] width 99 height 20
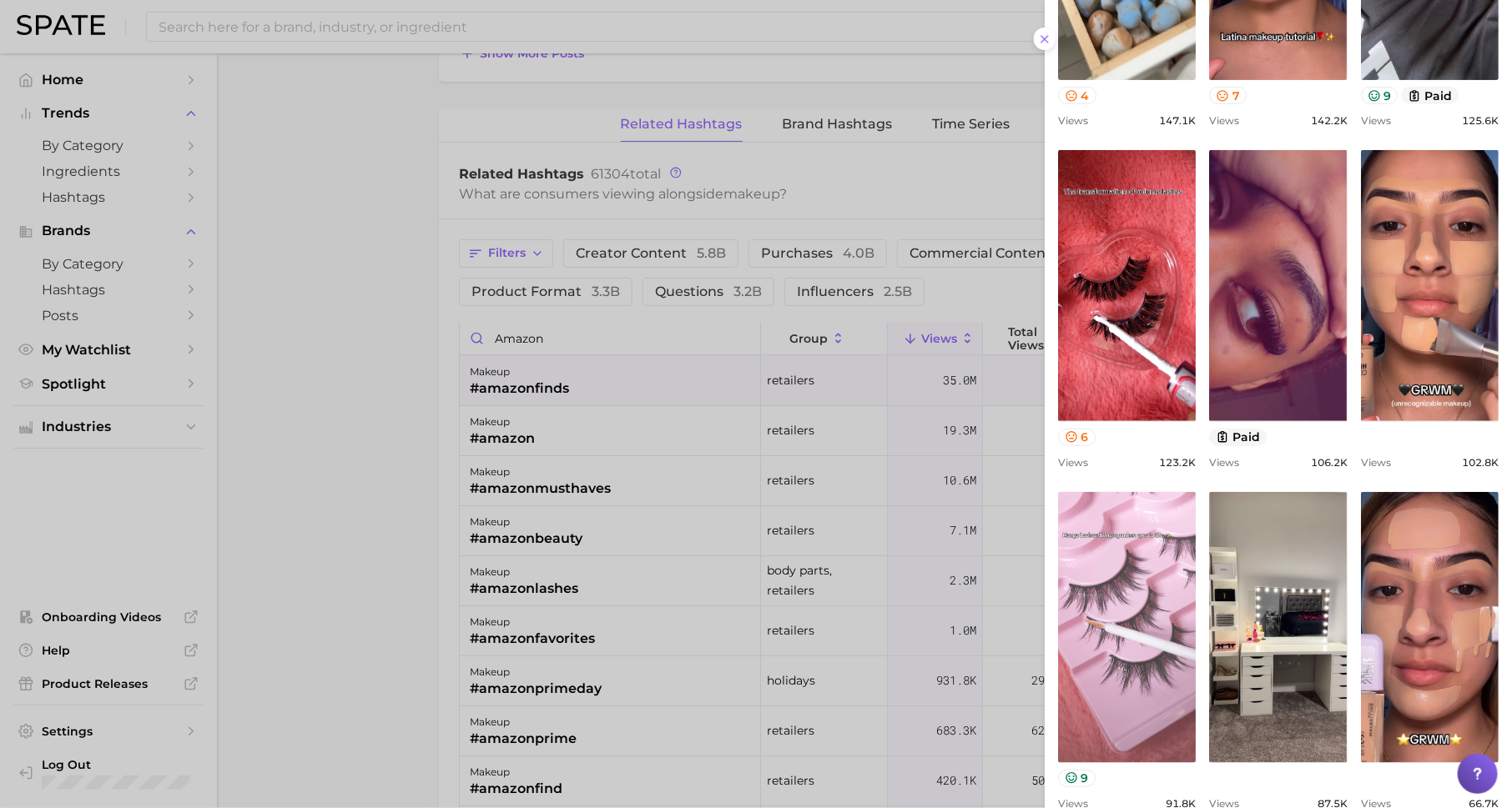
scroll to position [439, 0]
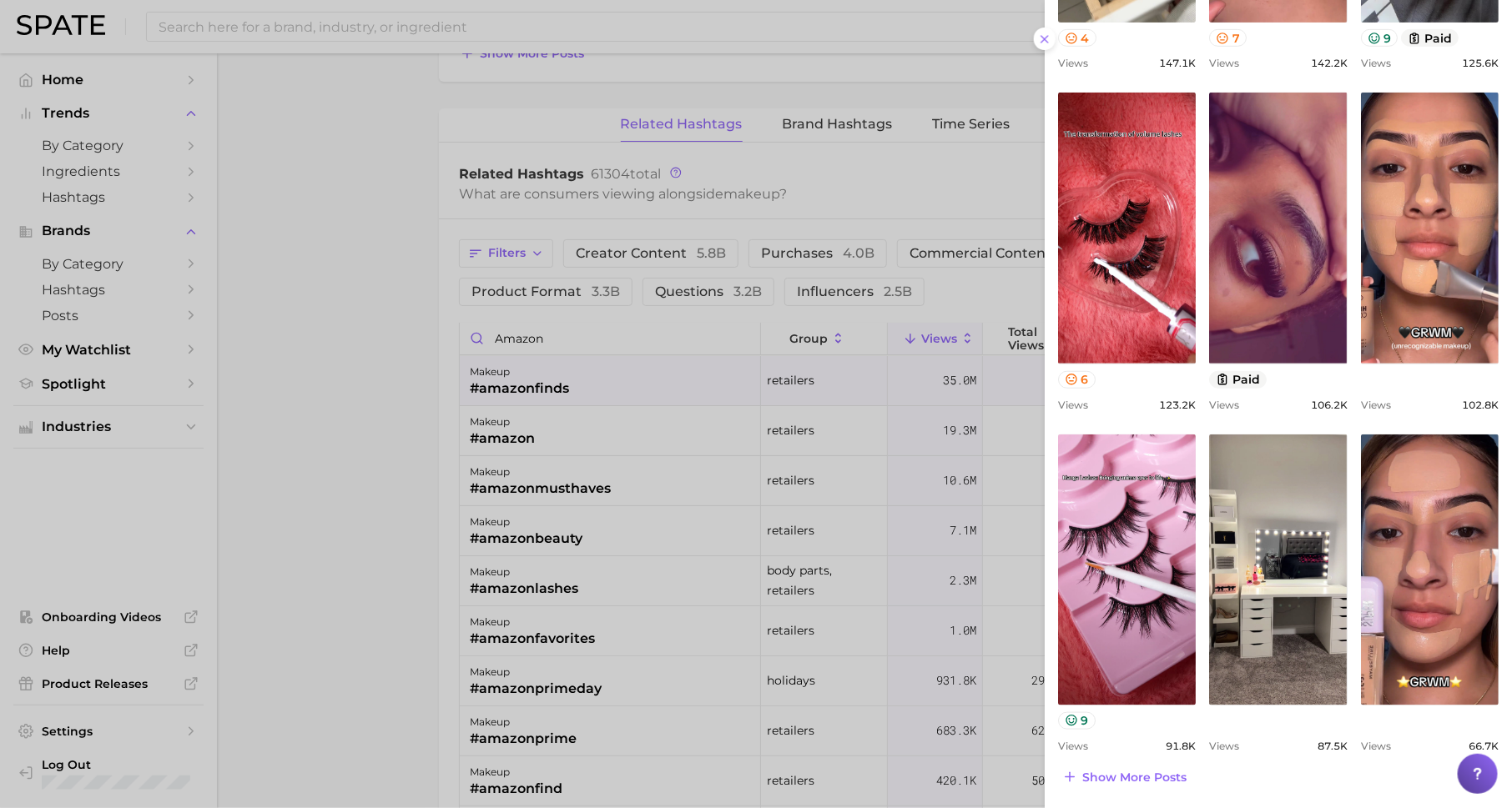
click at [756, 556] on div at bounding box center [756, 404] width 1512 height 808
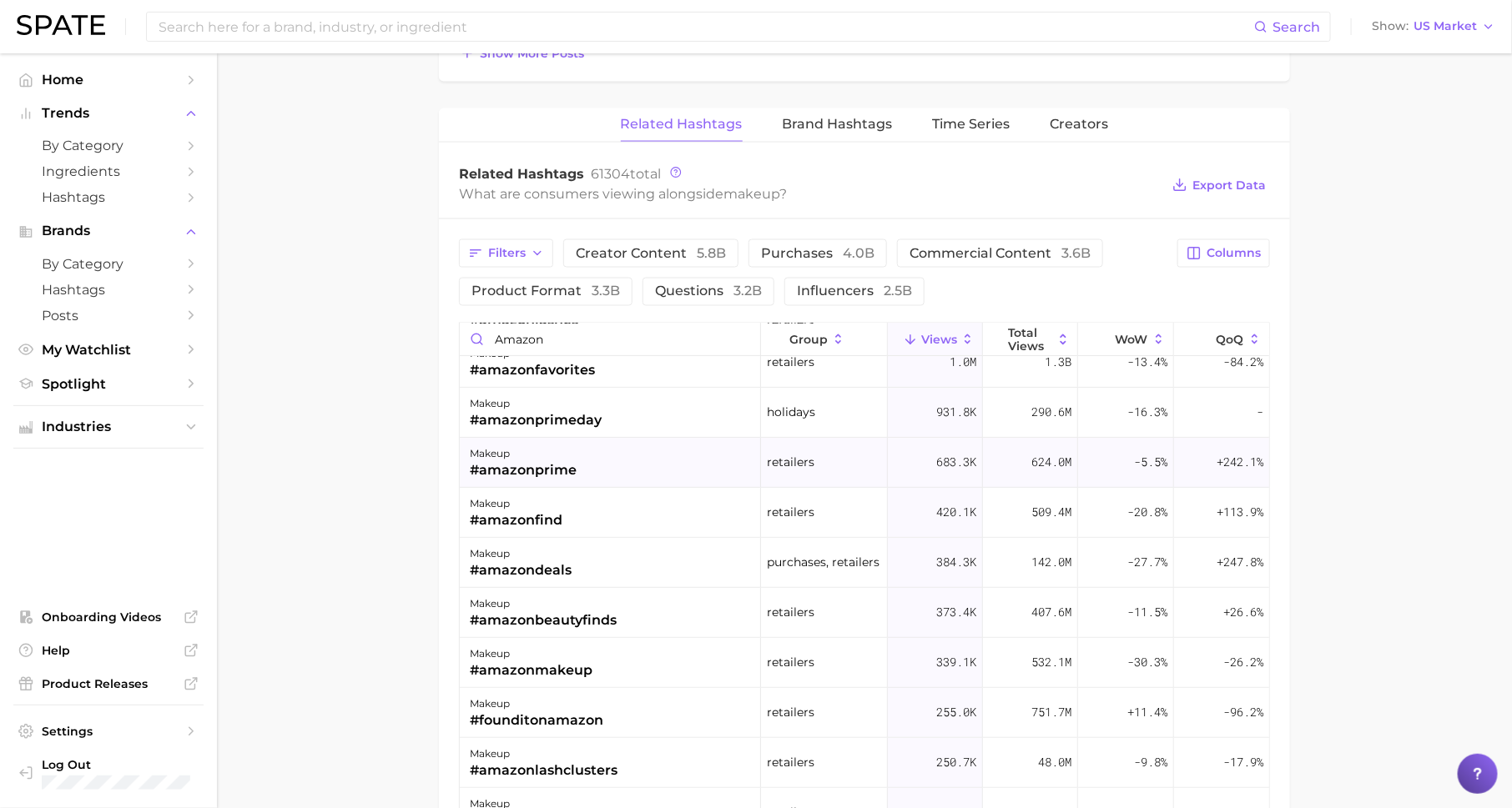
scroll to position [356, 0]
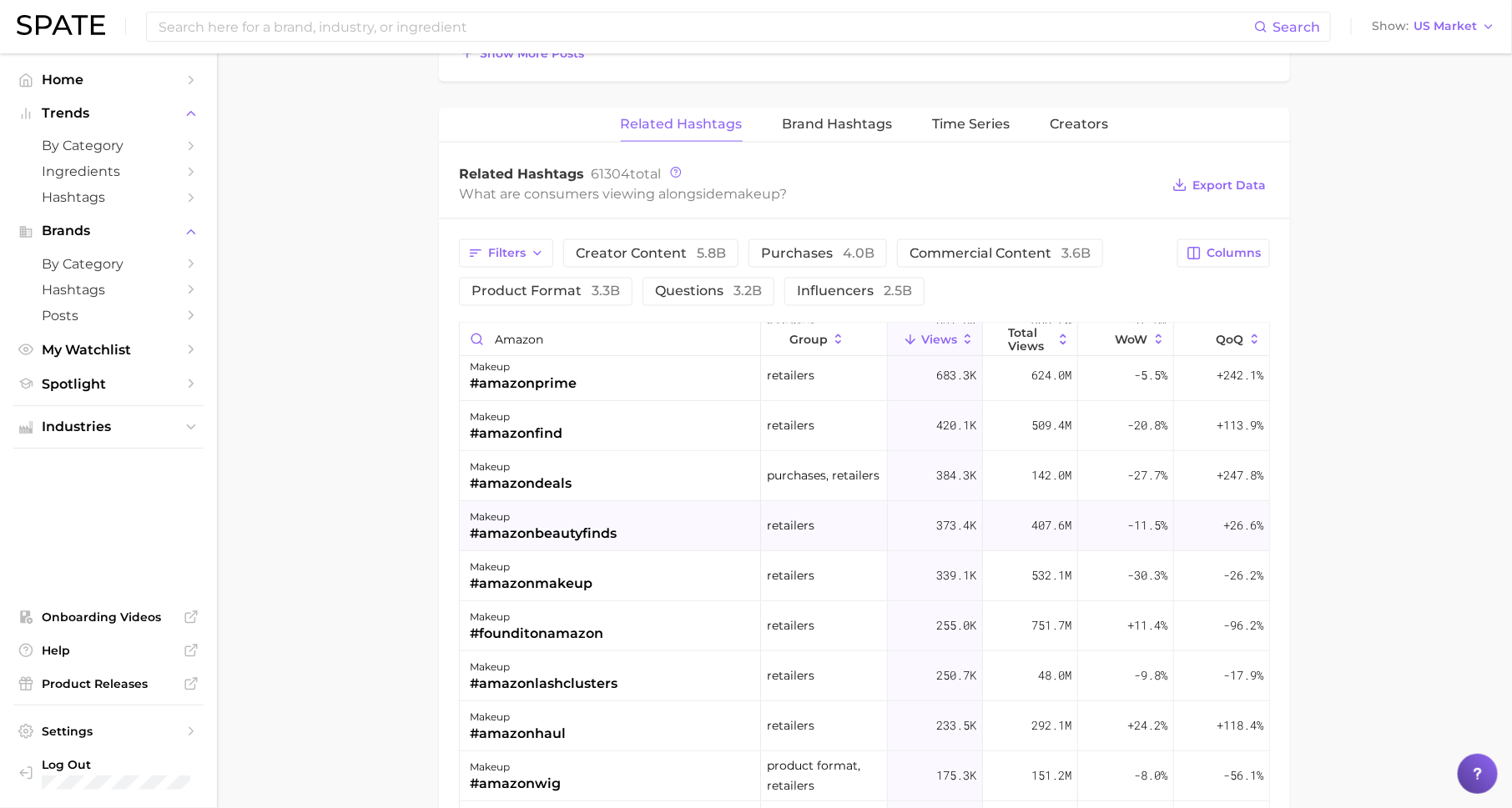
click at [581, 524] on div "#amazonbeautyfinds" at bounding box center [543, 534] width 147 height 20
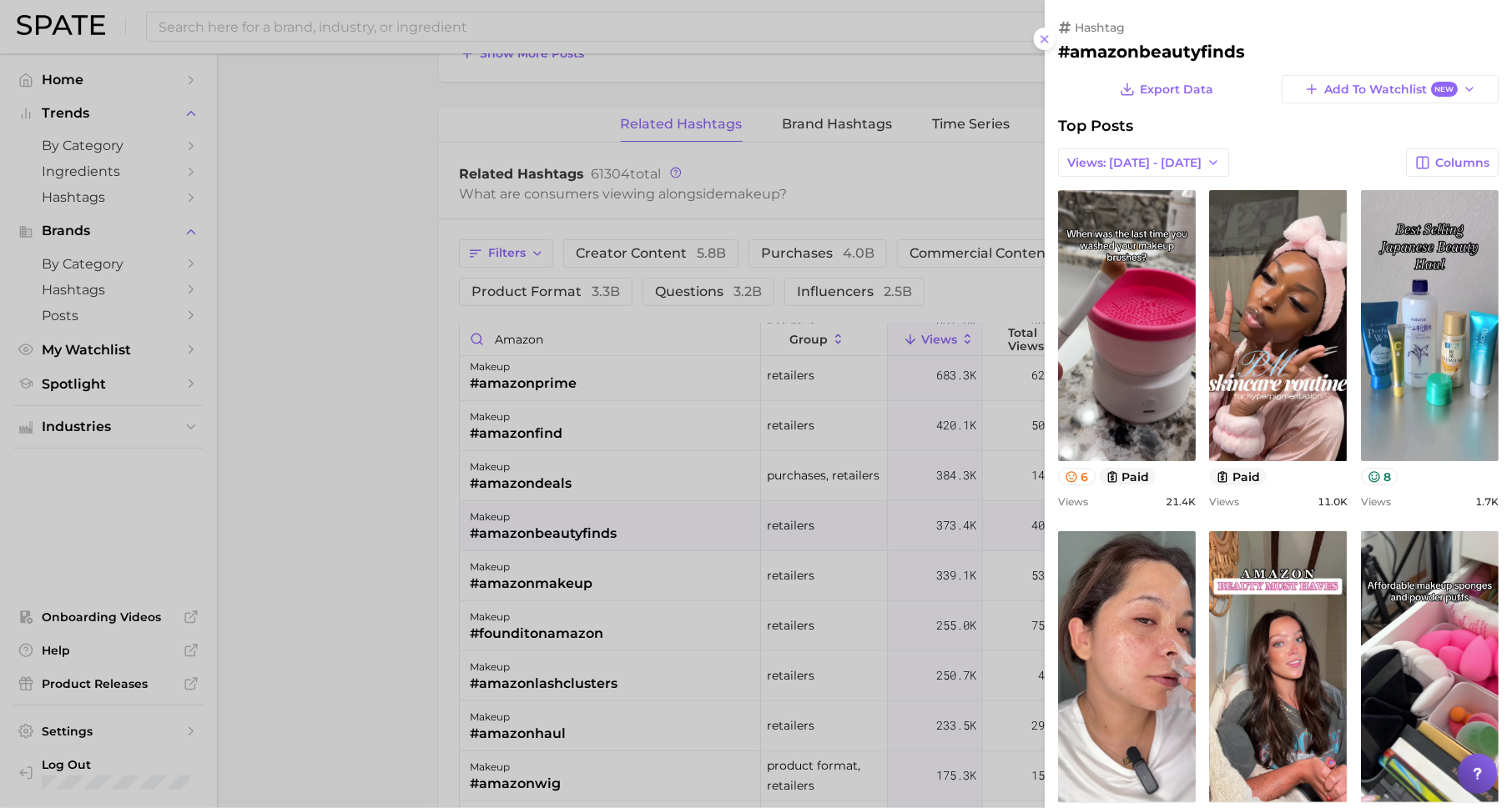
scroll to position [0, 0]
click at [613, 642] on div at bounding box center [756, 404] width 1512 height 808
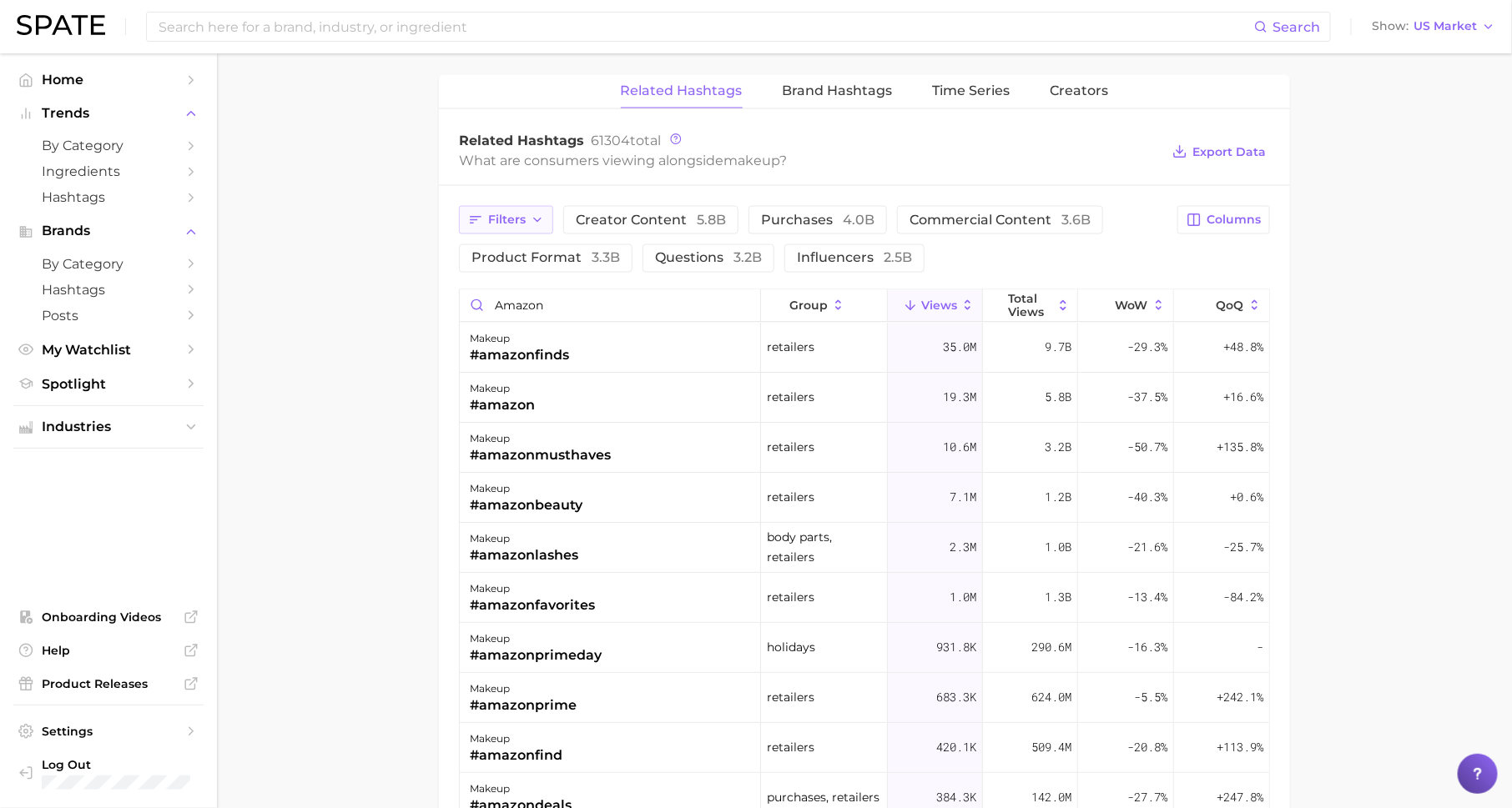
click at [524, 219] on span "Filters" at bounding box center [507, 219] width 37 height 14
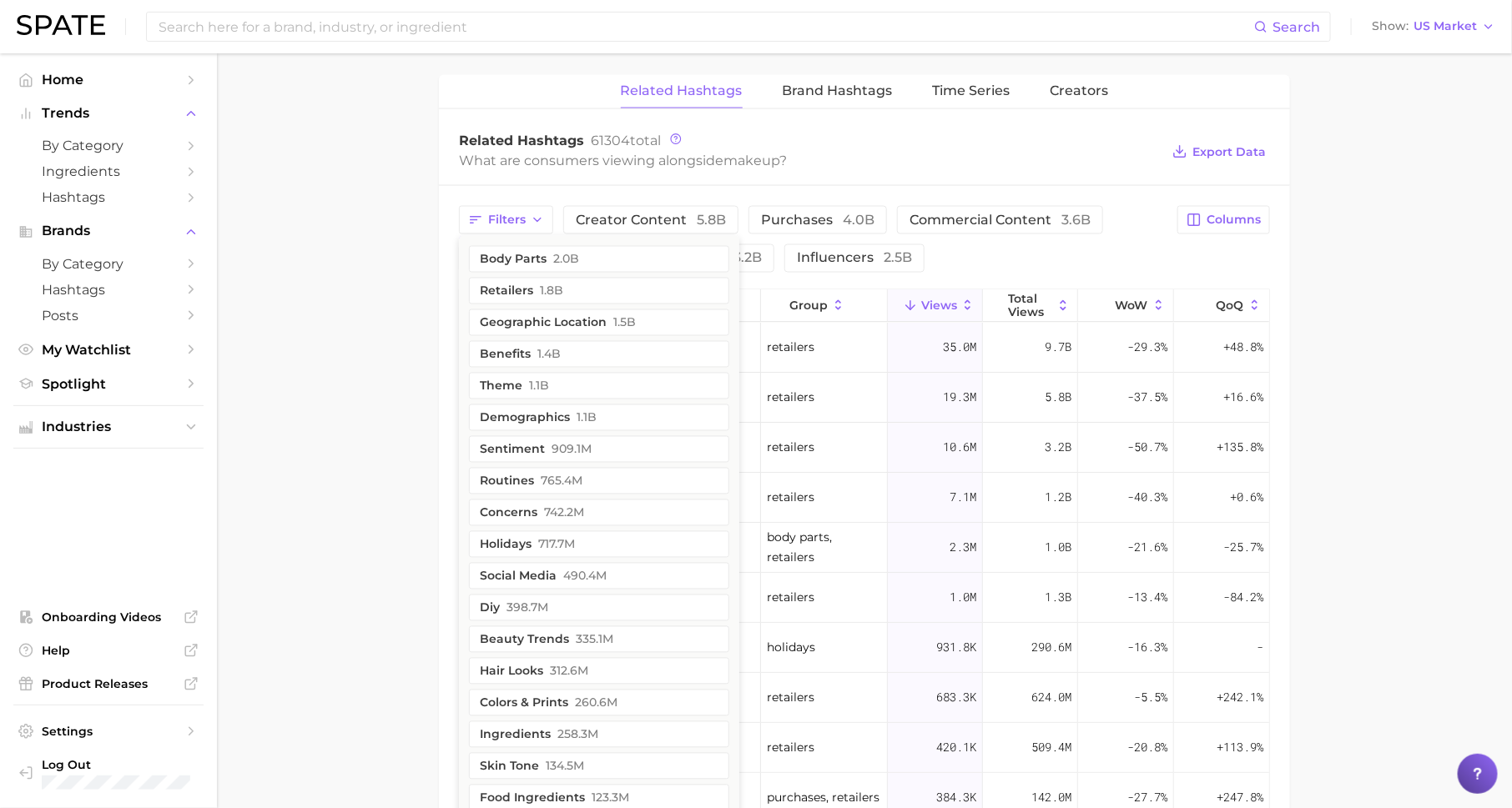
click at [346, 368] on main "1. makeup 2. Subcategory Overview Google TikTok Instagram Beta makeup Views 5.3…" at bounding box center [864, -1] width 1295 height 2402
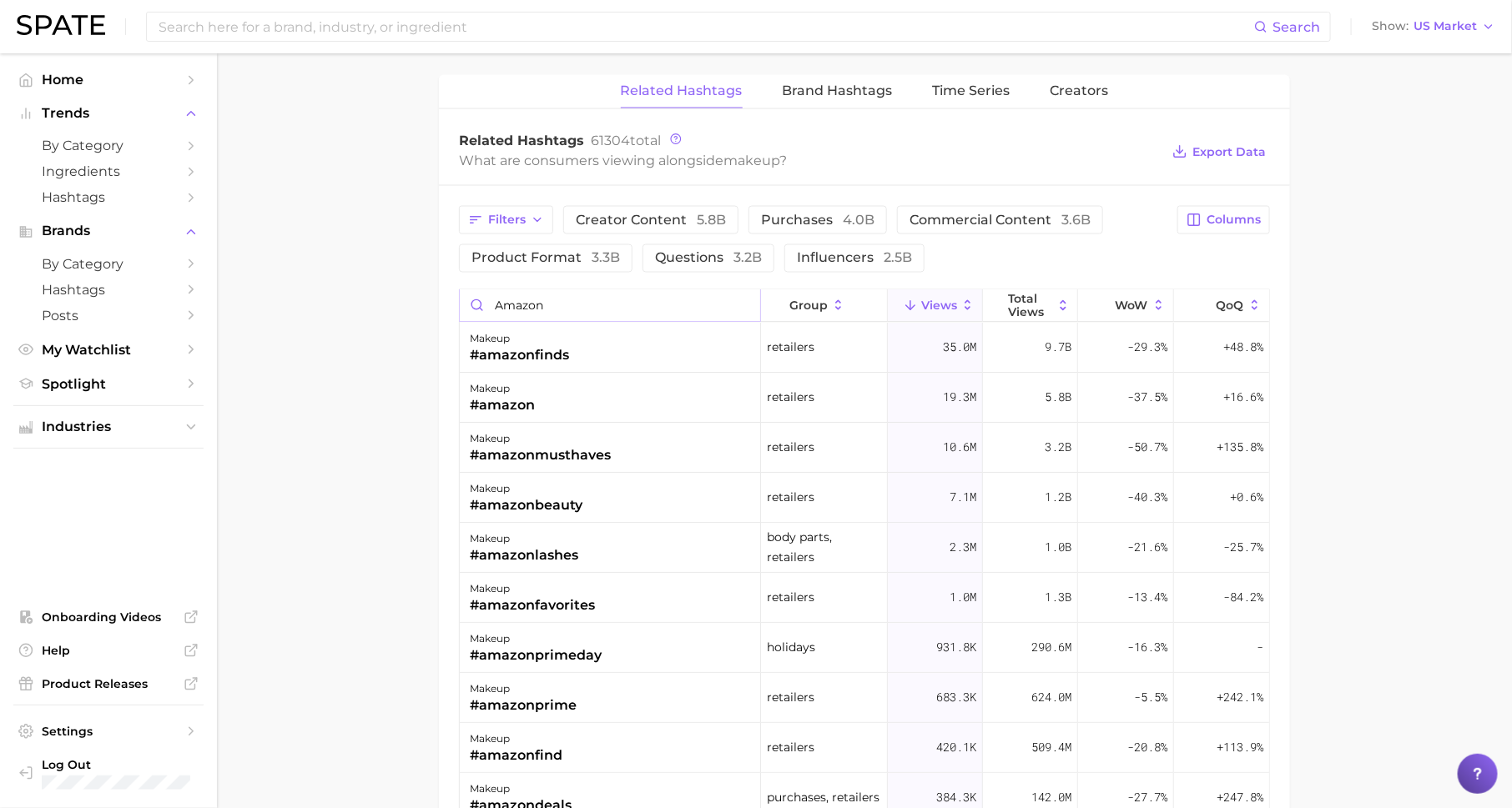
click at [743, 299] on input "amazon" at bounding box center [610, 306] width 301 height 31
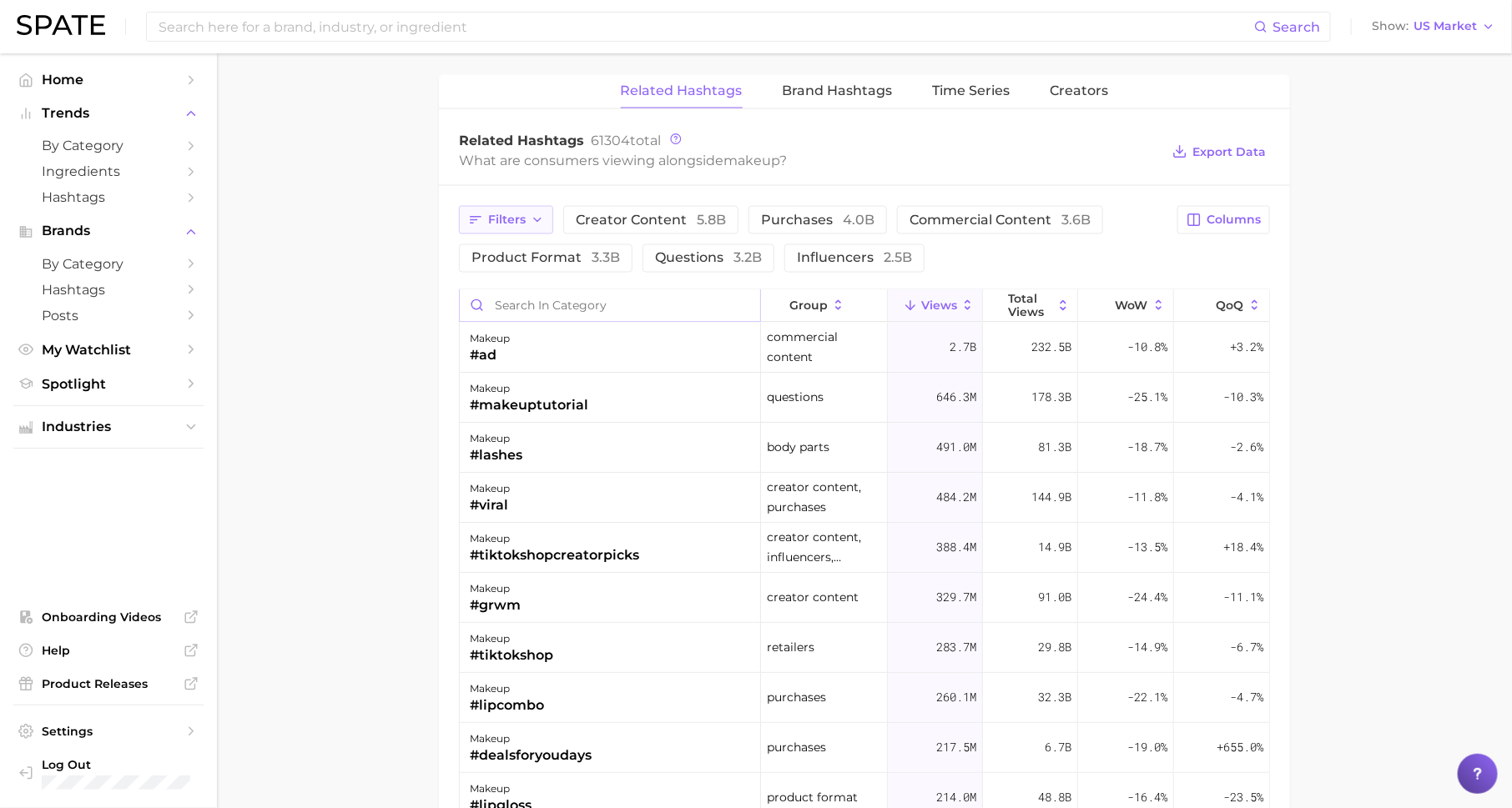
click at [508, 213] on span "Filters" at bounding box center [507, 219] width 37 height 14
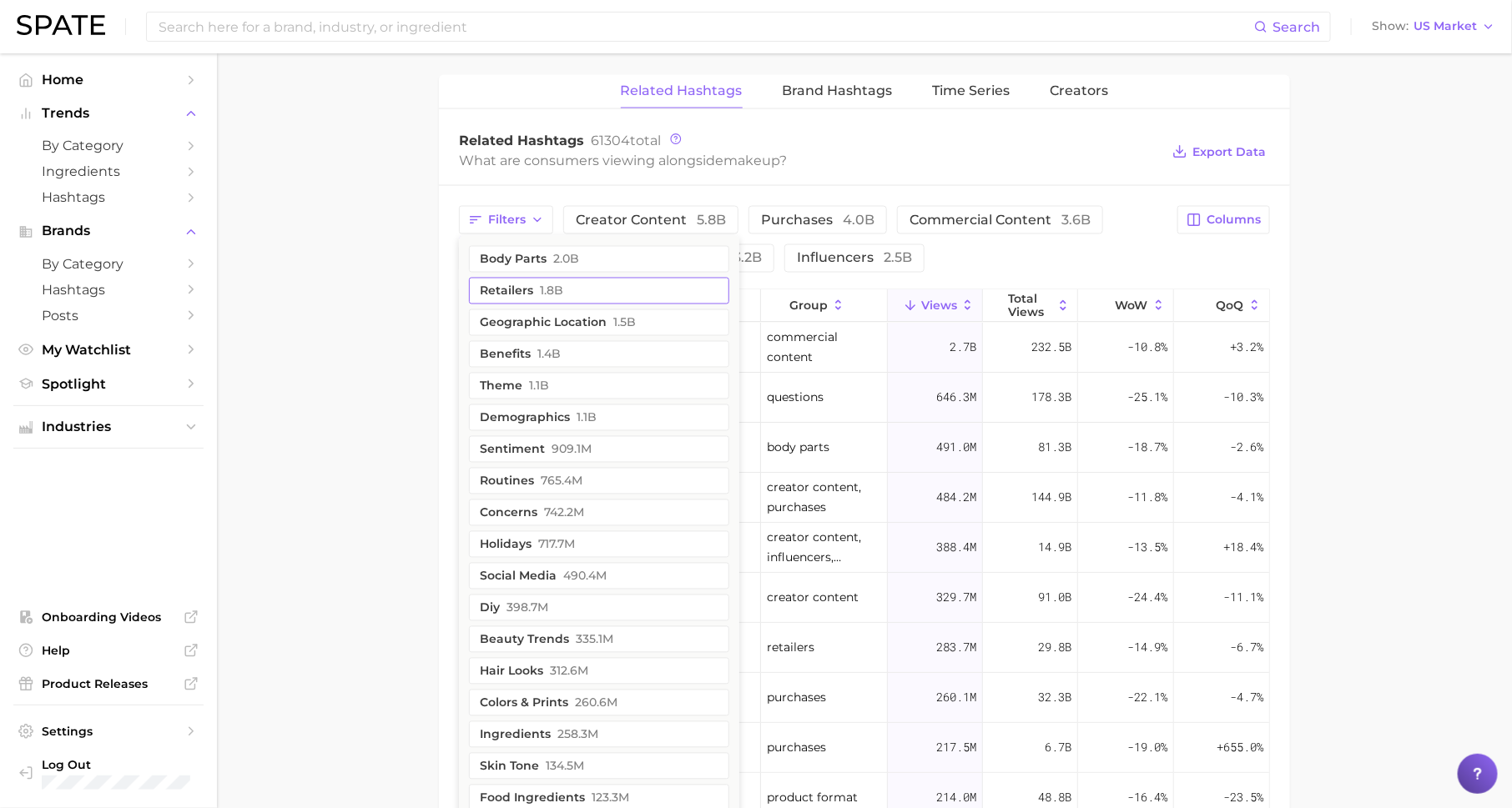
click at [548, 287] on span "1.8b" at bounding box center [552, 291] width 24 height 14
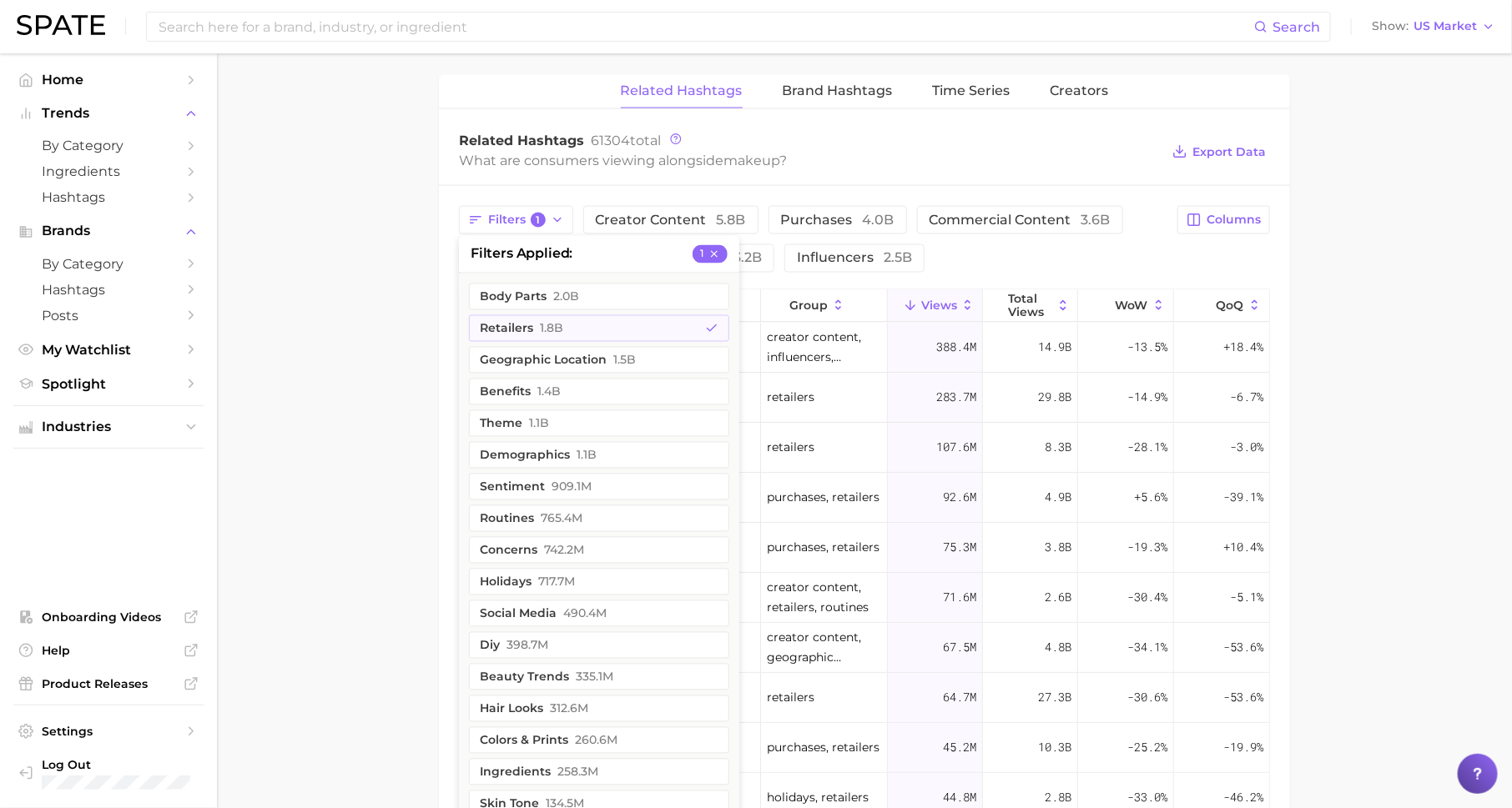
click at [376, 352] on main "1. makeup 2. Subcategory Overview Google TikTok Instagram Beta makeup Views 5.3…" at bounding box center [864, -1] width 1295 height 2402
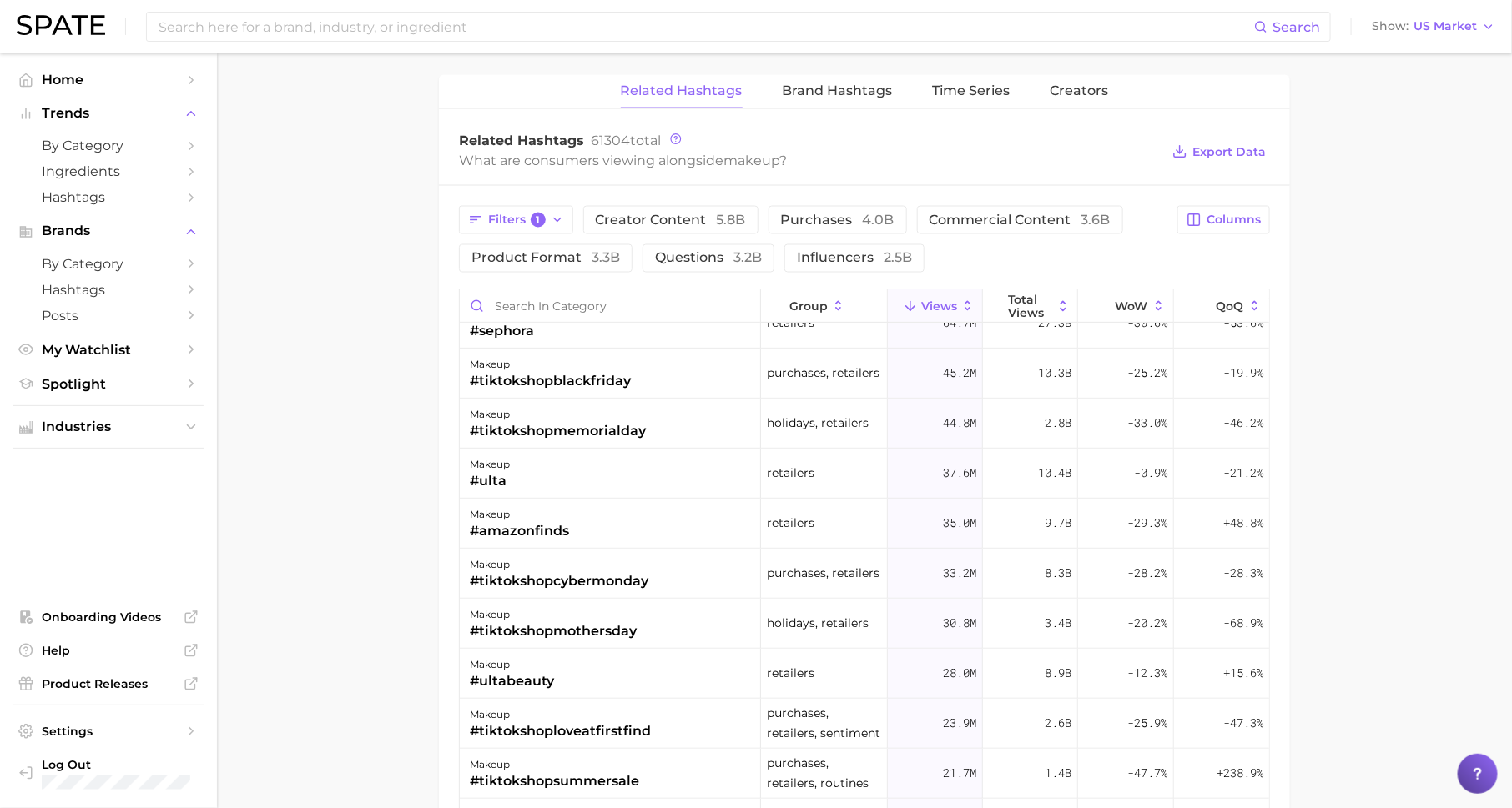
scroll to position [399, 0]
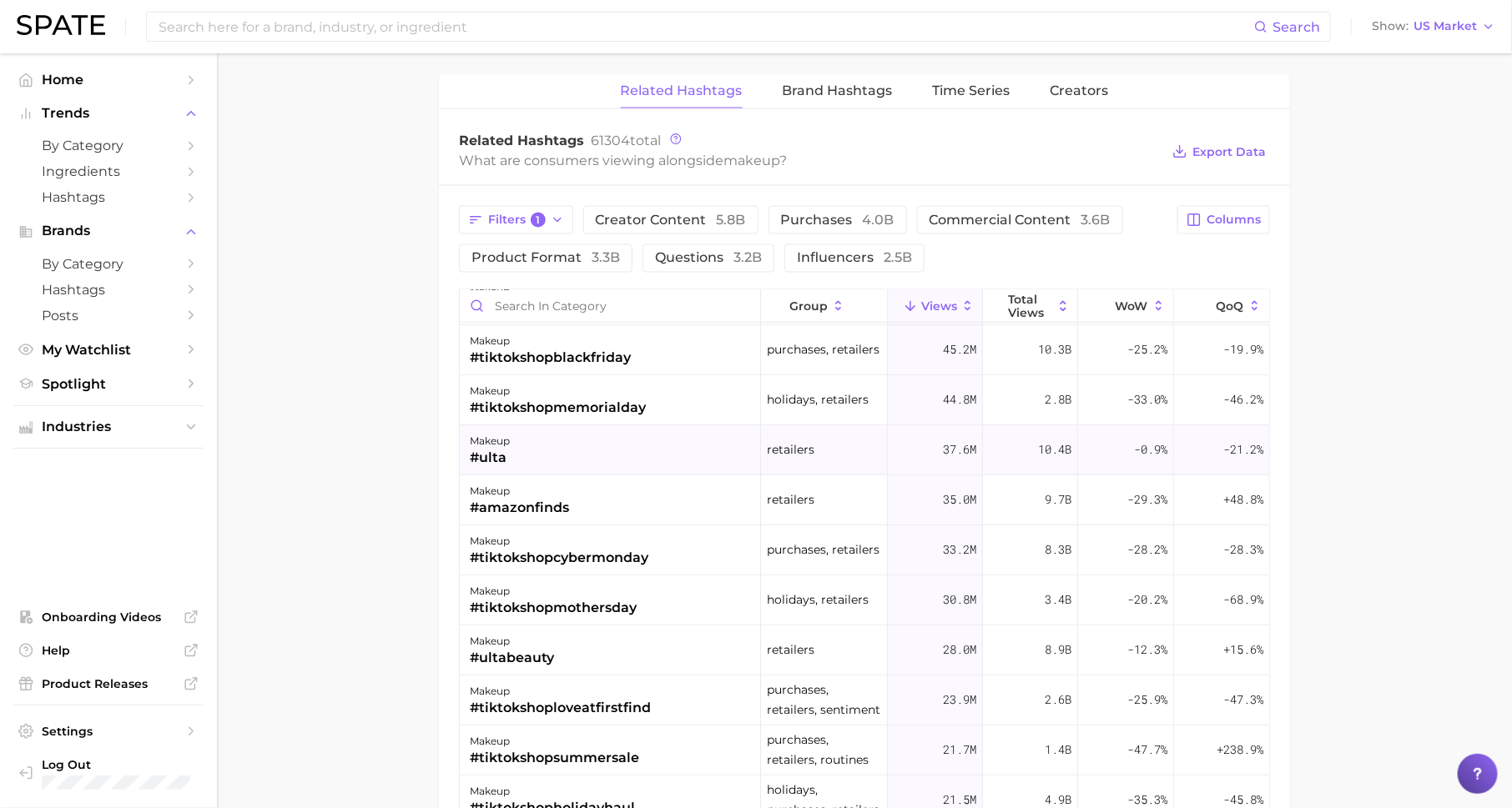
click at [493, 448] on div "#ulta" at bounding box center [489, 457] width 40 height 20
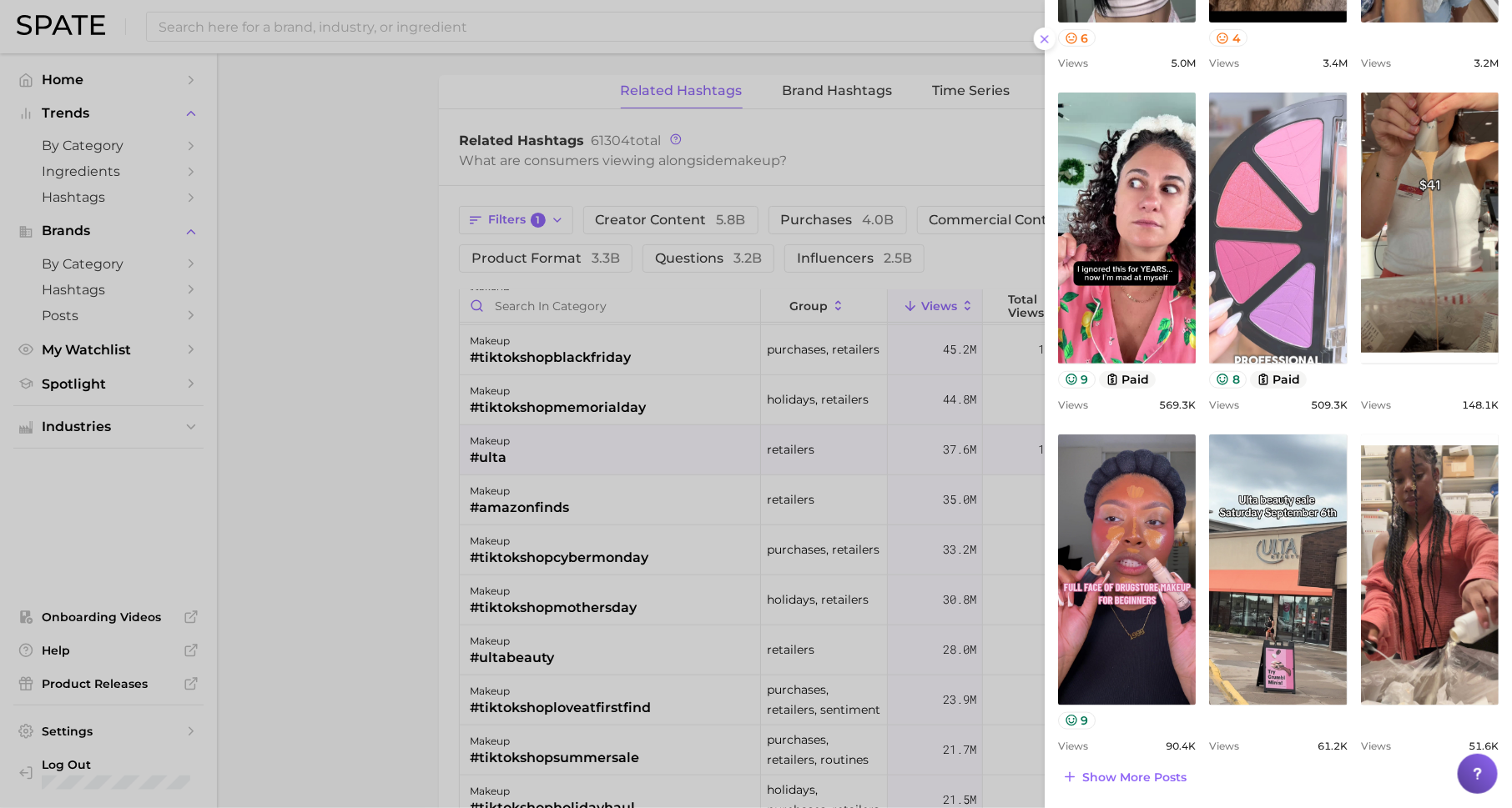
scroll to position [0, 0]
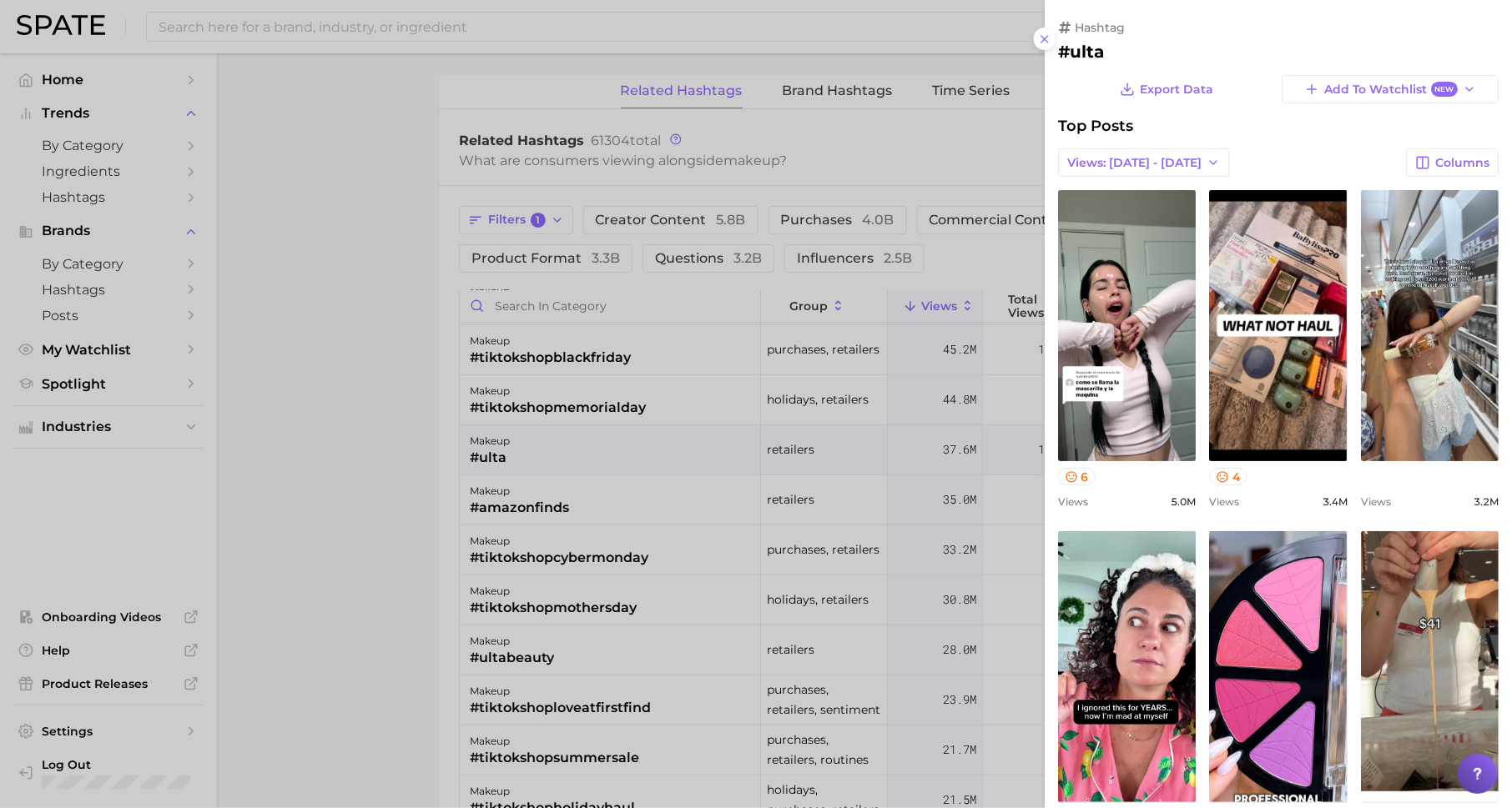
click at [583, 235] on div at bounding box center [756, 404] width 1512 height 808
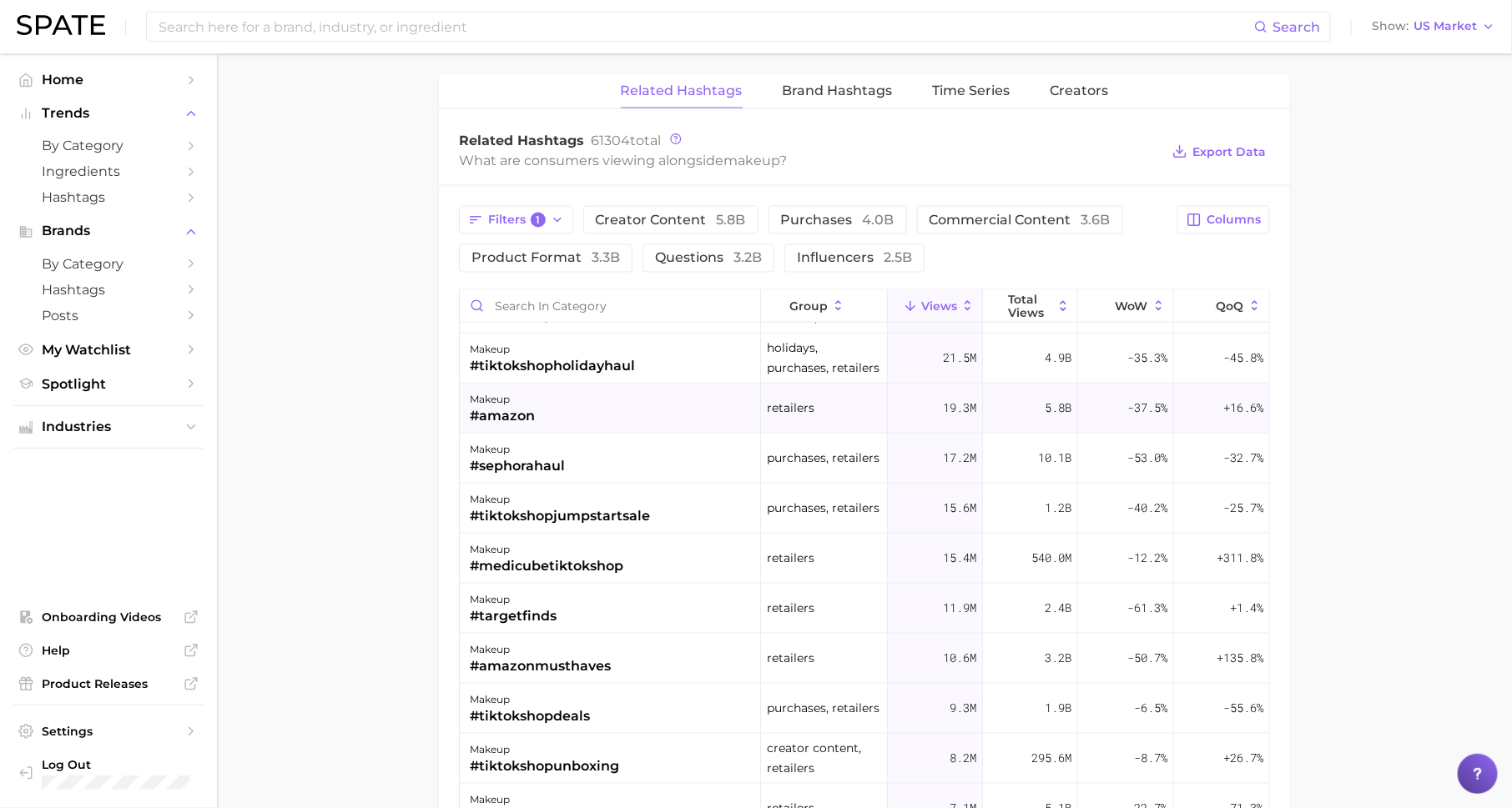
scroll to position [844, 0]
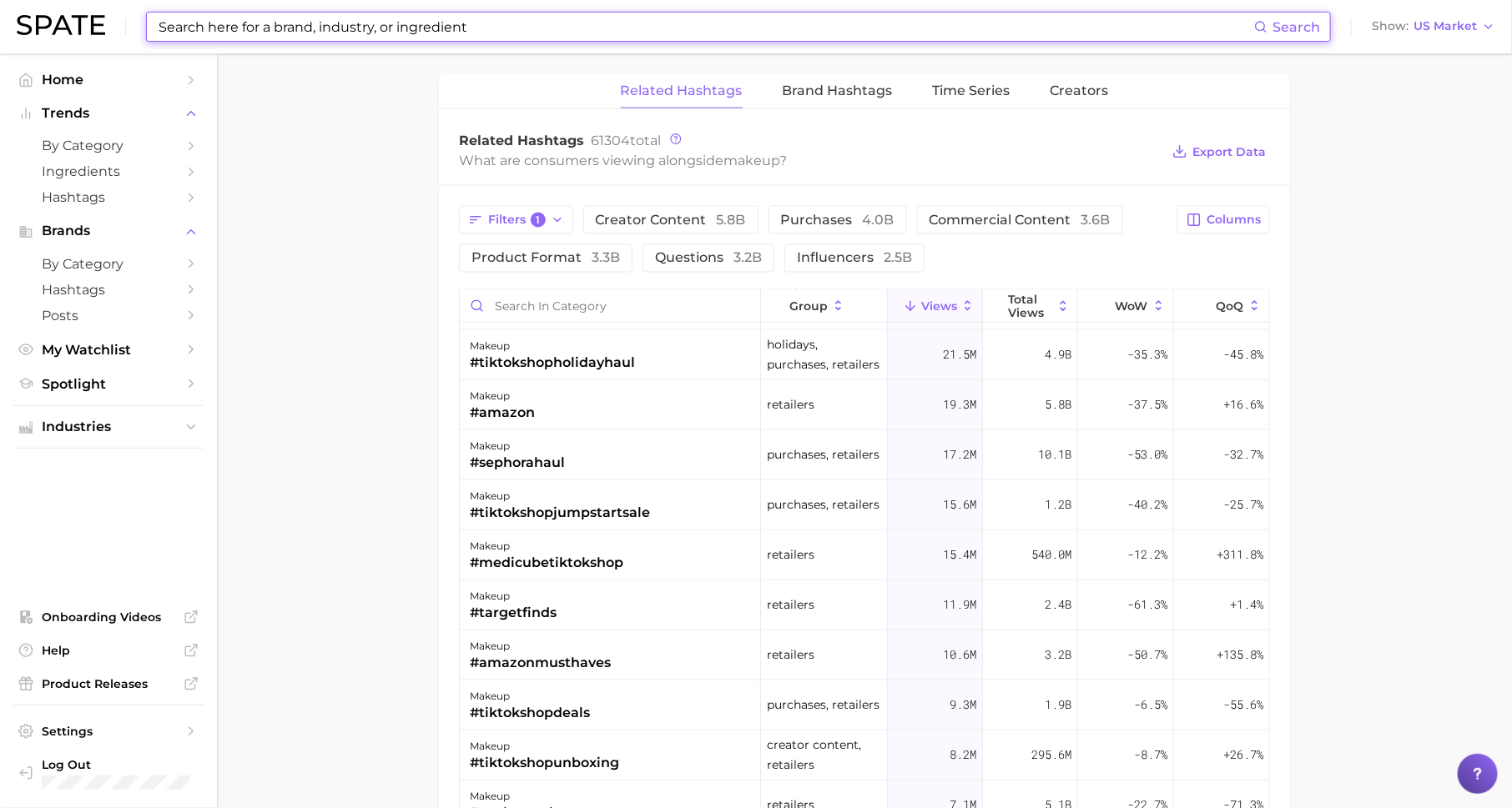
click at [268, 33] on input at bounding box center [706, 26] width 1097 height 28
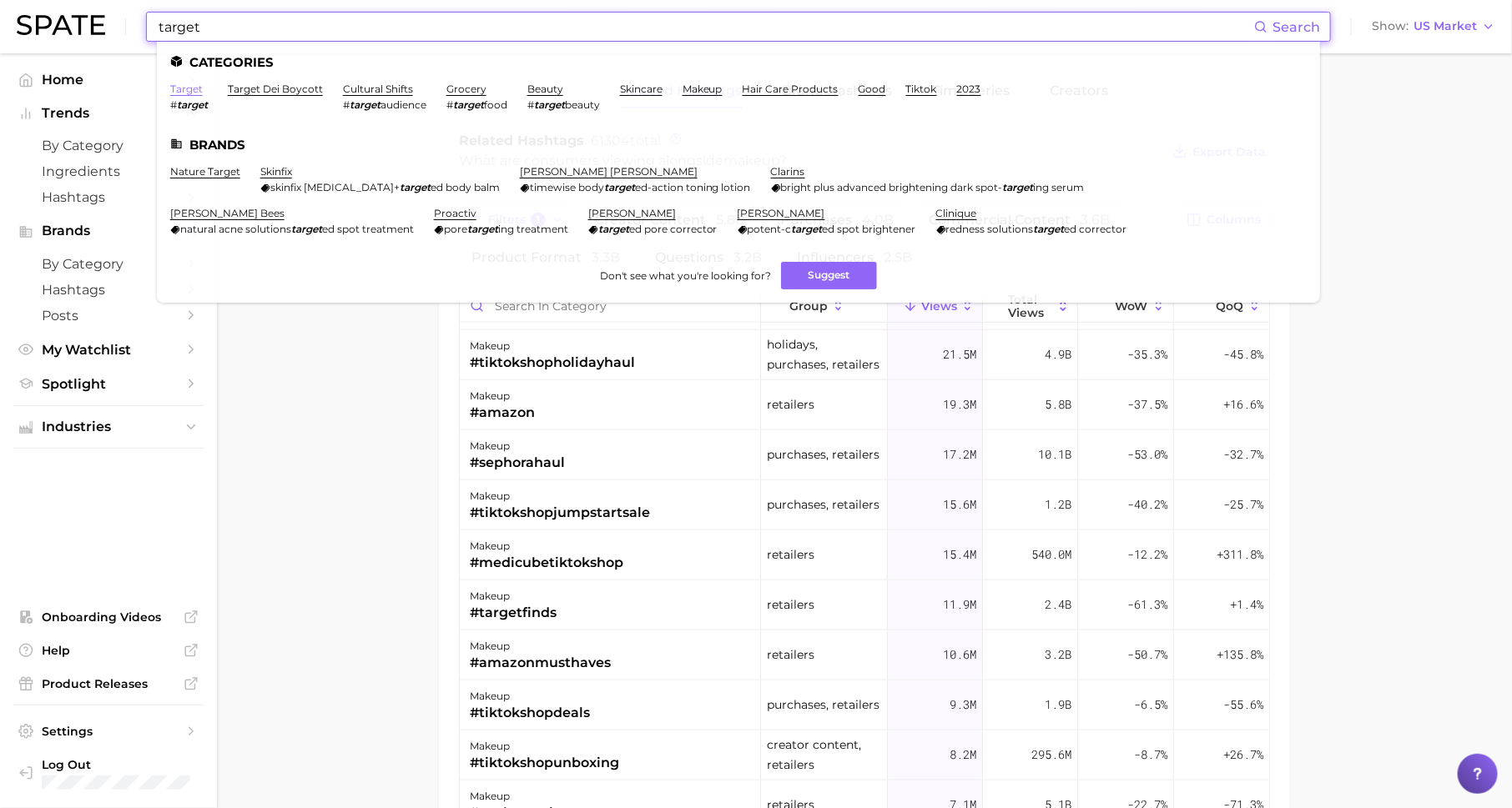
type input "target"
click at [183, 93] on link "target" at bounding box center [186, 88] width 32 height 13
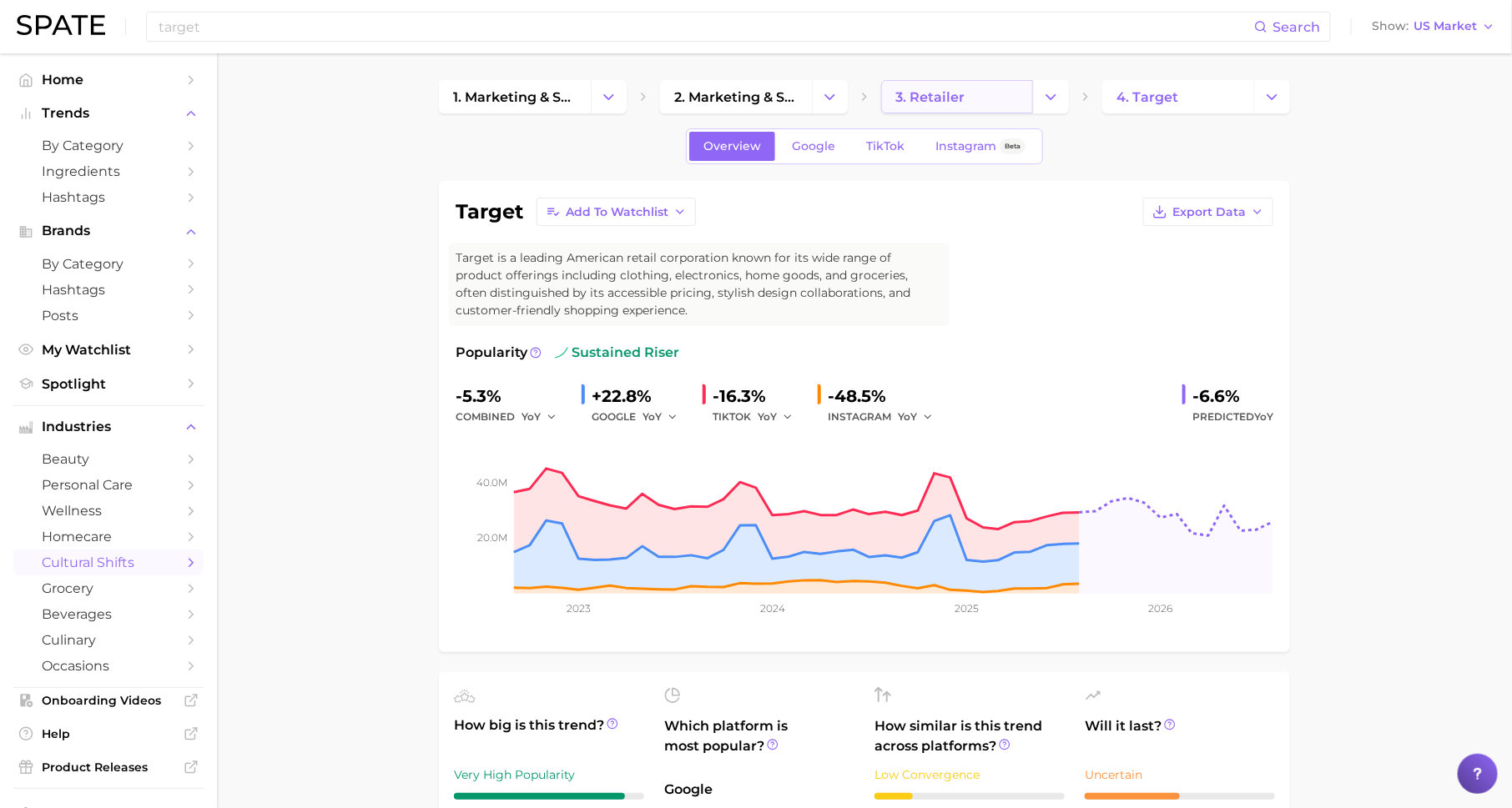
click at [968, 89] on link "3. retailer" at bounding box center [956, 97] width 152 height 33
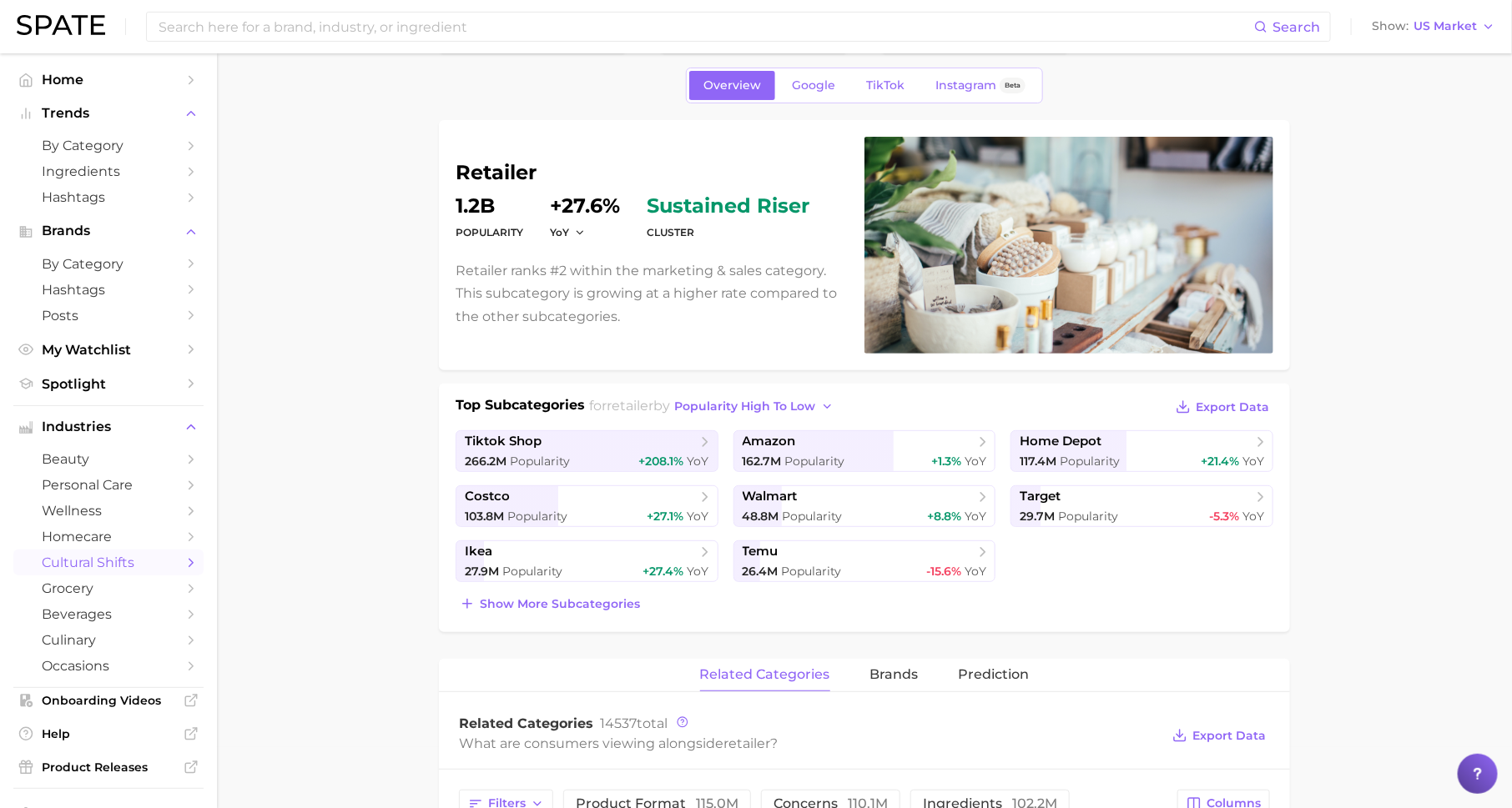
scroll to position [71, 0]
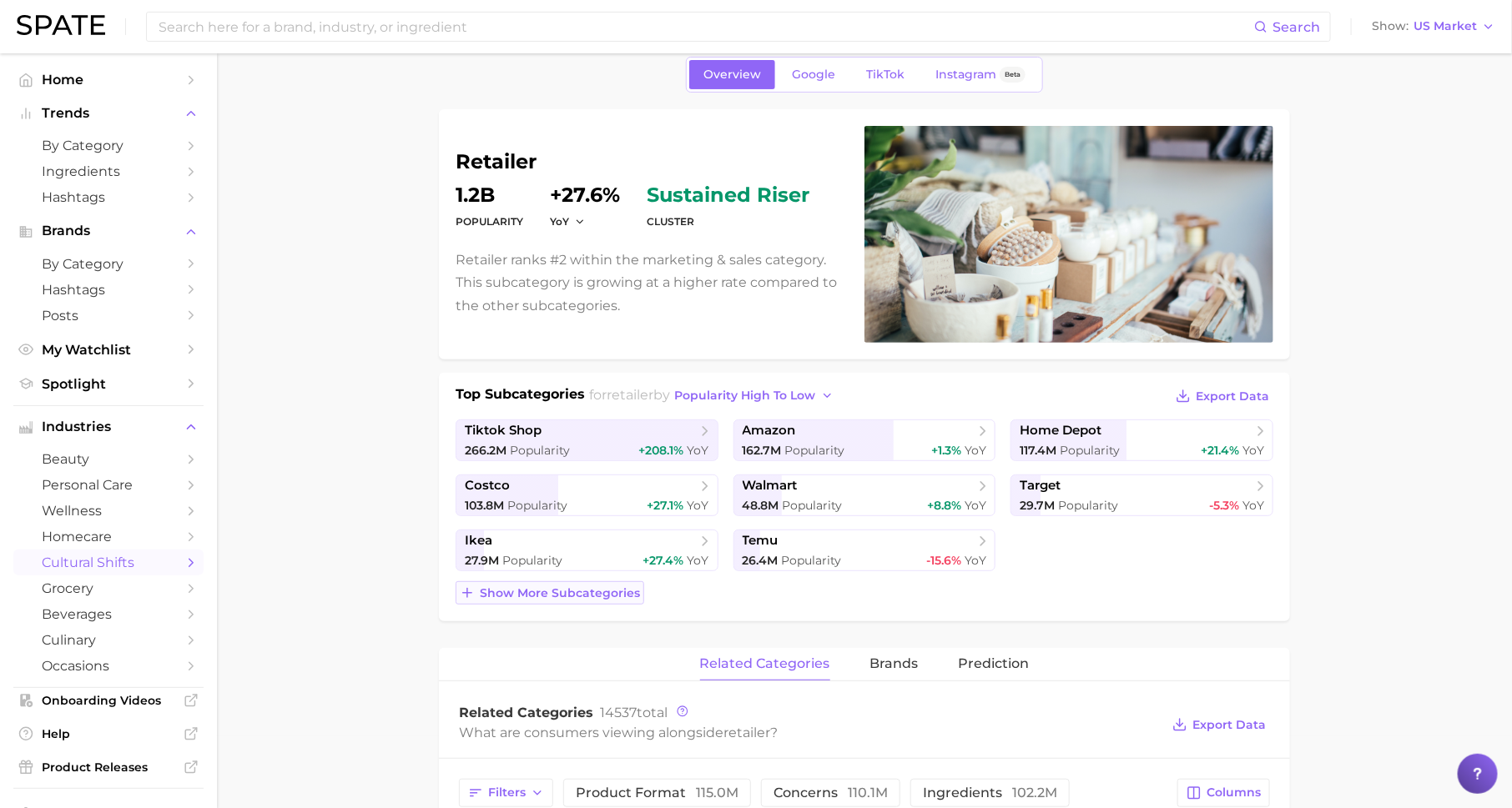
click at [583, 588] on span "Show more subcategories" at bounding box center [561, 594] width 161 height 14
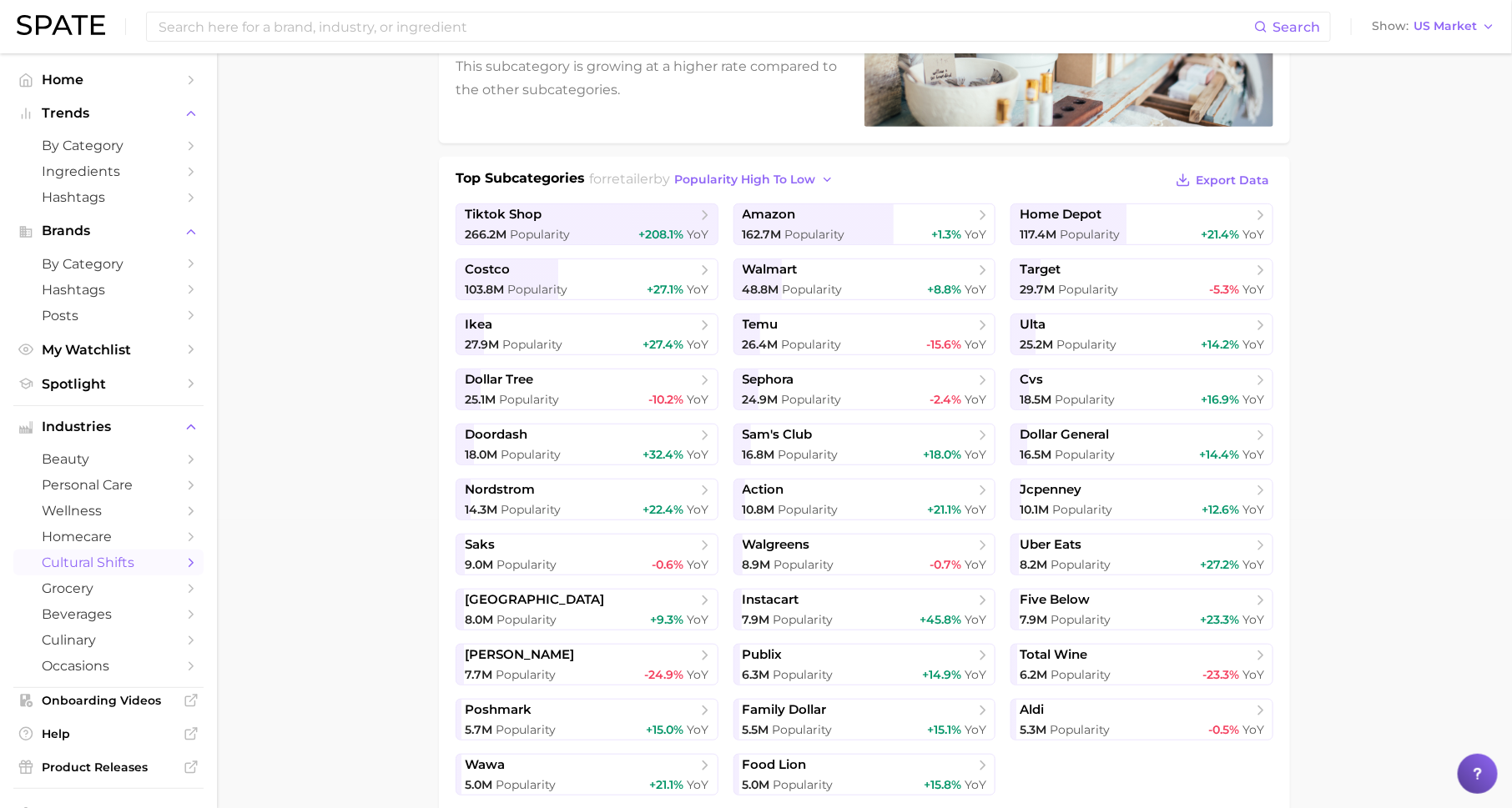
scroll to position [290, 0]
